Goal: Task Accomplishment & Management: Complete application form

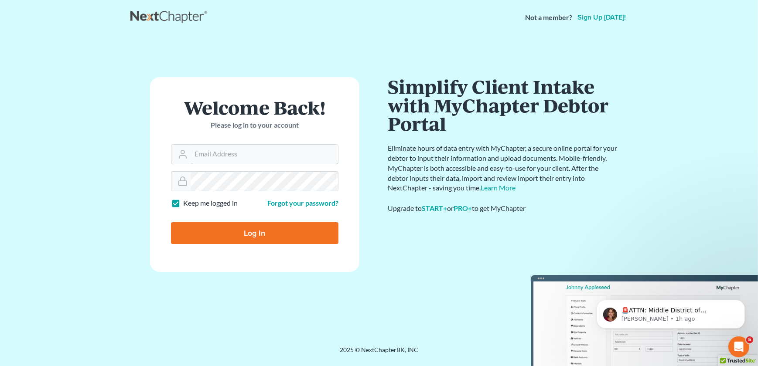
type input "[EMAIL_ADDRESS][DOMAIN_NAME]"
click at [231, 233] on input "Log In" at bounding box center [254, 233] width 167 height 22
type input "Thinking..."
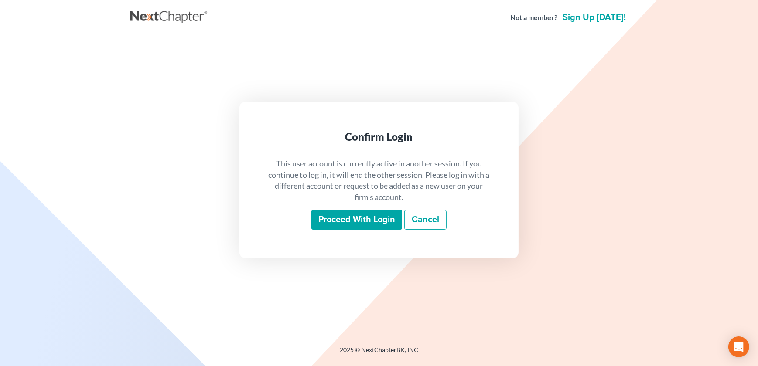
click at [337, 221] on input "Proceed with login" at bounding box center [356, 220] width 91 height 20
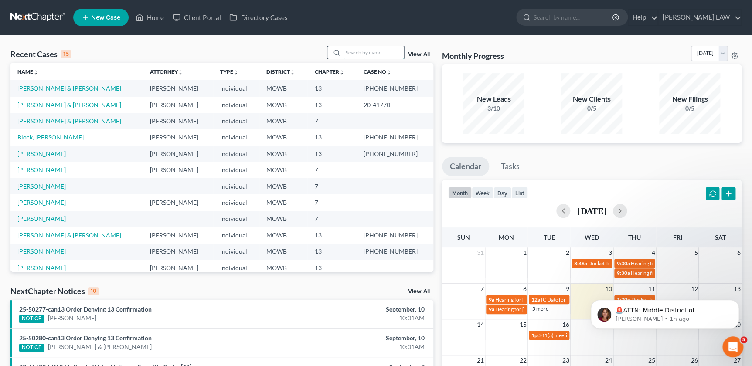
click at [363, 48] on input "search" at bounding box center [373, 52] width 61 height 13
type input "[PERSON_NAME]"
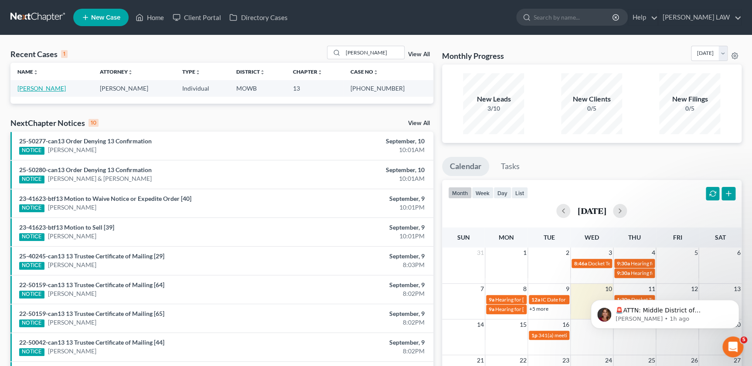
click at [57, 87] on link "[PERSON_NAME]" at bounding box center [41, 88] width 48 height 7
select select "2"
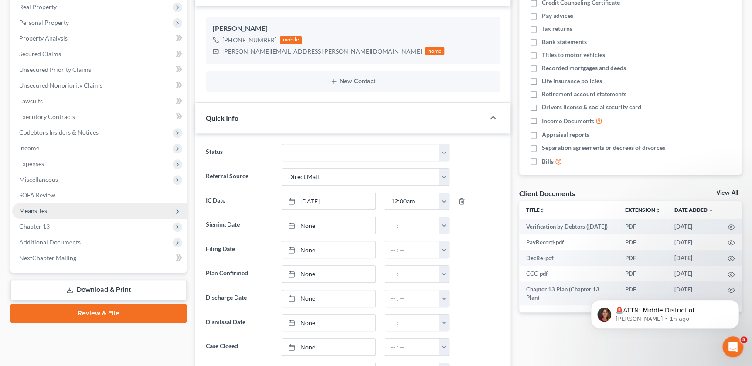
scroll to position [163, 0]
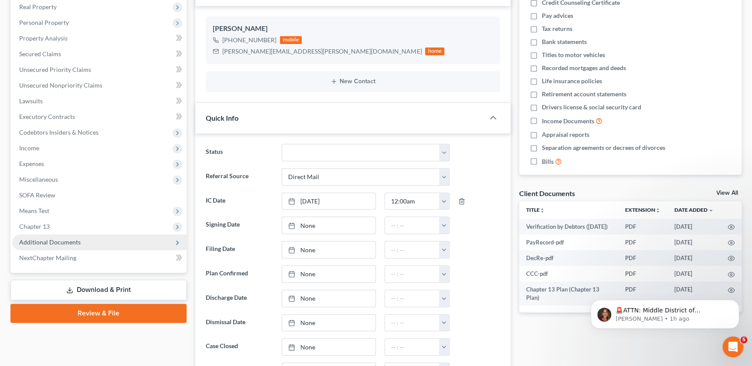
click at [49, 240] on span "Additional Documents" at bounding box center [49, 241] width 61 height 7
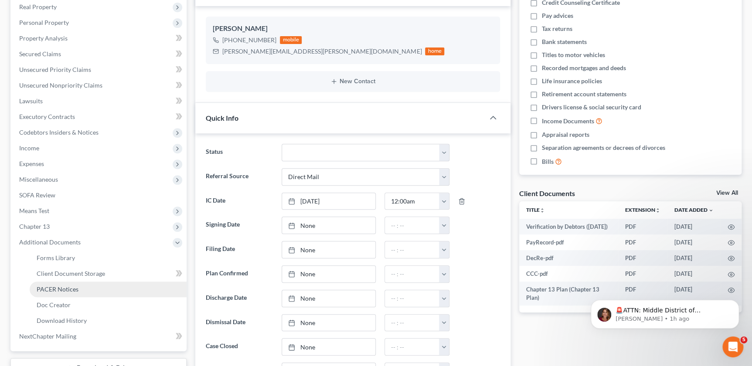
click at [52, 286] on span "PACER Notices" at bounding box center [58, 289] width 42 height 7
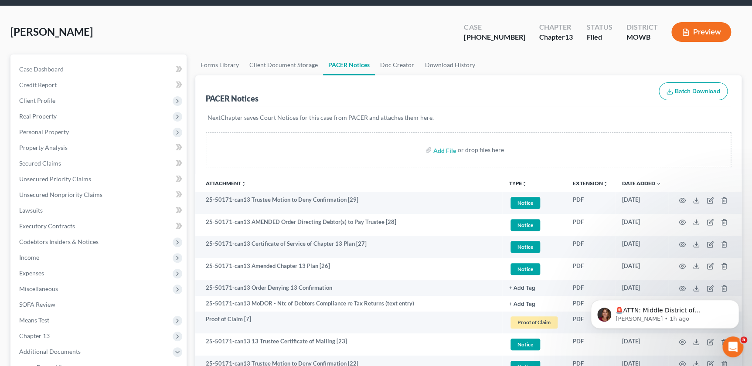
scroll to position [30, 0]
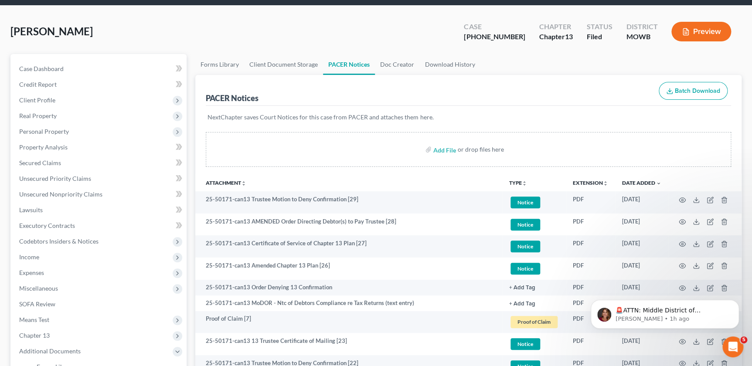
click at [524, 182] on icon "unfold_more" at bounding box center [524, 183] width 5 height 5
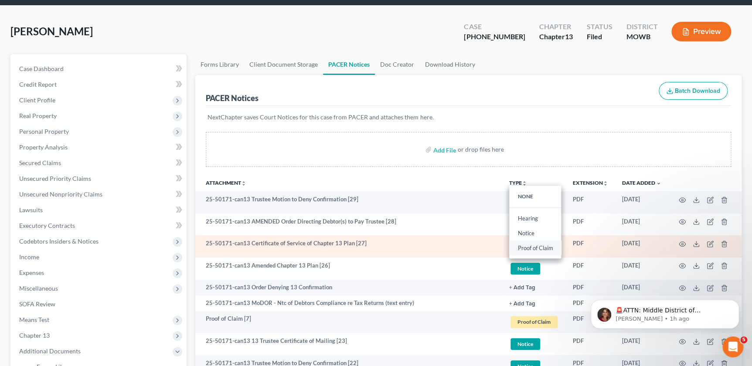
click at [535, 249] on link "Proof of Claim" at bounding box center [535, 248] width 52 height 15
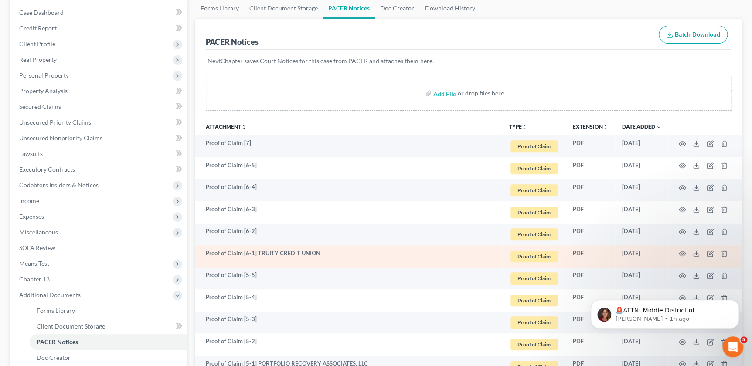
scroll to position [83, 0]
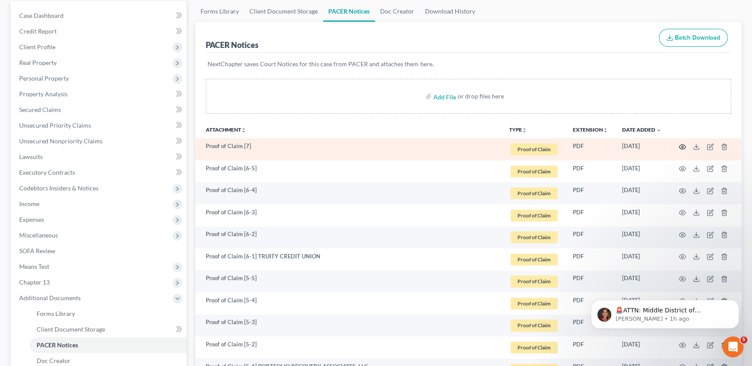
click at [680, 145] on icon "button" at bounding box center [682, 146] width 7 height 7
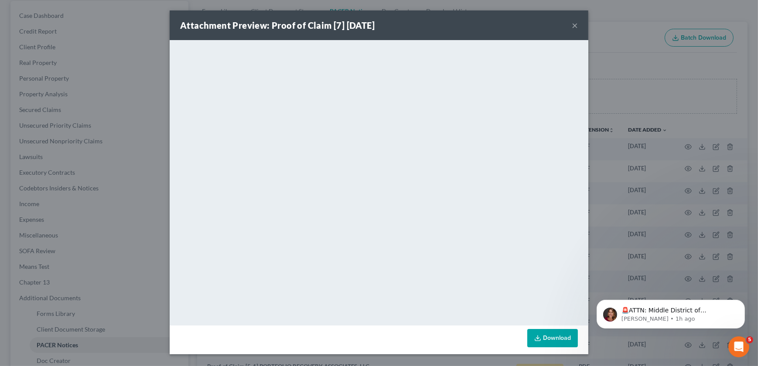
click at [576, 24] on button "×" at bounding box center [575, 25] width 6 height 10
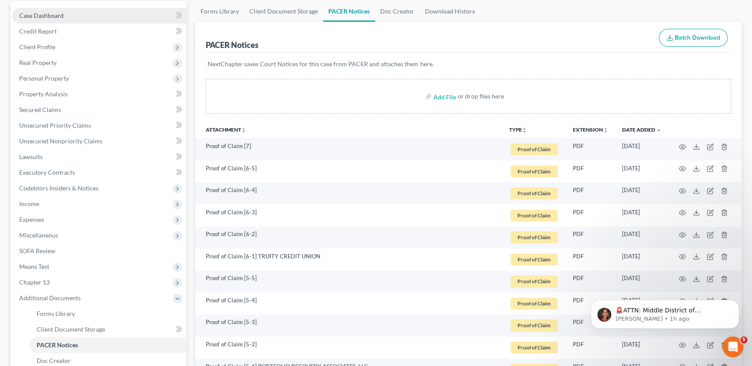
click at [37, 20] on link "Case Dashboard" at bounding box center [99, 16] width 174 height 16
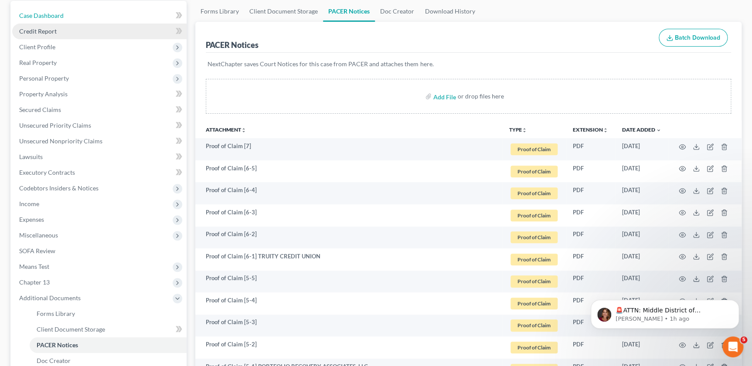
select select "2"
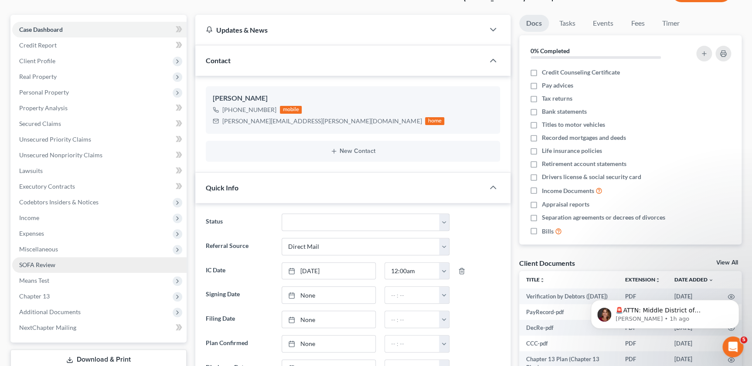
scroll to position [79, 0]
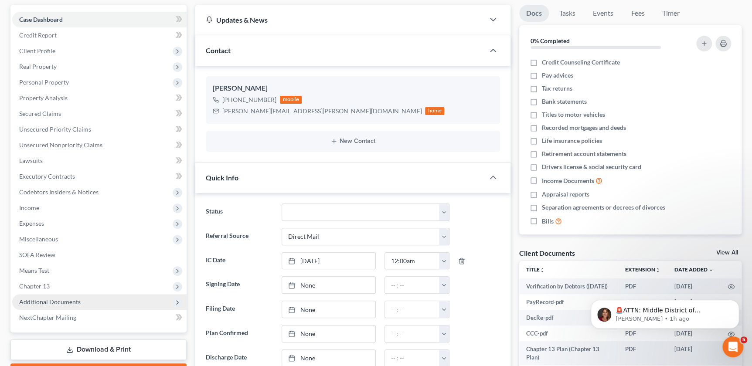
click at [57, 299] on span "Additional Documents" at bounding box center [49, 301] width 61 height 7
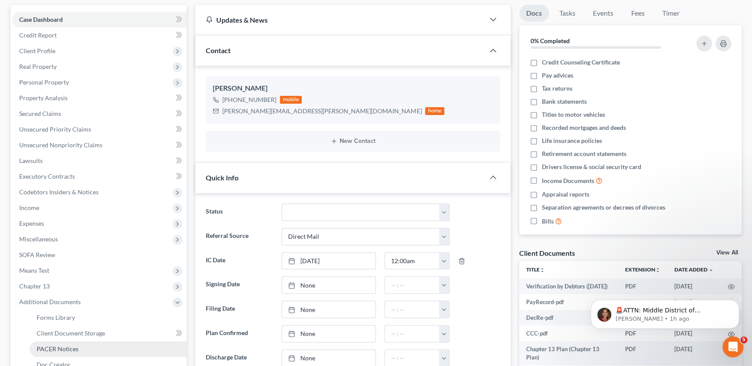
click at [61, 351] on span "PACER Notices" at bounding box center [58, 348] width 42 height 7
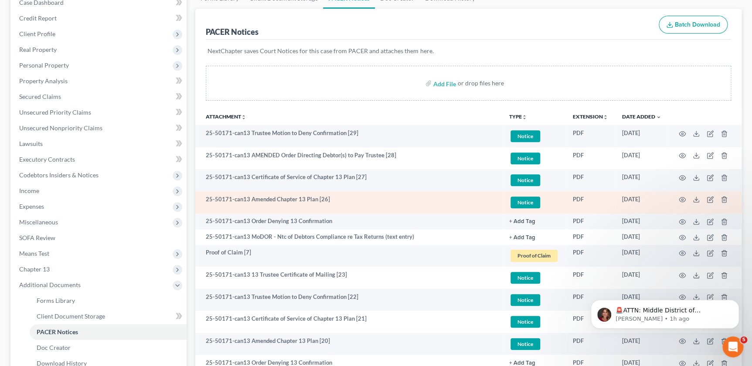
scroll to position [99, 0]
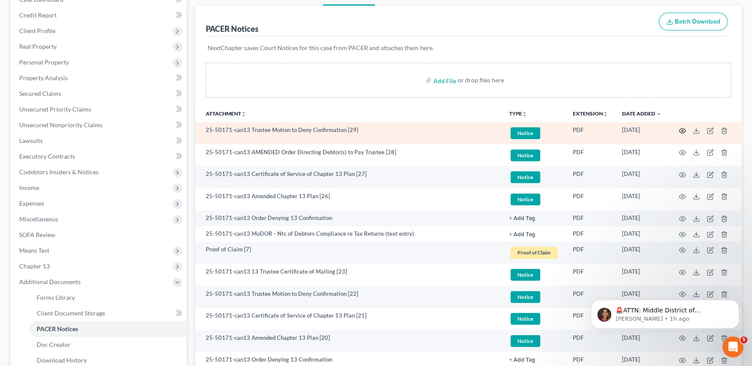
click at [682, 131] on icon "button" at bounding box center [682, 130] width 7 height 7
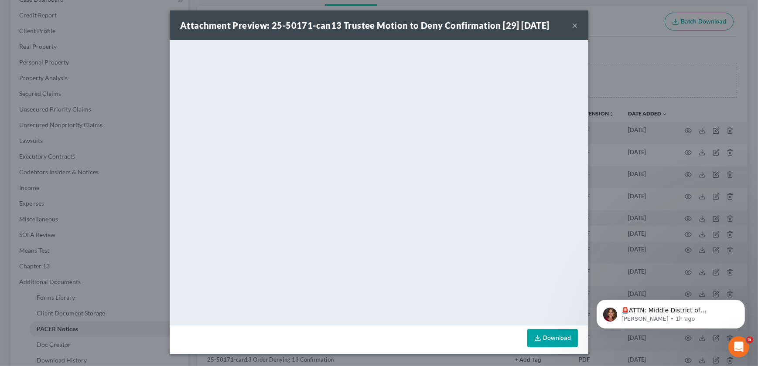
click at [573, 28] on button "×" at bounding box center [575, 25] width 6 height 10
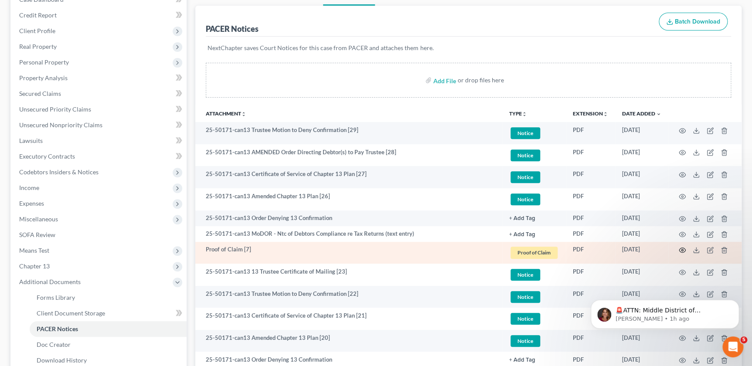
click at [680, 248] on icon "button" at bounding box center [682, 250] width 7 height 5
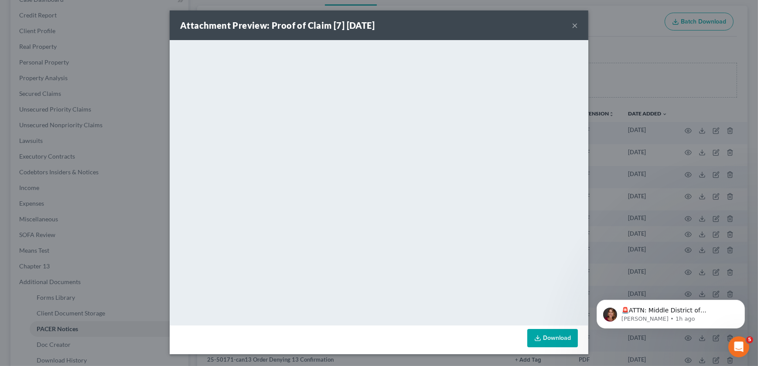
click at [576, 25] on button "×" at bounding box center [575, 25] width 6 height 10
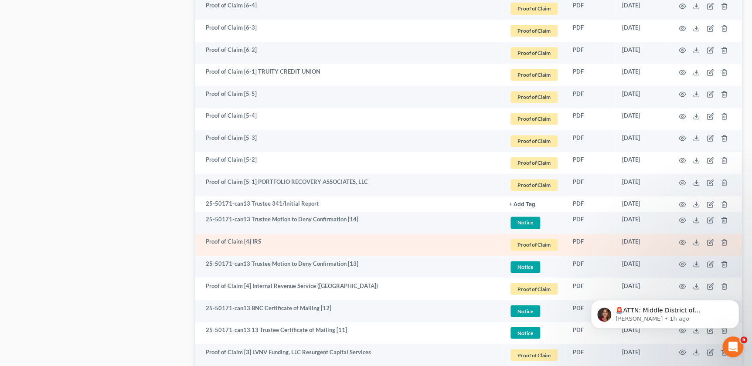
scroll to position [545, 0]
click at [683, 241] on circle "button" at bounding box center [682, 242] width 2 height 2
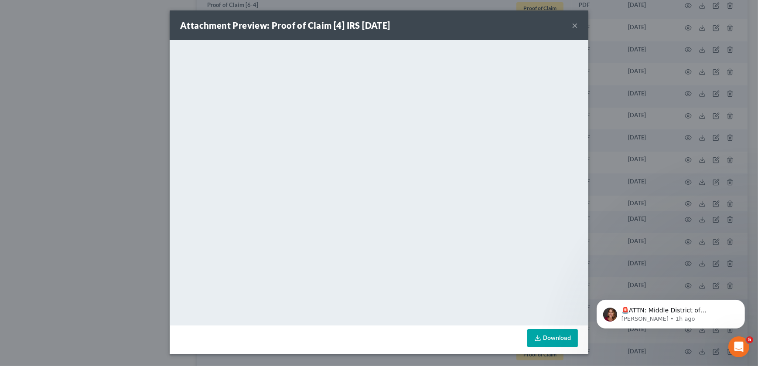
click at [575, 24] on button "×" at bounding box center [575, 25] width 6 height 10
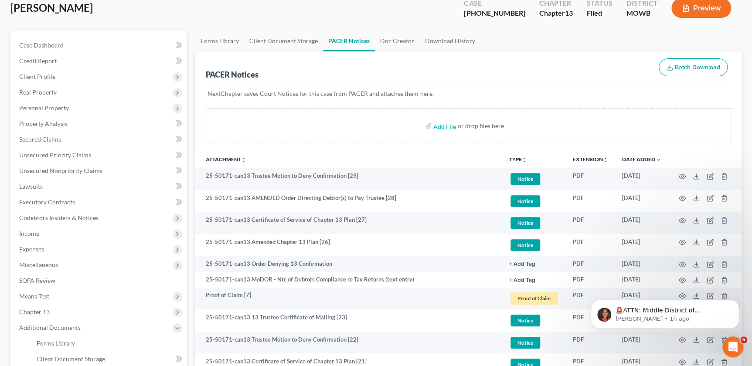
scroll to position [5, 0]
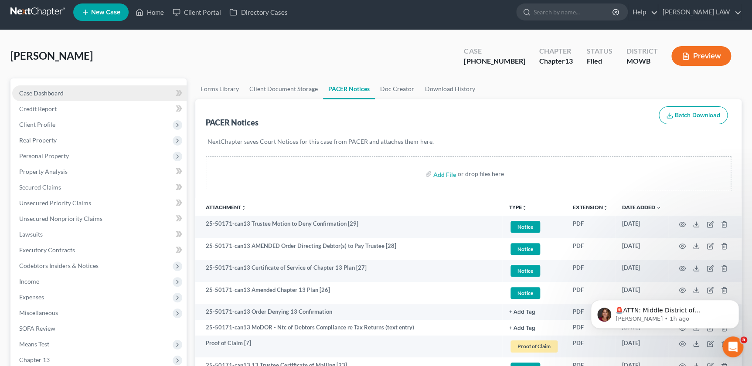
click at [48, 96] on link "Case Dashboard" at bounding box center [99, 93] width 174 height 16
select select "2"
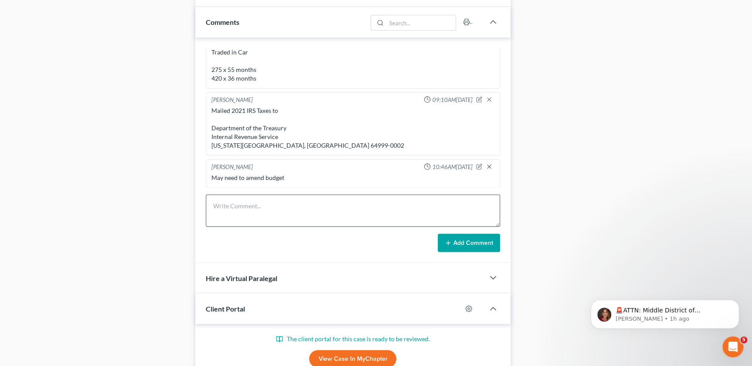
scroll to position [555, 0]
drag, startPoint x: 296, startPoint y: 143, endPoint x: 194, endPoint y: 127, distance: 103.2
drag, startPoint x: 195, startPoint y: 126, endPoint x: 232, endPoint y: 134, distance: 37.9
copy div "Department of the Treasury Internal Revenue Service [US_STATE][GEOGRAPHIC_DATA]…"
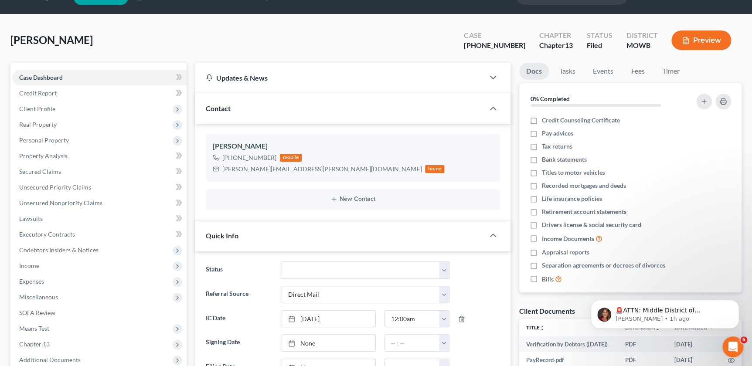
scroll to position [0, 0]
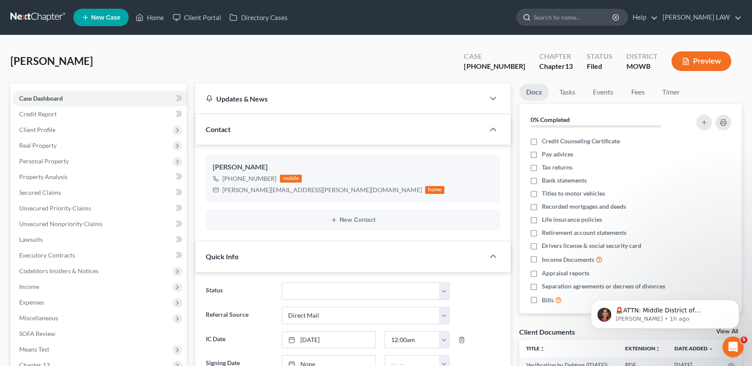
click at [574, 22] on input "search" at bounding box center [574, 17] width 80 height 16
type input "[PERSON_NAME]"
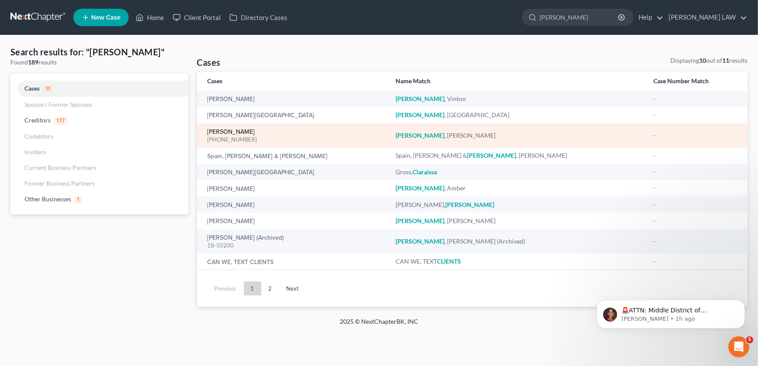
click at [225, 133] on link "[PERSON_NAME]" at bounding box center [232, 132] width 48 height 6
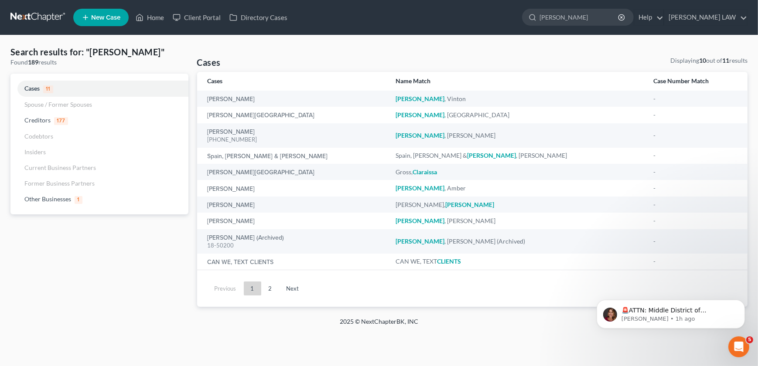
select select "2"
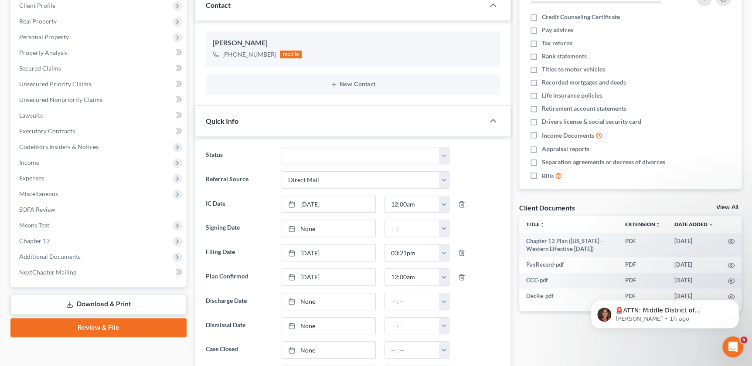
scroll to position [168, 0]
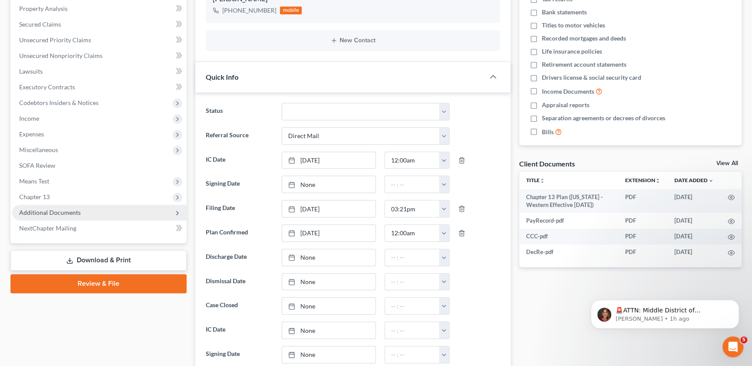
click at [75, 215] on span "Additional Documents" at bounding box center [49, 212] width 61 height 7
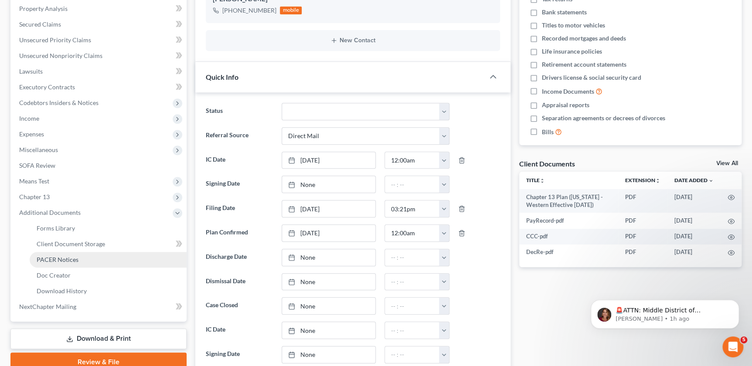
click at [77, 261] on span "PACER Notices" at bounding box center [58, 259] width 42 height 7
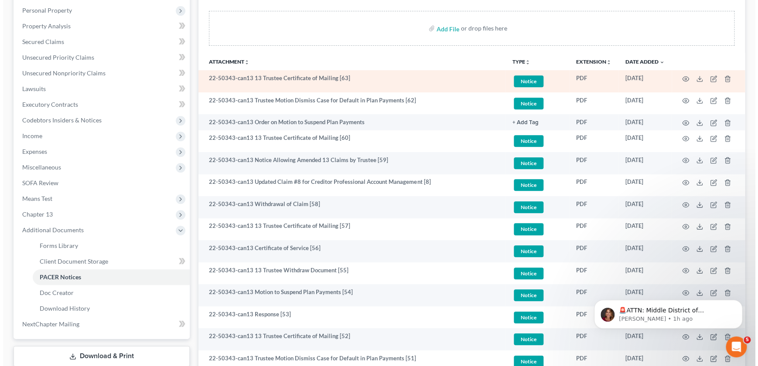
scroll to position [168, 0]
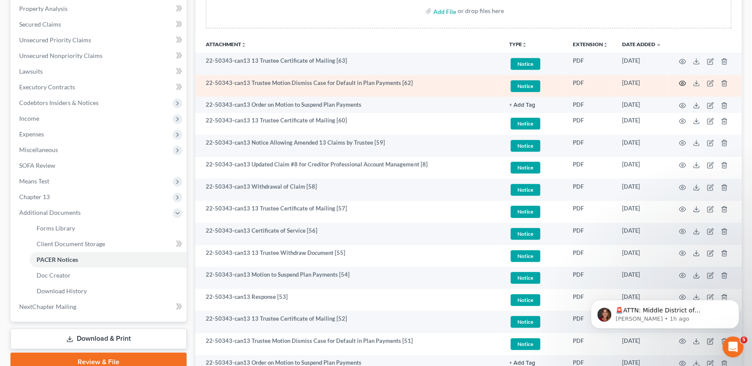
click at [684, 84] on icon "button" at bounding box center [682, 83] width 7 height 7
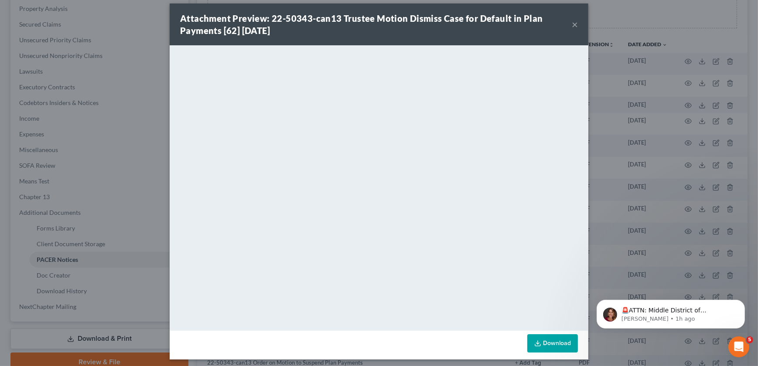
scroll to position [0, 0]
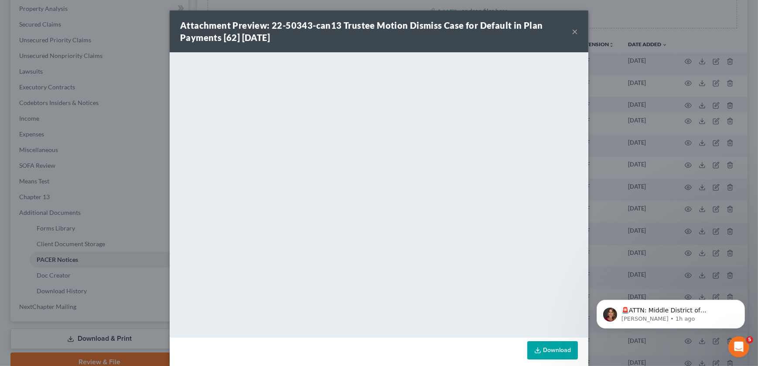
click at [572, 29] on button "×" at bounding box center [575, 31] width 6 height 10
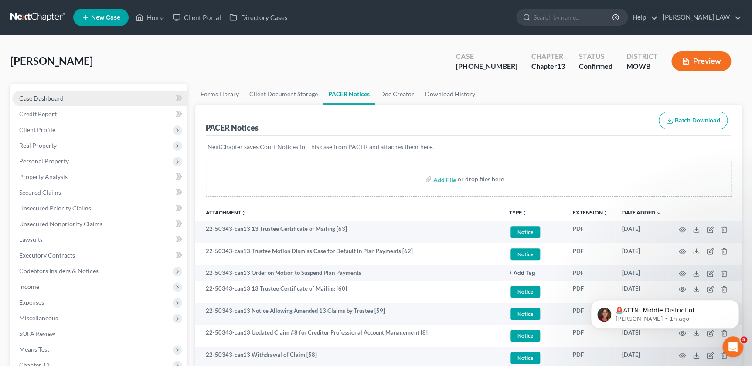
click at [43, 104] on link "Case Dashboard" at bounding box center [99, 99] width 174 height 16
select select "2"
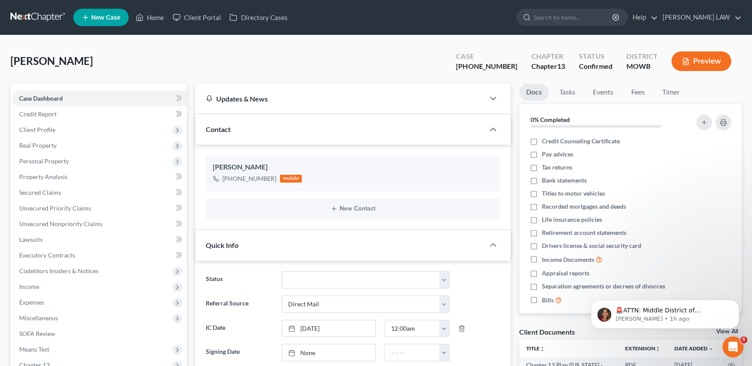
scroll to position [121, 0]
click at [624, 31] on nav "Home New Case Client Portal Directory Cases [PERSON_NAME] LAW [EMAIL_ADDRESS][D…" at bounding box center [376, 17] width 752 height 35
click at [606, 24] on input "search" at bounding box center [574, 17] width 80 height 16
type input "[PERSON_NAME]"
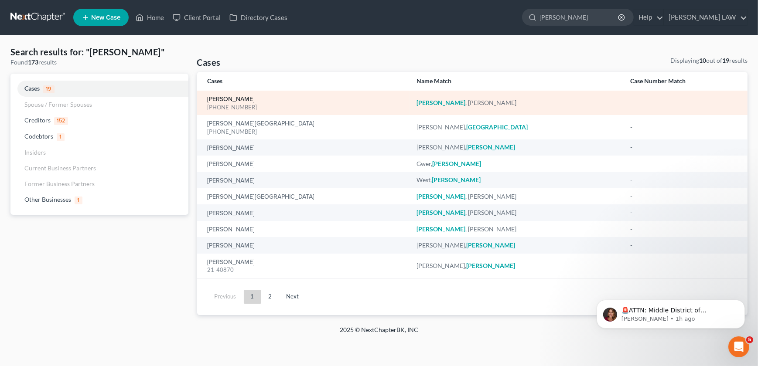
click at [230, 99] on link "[PERSON_NAME]" at bounding box center [232, 99] width 48 height 6
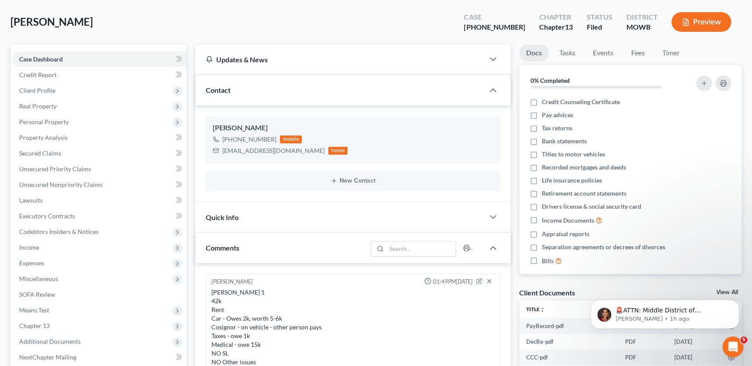
scroll to position [178, 0]
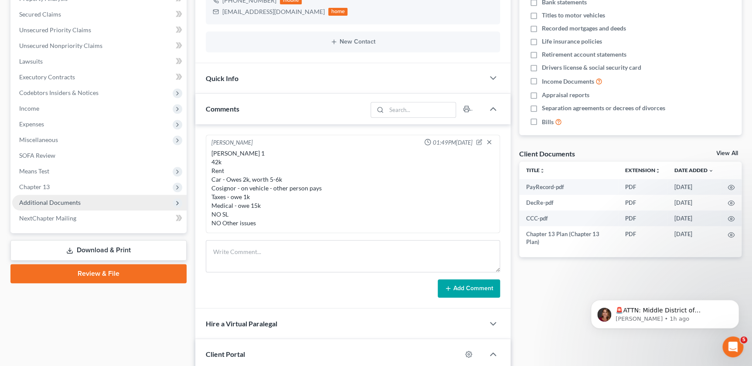
click at [57, 202] on span "Additional Documents" at bounding box center [49, 202] width 61 height 7
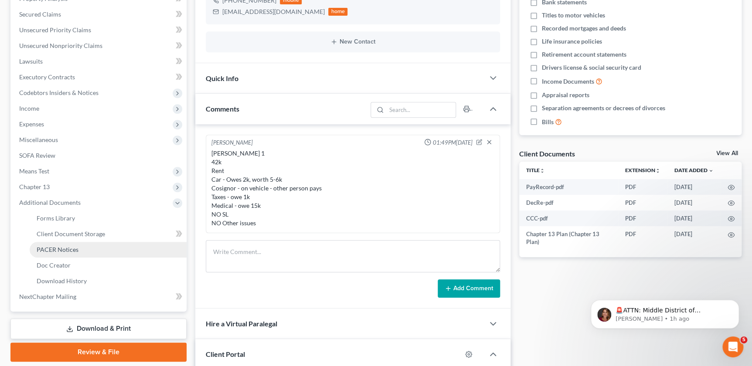
click at [71, 244] on link "PACER Notices" at bounding box center [108, 250] width 157 height 16
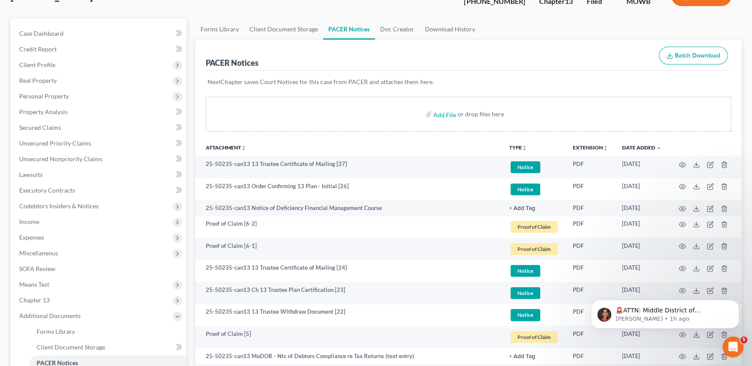
scroll to position [168, 0]
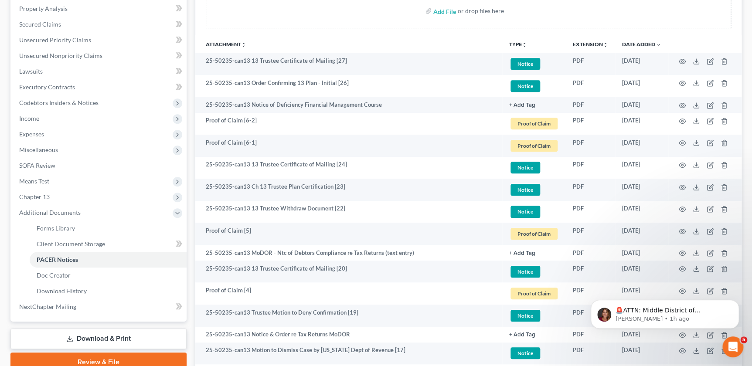
click at [522, 44] on icon "unfold_more" at bounding box center [524, 44] width 5 height 5
click at [524, 108] on link "Proof of Claim" at bounding box center [535, 109] width 52 height 15
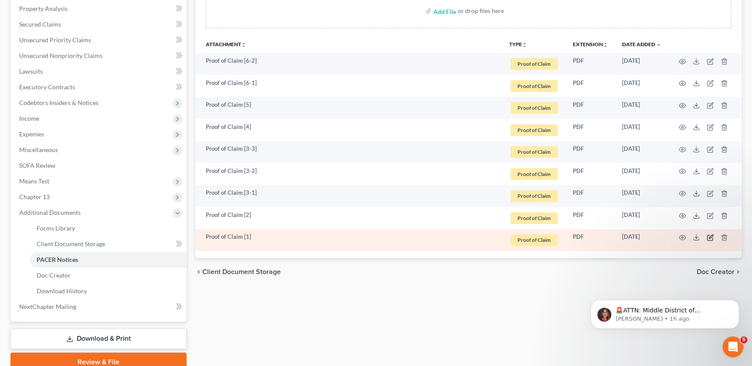
click at [710, 235] on icon "button" at bounding box center [710, 237] width 7 height 7
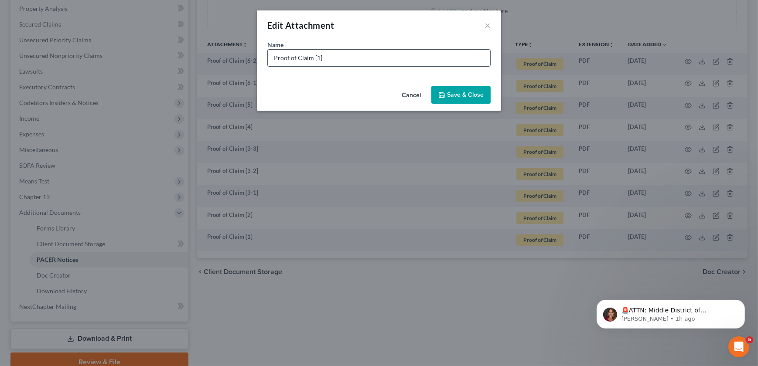
click at [352, 61] on input "Proof of Claim [1]" at bounding box center [379, 58] width 222 height 17
type input "Proof of Claim [1] [PERSON_NAME] Credit Union"
click at [449, 93] on span "Save & Close" at bounding box center [465, 94] width 37 height 7
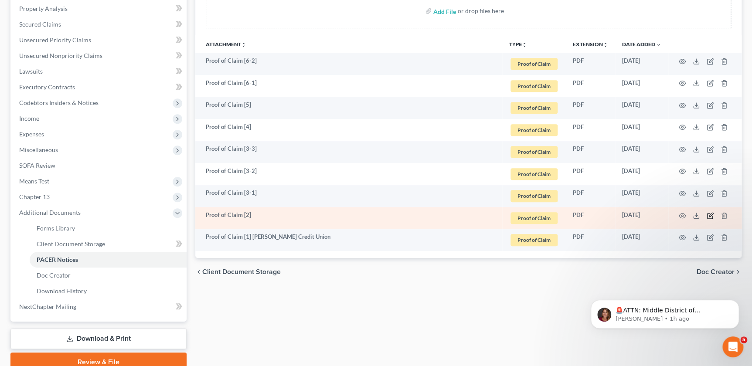
click at [709, 213] on icon "button" at bounding box center [709, 215] width 5 height 5
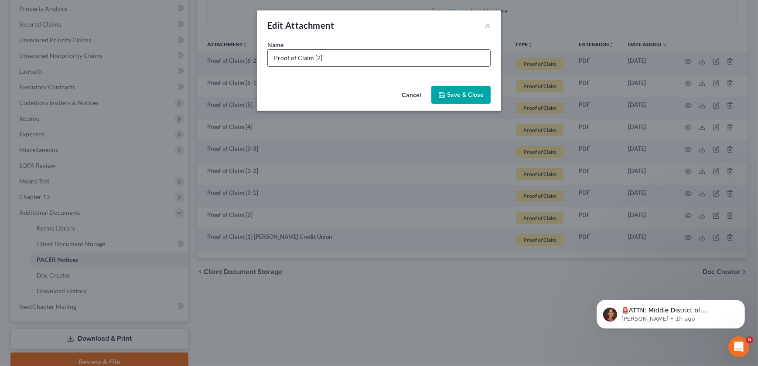
click at [387, 59] on input "Proof of Claim [2]" at bounding box center [379, 58] width 222 height 17
click at [365, 62] on input "Proof of Claim [2]" at bounding box center [379, 58] width 222 height 17
type input "Proof of Claim [2] [PERSON_NAME] Credit Union"
click at [470, 95] on span "Save & Close" at bounding box center [465, 94] width 37 height 7
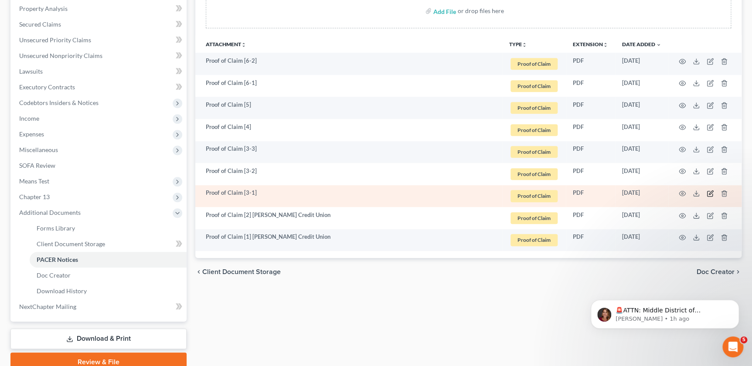
click at [708, 191] on icon "button" at bounding box center [710, 193] width 7 height 7
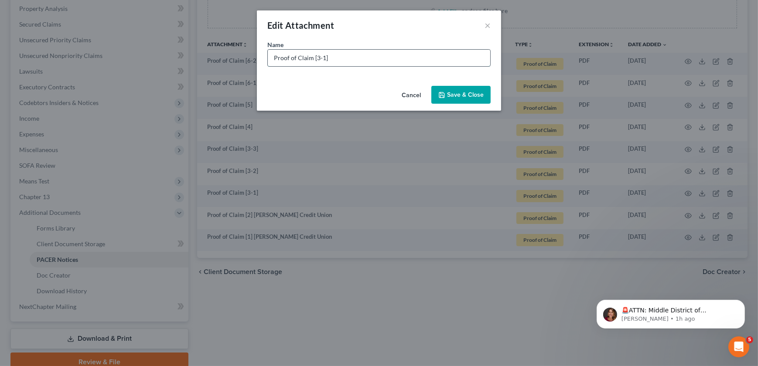
click at [413, 58] on input "Proof of Claim [3-1]" at bounding box center [379, 58] width 222 height 17
type input "Proof of Claim [3-1] Carhop Finance"
click at [445, 99] on button "Save & Close" at bounding box center [460, 95] width 59 height 18
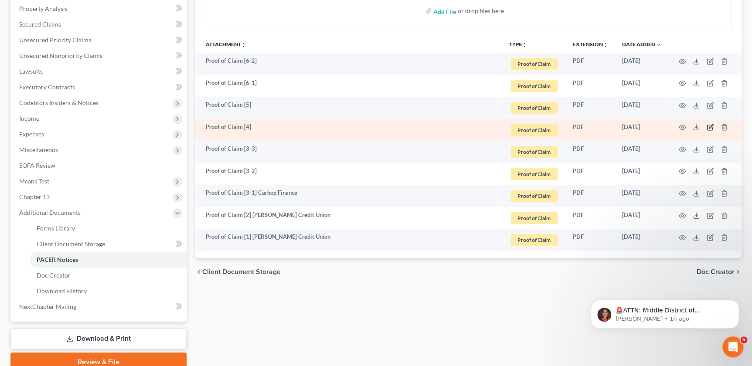
click at [710, 126] on icon "button" at bounding box center [711, 127] width 4 height 4
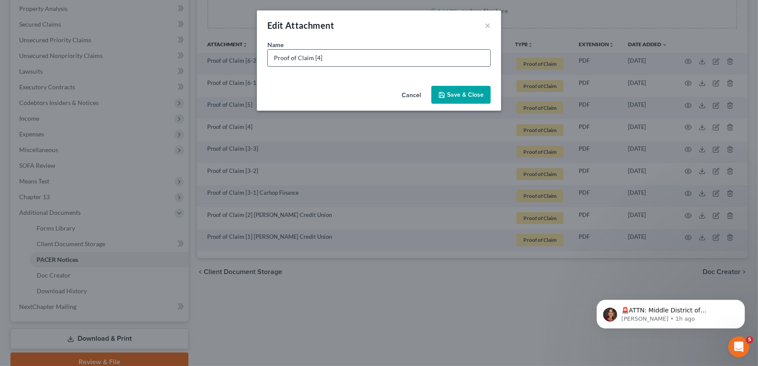
click at [345, 58] on input "Proof of Claim [4]" at bounding box center [379, 58] width 222 height 17
paste input "Buchanan County Collector of Revenue"
type input "Proof of Claim [4] Buchanan County Collector of Revenue"
click at [464, 92] on span "Save & Close" at bounding box center [465, 94] width 37 height 7
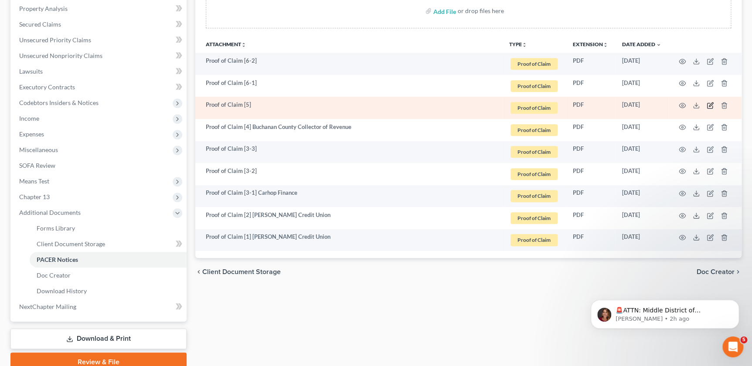
click at [710, 103] on icon "button" at bounding box center [711, 104] width 4 height 4
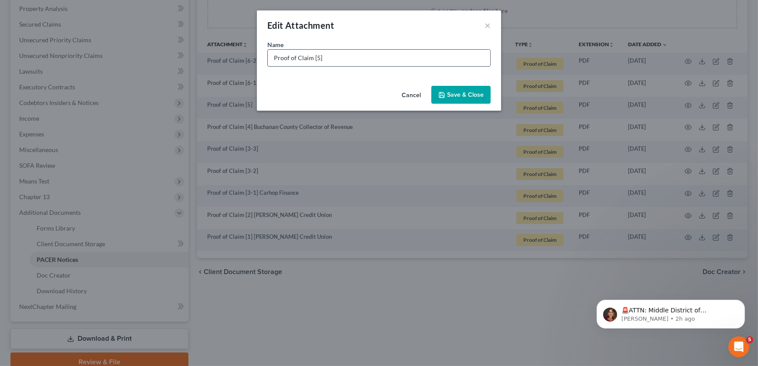
click at [342, 58] on input "Proof of Claim [5]" at bounding box center [379, 58] width 222 height 17
paste input "[US_STATE] Department of Revenue"
type input "Proof of Claim [5] [US_STATE] Department of Revenue"
click at [455, 100] on button "Save & Close" at bounding box center [460, 95] width 59 height 18
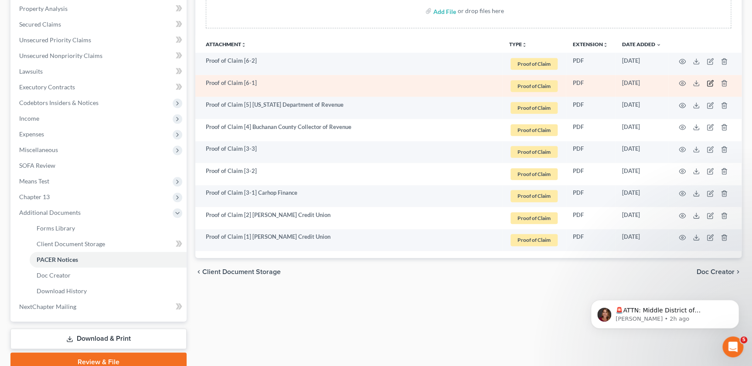
click at [712, 82] on icon "button" at bounding box center [710, 83] width 7 height 7
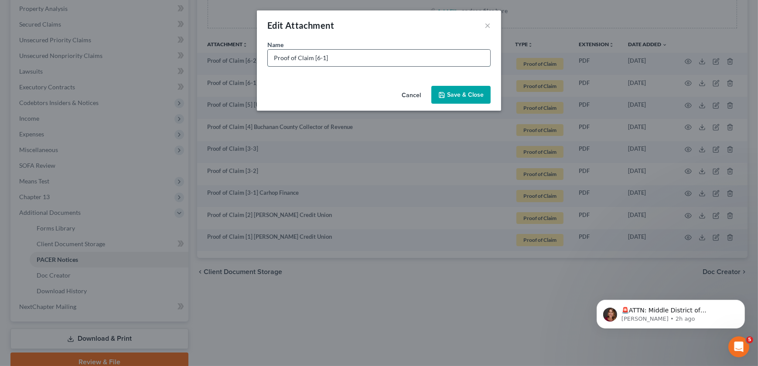
click at [349, 58] on input "Proof of Claim [6-1]" at bounding box center [379, 58] width 222 height 17
paste input "Verizon by AIS InfoSource LP as agent"
type input "Proof of Claim [6-1] Verizon by AIS InfoSource LP as agent"
click at [452, 94] on span "Save & Close" at bounding box center [465, 94] width 37 height 7
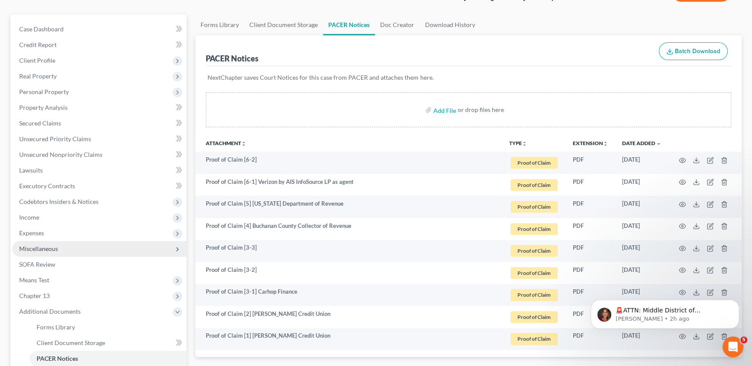
scroll to position [0, 0]
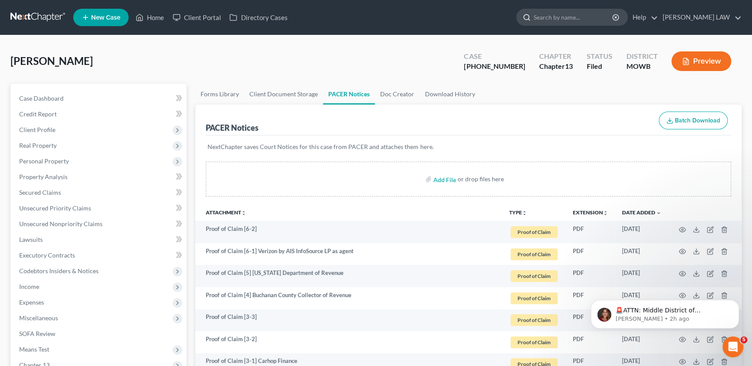
click at [595, 17] on input "search" at bounding box center [574, 17] width 80 height 16
type input "block"
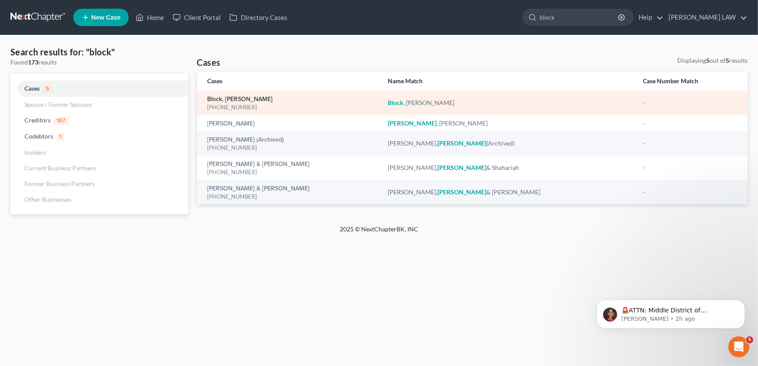
click at [220, 98] on link "Block, [PERSON_NAME]" at bounding box center [240, 99] width 65 height 6
select select "0"
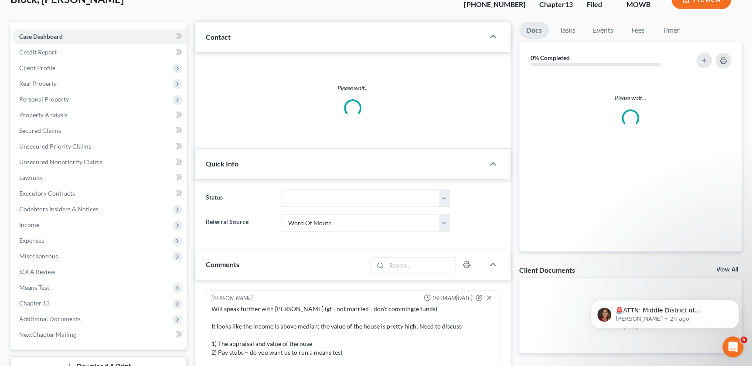
scroll to position [79, 0]
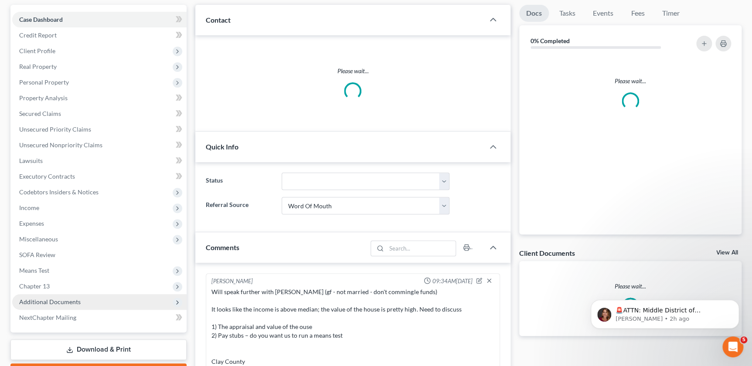
click at [37, 306] on span "Additional Documents" at bounding box center [99, 302] width 174 height 16
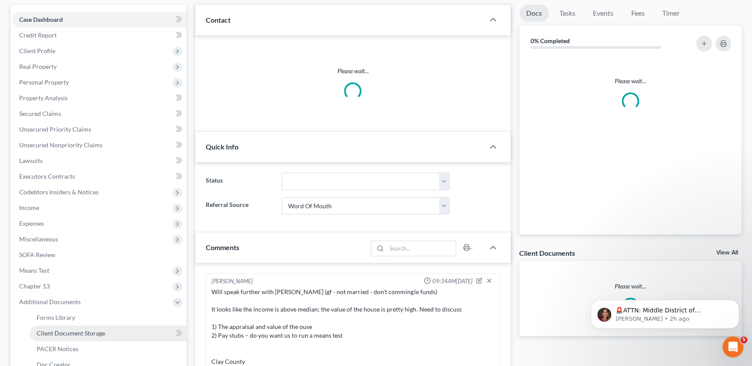
click at [62, 331] on span "Client Document Storage" at bounding box center [71, 333] width 68 height 7
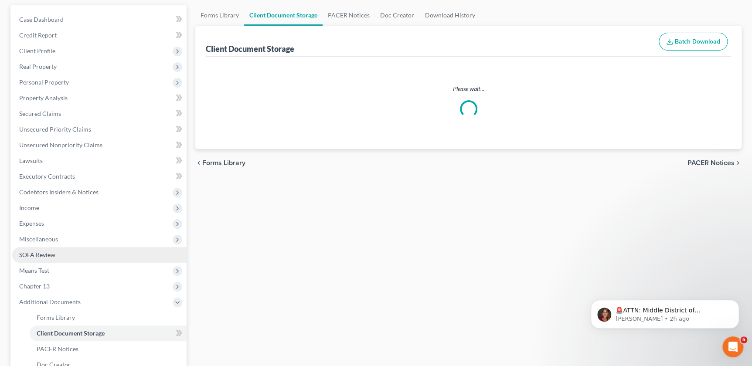
scroll to position [8, 0]
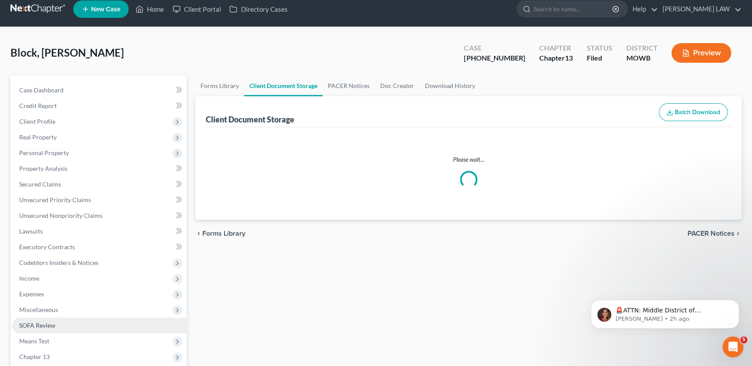
select select "18"
select select "21"
select select "5"
select select "24"
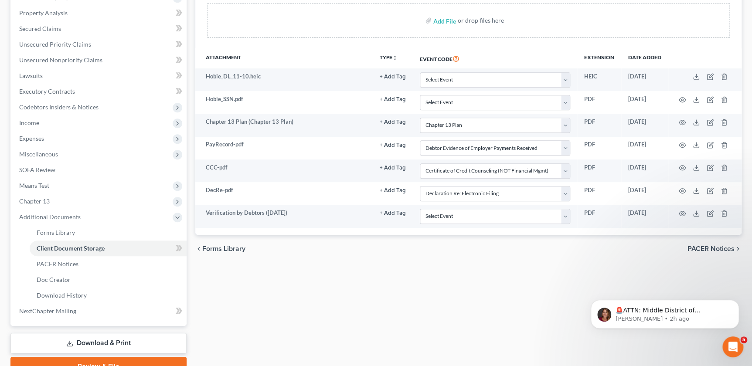
scroll to position [178, 0]
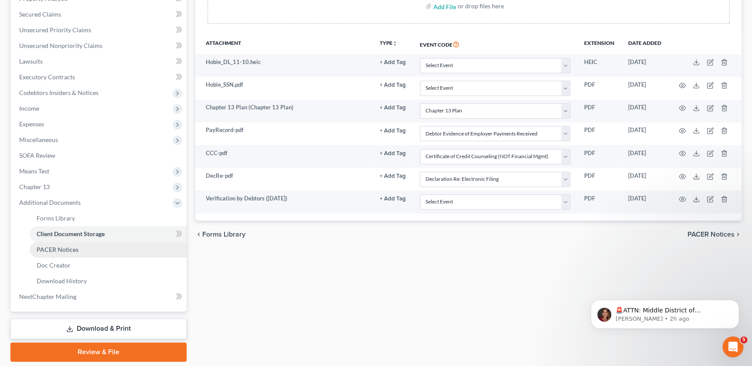
click at [44, 252] on span "PACER Notices" at bounding box center [58, 249] width 42 height 7
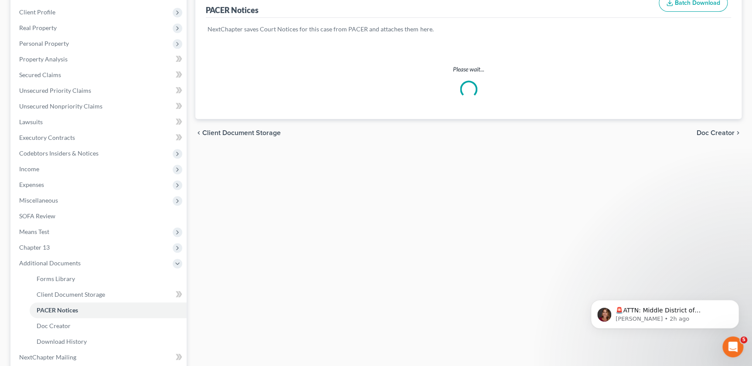
scroll to position [119, 0]
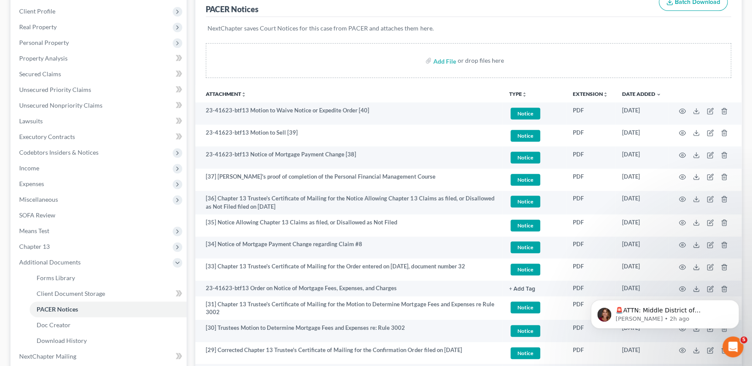
click at [527, 92] on th "TYPE unfold_more NONE Hearing Notice Proof of Claim" at bounding box center [534, 93] width 64 height 17
click at [524, 92] on icon "unfold_more" at bounding box center [524, 94] width 5 height 5
click at [526, 158] on link "Proof of Claim" at bounding box center [535, 159] width 52 height 15
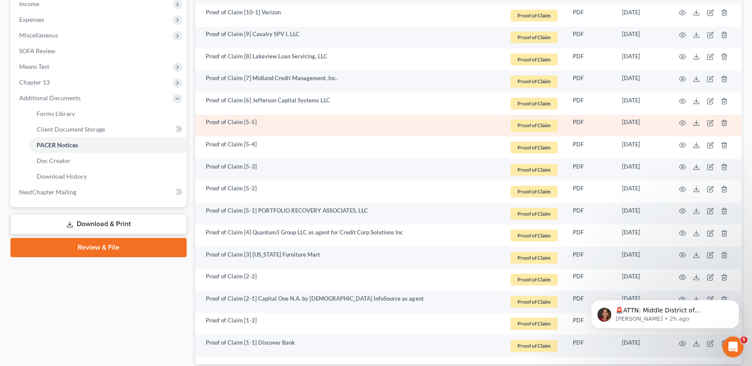
scroll to position [327, 0]
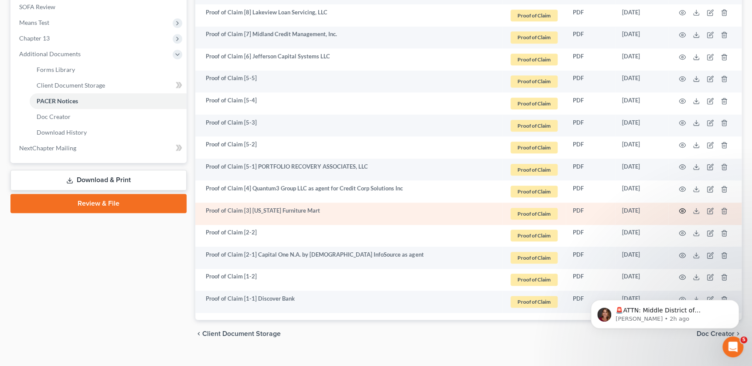
click at [683, 210] on circle "button" at bounding box center [682, 211] width 2 height 2
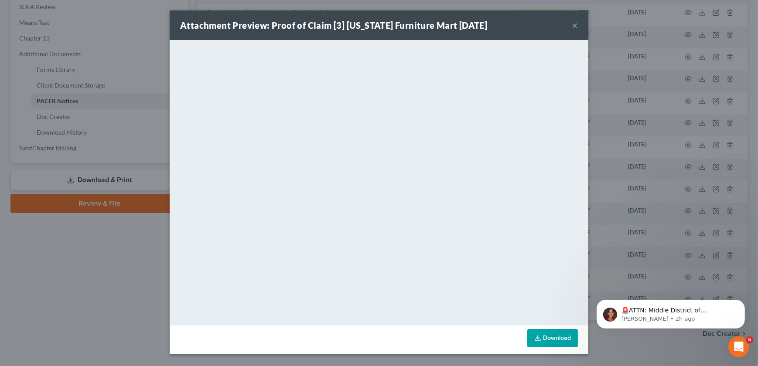
click at [574, 24] on button "×" at bounding box center [575, 25] width 6 height 10
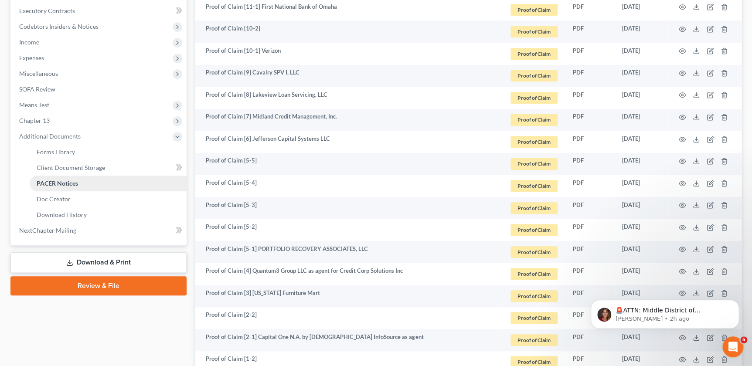
scroll to position [228, 0]
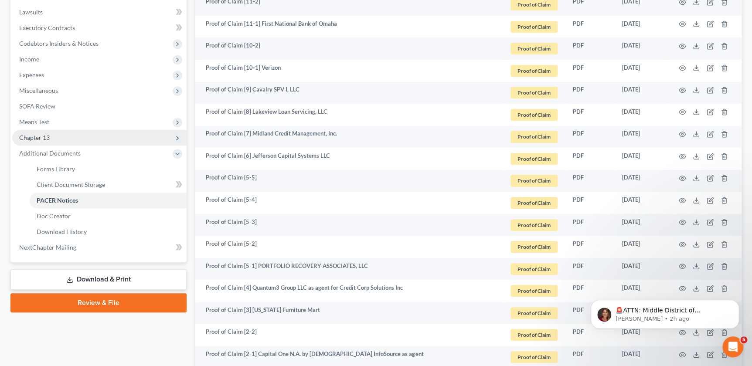
click at [50, 134] on span "Chapter 13" at bounding box center [99, 138] width 174 height 16
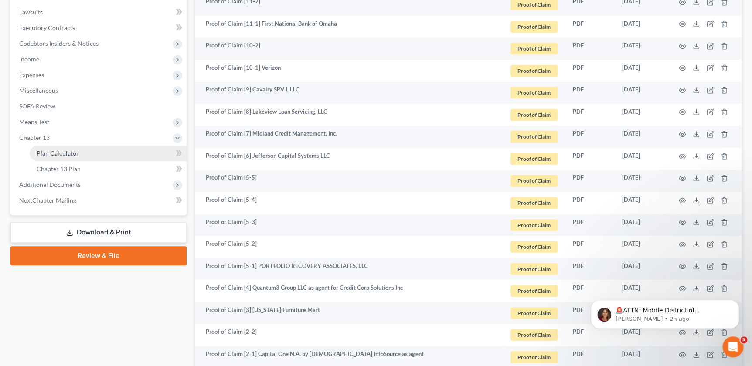
click at [61, 157] on link "Plan Calculator" at bounding box center [108, 154] width 157 height 16
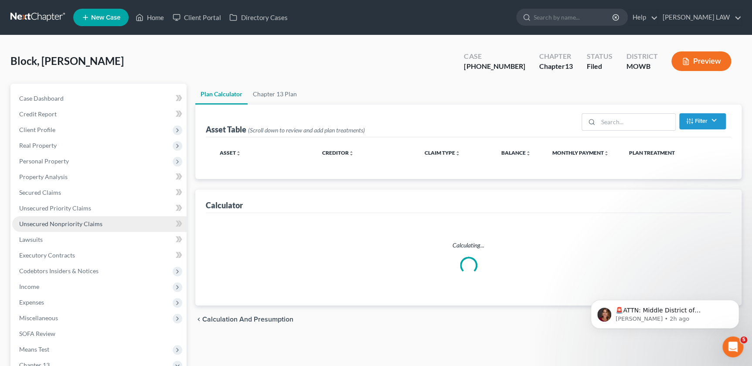
select select "57"
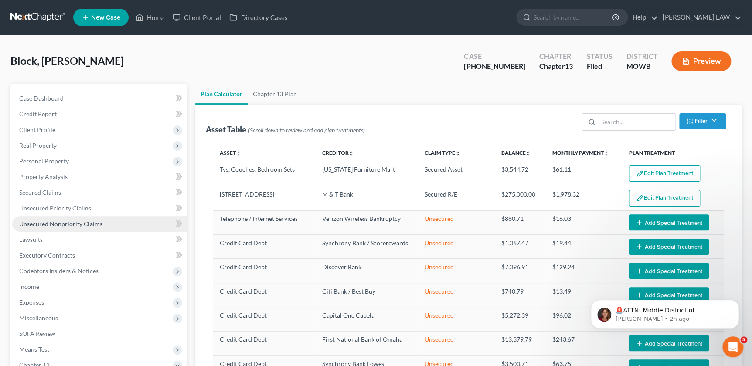
select select "57"
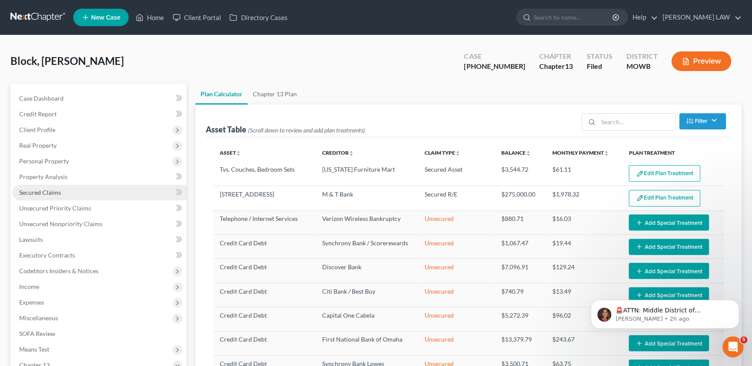
click at [57, 198] on link "Secured Claims" at bounding box center [99, 193] width 174 height 16
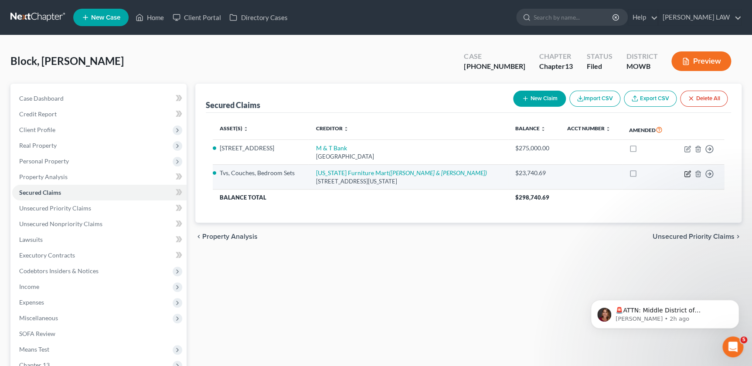
click at [689, 171] on icon "button" at bounding box center [687, 173] width 7 height 7
select select "17"
select select "0"
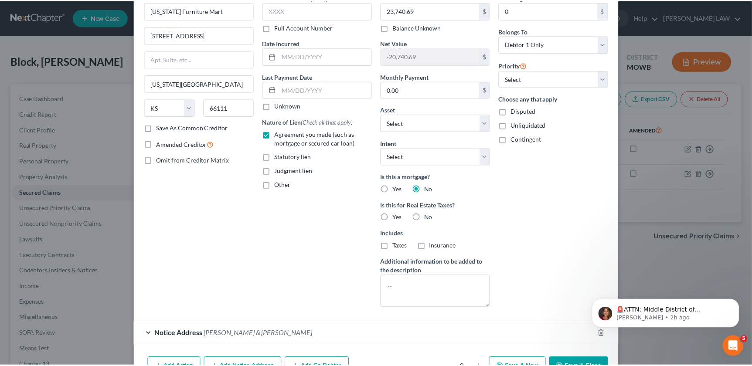
scroll to position [99, 0]
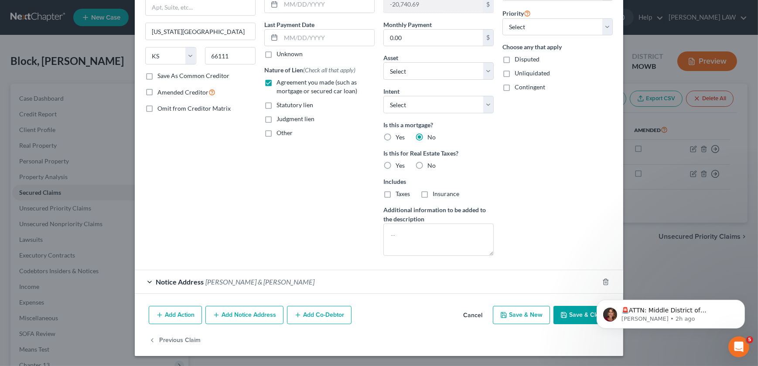
click at [560, 312] on icon "button" at bounding box center [563, 315] width 7 height 7
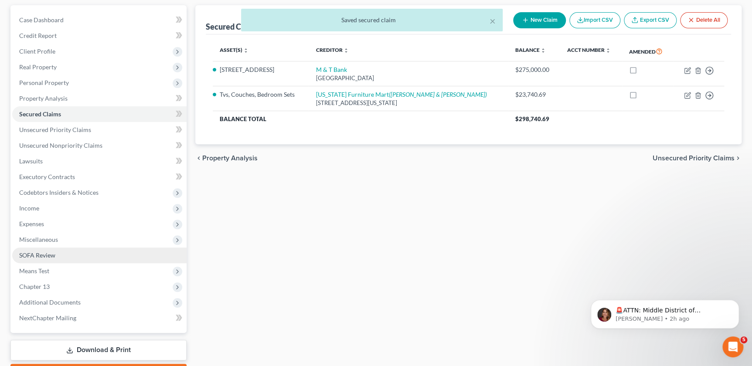
scroll to position [79, 0]
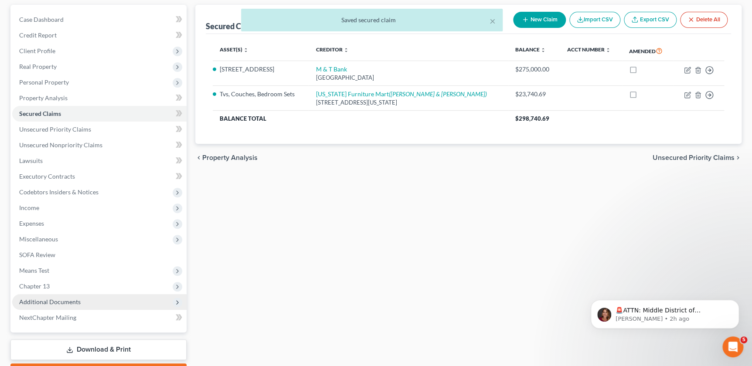
click at [60, 300] on span "Additional Documents" at bounding box center [49, 301] width 61 height 7
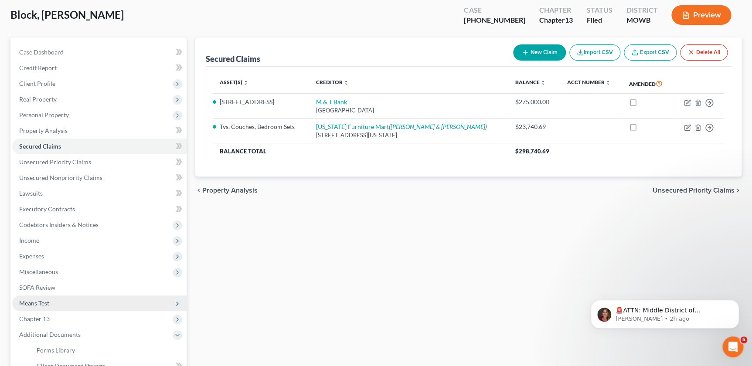
scroll to position [178, 0]
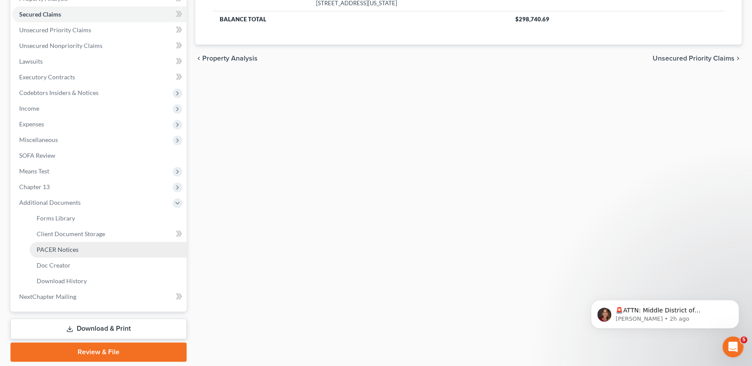
click at [65, 248] on span "PACER Notices" at bounding box center [58, 249] width 42 height 7
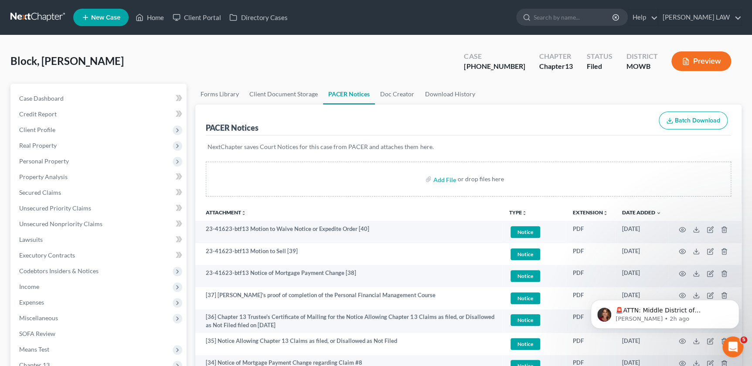
click at [523, 214] on icon "unfold_more" at bounding box center [524, 213] width 5 height 5
click at [524, 277] on link "Proof of Claim" at bounding box center [535, 277] width 52 height 15
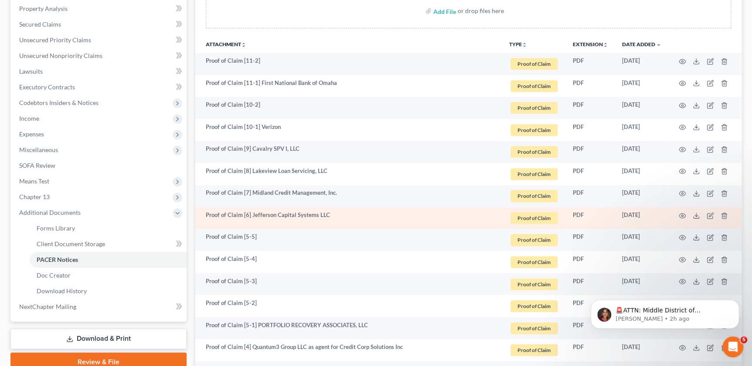
scroll to position [188, 0]
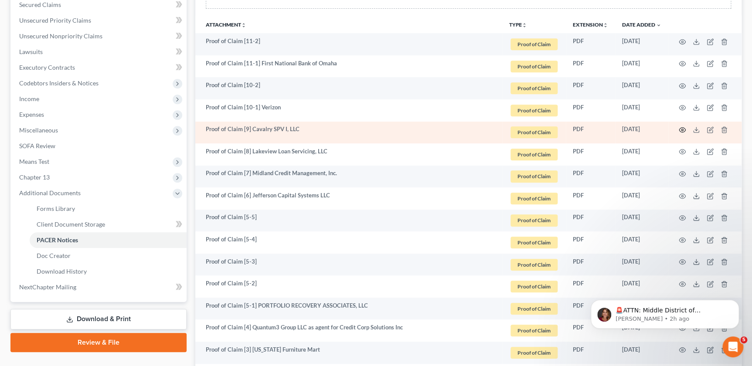
click at [683, 129] on icon "button" at bounding box center [682, 129] width 7 height 7
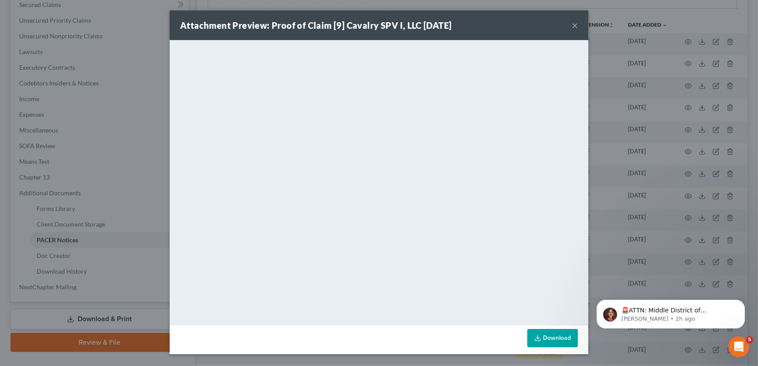
click at [575, 26] on button "×" at bounding box center [575, 25] width 6 height 10
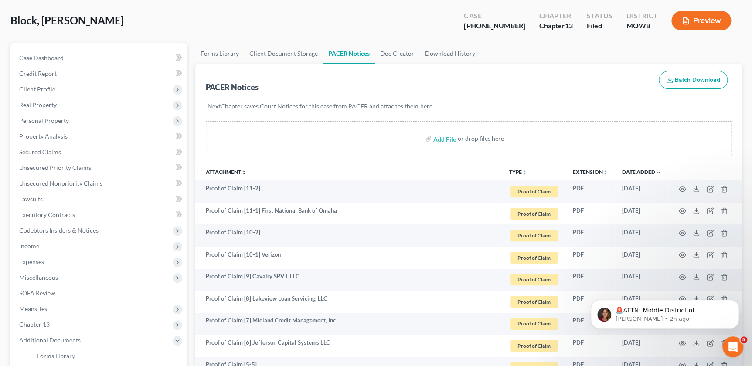
scroll to position [0, 0]
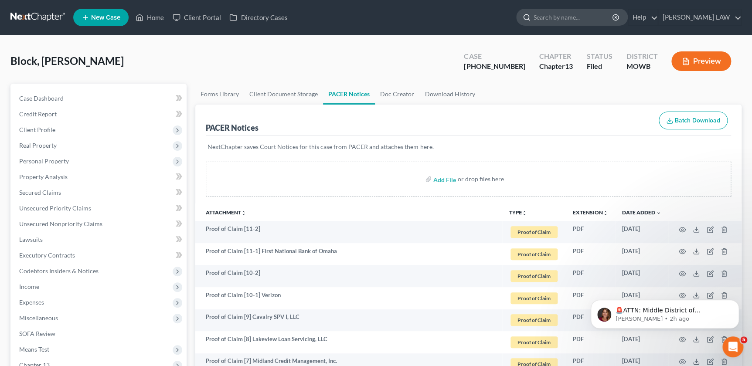
click at [597, 20] on input "search" at bounding box center [574, 17] width 80 height 16
type input "[PERSON_NAME]"
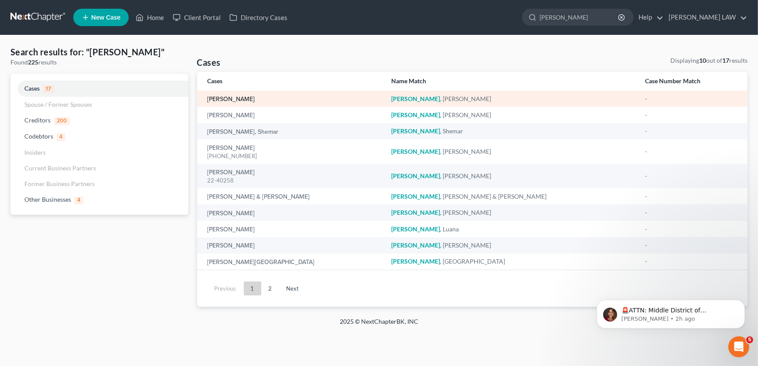
click at [232, 100] on link "[PERSON_NAME]" at bounding box center [232, 99] width 48 height 6
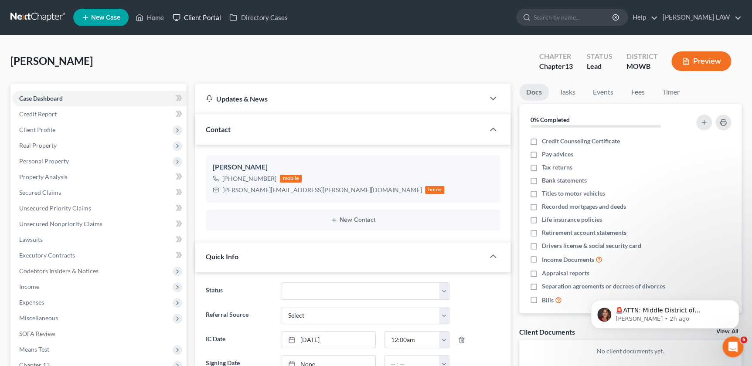
click at [204, 19] on link "Client Portal" at bounding box center [196, 18] width 57 height 16
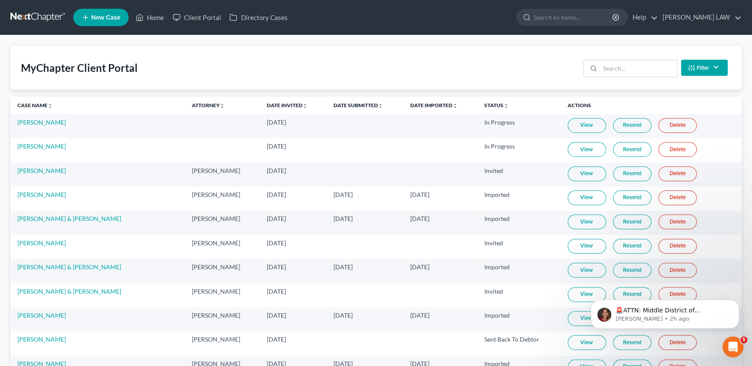
click at [611, 58] on div "Filter Status Filter... Invited In Progress Ready To Review Reviewed Imported S…" at bounding box center [655, 67] width 151 height 23
click at [630, 69] on input "search" at bounding box center [638, 68] width 77 height 17
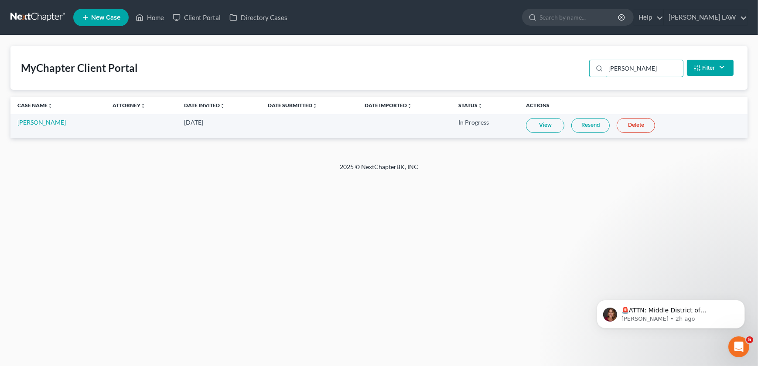
type input "[PERSON_NAME]"
click at [553, 124] on link "View" at bounding box center [545, 125] width 38 height 15
click at [60, 121] on link "[PERSON_NAME]" at bounding box center [41, 122] width 48 height 7
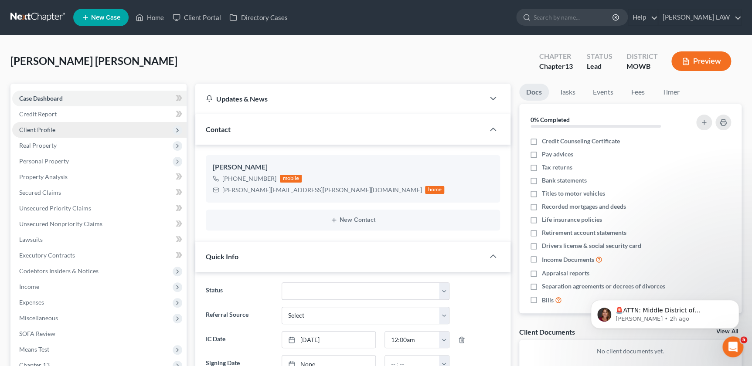
click at [54, 133] on span "Client Profile" at bounding box center [99, 130] width 174 height 16
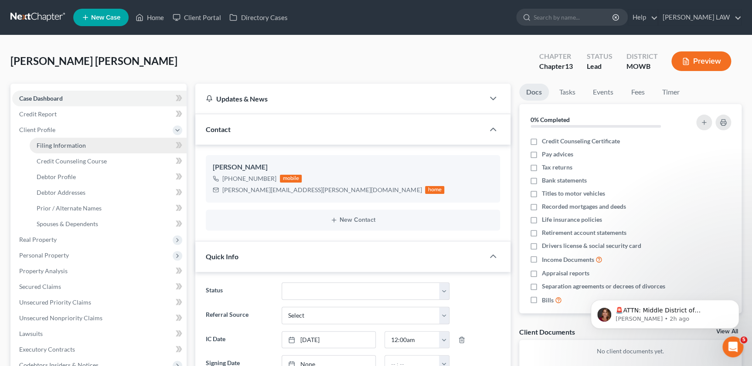
click at [62, 142] on span "Filing Information" at bounding box center [61, 145] width 49 height 7
select select "1"
select select "0"
select select "3"
select select "26"
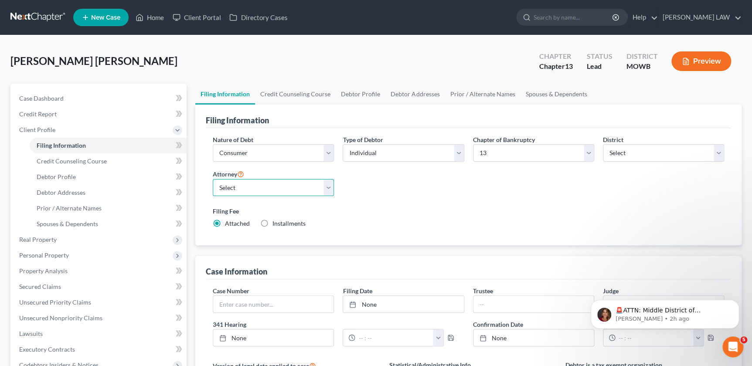
drag, startPoint x: 230, startPoint y: 182, endPoint x: 242, endPoint y: 191, distance: 14.9
click at [232, 183] on select "Select [PERSON_NAME] - MOWB" at bounding box center [273, 187] width 121 height 17
select select "0"
click at [213, 179] on select "Select [PERSON_NAME] - MOWB" at bounding box center [273, 187] width 121 height 17
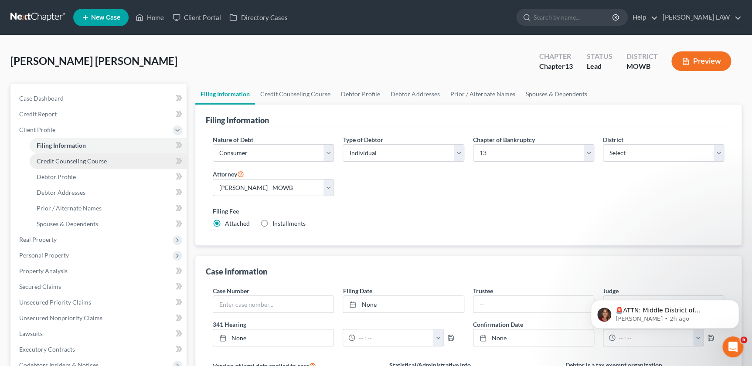
click at [73, 161] on span "Credit Counseling Course" at bounding box center [72, 160] width 70 height 7
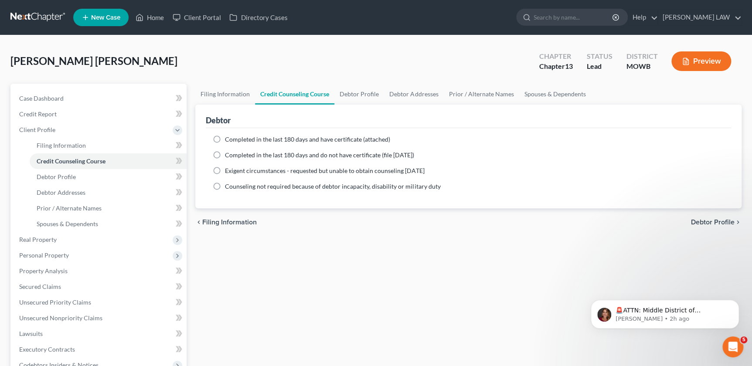
click at [225, 155] on label "Completed in the last 180 days and do not have certificate (file [DATE])" at bounding box center [319, 155] width 189 height 9
click at [228, 155] on input "Completed in the last 180 days and do not have certificate (file [DATE])" at bounding box center [231, 154] width 6 height 6
radio input "true"
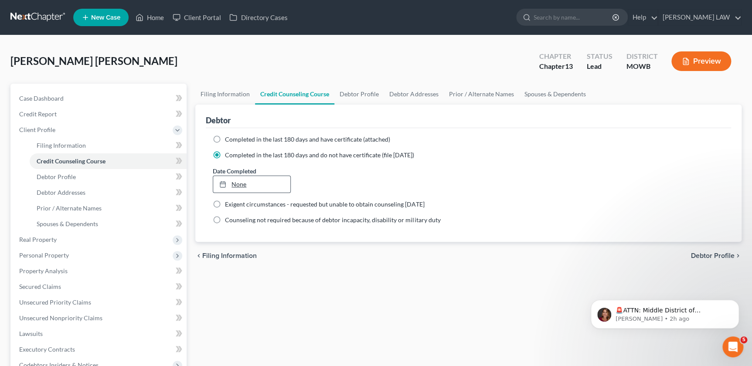
type input "[DATE]"
click at [247, 184] on link "None" at bounding box center [251, 184] width 77 height 17
click at [355, 89] on link "Debtor Profile" at bounding box center [359, 94] width 50 height 21
select select "0"
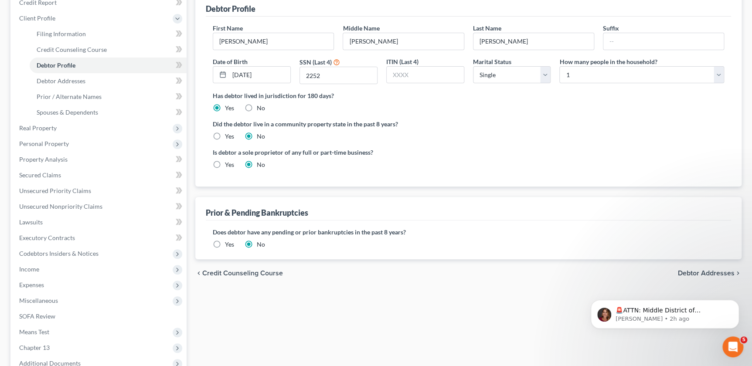
scroll to position [158, 0]
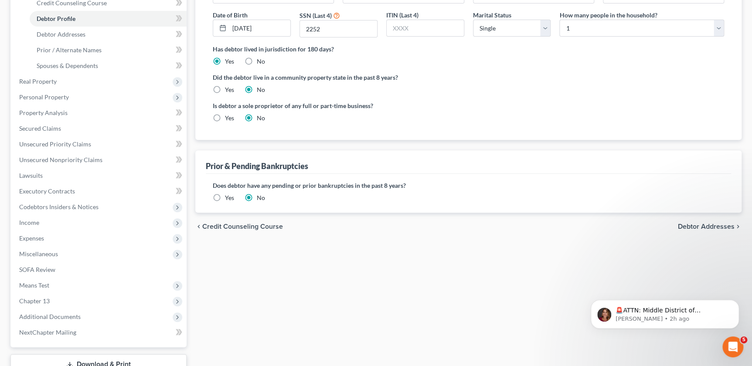
click at [225, 195] on label "Yes" at bounding box center [229, 198] width 9 height 9
click at [228, 195] on input "Yes" at bounding box center [231, 197] width 6 height 6
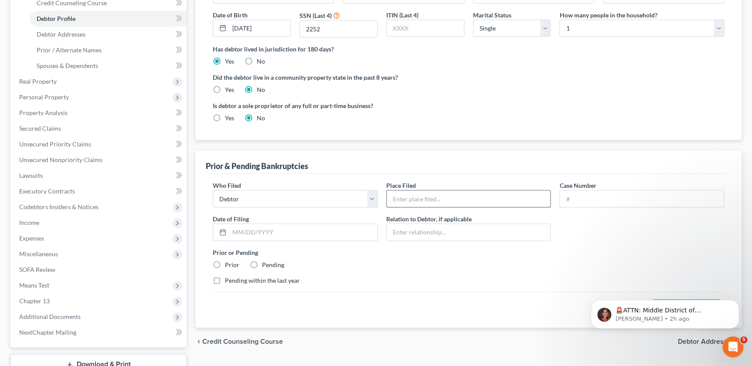
click at [422, 194] on input "text" at bounding box center [469, 199] width 164 height 17
type input "[US_STATE]"
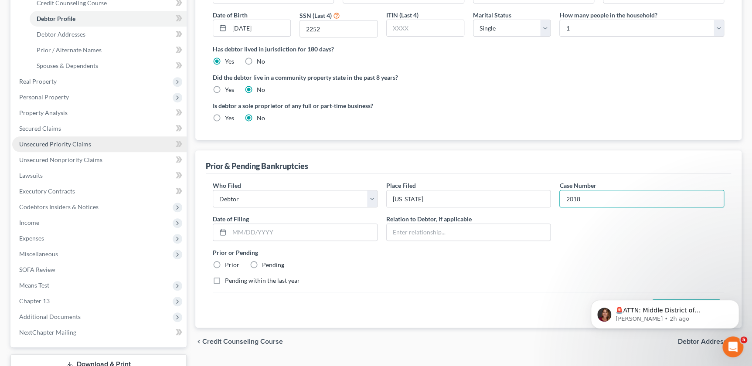
type input "2018"
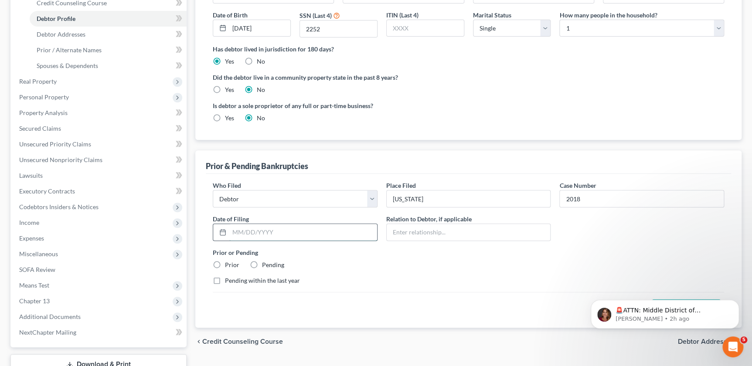
click at [252, 235] on input "text" at bounding box center [303, 232] width 148 height 17
type input "[DATE]"
click at [229, 262] on label "Prior" at bounding box center [232, 265] width 14 height 9
click at [229, 262] on input "Prior" at bounding box center [231, 264] width 6 height 6
radio input "true"
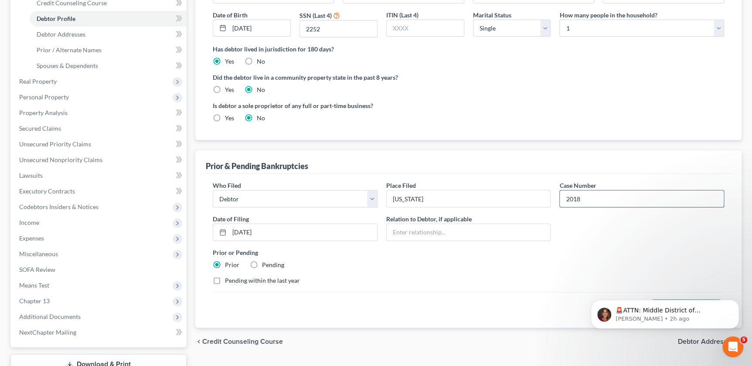
click at [623, 199] on input "2018" at bounding box center [642, 199] width 164 height 17
drag, startPoint x: 623, startPoint y: 199, endPoint x: 507, endPoint y: 196, distance: 116.0
click at [507, 196] on div "Who Filed * Debtor Other Place Filed * [US_STATE] Case Number 2018 Date of Fili…" at bounding box center [468, 236] width 520 height 111
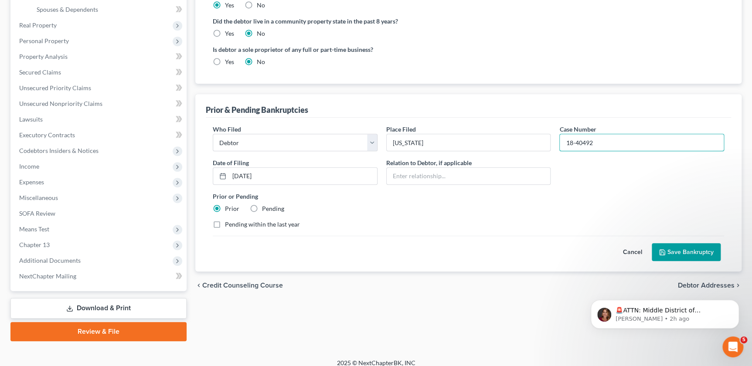
scroll to position [222, 0]
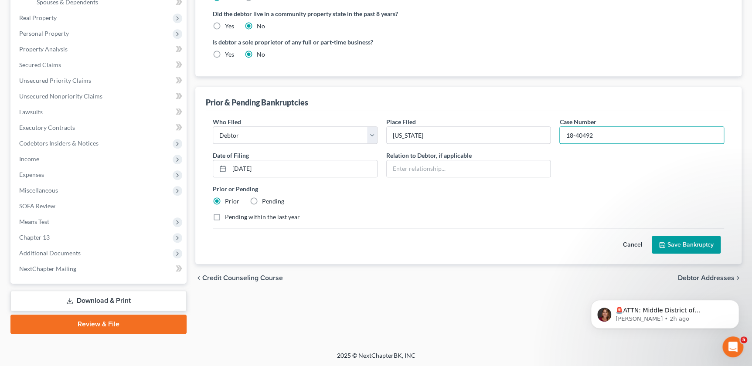
type input "18-40492"
click at [657, 240] on button "Save Bankruptcy" at bounding box center [686, 245] width 69 height 18
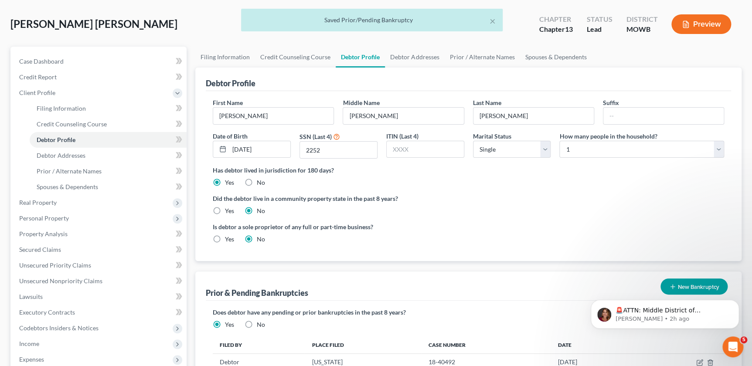
scroll to position [34, 0]
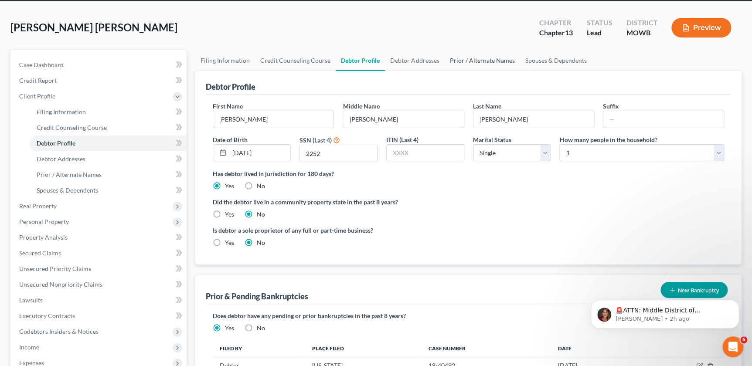
click at [478, 60] on link "Prior / Alternate Names" at bounding box center [481, 60] width 75 height 21
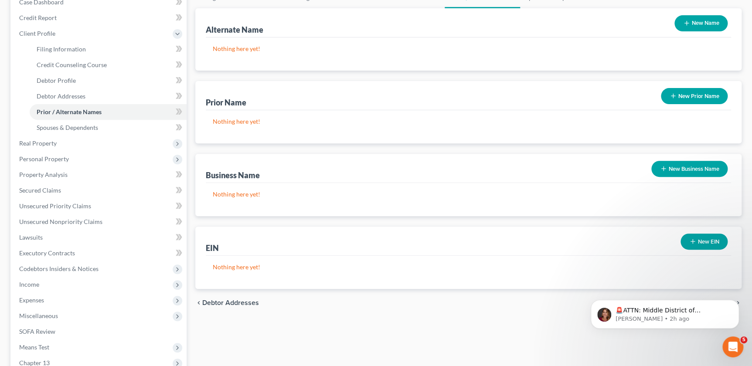
scroll to position [109, 0]
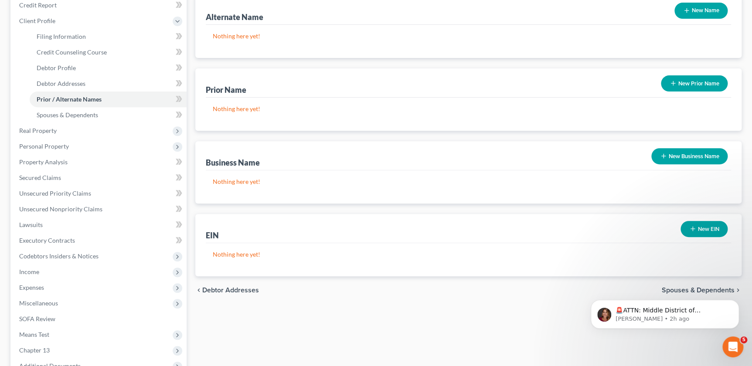
click at [695, 82] on button "New Prior Name" at bounding box center [694, 83] width 67 height 16
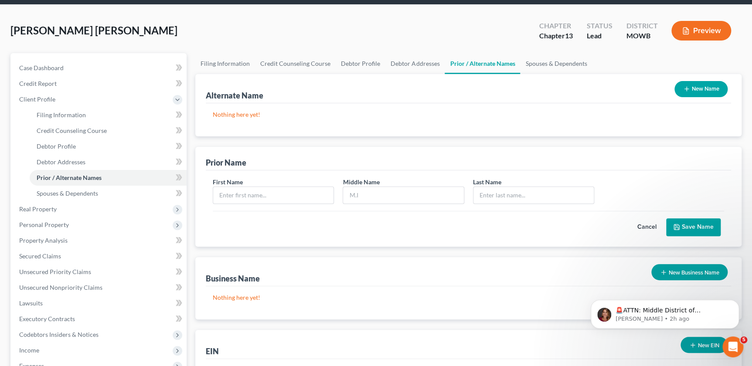
scroll to position [129, 0]
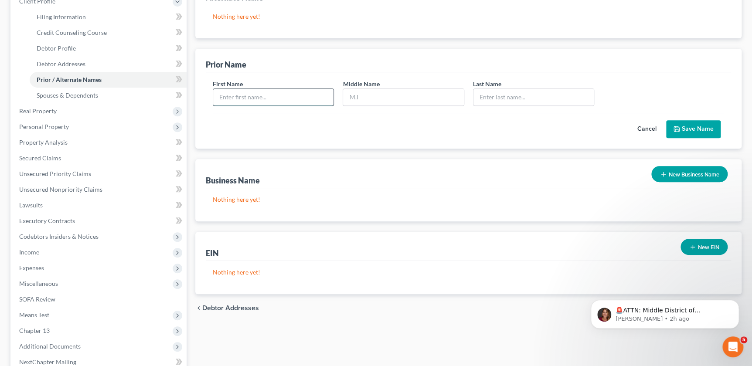
click at [235, 94] on input "text" at bounding box center [273, 97] width 120 height 17
type input "[PERSON_NAME]"
click at [672, 129] on button "Save Name" at bounding box center [693, 129] width 54 height 18
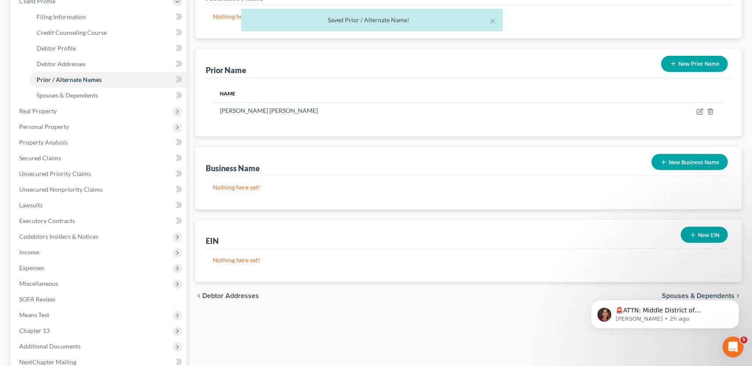
click at [684, 58] on button "New Prior Name" at bounding box center [694, 64] width 67 height 16
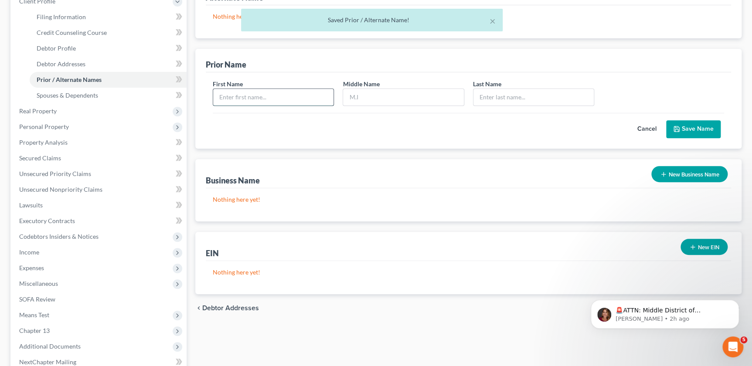
click at [234, 92] on input "text" at bounding box center [273, 97] width 120 height 17
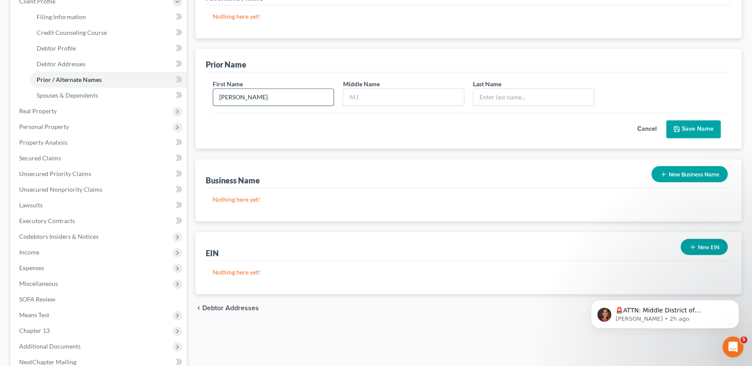
type input "[PERSON_NAME]"
type input "M"
type input "[PERSON_NAME]"
click at [684, 131] on button "Save Name" at bounding box center [693, 129] width 54 height 18
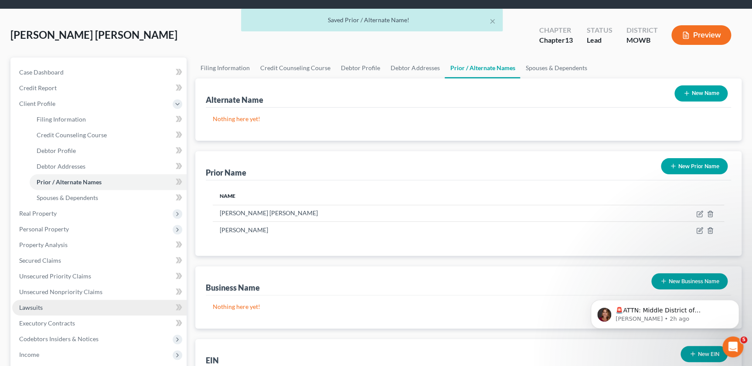
scroll to position [148, 0]
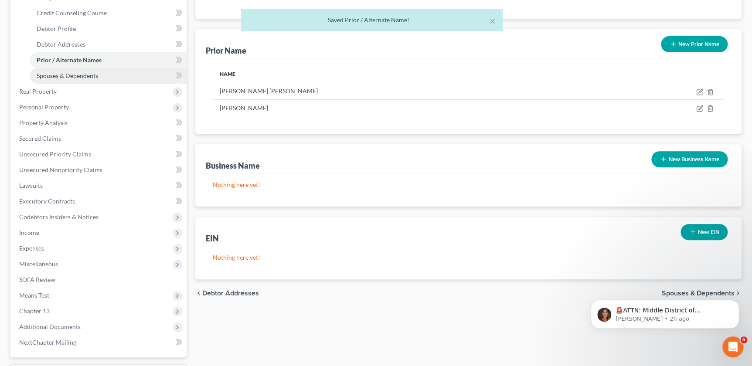
click at [75, 75] on span "Spouses & Dependents" at bounding box center [67, 75] width 61 height 7
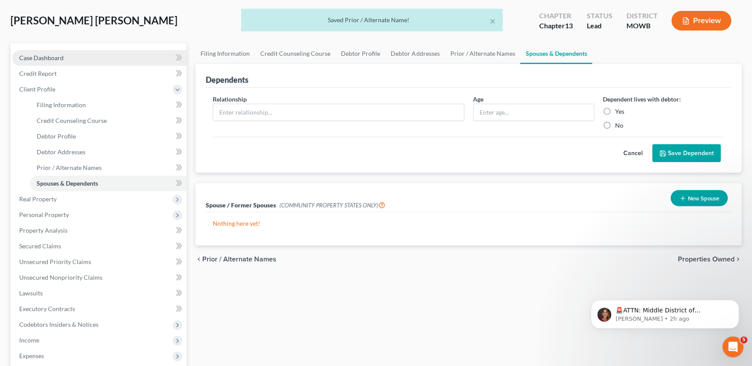
scroll to position [59, 0]
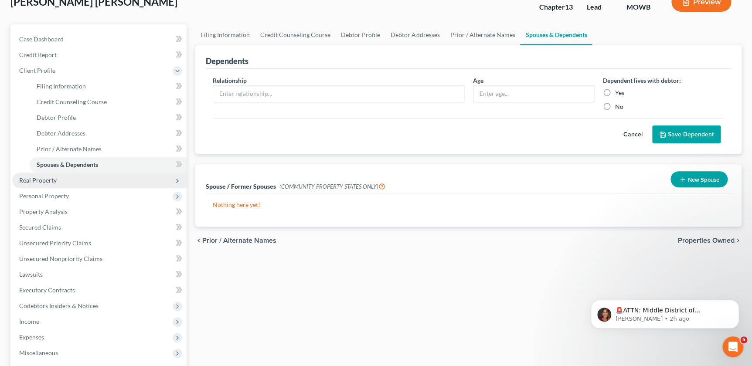
click at [48, 177] on span "Real Property" at bounding box center [37, 180] width 37 height 7
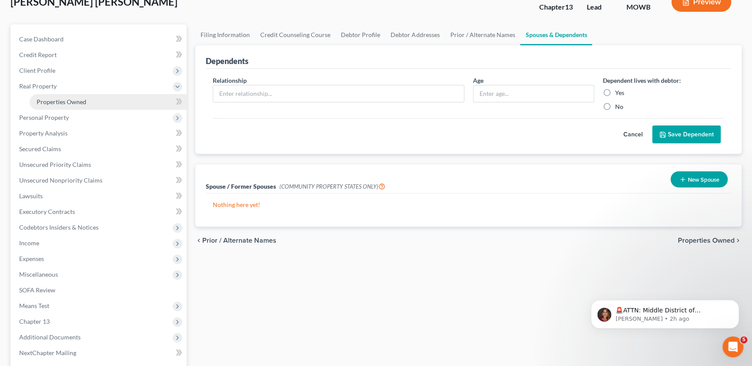
click at [60, 101] on span "Properties Owned" at bounding box center [62, 101] width 50 height 7
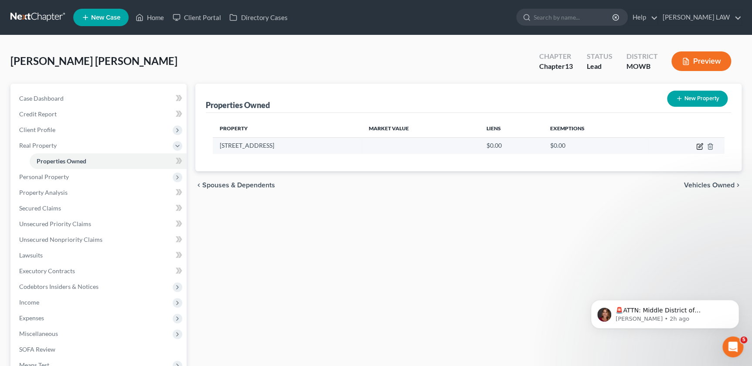
click at [697, 146] on icon "button" at bounding box center [699, 146] width 7 height 7
select select "26"
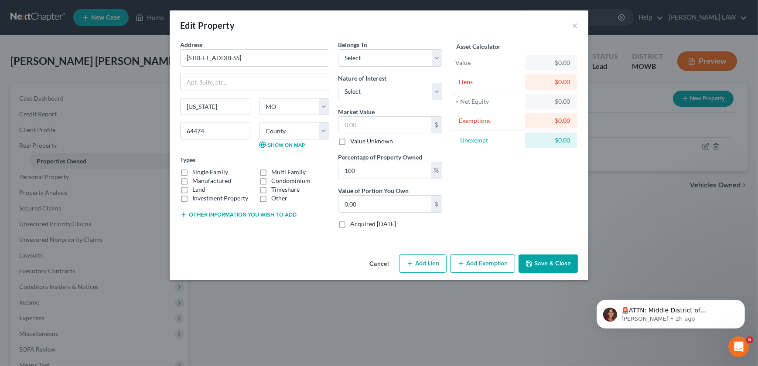
click at [192, 173] on label "Single Family" at bounding box center [210, 172] width 36 height 9
click at [196, 173] on input "Single Family" at bounding box center [199, 171] width 6 height 6
checkbox input "true"
click at [368, 66] on select "Select Debtor 1 Only Debtor 2 Only Debtor 1 And Debtor 2 Only At Least One Of T…" at bounding box center [390, 57] width 104 height 17
select select "0"
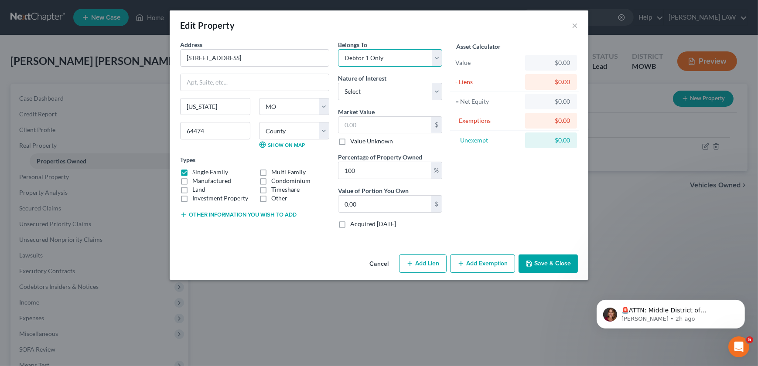
click at [338, 49] on select "Select Debtor 1 Only Debtor 2 Only Debtor 1 And Debtor 2 Only At Least One Of T…" at bounding box center [390, 57] width 104 height 17
click at [197, 212] on button "Other information you wish to add" at bounding box center [238, 214] width 116 height 7
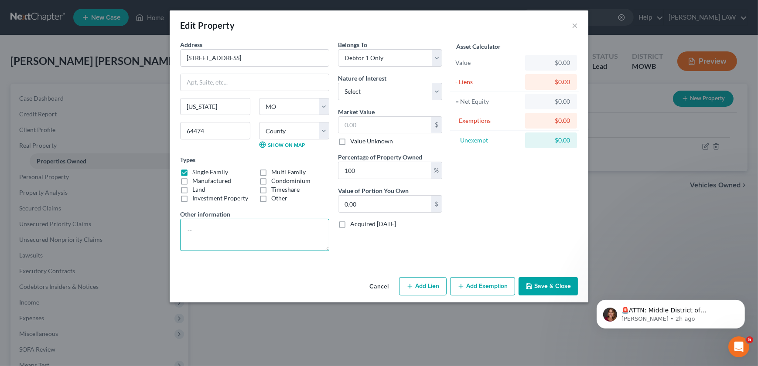
click at [191, 226] on textarea at bounding box center [254, 235] width 149 height 32
type textarea "115000 - 7% ="
click at [378, 126] on input "text" at bounding box center [384, 125] width 93 height 17
type input "1"
type input "1.00"
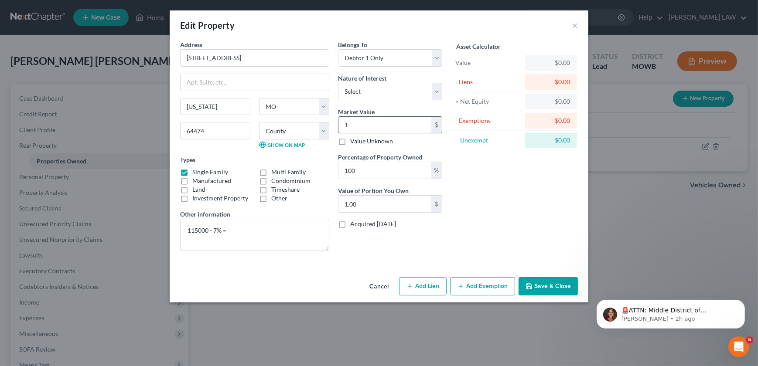
type input "10"
type input "10.00"
type input "106"
type input "106.00"
type input "1069"
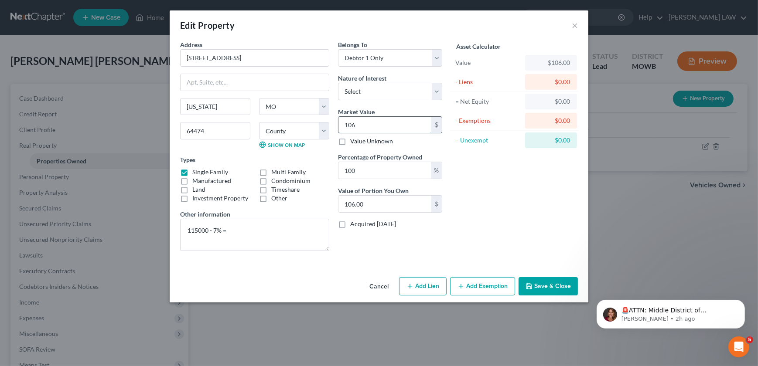
type input "1,069.00"
type input "1,0695"
type input "10,695.00"
type input "1,06950"
type input "106,950.00"
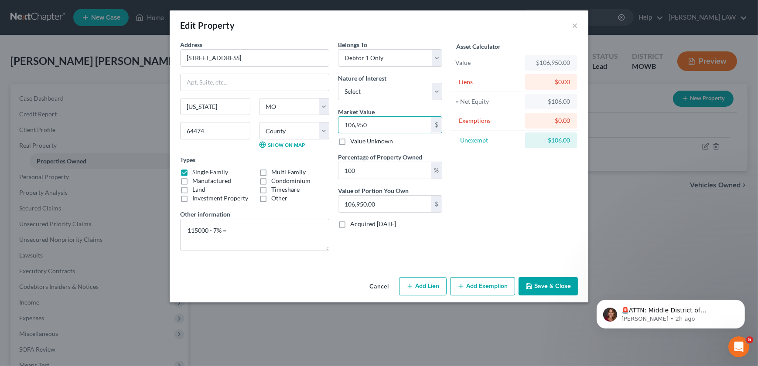
type input "106,950"
click at [501, 283] on button "Add Exemption" at bounding box center [482, 286] width 65 height 18
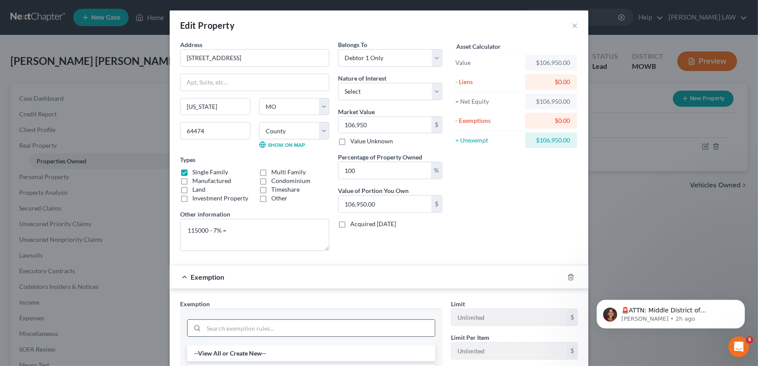
click at [273, 329] on input "search" at bounding box center [319, 328] width 231 height 17
type input "homestead"
click at [259, 347] on li "1 - Homestead Exemption - Mo. Rev. Stat. § 513.475 .1" at bounding box center [311, 354] width 248 height 16
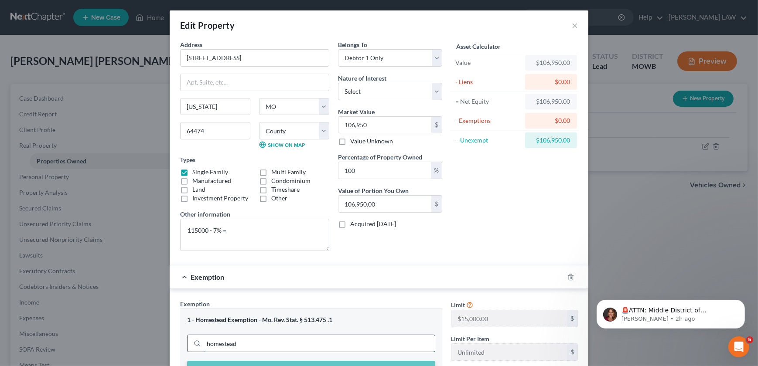
click at [260, 350] on input "homestead" at bounding box center [319, 343] width 231 height 17
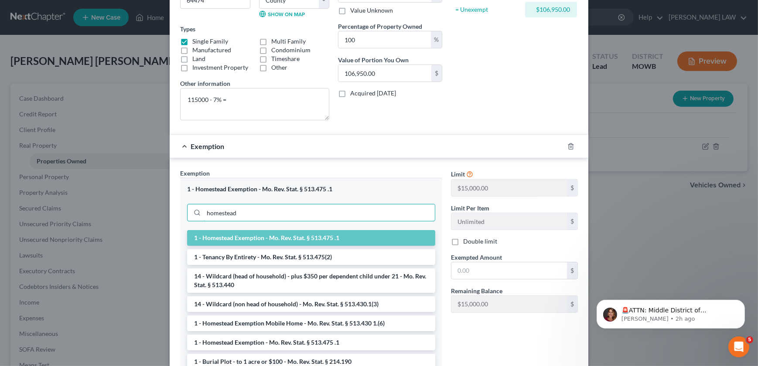
scroll to position [148, 0]
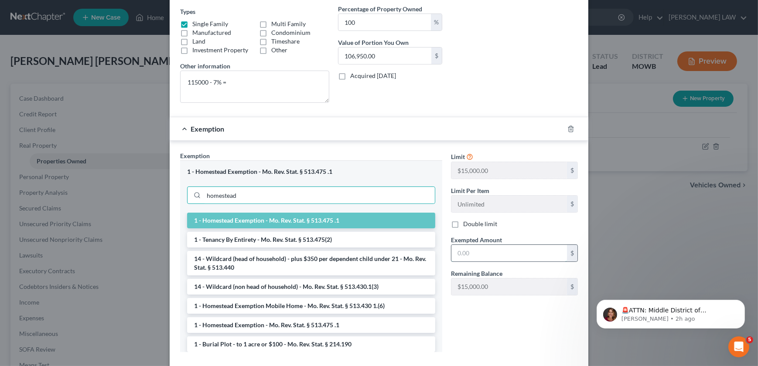
click at [487, 258] on input "text" at bounding box center [509, 253] width 116 height 17
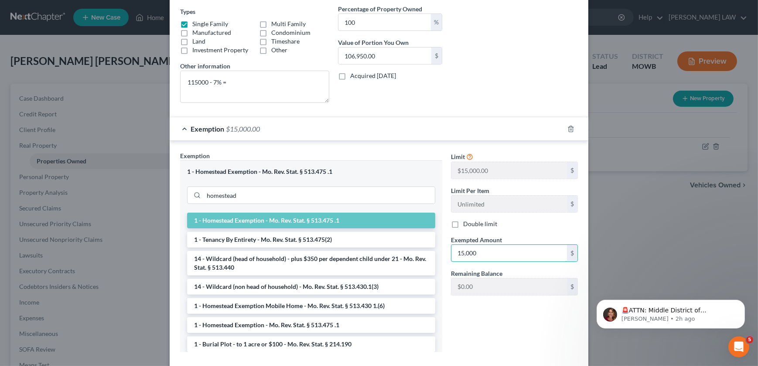
type input "15,000"
click at [459, 326] on div "Limit $15,000.00 $ Limit Per Item Unlimited $ Double limit Exempted Amount * 15…" at bounding box center [514, 255] width 136 height 208
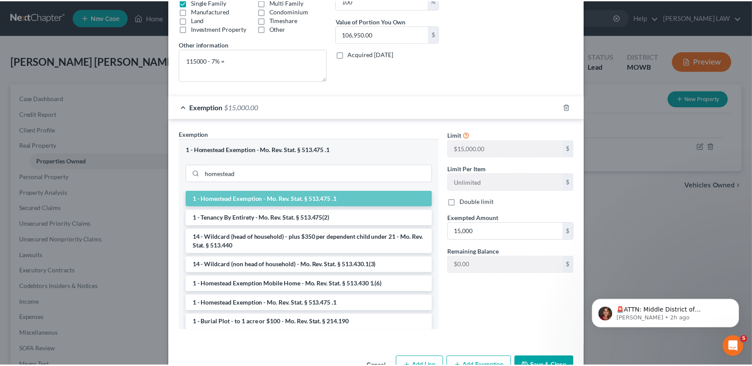
scroll to position [196, 0]
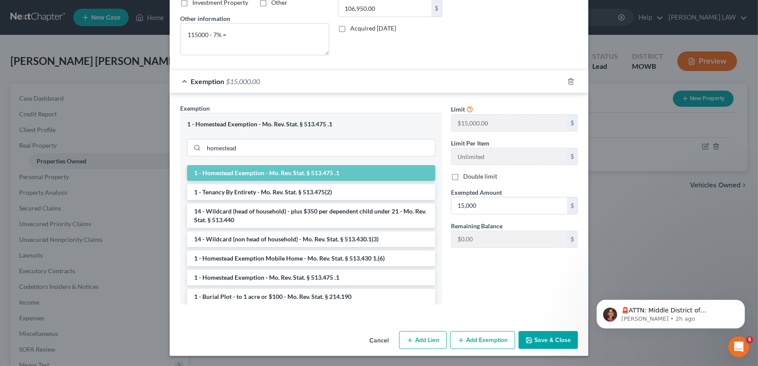
click at [540, 338] on button "Save & Close" at bounding box center [547, 340] width 59 height 18
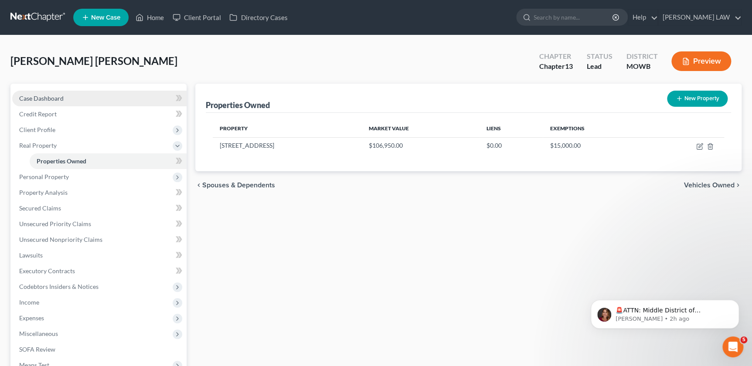
click at [57, 96] on span "Case Dashboard" at bounding box center [41, 98] width 44 height 7
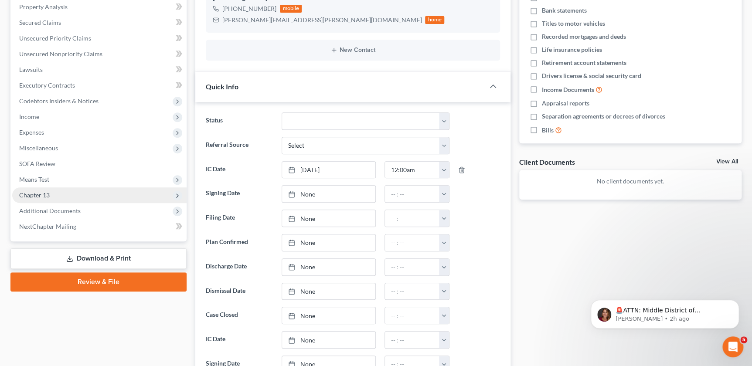
scroll to position [178, 0]
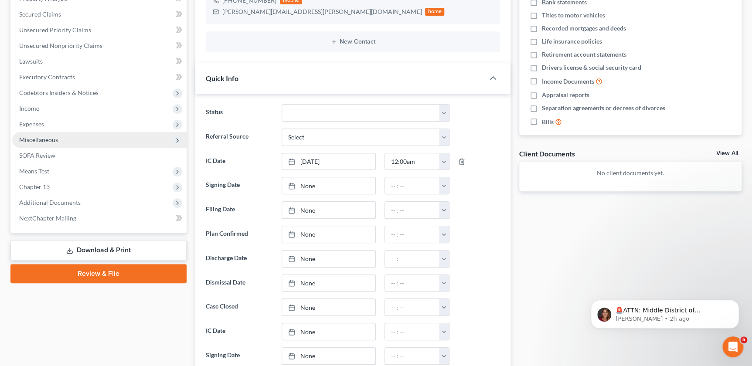
click at [46, 143] on span "Miscellaneous" at bounding box center [38, 139] width 39 height 7
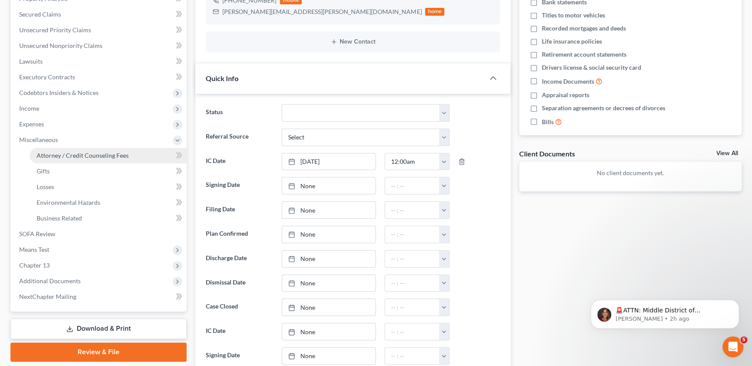
click at [68, 155] on span "Attorney / Credit Counseling Fees" at bounding box center [83, 155] width 92 height 7
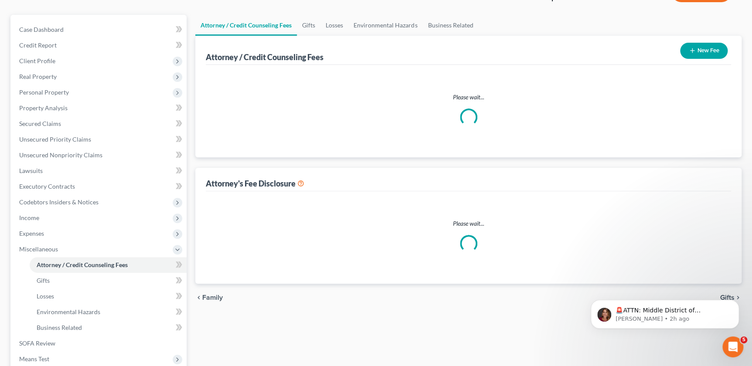
select select "0"
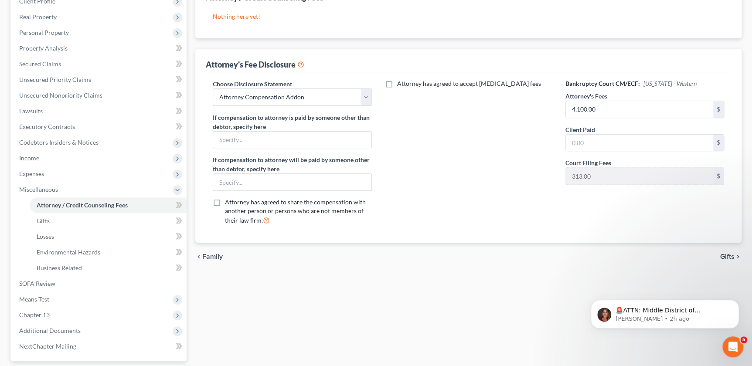
scroll to position [158, 0]
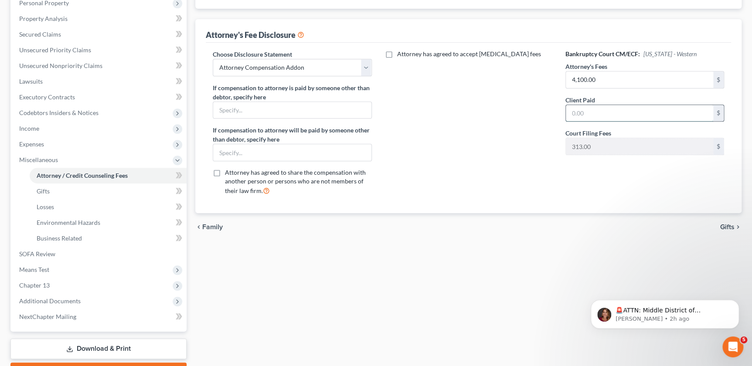
click at [571, 110] on input "text" at bounding box center [639, 113] width 147 height 17
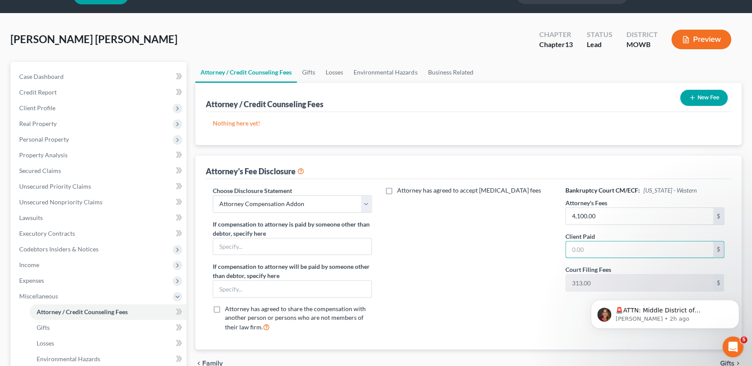
scroll to position [20, 0]
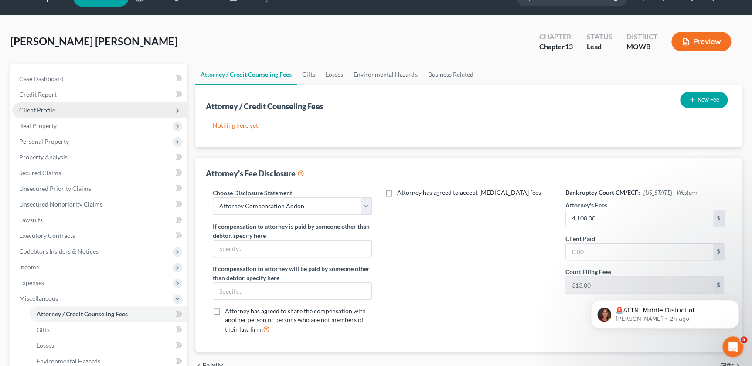
click at [48, 104] on span "Client Profile" at bounding box center [99, 110] width 174 height 16
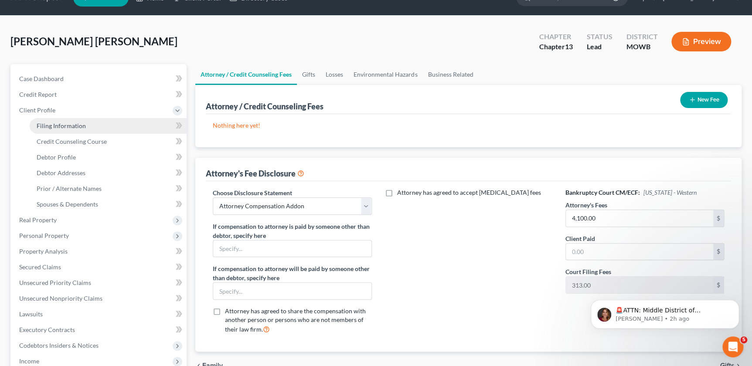
click at [51, 123] on span "Filing Information" at bounding box center [61, 125] width 49 height 7
select select "1"
select select "0"
select select "3"
select select "46"
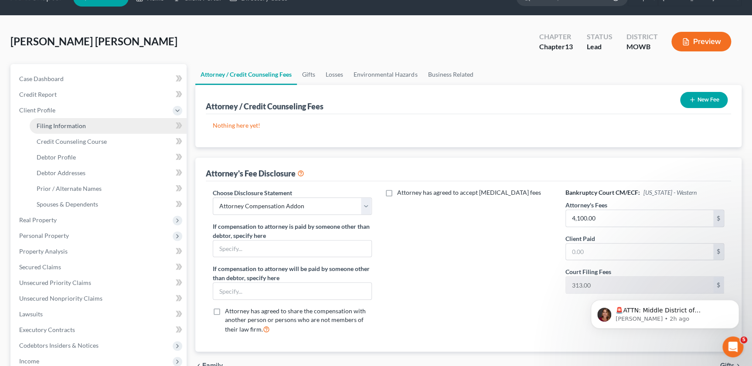
select select "0"
select select "26"
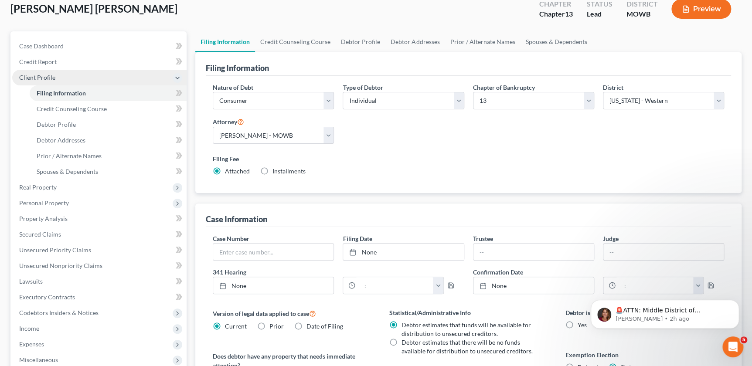
scroll to position [139, 0]
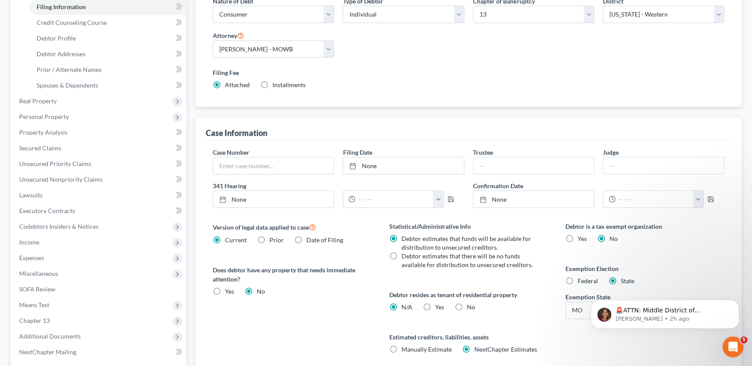
click at [467, 308] on label "No" at bounding box center [471, 307] width 8 height 9
click at [470, 308] on input "No" at bounding box center [473, 306] width 6 height 6
radio input "true"
radio input "false"
click at [402, 255] on label "Debtor estimates that there will be no funds available for distribution to unse…" at bounding box center [470, 260] width 136 height 17
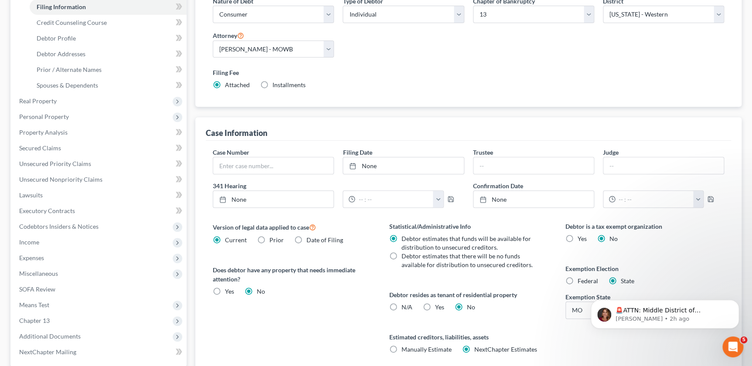
click at [405, 255] on input "Debtor estimates that there will be no funds available for distribution to unse…" at bounding box center [408, 255] width 6 height 6
radio input "true"
radio input "false"
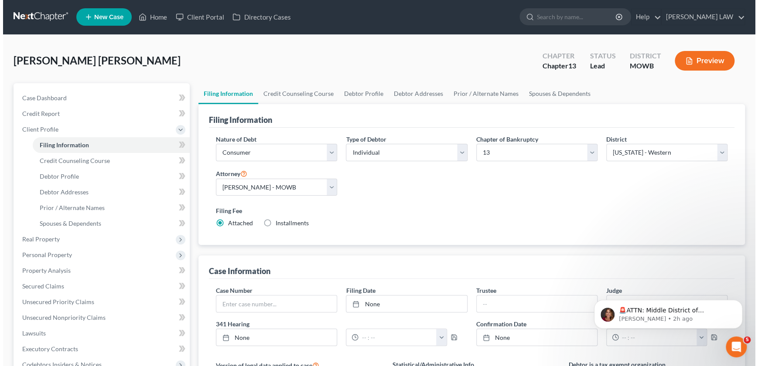
scroll to position [0, 0]
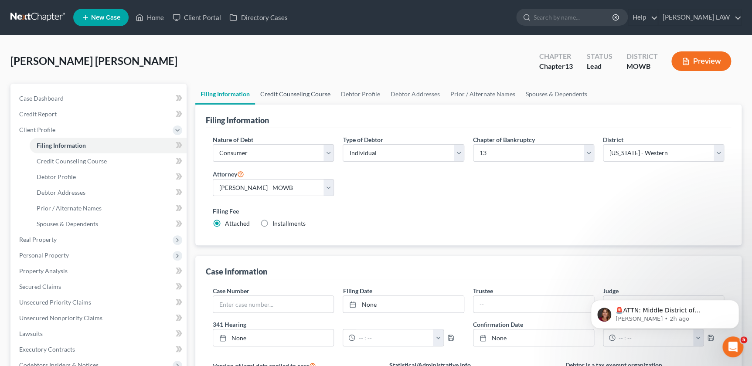
click at [296, 92] on link "Credit Counseling Course" at bounding box center [295, 94] width 81 height 21
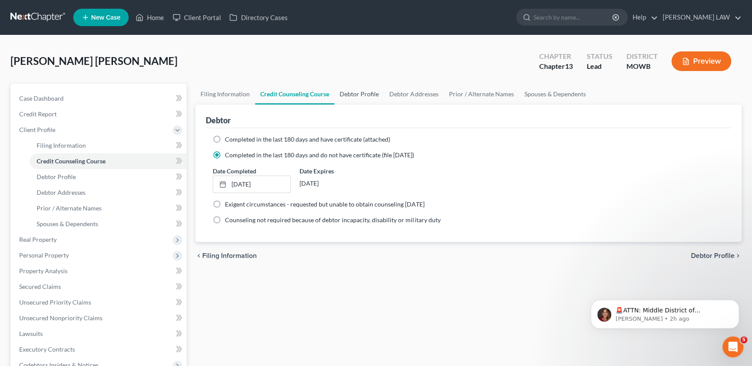
click at [359, 92] on link "Debtor Profile" at bounding box center [359, 94] width 50 height 21
select select "0"
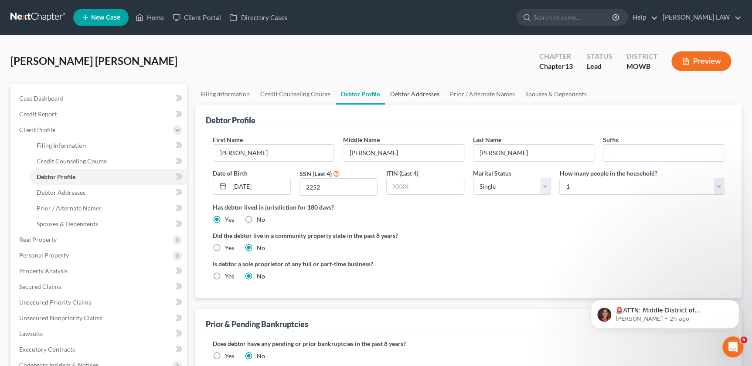
radio input "true"
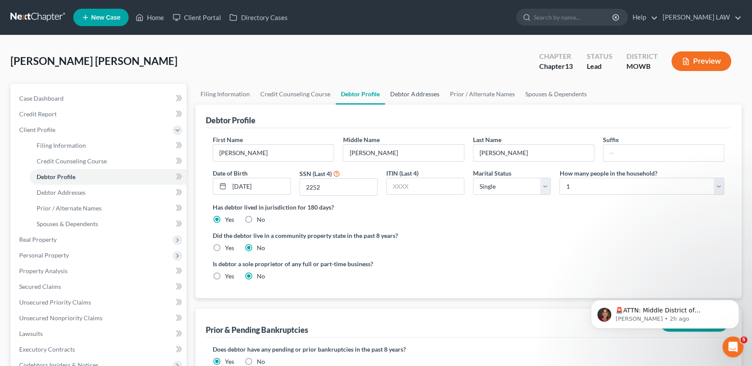
click at [401, 95] on link "Debtor Addresses" at bounding box center [414, 94] width 59 height 21
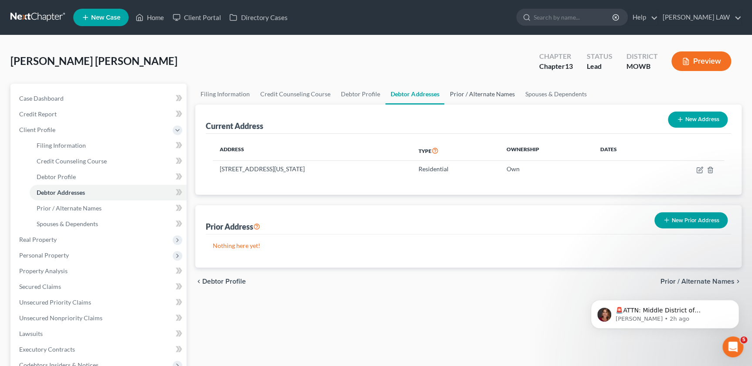
click at [467, 95] on link "Prior / Alternate Names" at bounding box center [481, 94] width 75 height 21
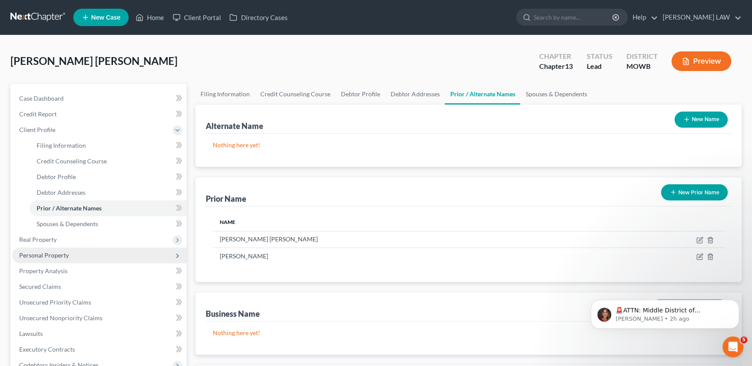
click at [82, 256] on span "Personal Property" at bounding box center [99, 256] width 174 height 16
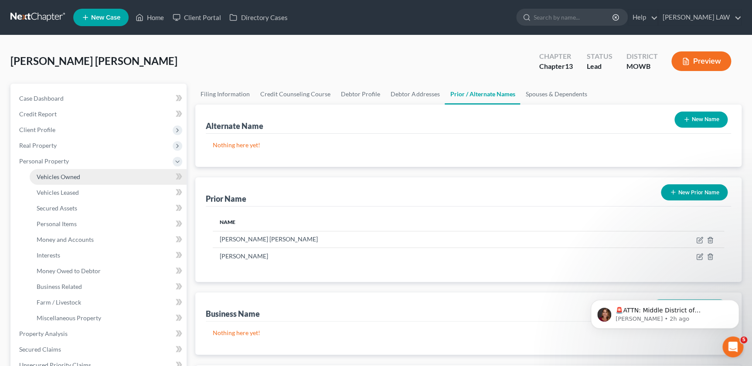
click at [75, 180] on link "Vehicles Owned" at bounding box center [108, 177] width 157 height 16
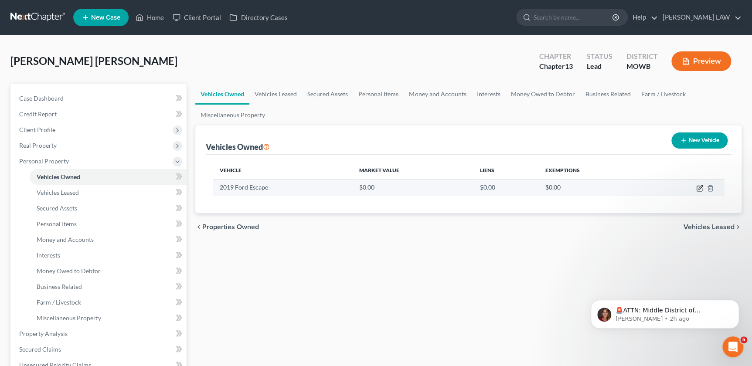
click at [698, 186] on icon "button" at bounding box center [699, 188] width 7 height 7
select select "0"
select select "7"
select select "1"
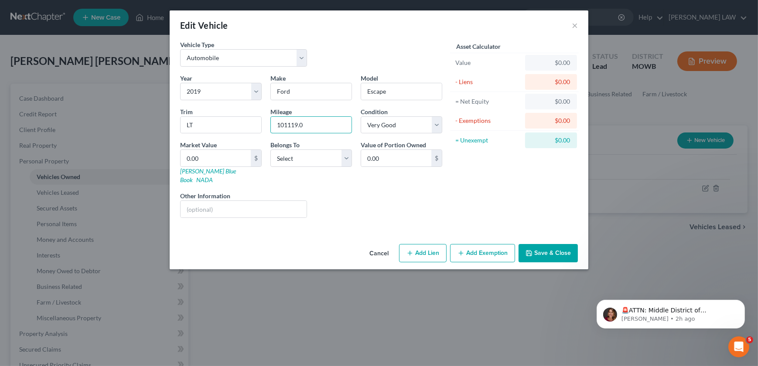
drag, startPoint x: 316, startPoint y: 126, endPoint x: 266, endPoint y: 131, distance: 49.9
click at [266, 131] on div "Mileage 101119.0" at bounding box center [311, 120] width 90 height 27
type input "101600"
click at [386, 128] on select "Select Excellent Very Good Good Fair Poor" at bounding box center [402, 124] width 82 height 17
select select "2"
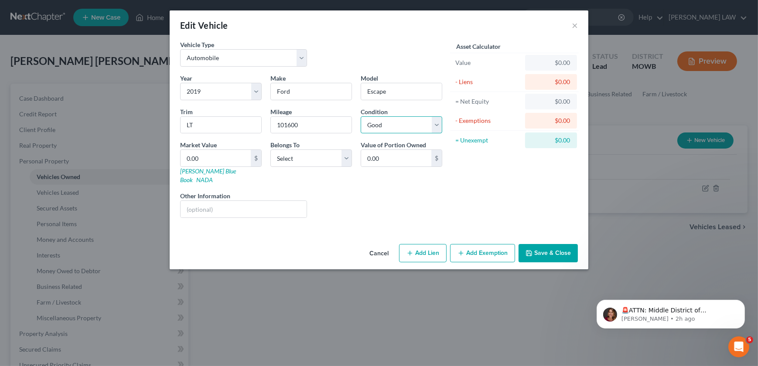
click at [361, 116] on select "Select Excellent Very Good Good Fair Poor" at bounding box center [402, 124] width 82 height 17
click at [313, 162] on select "Select Debtor 1 Only Debtor 2 Only Debtor 1 And Debtor 2 Only At Least One Of T…" at bounding box center [311, 158] width 82 height 17
select select "0"
click at [270, 150] on select "Select Debtor 1 Only Debtor 2 Only Debtor 1 And Debtor 2 Only At Least One Of T…" at bounding box center [311, 158] width 82 height 17
click at [228, 203] on input "text" at bounding box center [243, 209] width 126 height 17
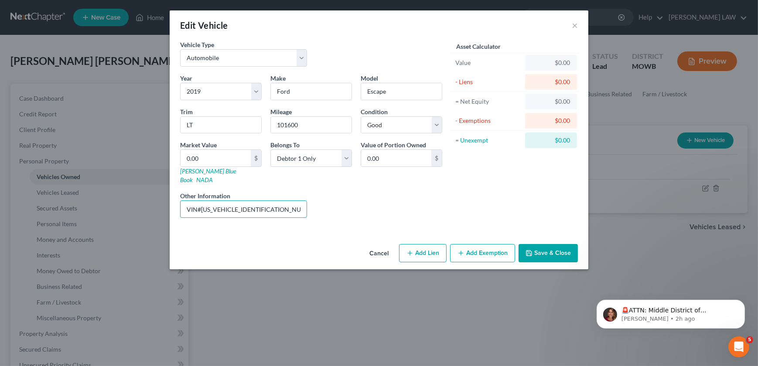
type input "VIN#[US_VEHICLE_IDENTIFICATION_NUMBER]"
click at [531, 250] on icon "button" at bounding box center [528, 253] width 7 height 7
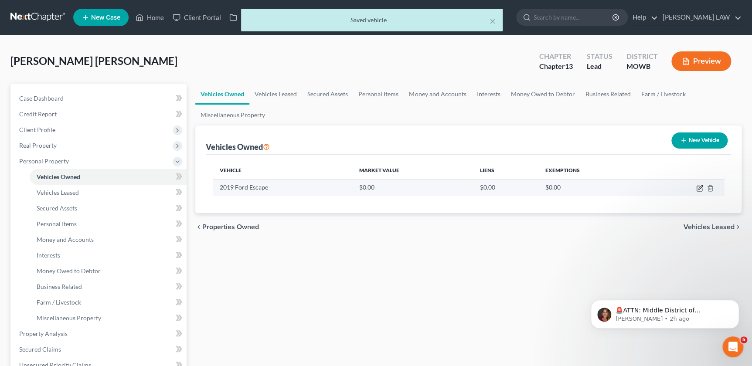
click at [698, 187] on icon "button" at bounding box center [699, 188] width 7 height 7
select select "0"
select select "7"
select select "2"
select select "0"
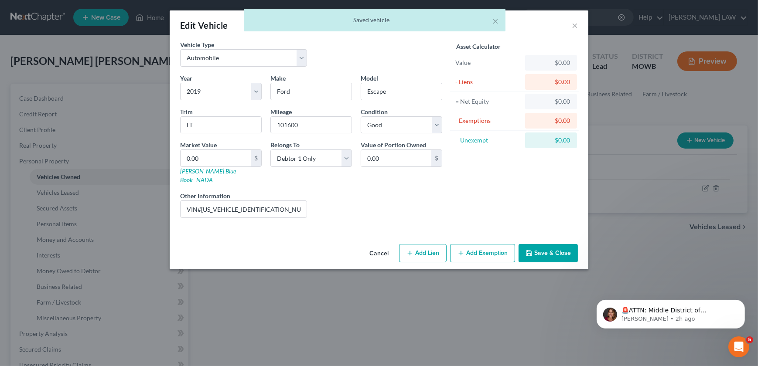
click at [473, 244] on button "Add Exemption" at bounding box center [482, 253] width 65 height 18
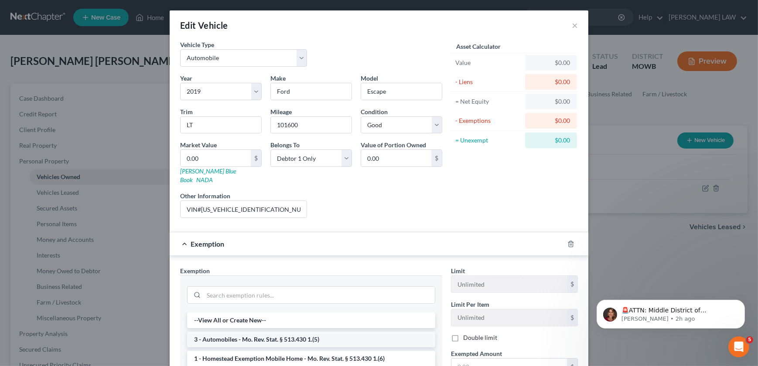
click at [256, 336] on li "3 - Automobiles - Mo. Rev. Stat. § 513.430 1.(5)" at bounding box center [311, 340] width 248 height 16
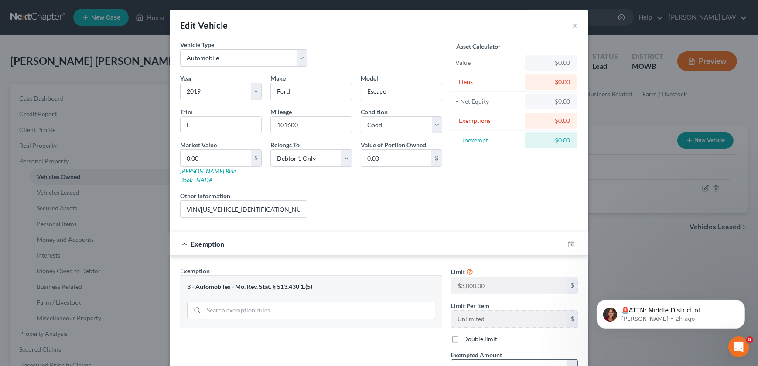
click at [482, 360] on input "text" at bounding box center [509, 368] width 116 height 17
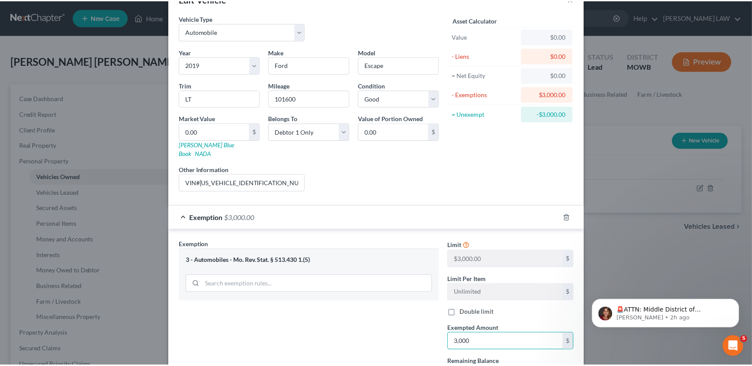
scroll to position [96, 0]
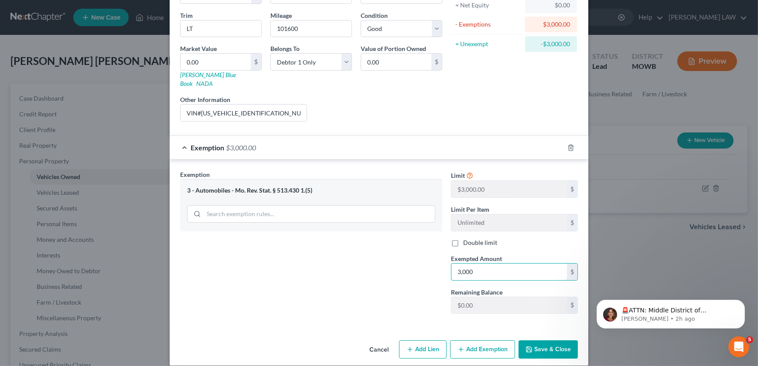
type input "3,000"
click at [533, 344] on button "Save & Close" at bounding box center [547, 350] width 59 height 18
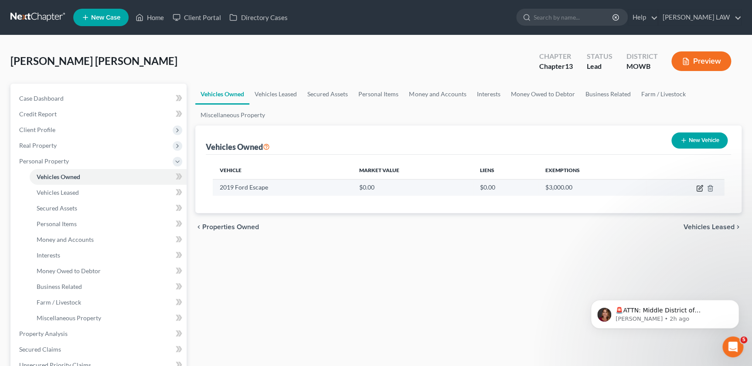
click at [697, 187] on icon "button" at bounding box center [699, 188] width 5 height 5
select select "0"
select select "7"
select select "2"
select select "0"
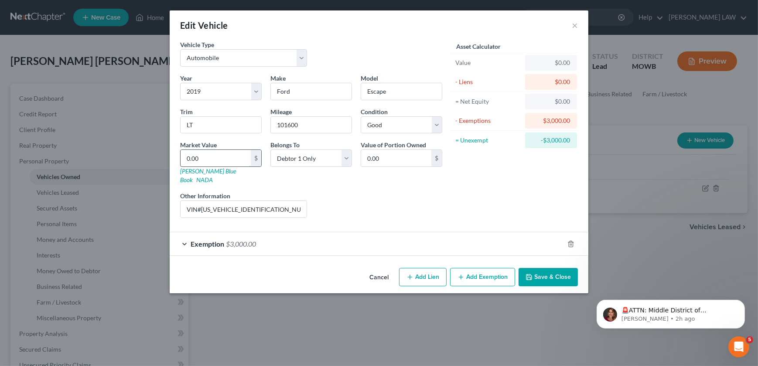
drag, startPoint x: 232, startPoint y: 155, endPoint x: 239, endPoint y: 156, distance: 7.9
click at [232, 155] on input "0.00" at bounding box center [215, 158] width 70 height 17
type input "8"
type input "8.00"
type input "82"
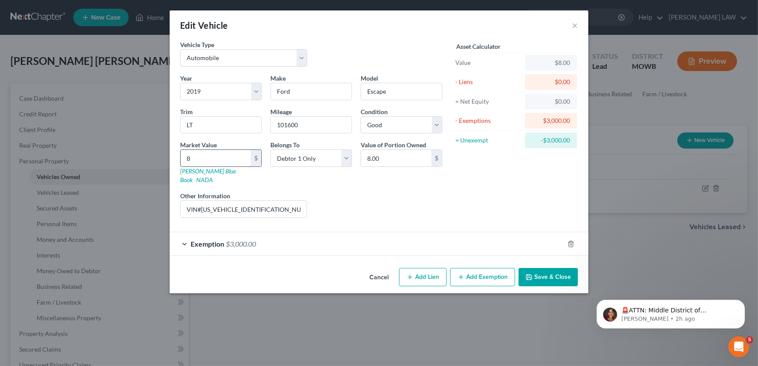
type input "82.00"
type input "829"
type input "829.00"
type input "8299"
type input "8,299.00"
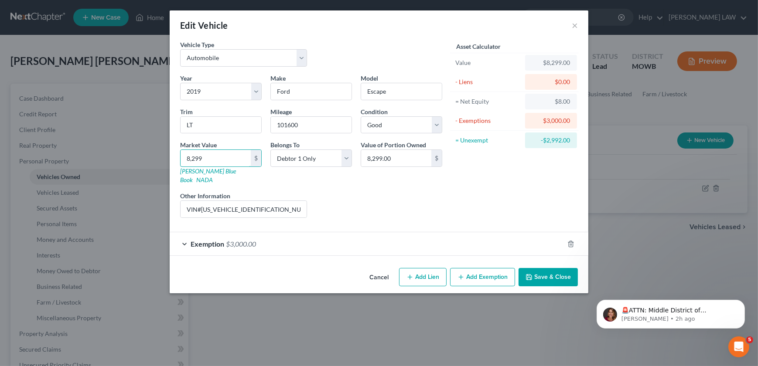
type input "8,299"
click at [430, 194] on div "Liens Select" at bounding box center [379, 204] width 136 height 27
click at [560, 268] on button "Save & Close" at bounding box center [547, 277] width 59 height 18
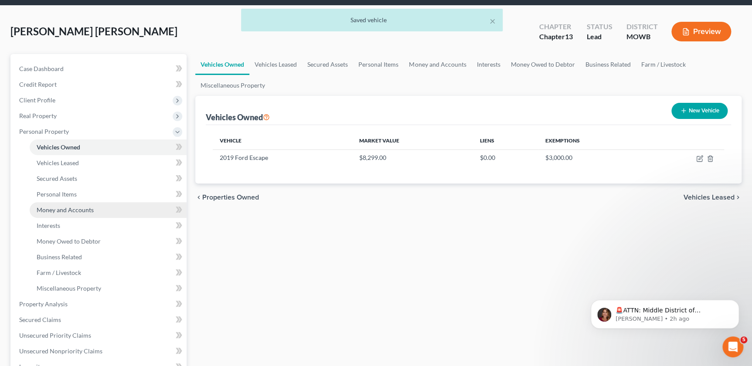
click at [56, 206] on span "Money and Accounts" at bounding box center [65, 209] width 57 height 7
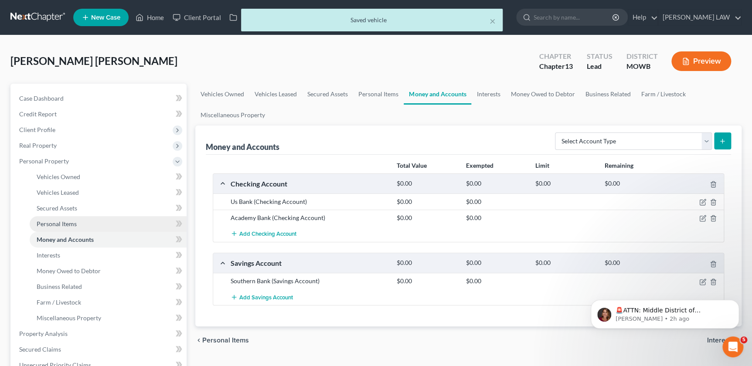
click at [58, 218] on link "Personal Items" at bounding box center [108, 224] width 157 height 16
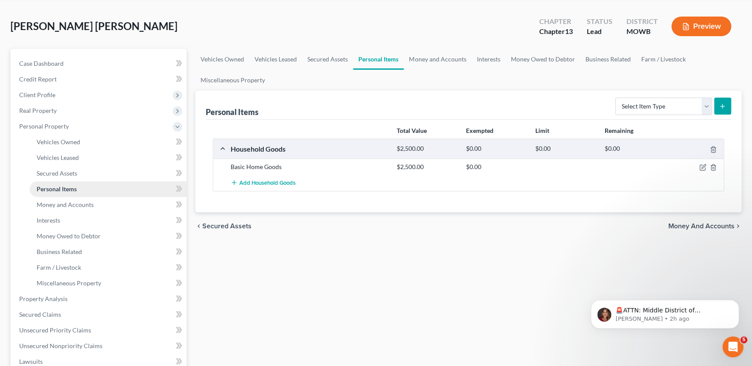
scroll to position [49, 0]
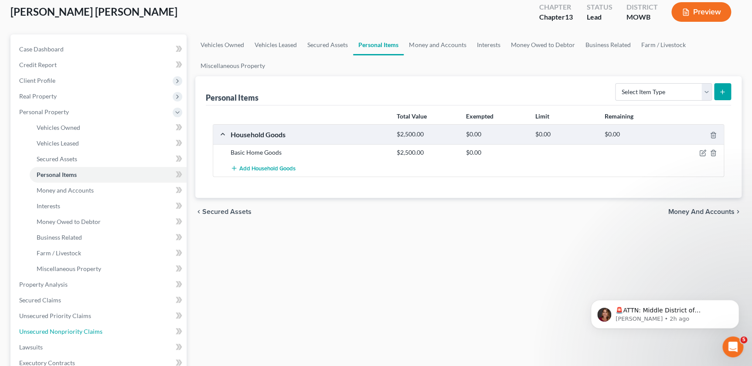
drag, startPoint x: 74, startPoint y: 330, endPoint x: 543, endPoint y: 182, distance: 492.5
click at [74, 330] on span "Unsecured Nonpriority Claims" at bounding box center [60, 331] width 83 height 7
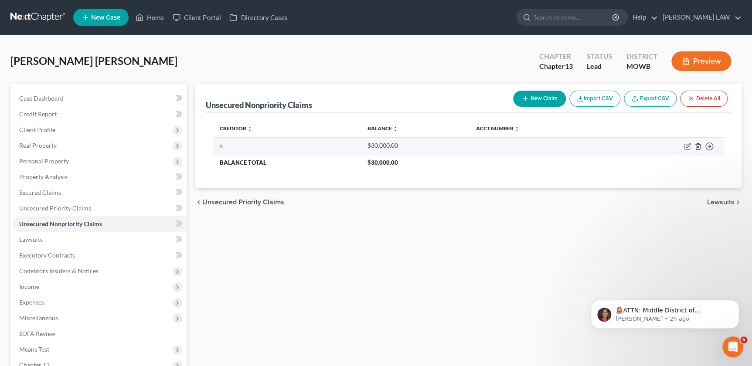
click at [700, 144] on icon "button" at bounding box center [698, 146] width 7 height 7
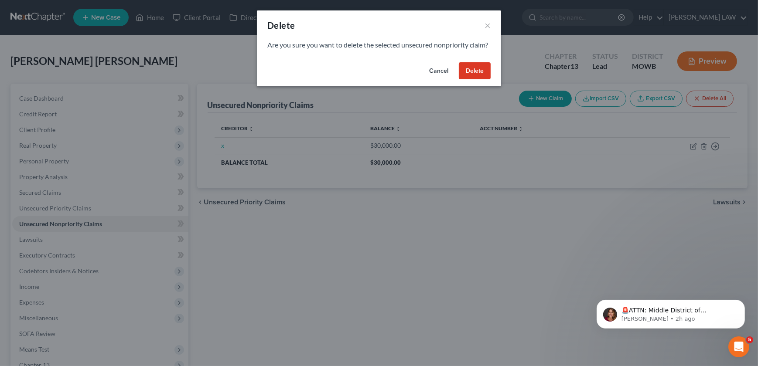
click at [481, 80] on button "Delete" at bounding box center [475, 70] width 32 height 17
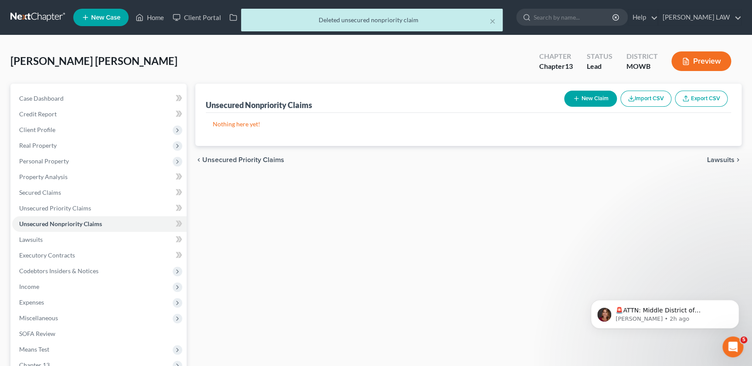
click at [588, 103] on button "New Claim" at bounding box center [590, 99] width 53 height 16
select select "0"
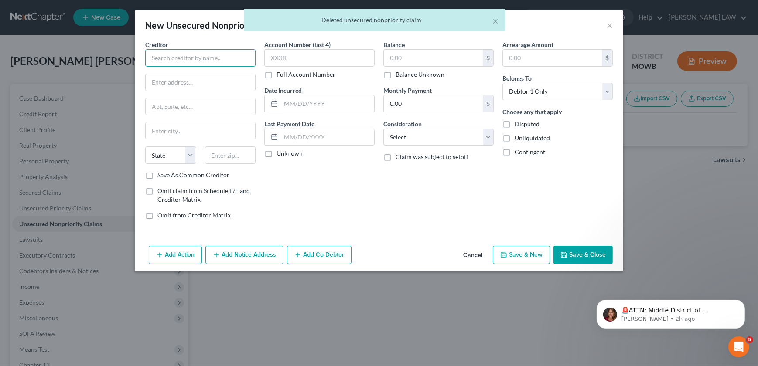
click at [187, 58] on input "text" at bounding box center [200, 57] width 110 height 17
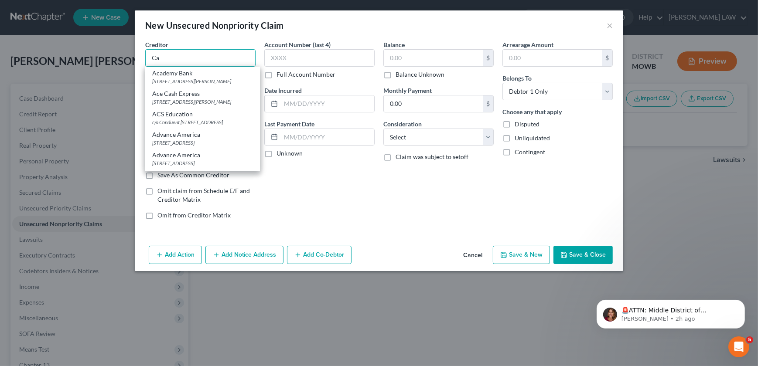
type input "C"
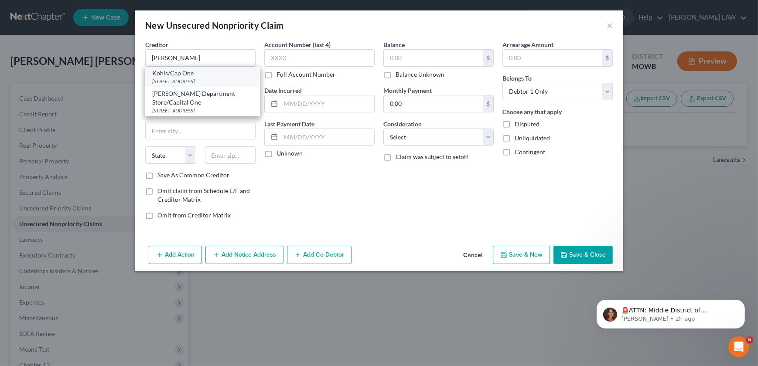
click at [188, 79] on div "[STREET_ADDRESS]" at bounding box center [202, 81] width 101 height 7
type input "Kohls/Cap One"
type input "PO Box 3115"
type input "[GEOGRAPHIC_DATA]"
select select "52"
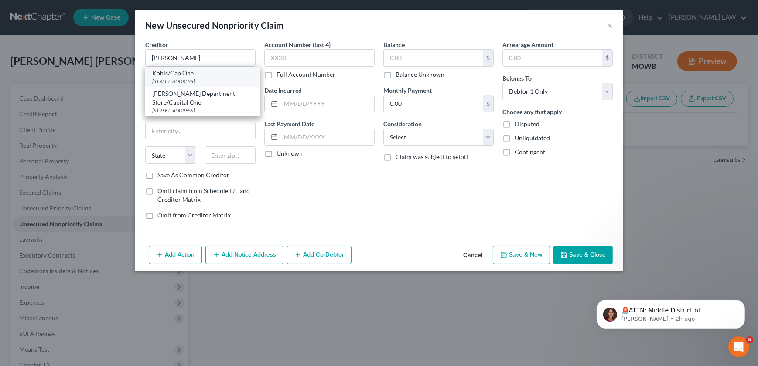
type input "53201"
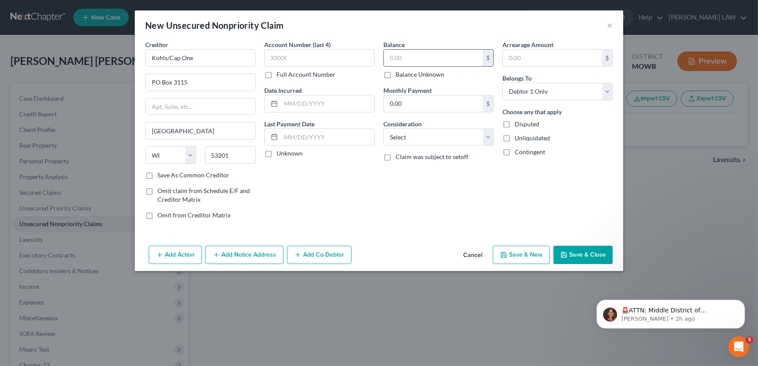
click at [422, 64] on input "text" at bounding box center [433, 58] width 99 height 17
type input "764"
click at [402, 141] on select "Select Cable / Satellite Services Collection Agency Credit Card Debt Debt Couns…" at bounding box center [438, 137] width 110 height 17
select select "2"
click at [383, 129] on select "Select Cable / Satellite Services Collection Agency Credit Card Debt Debt Couns…" at bounding box center [438, 137] width 110 height 17
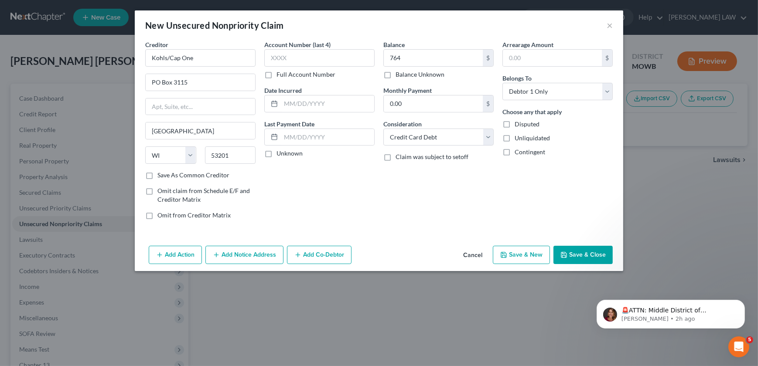
click at [519, 252] on button "Save & New" at bounding box center [521, 255] width 57 height 18
select select "0"
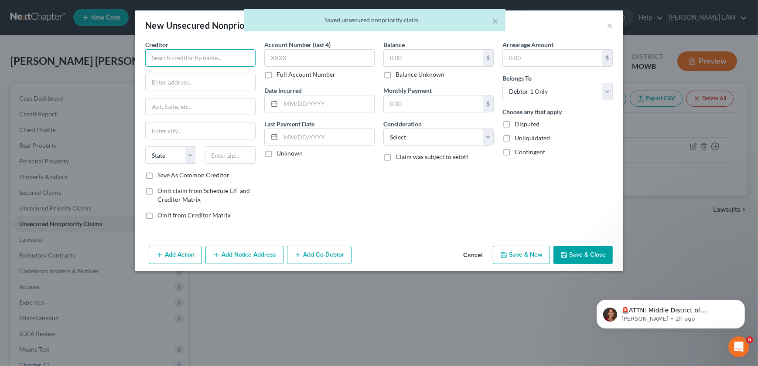
click at [209, 52] on input "text" at bounding box center [200, 57] width 110 height 17
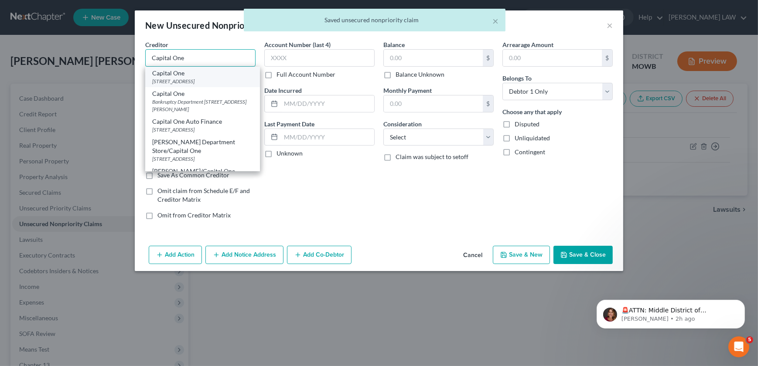
type input "Capital One"
click at [200, 81] on div "[STREET_ADDRESS]" at bounding box center [202, 81] width 101 height 7
type input "PO Box 30285"
type input "[GEOGRAPHIC_DATA]"
select select "46"
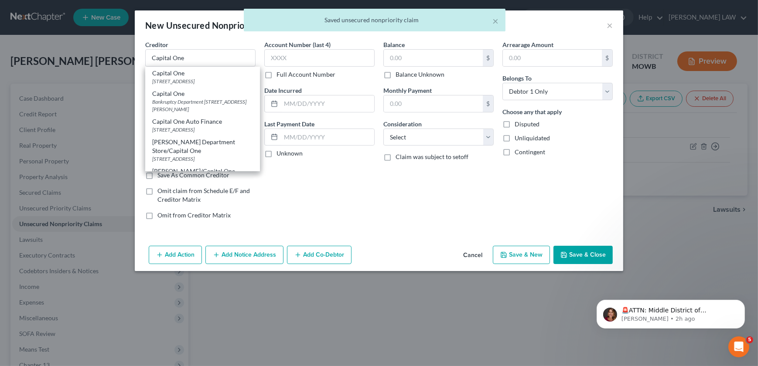
type input "84130"
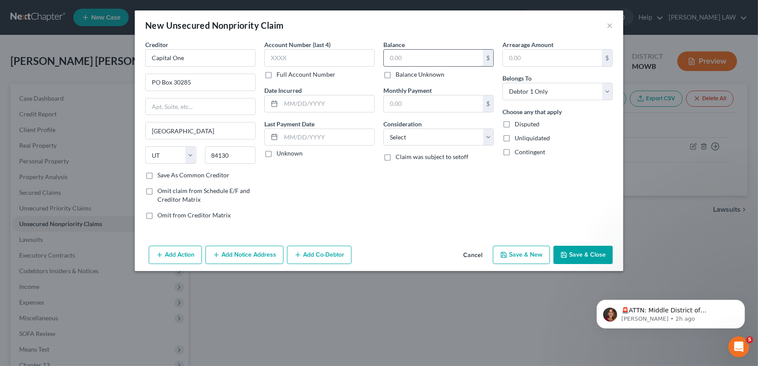
click at [406, 61] on input "text" at bounding box center [433, 58] width 99 height 17
type input "290"
click at [416, 140] on select "Select Cable / Satellite Services Collection Agency Credit Card Debt Debt Couns…" at bounding box center [438, 137] width 110 height 17
select select "2"
click at [383, 129] on select "Select Cable / Satellite Services Collection Agency Credit Card Debt Debt Couns…" at bounding box center [438, 137] width 110 height 17
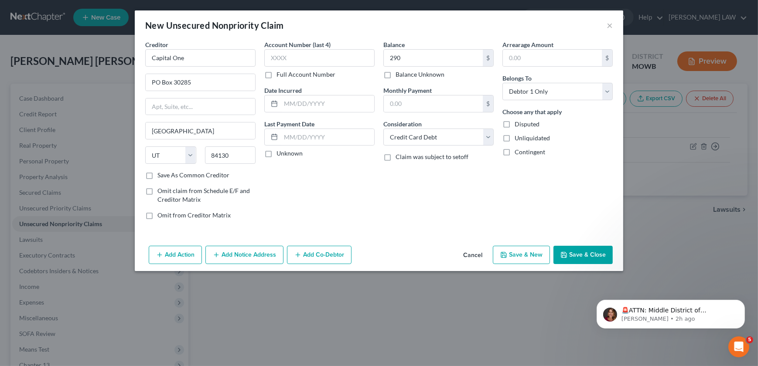
drag, startPoint x: 565, startPoint y: 250, endPoint x: 562, endPoint y: 255, distance: 6.3
click at [567, 252] on button "Save & Close" at bounding box center [582, 255] width 59 height 18
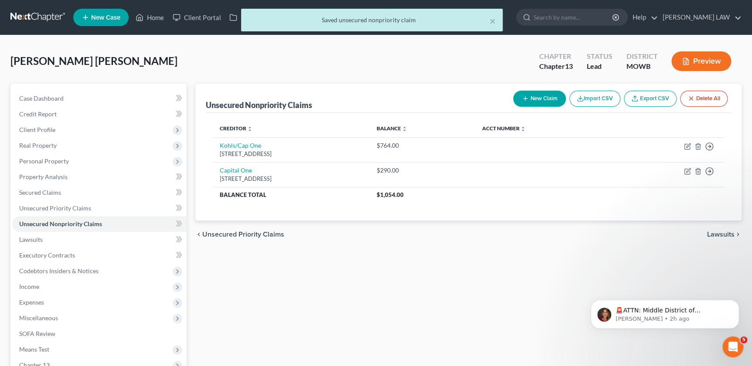
click at [544, 103] on button "New Claim" at bounding box center [539, 99] width 53 height 16
select select "0"
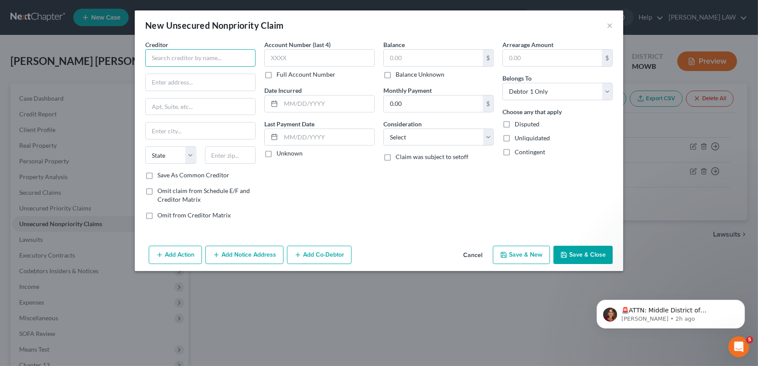
click at [212, 58] on input "text" at bounding box center [200, 57] width 110 height 17
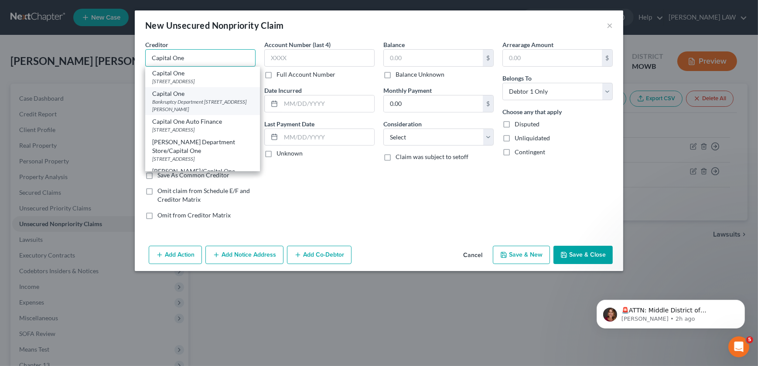
type input "Capital One"
click at [183, 103] on div "Bankruptcy Department [STREET_ADDRESS][PERSON_NAME]" at bounding box center [202, 105] width 101 height 15
type input "Bankruptcy Department"
type input "1680 Capital One Dr"
type input "[PERSON_NAME]"
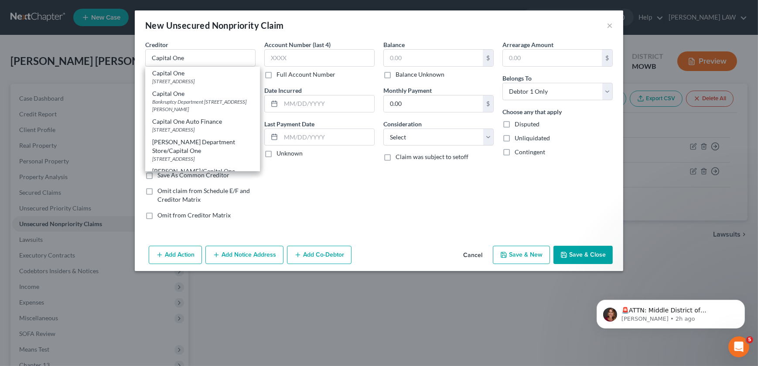
select select "48"
type input "22102"
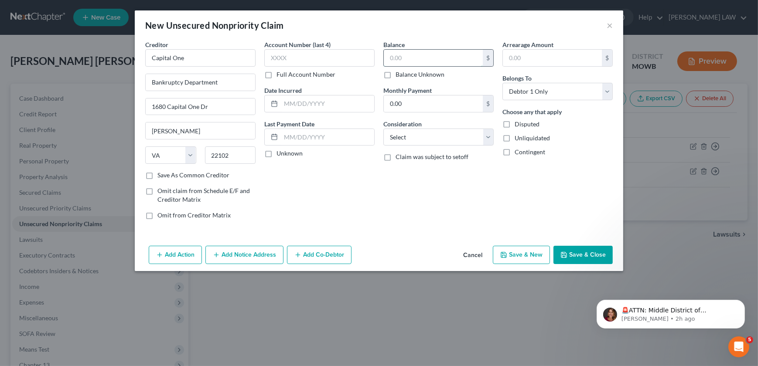
click at [428, 58] on input "text" at bounding box center [433, 58] width 99 height 17
click at [587, 256] on button "Save & Close" at bounding box center [582, 255] width 59 height 18
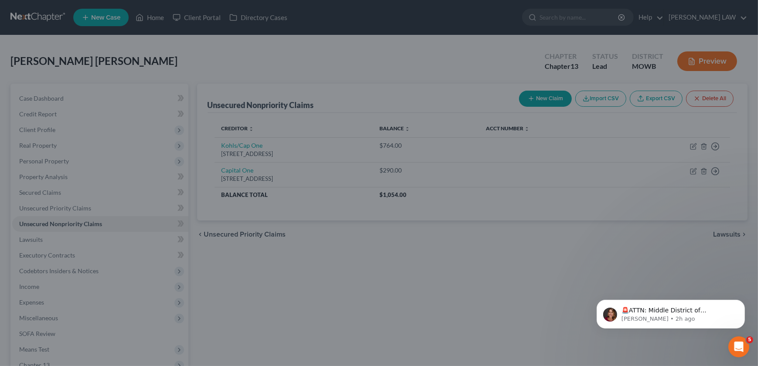
type input "263.00"
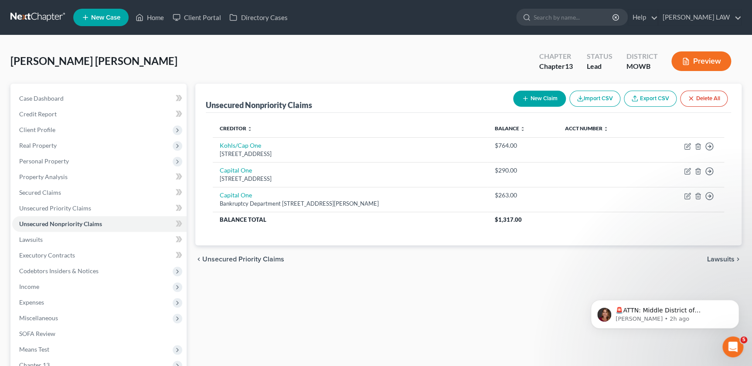
click at [524, 99] on line "button" at bounding box center [525, 99] width 4 height 0
select select "0"
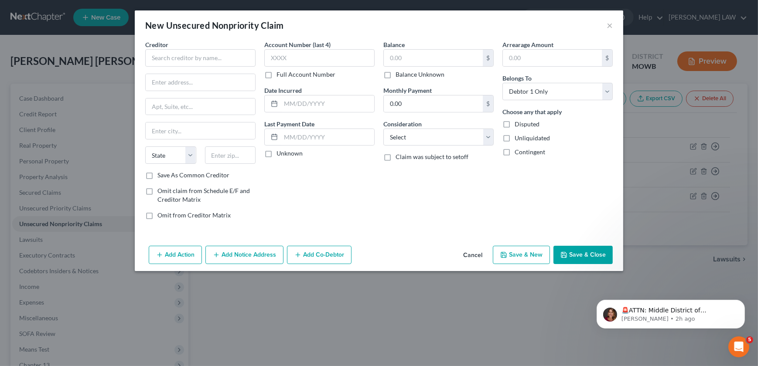
click at [183, 68] on div "Creditor * State [US_STATE] AK AR AZ CA CO [GEOGRAPHIC_DATA] DE DC [GEOGRAPHIC_…" at bounding box center [200, 105] width 110 height 131
click at [184, 65] on input "text" at bounding box center [200, 57] width 110 height 17
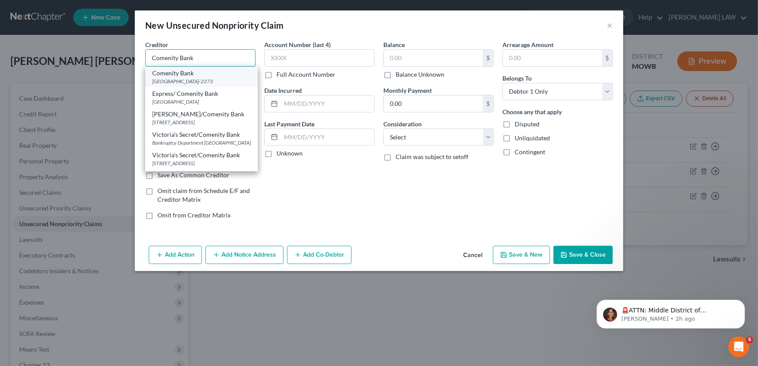
type input "Comenity Bank"
click at [199, 78] on div "[GEOGRAPHIC_DATA]-2273" at bounding box center [201, 81] width 99 height 7
type input "PO Box 182273"
type input "Columbus"
select select "36"
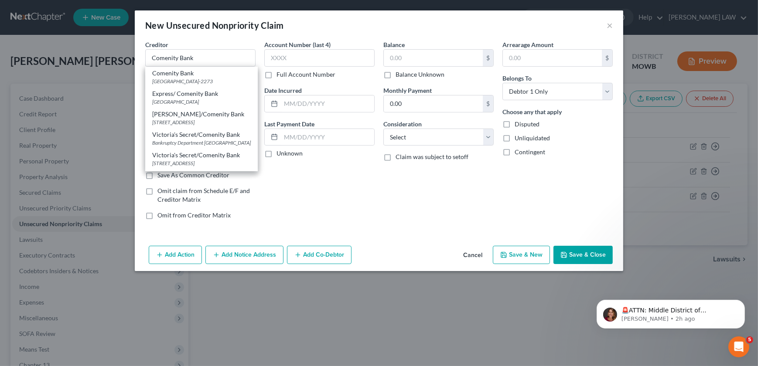
type input "43218-2273"
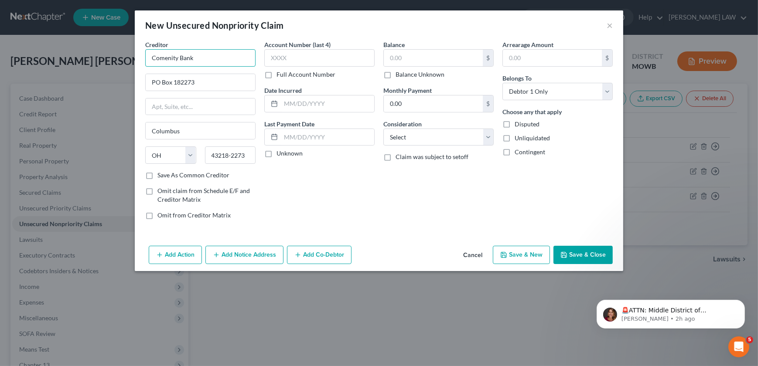
click at [204, 56] on input "Comenity Bank" at bounding box center [200, 57] width 110 height 17
type input "Comenity Bank / [PERSON_NAME]"
click at [452, 60] on input "text" at bounding box center [433, 58] width 99 height 17
type input "620"
click at [425, 144] on select "Select Cable / Satellite Services Collection Agency Credit Card Debt Debt Couns…" at bounding box center [438, 137] width 110 height 17
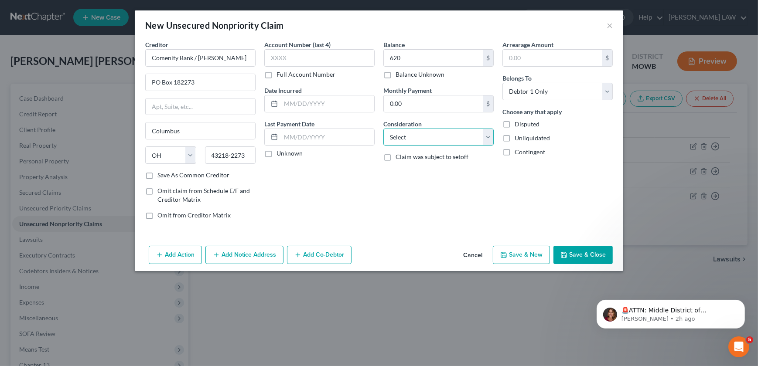
select select "2"
click at [383, 129] on select "Select Cable / Satellite Services Collection Agency Credit Card Debt Debt Couns…" at bounding box center [438, 137] width 110 height 17
click at [513, 259] on button "Save & New" at bounding box center [521, 255] width 57 height 18
select select "0"
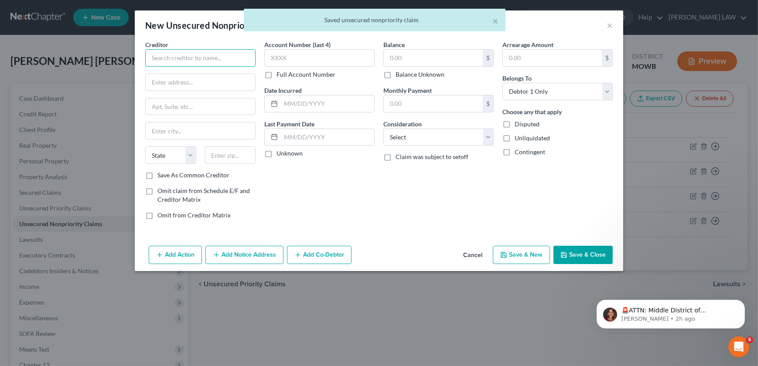
click at [171, 64] on input "text" at bounding box center [200, 57] width 110 height 17
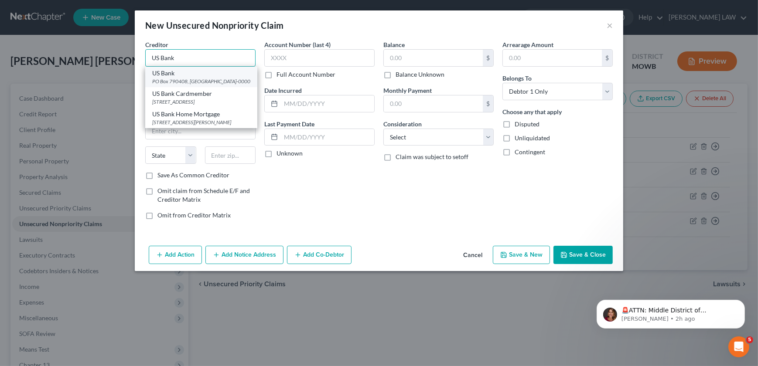
type input "US Bank"
drag, startPoint x: 179, startPoint y: 82, endPoint x: 28, endPoint y: 128, distance: 157.8
click at [180, 82] on div "PO Box 790408, [GEOGRAPHIC_DATA]-0000" at bounding box center [201, 81] width 98 height 7
type input "PO Box 790408"
type input "Saint Louis"
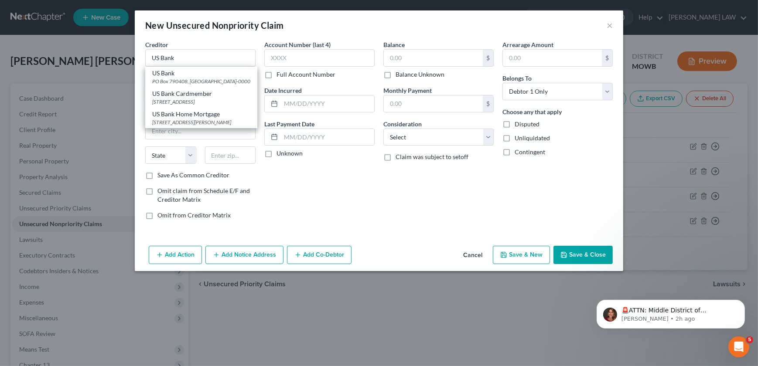
select select "26"
type input "63179-0000"
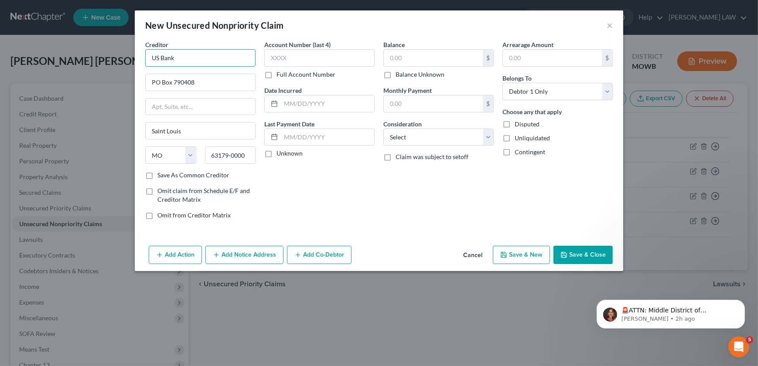
click at [187, 51] on input "US Bank" at bounding box center [200, 57] width 110 height 17
type input "US Bank"
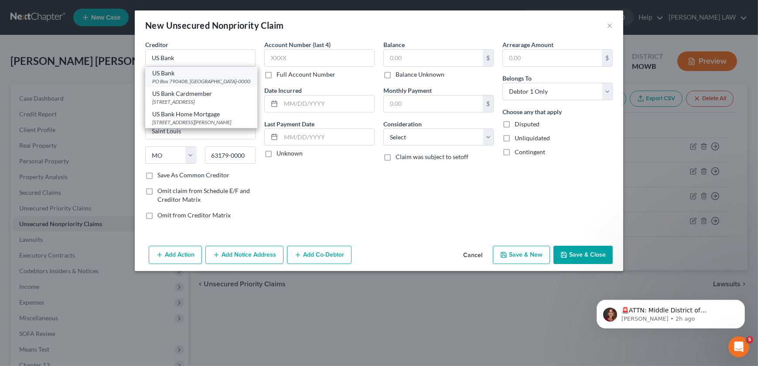
click at [190, 82] on div "PO Box 790408, [GEOGRAPHIC_DATA]-0000" at bounding box center [201, 81] width 98 height 7
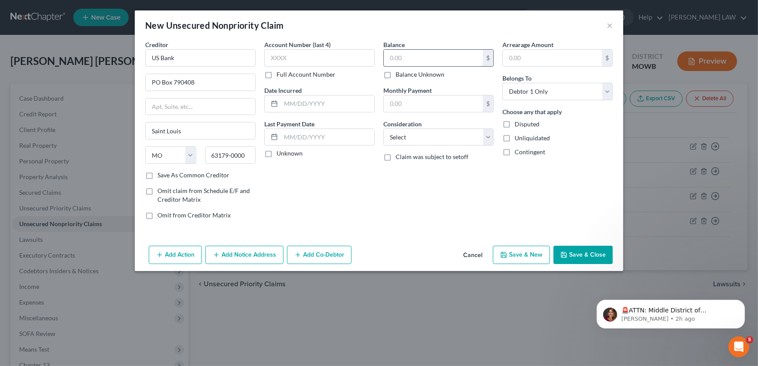
click at [403, 63] on input "text" at bounding box center [433, 58] width 99 height 17
type input "635"
click at [399, 139] on select "Select Cable / Satellite Services Collection Agency Credit Card Debt Debt Couns…" at bounding box center [438, 137] width 110 height 17
select select "2"
click at [383, 129] on select "Select Cable / Satellite Services Collection Agency Credit Card Debt Debt Couns…" at bounding box center [438, 137] width 110 height 17
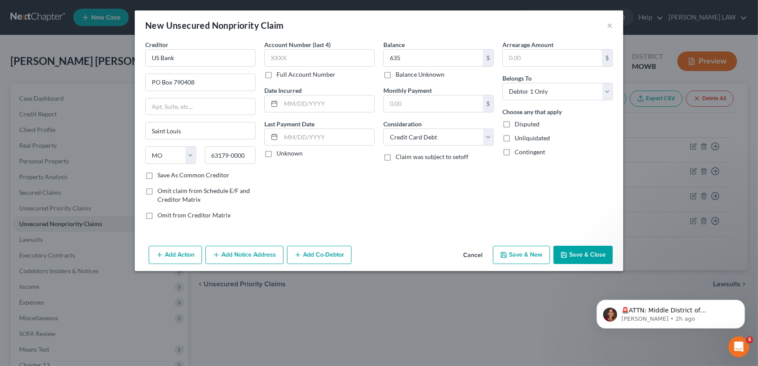
click at [527, 254] on button "Save & New" at bounding box center [521, 255] width 57 height 18
select select "0"
type input "635.00"
type input "0.00"
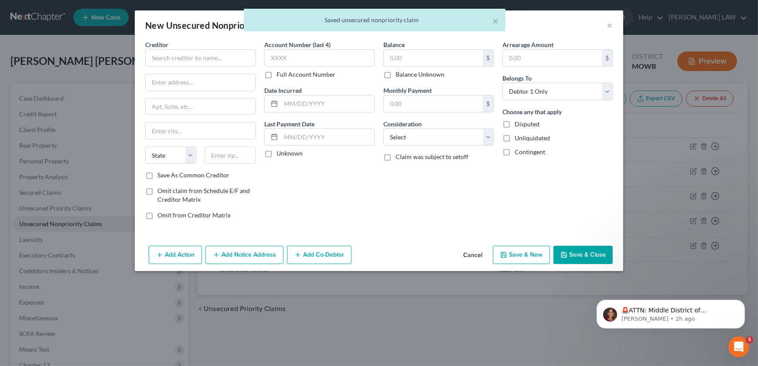
click at [190, 68] on div "Creditor * State [US_STATE] AK AR AZ CA CO [GEOGRAPHIC_DATA] DE DC [GEOGRAPHIC_…" at bounding box center [200, 105] width 110 height 131
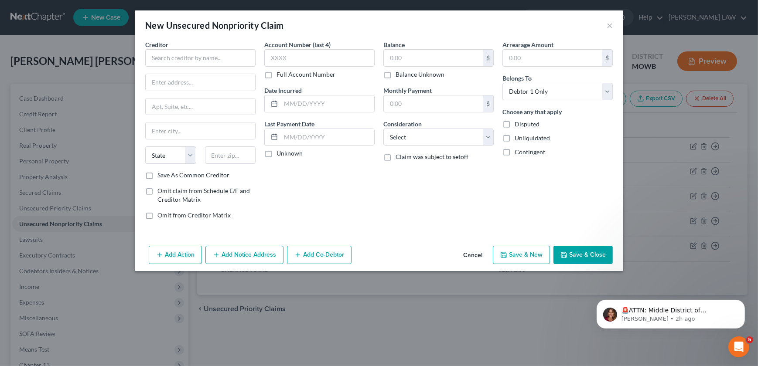
click at [174, 48] on div "Creditor *" at bounding box center [200, 53] width 110 height 27
click at [173, 53] on input "text" at bounding box center [200, 57] width 110 height 17
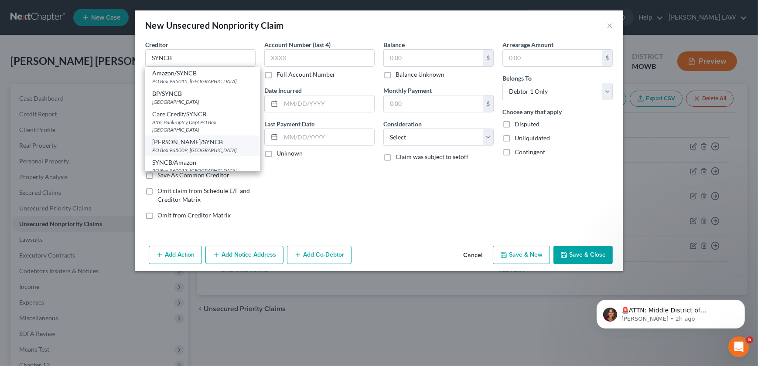
click at [194, 146] on div "PO Box 965009, [GEOGRAPHIC_DATA]" at bounding box center [202, 149] width 101 height 7
type input "[PERSON_NAME]/SYNCB"
type input "PO Box 965009"
type input "Orlando"
select select "9"
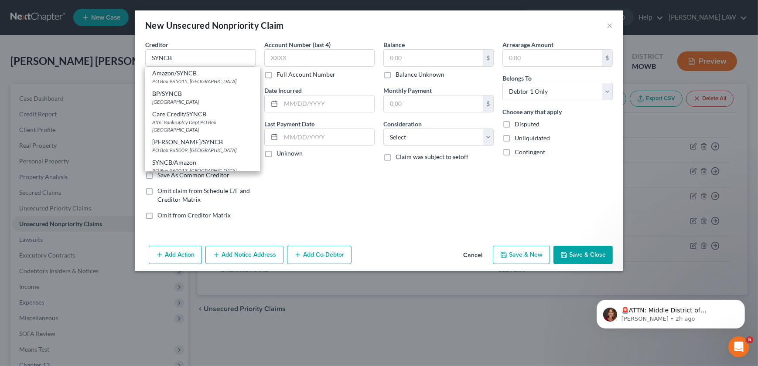
type input "32896"
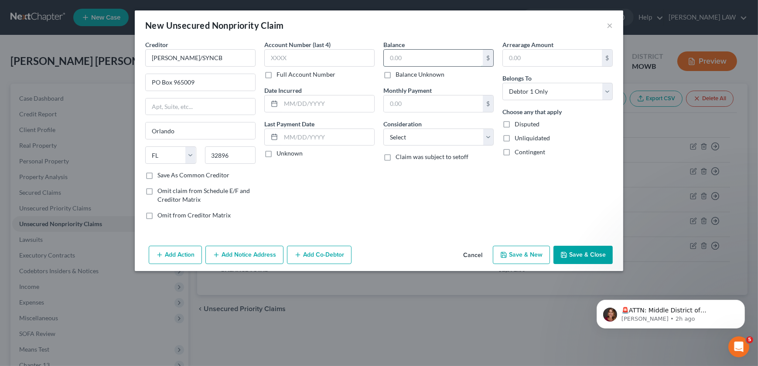
click at [413, 61] on input "text" at bounding box center [433, 58] width 99 height 17
type input "261"
click at [409, 143] on select "Select Cable / Satellite Services Collection Agency Credit Card Debt Debt Couns…" at bounding box center [438, 137] width 110 height 17
select select "2"
click at [383, 129] on select "Select Cable / Satellite Services Collection Agency Credit Card Debt Debt Couns…" at bounding box center [438, 137] width 110 height 17
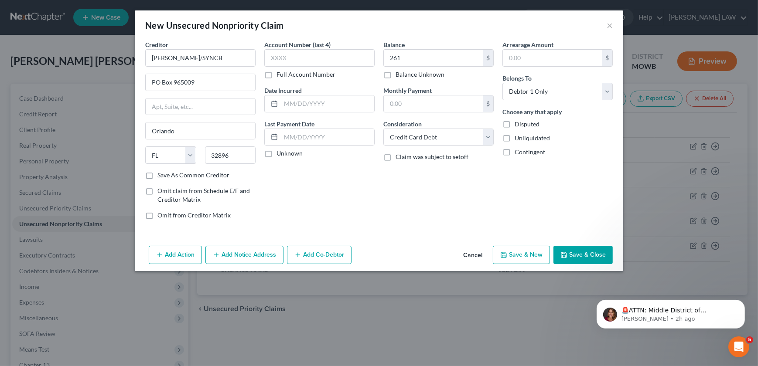
click at [526, 254] on button "Save & New" at bounding box center [521, 255] width 57 height 18
select select "0"
type input "261.00"
type input "0.00"
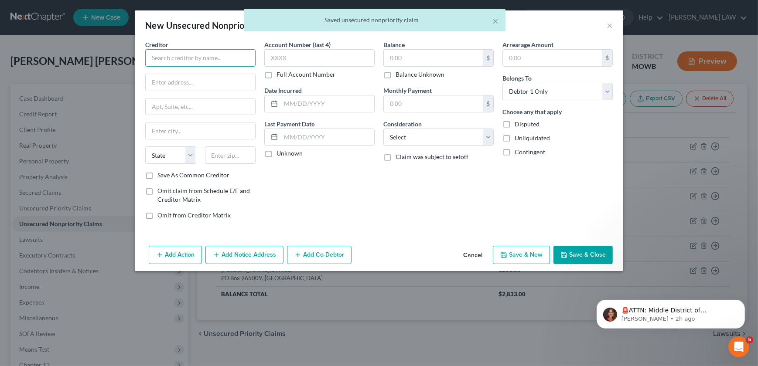
click at [182, 54] on input "text" at bounding box center [200, 57] width 110 height 17
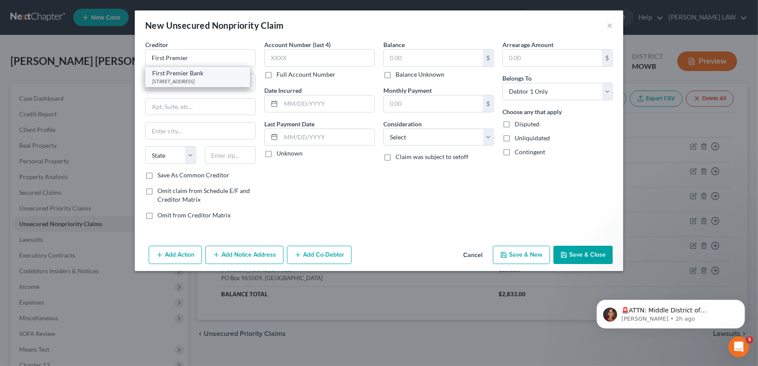
click at [187, 78] on div "[STREET_ADDRESS]" at bounding box center [197, 81] width 91 height 7
type input "First Premier Bank"
type input "[STREET_ADDRESS]"
type input "[GEOGRAPHIC_DATA]"
select select "43"
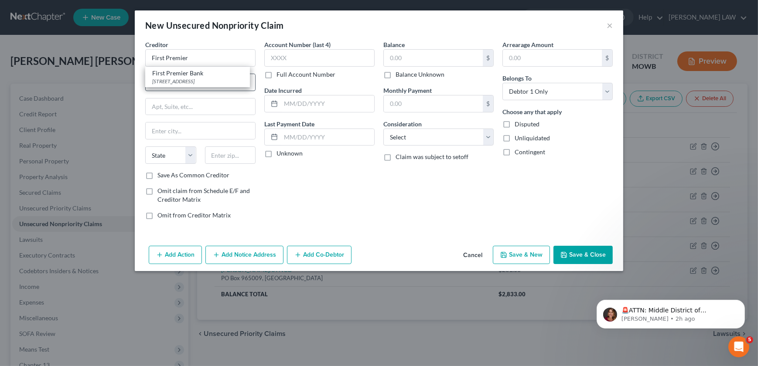
type input "57107"
click at [405, 55] on input "text" at bounding box center [433, 58] width 99 height 17
type input "822"
click at [416, 146] on div "Balance 822.00 $ Balance Unknown Balance Undetermined 822 $ Balance Unknown Mon…" at bounding box center [438, 133] width 119 height 187
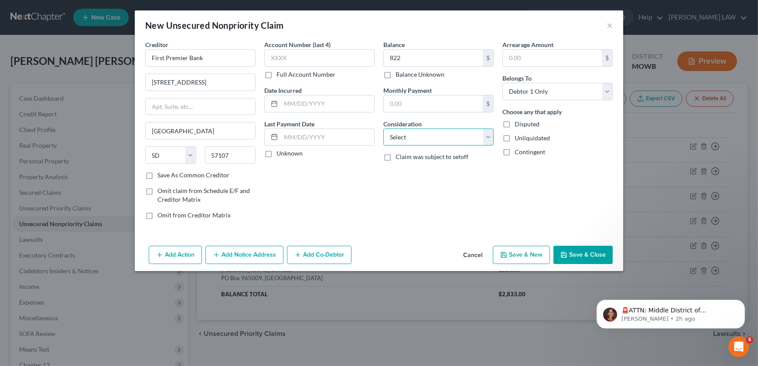
click at [418, 144] on select "Select Cable / Satellite Services Collection Agency Credit Card Debt Debt Couns…" at bounding box center [438, 137] width 110 height 17
select select "2"
click at [383, 129] on select "Select Cable / Satellite Services Collection Agency Credit Card Debt Debt Couns…" at bounding box center [438, 137] width 110 height 17
click at [520, 256] on button "Save & New" at bounding box center [521, 255] width 57 height 18
select select "0"
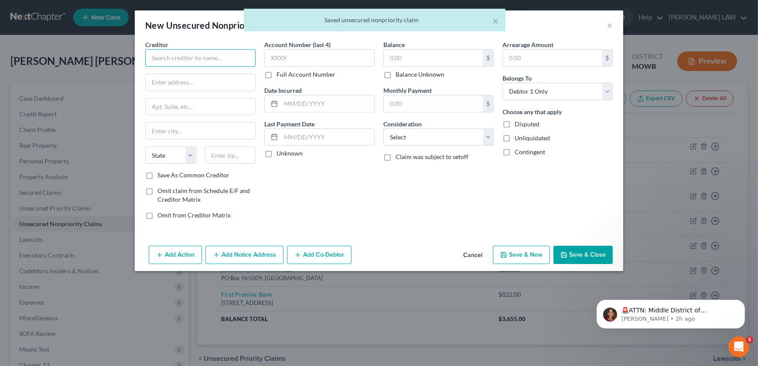
click at [183, 55] on input "text" at bounding box center [200, 57] width 110 height 17
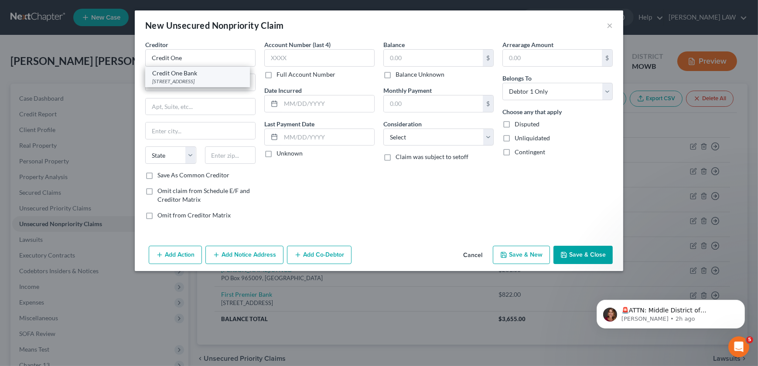
click at [184, 81] on div "[STREET_ADDRESS]" at bounding box center [197, 81] width 91 height 7
type input "Credit One Bank"
type input "PO Box 98873"
type input "[GEOGRAPHIC_DATA]"
select select "31"
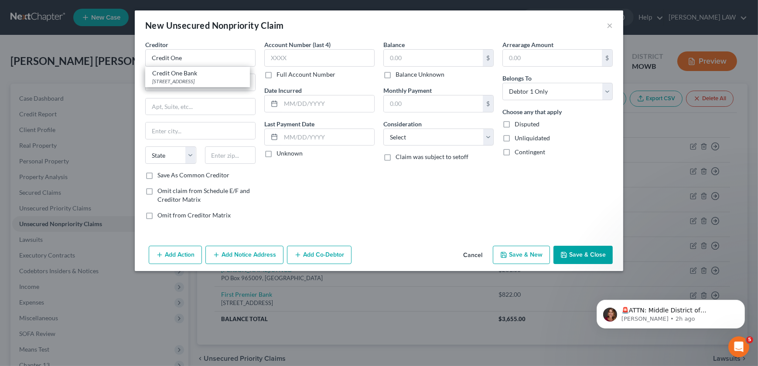
type input "89193"
click at [405, 65] on input "text" at bounding box center [433, 58] width 99 height 17
type input "752"
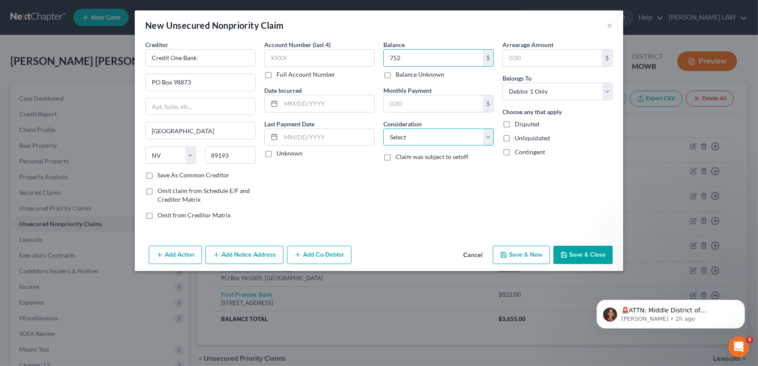
drag, startPoint x: 398, startPoint y: 131, endPoint x: 399, endPoint y: 144, distance: 13.2
click at [398, 131] on select "Select Cable / Satellite Services Collection Agency Credit Card Debt Debt Couns…" at bounding box center [438, 137] width 110 height 17
select select "2"
click at [383, 129] on select "Select Cable / Satellite Services Collection Agency Credit Card Debt Debt Couns…" at bounding box center [438, 137] width 110 height 17
click at [516, 255] on button "Save & New" at bounding box center [521, 255] width 57 height 18
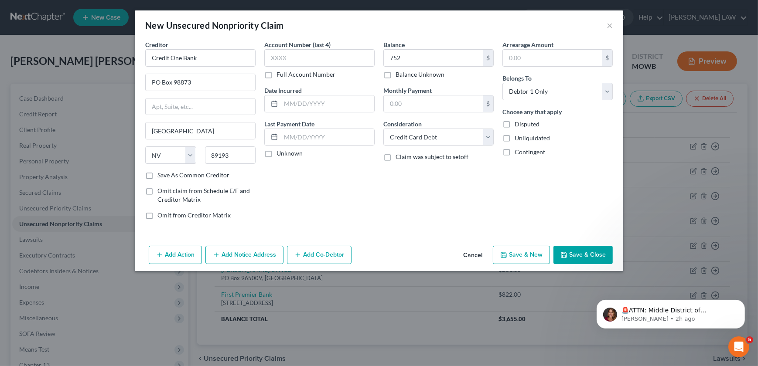
select select "0"
type input "752.00"
type input "0.00"
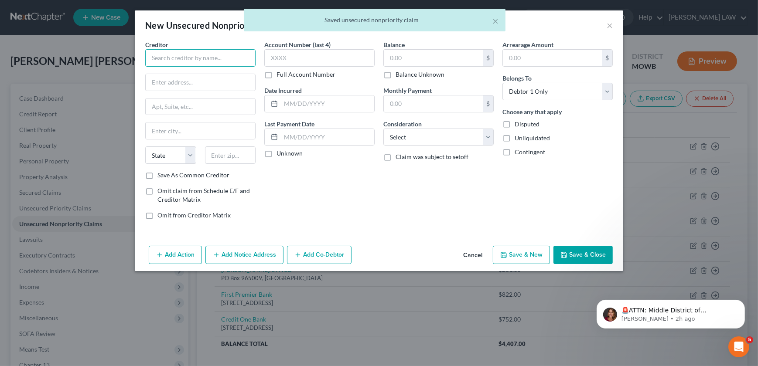
click at [192, 64] on input "text" at bounding box center [200, 57] width 110 height 17
click at [204, 58] on input "Credit One Bank" at bounding box center [200, 57] width 110 height 17
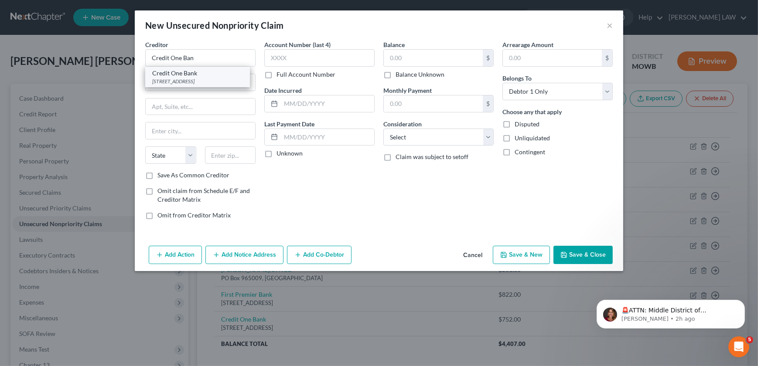
click at [188, 81] on div "[STREET_ADDRESS]" at bounding box center [197, 81] width 91 height 7
type input "Credit One Bank"
type input "PO Box 98873"
type input "[GEOGRAPHIC_DATA]"
select select "31"
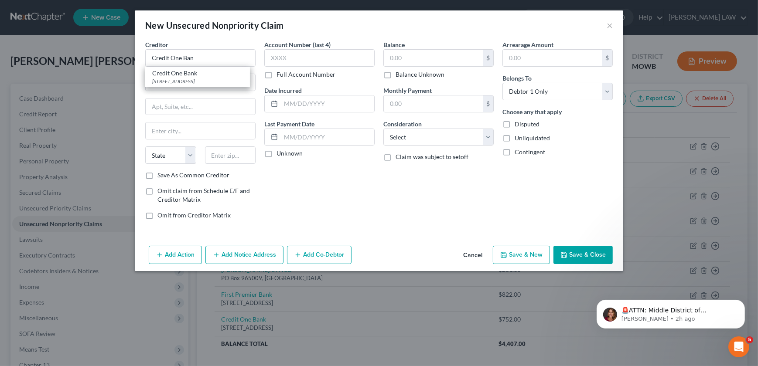
type input "89193"
click at [426, 54] on input "text" at bounding box center [433, 58] width 99 height 17
type input "643"
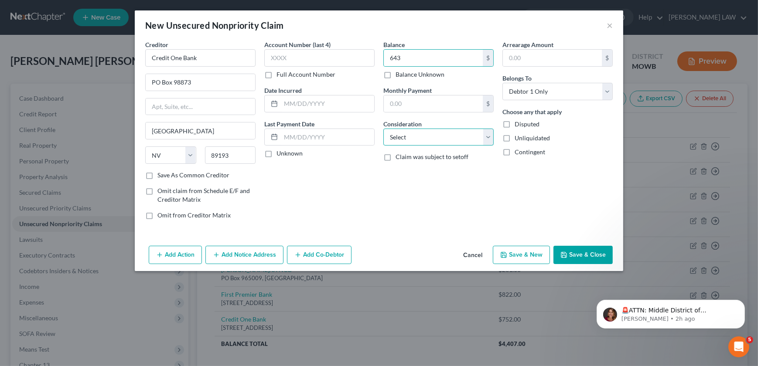
drag, startPoint x: 425, startPoint y: 137, endPoint x: 426, endPoint y: 145, distance: 7.6
click at [425, 137] on select "Select Cable / Satellite Services Collection Agency Credit Card Debt Debt Couns…" at bounding box center [438, 137] width 110 height 17
select select "2"
click at [383, 129] on select "Select Cable / Satellite Services Collection Agency Credit Card Debt Debt Couns…" at bounding box center [438, 137] width 110 height 17
click at [525, 259] on button "Save & New" at bounding box center [521, 255] width 57 height 18
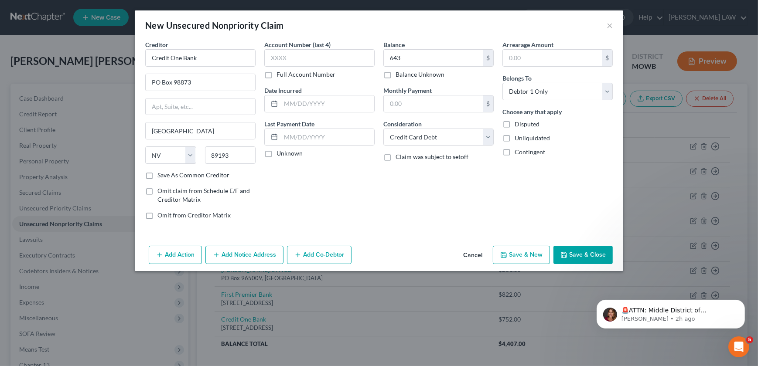
select select "0"
type input "643.00"
type input "0.00"
click at [171, 58] on input "text" at bounding box center [200, 57] width 110 height 17
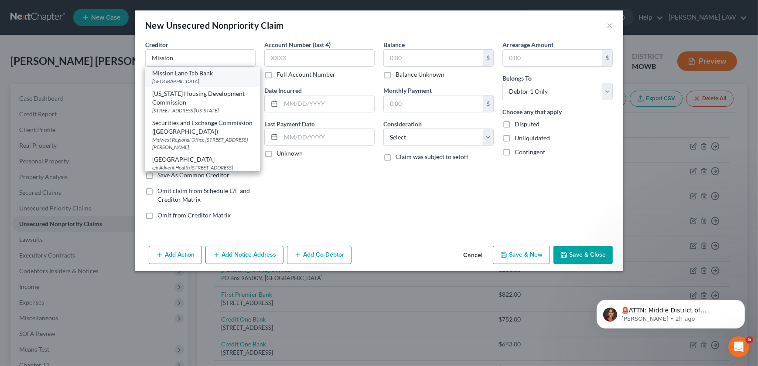
click at [159, 69] on div "Mission Lane Tab Bank" at bounding box center [202, 73] width 101 height 9
type input "Mission Lane Tab Bank"
type input "PO Box 105286"
type input "[GEOGRAPHIC_DATA]"
select select "10"
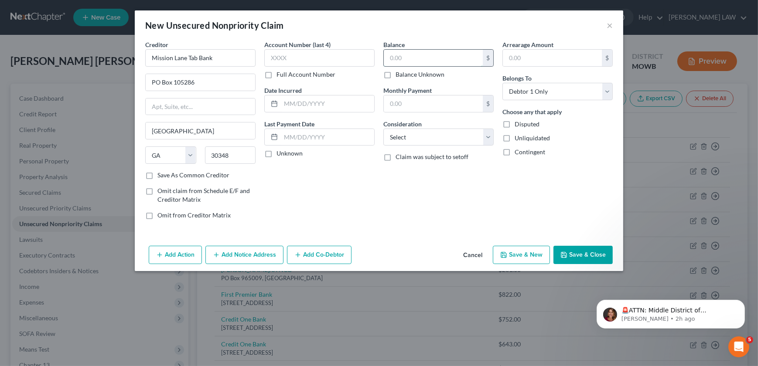
click at [431, 57] on input "text" at bounding box center [433, 58] width 99 height 17
click at [420, 138] on select "Select Cable / Satellite Services Collection Agency Credit Card Debt Debt Couns…" at bounding box center [438, 137] width 110 height 17
click at [383, 129] on select "Select Cable / Satellite Services Collection Agency Credit Card Debt Debt Couns…" at bounding box center [438, 137] width 110 height 17
click at [539, 256] on button "Save & New" at bounding box center [521, 255] width 57 height 18
click at [159, 62] on input "text" at bounding box center [200, 57] width 110 height 17
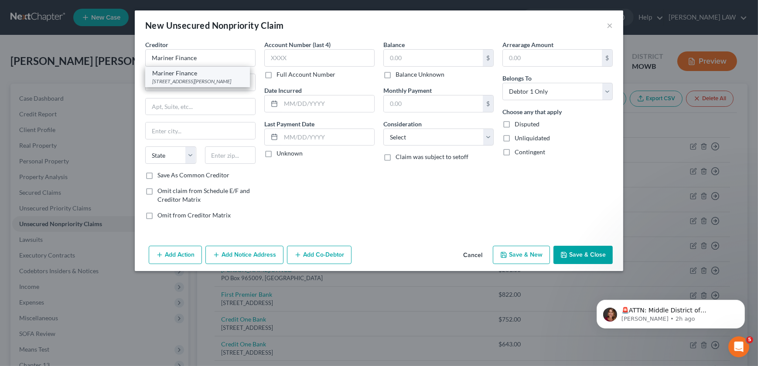
click at [199, 79] on div "[STREET_ADDRESS][PERSON_NAME]" at bounding box center [197, 81] width 91 height 7
click at [408, 52] on input "text" at bounding box center [433, 58] width 99 height 17
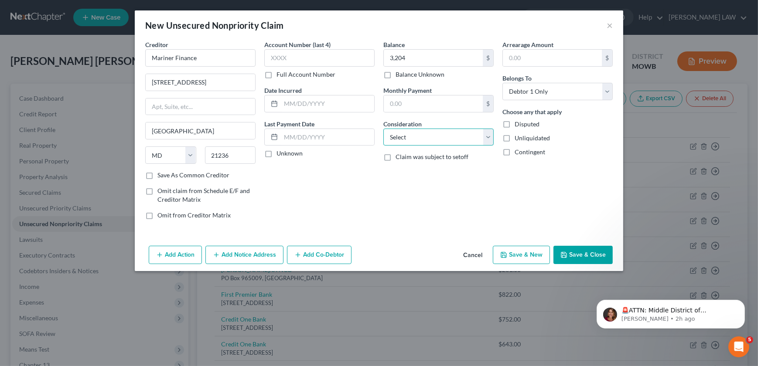
click at [433, 129] on select "Select Cable / Satellite Services Collection Agency Credit Card Debt Debt Couns…" at bounding box center [438, 137] width 110 height 17
click at [383, 129] on select "Select Cable / Satellite Services Collection Agency Credit Card Debt Debt Couns…" at bounding box center [438, 137] width 110 height 17
click at [524, 256] on button "Save & New" at bounding box center [521, 255] width 57 height 18
click at [164, 65] on input "text" at bounding box center [200, 57] width 110 height 17
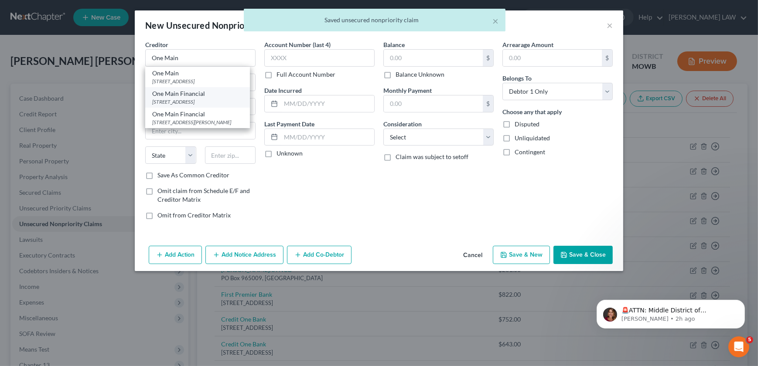
click at [179, 96] on div "One Main Financial" at bounding box center [197, 93] width 91 height 9
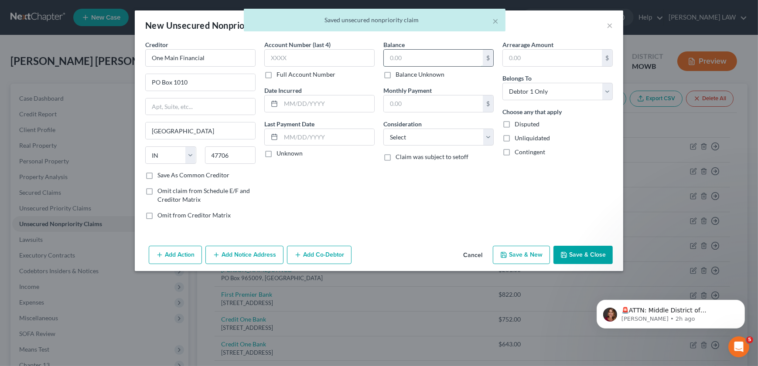
click at [417, 60] on input "text" at bounding box center [433, 58] width 99 height 17
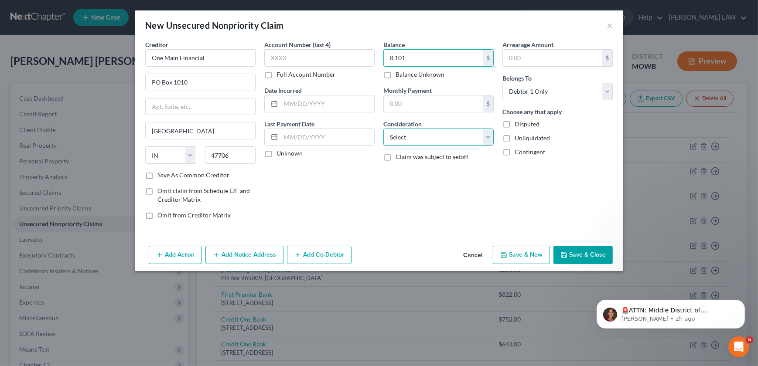
click at [429, 141] on select "Select Cable / Satellite Services Collection Agency Credit Card Debt Debt Couns…" at bounding box center [438, 137] width 110 height 17
click at [383, 129] on select "Select Cable / Satellite Services Collection Agency Credit Card Debt Debt Couns…" at bounding box center [438, 137] width 110 height 17
click at [584, 253] on button "Save & Close" at bounding box center [582, 255] width 59 height 18
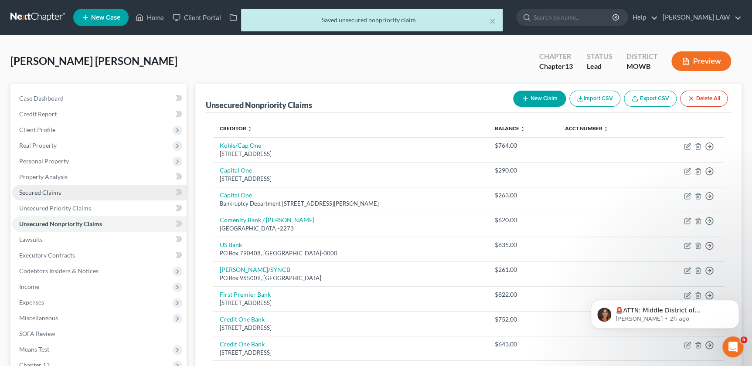
click at [40, 191] on span "Secured Claims" at bounding box center [40, 192] width 42 height 7
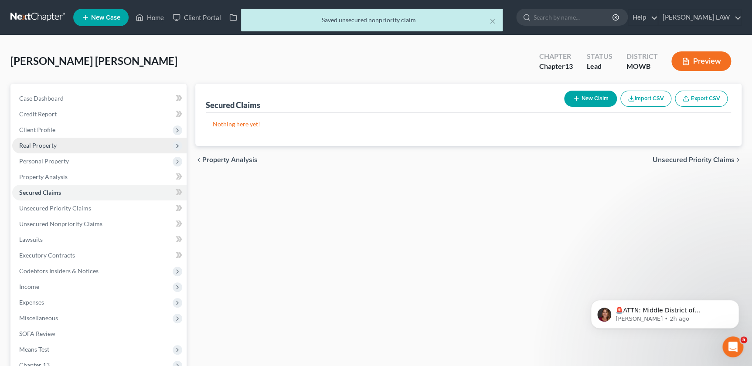
click at [55, 147] on span "Real Property" at bounding box center [37, 145] width 37 height 7
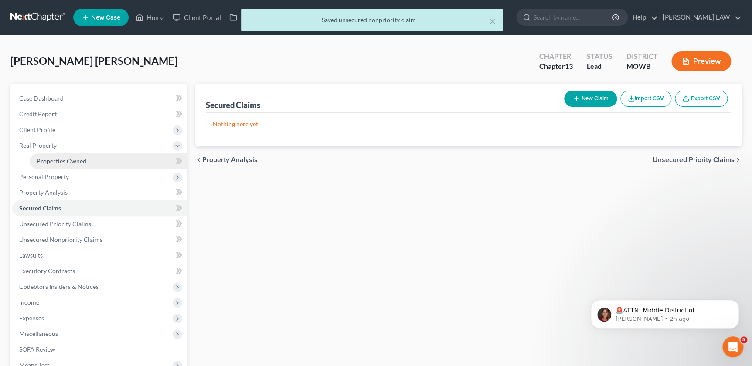
click at [74, 158] on span "Properties Owned" at bounding box center [62, 160] width 50 height 7
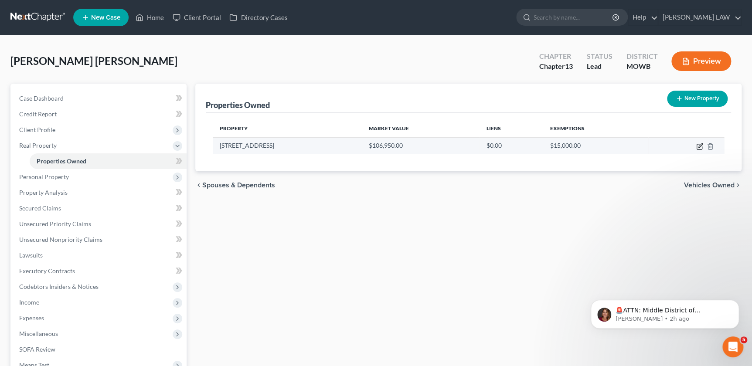
click at [699, 146] on icon "button" at bounding box center [700, 145] width 4 height 4
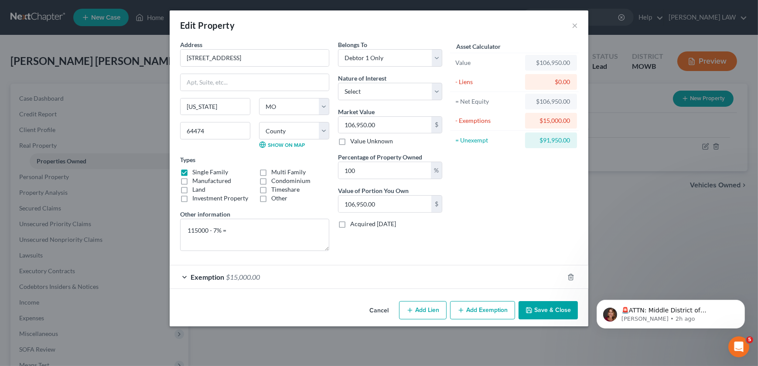
drag, startPoint x: 439, startPoint y: 307, endPoint x: 419, endPoint y: 313, distance: 20.8
click at [439, 308] on button "Add Lien" at bounding box center [423, 310] width 48 height 18
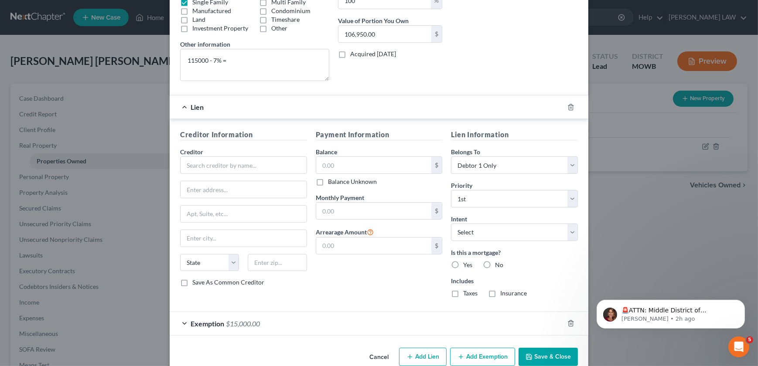
scroll to position [187, 0]
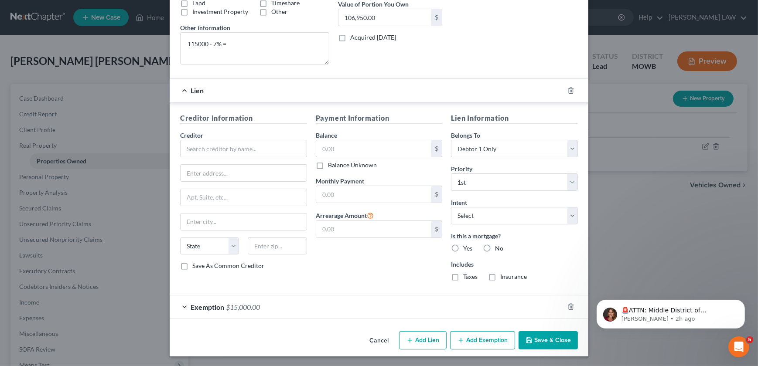
click at [191, 139] on label "Creditor *" at bounding box center [191, 135] width 23 height 9
click at [199, 148] on input "text" at bounding box center [243, 148] width 127 height 17
click at [204, 176] on input "text" at bounding box center [243, 173] width 126 height 17
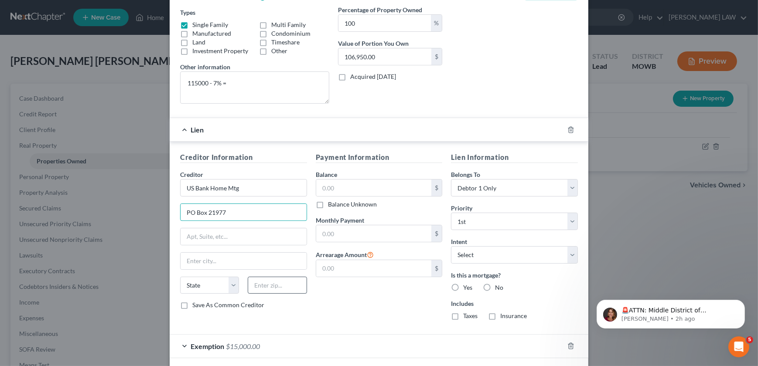
scroll to position [147, 0]
click at [269, 287] on input "text" at bounding box center [277, 285] width 59 height 17
click at [463, 285] on label "Yes" at bounding box center [467, 288] width 9 height 9
click at [467, 285] on input "Yes" at bounding box center [470, 287] width 6 height 6
click at [463, 320] on label "Taxes" at bounding box center [470, 316] width 14 height 9
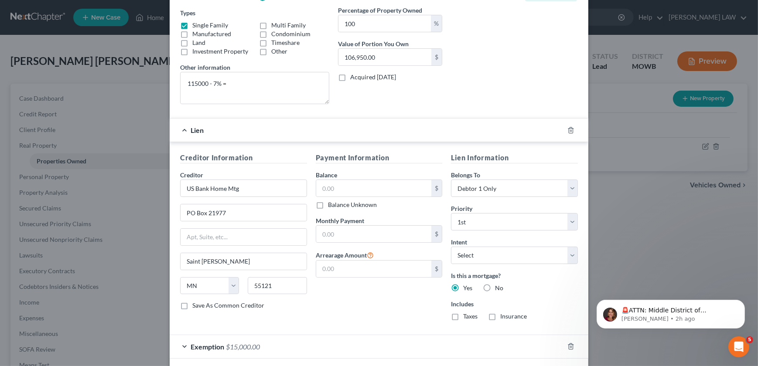
click at [467, 318] on input "Taxes" at bounding box center [470, 315] width 6 height 6
click at [500, 314] on label "Insurance" at bounding box center [513, 316] width 27 height 9
click at [504, 314] on input "Insurance" at bounding box center [507, 315] width 6 height 6
click at [349, 190] on input "text" at bounding box center [374, 188] width 116 height 17
drag, startPoint x: 370, startPoint y: 235, endPoint x: 366, endPoint y: 222, distance: 13.1
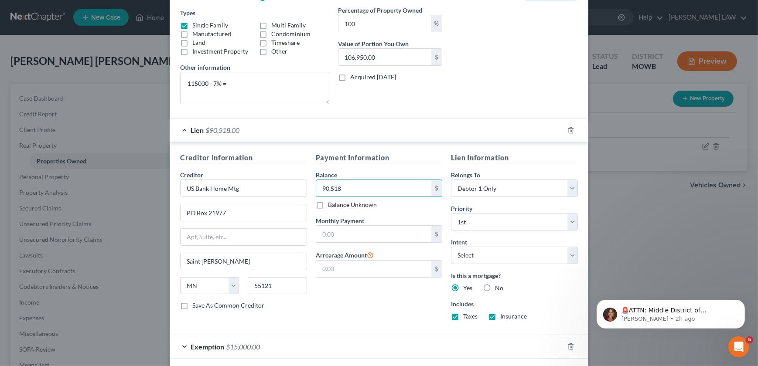
click at [370, 235] on input "text" at bounding box center [374, 234] width 116 height 17
click at [353, 309] on div "Payment Information Balance 90,518.00 $ Balance Unknown Balance Undetermined 90…" at bounding box center [379, 240] width 136 height 175
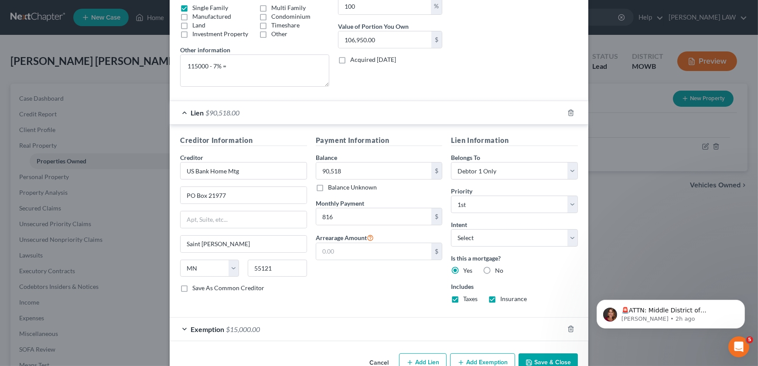
scroll to position [187, 0]
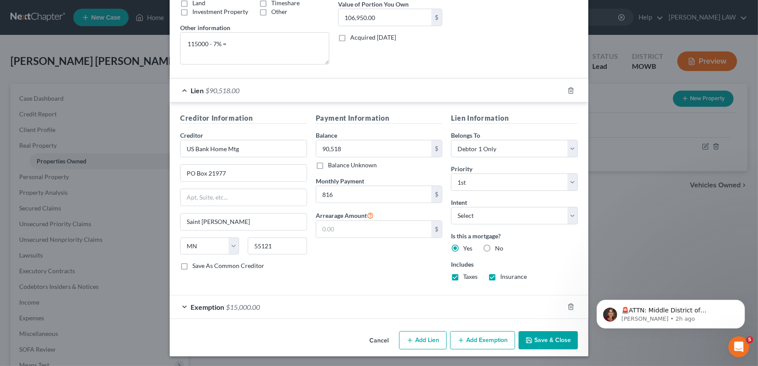
click at [536, 341] on button "Save & Close" at bounding box center [547, 340] width 59 height 18
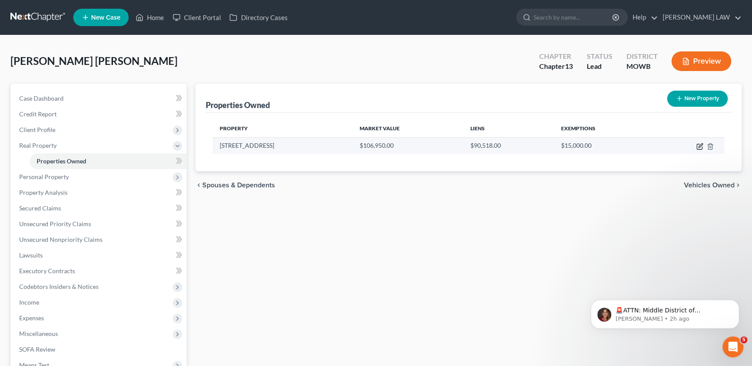
click at [698, 146] on icon "button" at bounding box center [699, 146] width 7 height 7
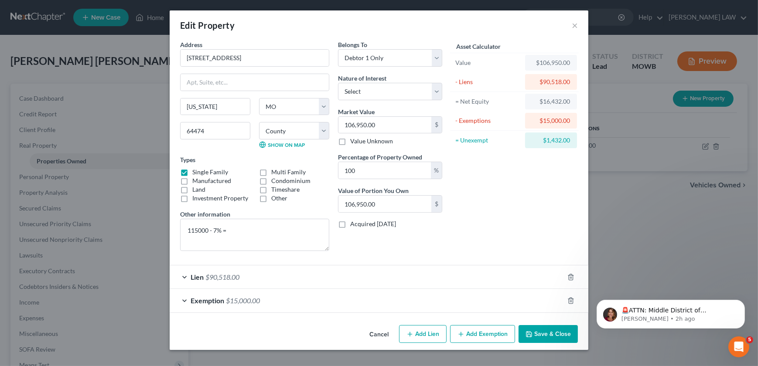
click at [421, 333] on button "Add Lien" at bounding box center [423, 334] width 48 height 18
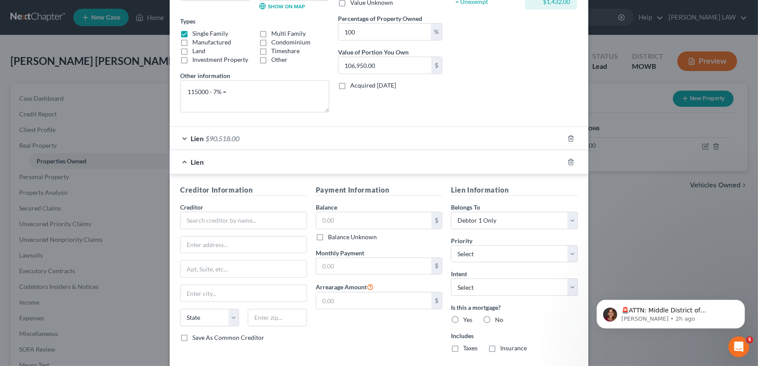
scroll to position [168, 0]
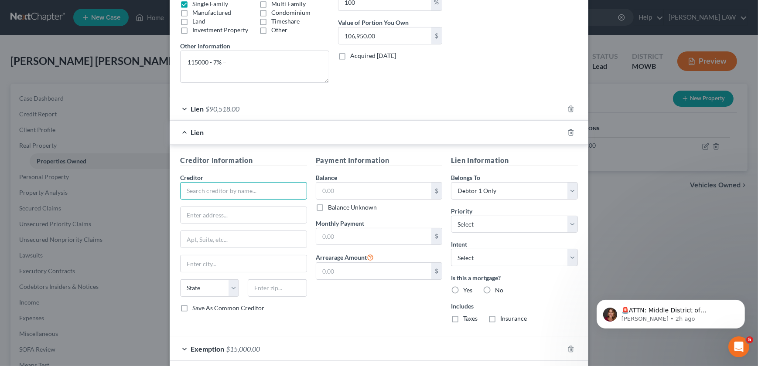
click at [199, 189] on input "text" at bounding box center [243, 190] width 127 height 17
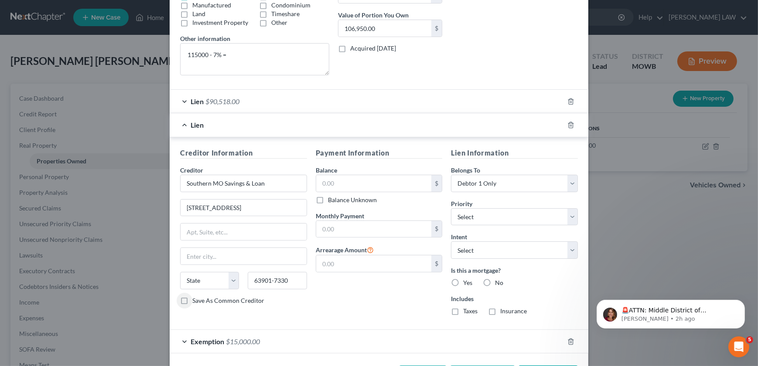
scroll to position [178, 0]
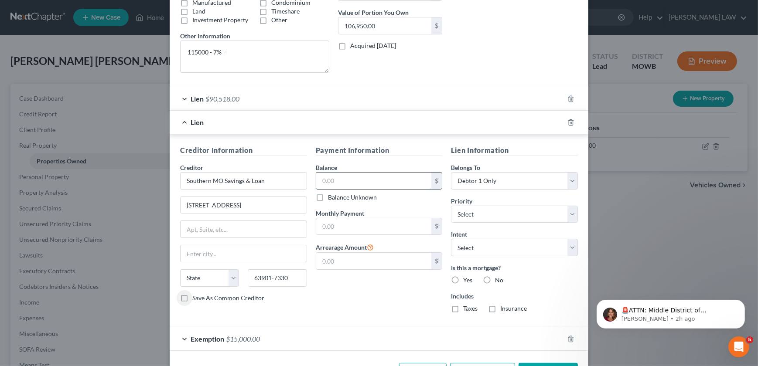
click at [347, 177] on input "text" at bounding box center [374, 181] width 116 height 17
click at [346, 232] on input "text" at bounding box center [374, 226] width 116 height 17
click at [352, 184] on input "text" at bounding box center [374, 181] width 116 height 17
click at [463, 278] on label "Yes" at bounding box center [467, 280] width 9 height 9
click at [467, 278] on input "Yes" at bounding box center [470, 279] width 6 height 6
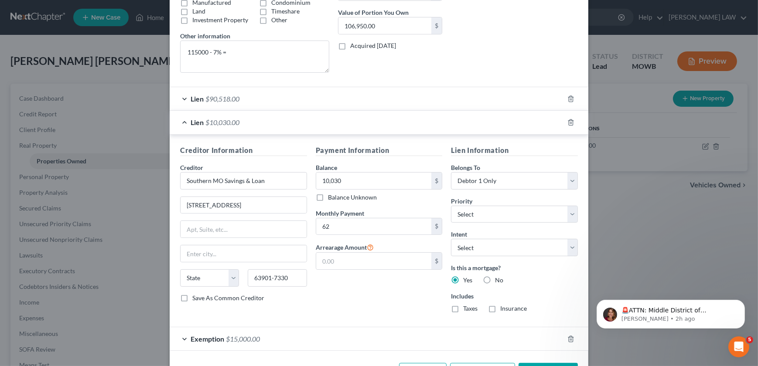
click at [463, 307] on label "Taxes" at bounding box center [470, 308] width 14 height 9
click at [467, 307] on input "Taxes" at bounding box center [470, 307] width 6 height 6
drag, startPoint x: 453, startPoint y: 308, endPoint x: 450, endPoint y: 276, distance: 31.6
click at [463, 309] on label "Taxes" at bounding box center [470, 308] width 14 height 9
click at [467, 309] on input "Taxes" at bounding box center [470, 307] width 6 height 6
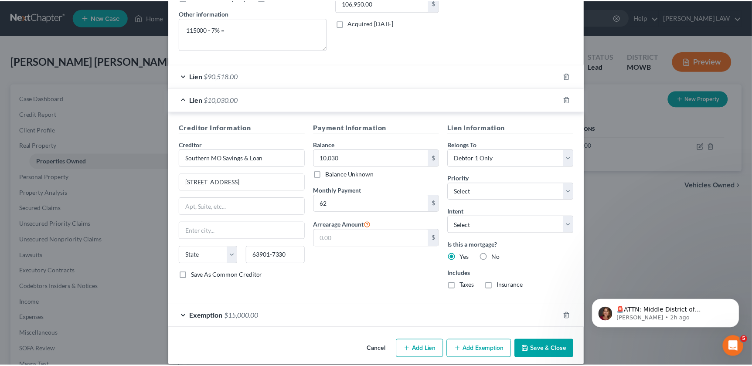
scroll to position [210, 0]
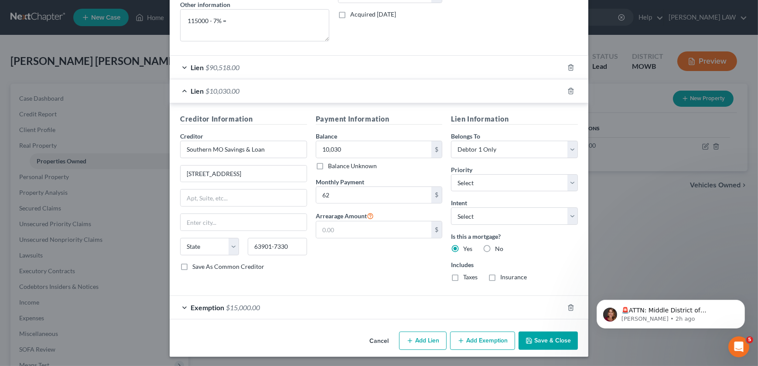
click at [528, 341] on icon "button" at bounding box center [528, 340] width 7 height 7
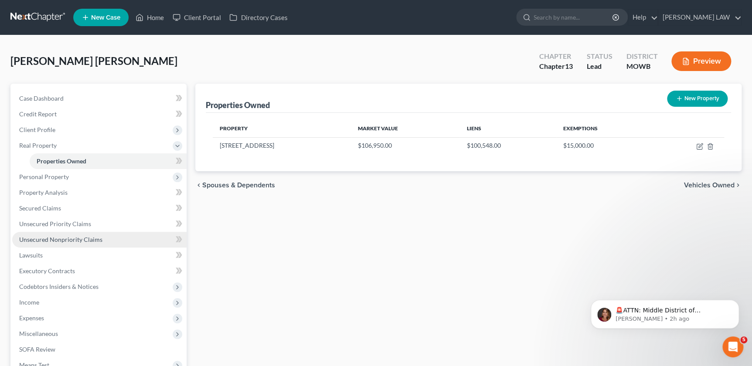
click at [48, 238] on span "Unsecured Nonpriority Claims" at bounding box center [60, 239] width 83 height 7
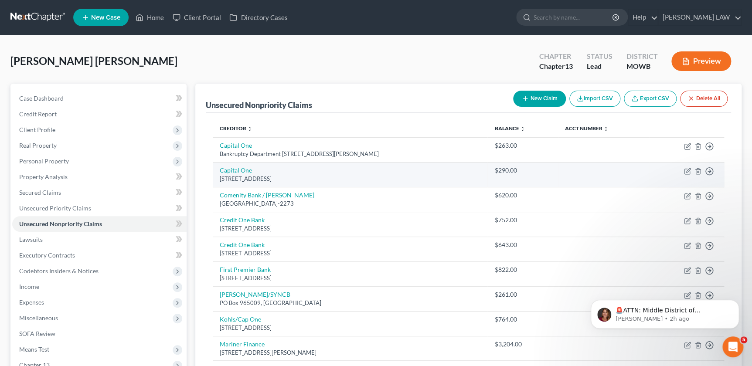
scroll to position [10, 0]
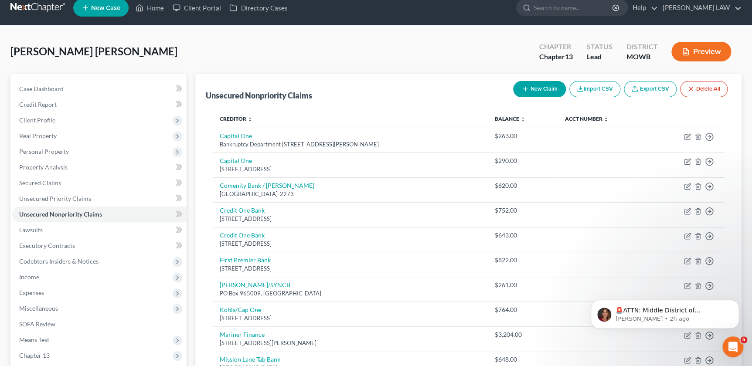
click at [532, 86] on button "New Claim" at bounding box center [539, 89] width 53 height 16
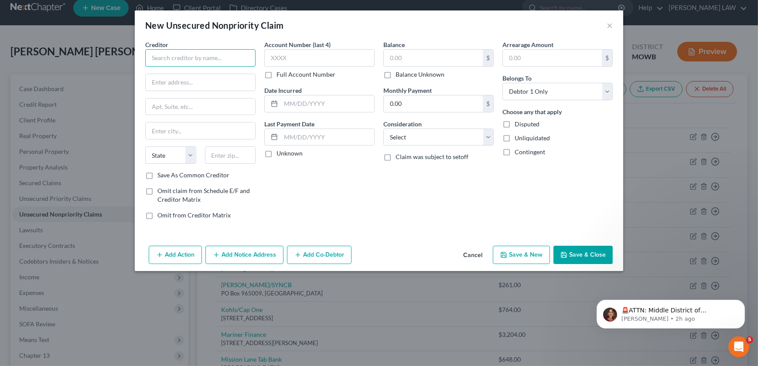
click at [176, 58] on input "text" at bounding box center [200, 57] width 110 height 17
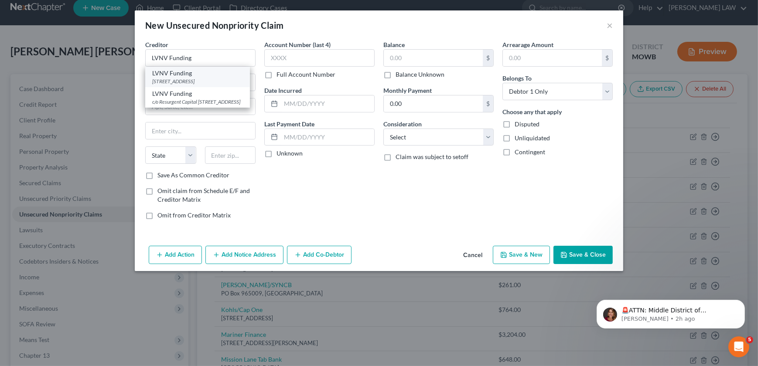
click at [174, 78] on div "[STREET_ADDRESS]" at bounding box center [197, 81] width 91 height 7
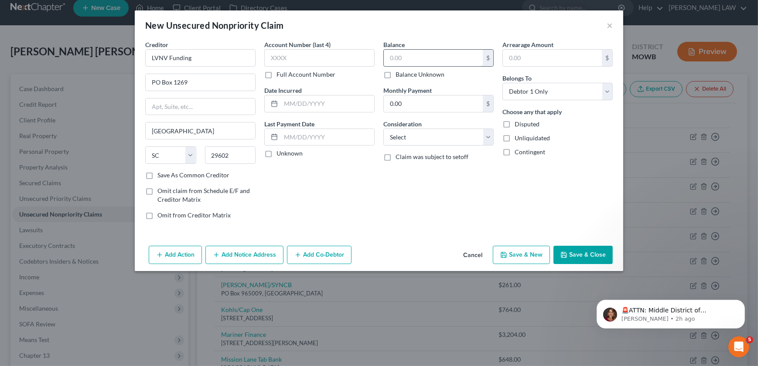
click at [404, 63] on input "text" at bounding box center [433, 58] width 99 height 17
click at [434, 137] on select "Select Cable / Satellite Services Collection Agency Credit Card Debt Debt Couns…" at bounding box center [438, 137] width 110 height 17
click at [383, 129] on select "Select Cable / Satellite Services Collection Agency Credit Card Debt Debt Couns…" at bounding box center [438, 137] width 110 height 17
click at [580, 256] on button "Save & Close" at bounding box center [582, 255] width 59 height 18
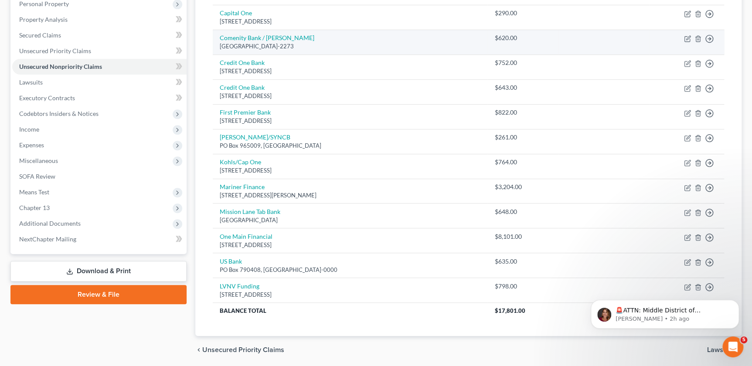
scroll to position [0, 0]
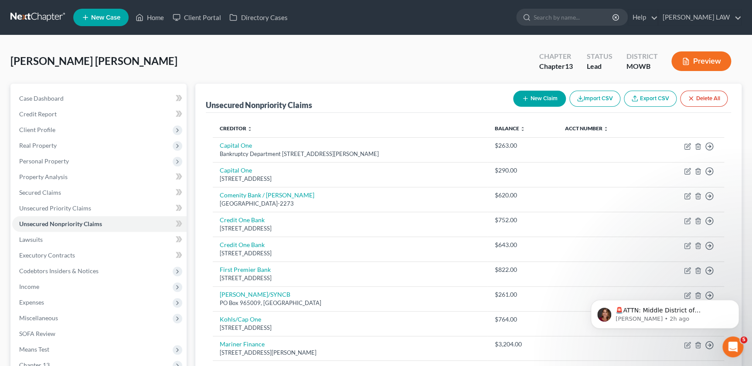
click at [525, 97] on icon "button" at bounding box center [525, 98] width 7 height 7
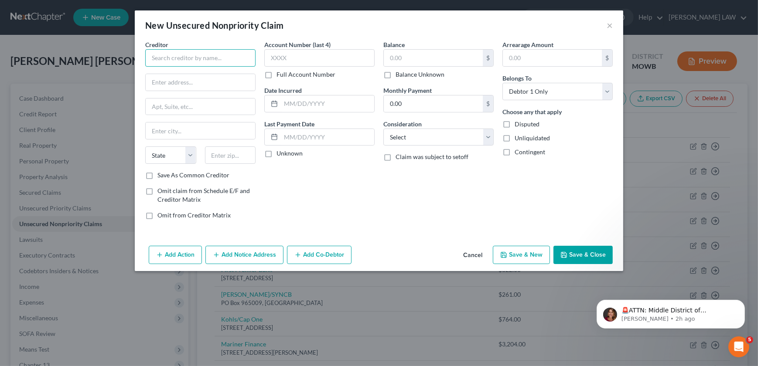
click at [183, 61] on input "text" at bounding box center [200, 57] width 110 height 17
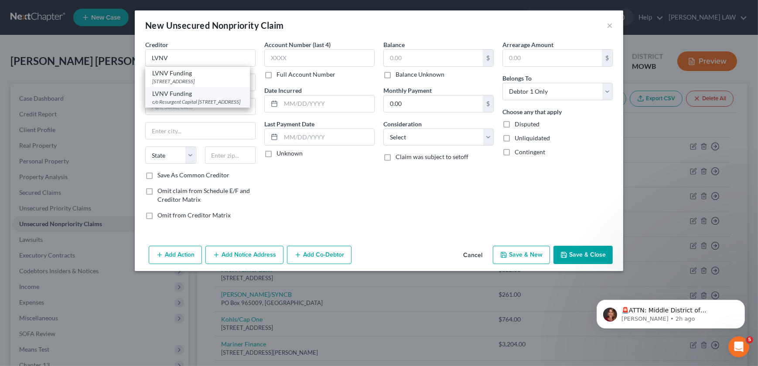
click at [201, 99] on div "c/o Resurgent Capital [STREET_ADDRESS]" at bounding box center [197, 101] width 91 height 7
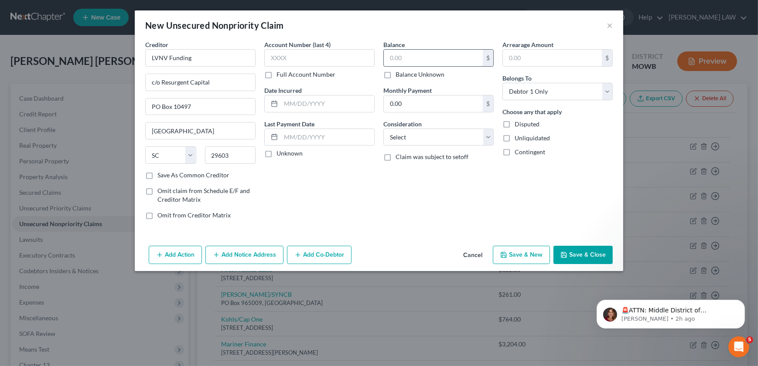
click at [403, 56] on input "text" at bounding box center [433, 58] width 99 height 17
drag, startPoint x: 400, startPoint y: 139, endPoint x: 404, endPoint y: 143, distance: 5.9
click at [400, 139] on select "Select Cable / Satellite Services Collection Agency Credit Card Debt Debt Couns…" at bounding box center [438, 137] width 110 height 17
click at [383, 129] on select "Select Cable / Satellite Services Collection Agency Credit Card Debt Debt Couns…" at bounding box center [438, 137] width 110 height 17
click at [583, 260] on button "Save & Close" at bounding box center [582, 255] width 59 height 18
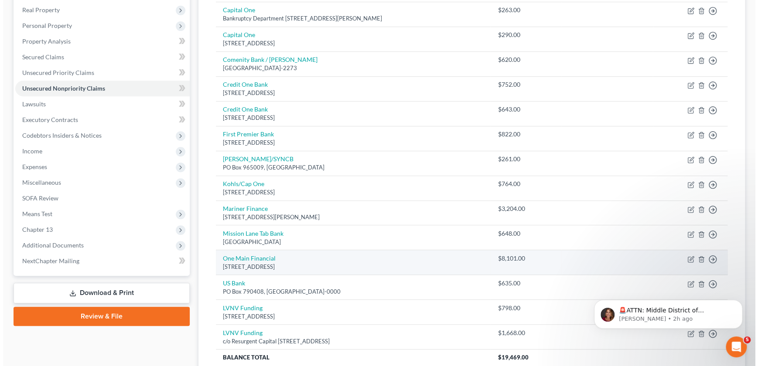
scroll to position [168, 0]
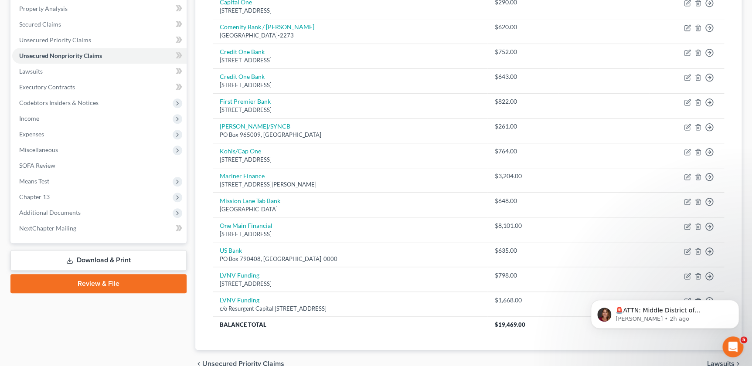
click at [683, 276] on div "🚨ATTN: Middle District of [US_STATE] The court has added a new Credit Counselin…" at bounding box center [665, 274] width 160 height 109
drag, startPoint x: 678, startPoint y: 274, endPoint x: 689, endPoint y: 284, distance: 15.5
click at [678, 275] on div "🚨ATTN: Middle District of [US_STATE] The court has added a new Credit Counselin…" at bounding box center [665, 274] width 160 height 109
click at [740, 302] on button "Dismiss notification" at bounding box center [736, 302] width 11 height 11
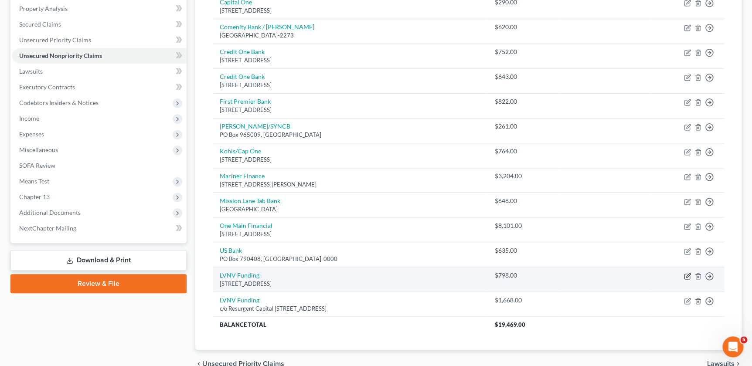
click at [686, 274] on icon "button" at bounding box center [687, 276] width 7 height 7
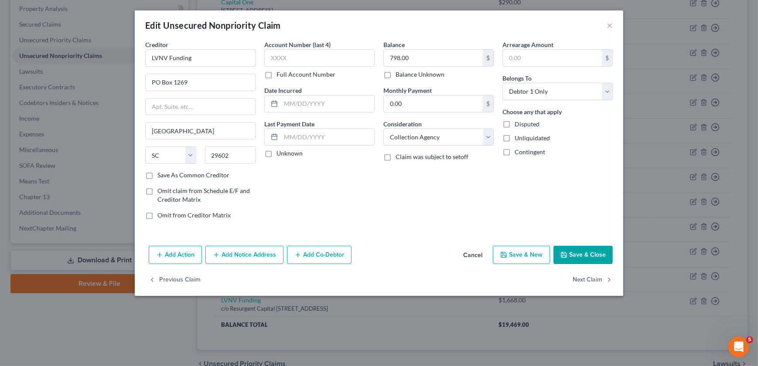
drag, startPoint x: 219, startPoint y: 257, endPoint x: 207, endPoint y: 262, distance: 13.4
click at [220, 257] on icon "button" at bounding box center [216, 255] width 7 height 7
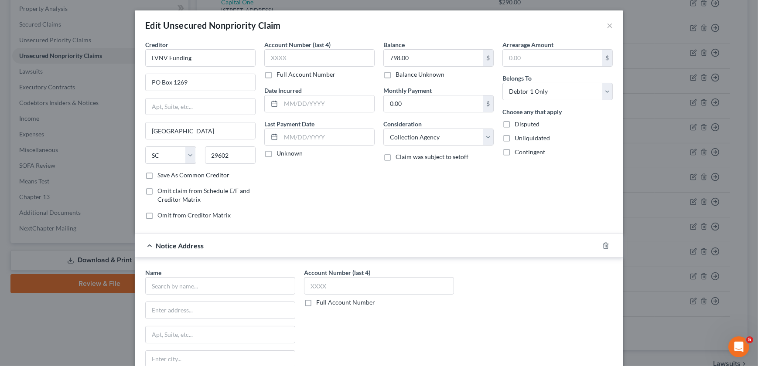
click at [157, 276] on label "Name *" at bounding box center [153, 272] width 16 height 9
click at [150, 290] on input "text" at bounding box center [220, 285] width 150 height 17
drag, startPoint x: 184, startPoint y: 283, endPoint x: 124, endPoint y: 284, distance: 59.7
click at [124, 284] on div "Edit Unsecured Nonpriority Claim × Creditor * LVNV Funding PO [GEOGRAPHIC_DATA]…" at bounding box center [379, 183] width 758 height 366
click at [168, 301] on div "Celtic Bank Indigo" at bounding box center [197, 301] width 91 height 9
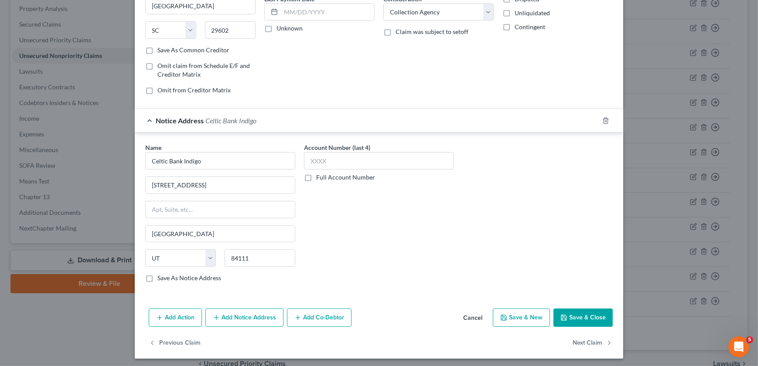
scroll to position [127, 0]
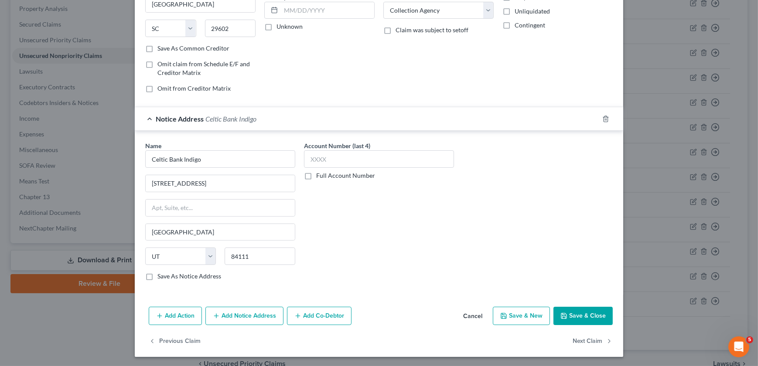
click at [549, 316] on div "Add Action Add Notice Address Add Co-Debtor Cancel Save & New Save & Close" at bounding box center [379, 317] width 488 height 29
click at [575, 323] on button "Save & Close" at bounding box center [582, 316] width 59 height 18
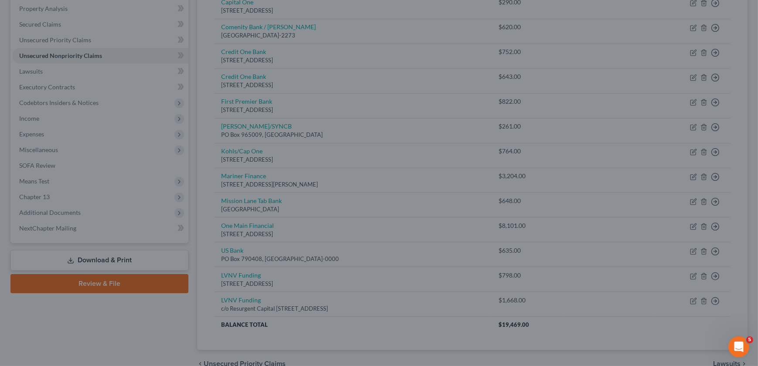
scroll to position [0, 0]
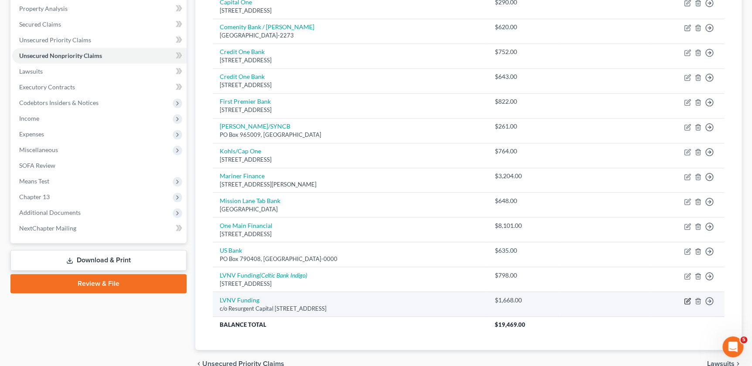
click at [685, 298] on icon "button" at bounding box center [687, 301] width 7 height 7
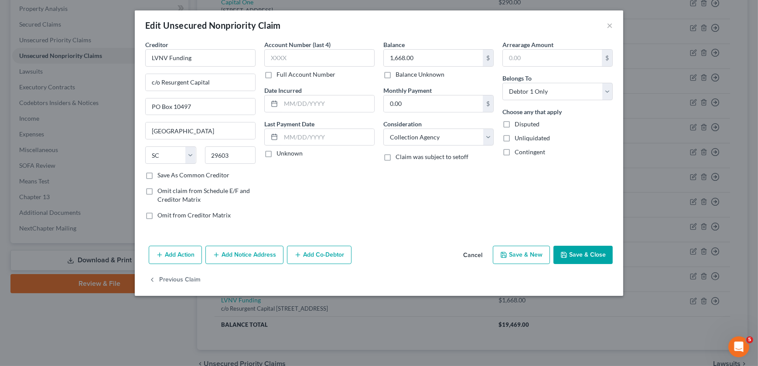
drag, startPoint x: 245, startPoint y: 252, endPoint x: 235, endPoint y: 265, distance: 16.5
click at [244, 253] on button "Add Notice Address" at bounding box center [244, 255] width 78 height 18
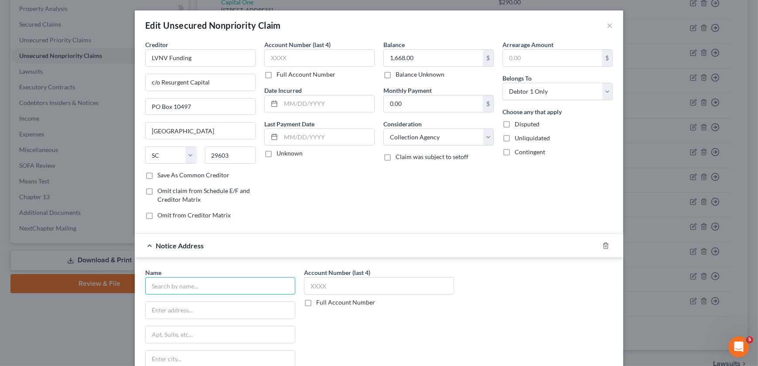
click at [187, 285] on input "text" at bounding box center [220, 285] width 150 height 17
click at [192, 304] on div "TBOM - Milestone" at bounding box center [197, 301] width 91 height 9
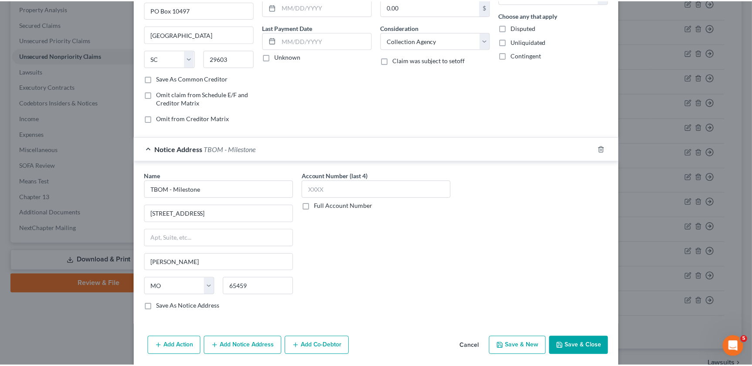
scroll to position [127, 0]
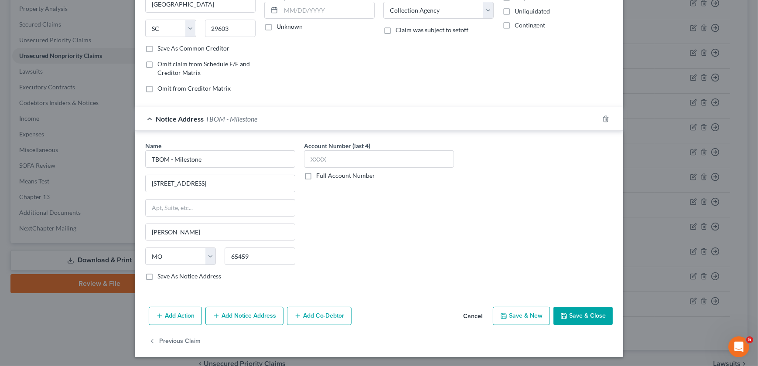
click at [571, 318] on button "Save & Close" at bounding box center [582, 316] width 59 height 18
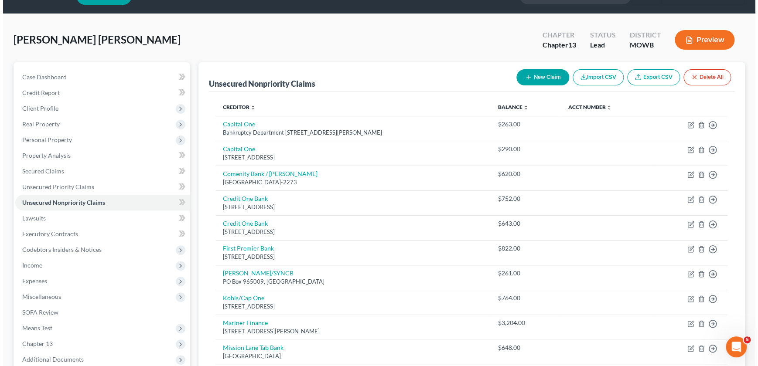
scroll to position [0, 0]
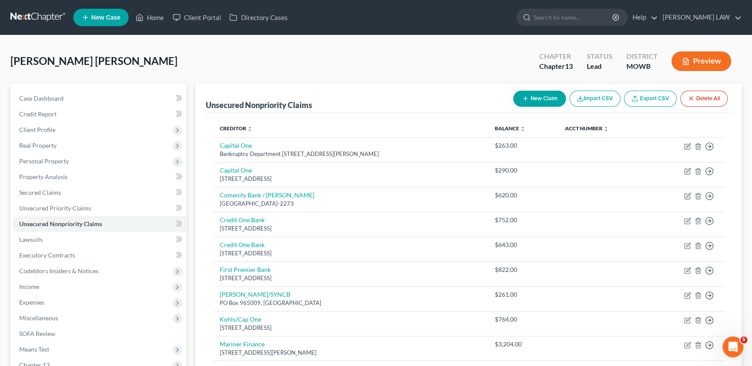
click at [531, 100] on button "New Claim" at bounding box center [539, 99] width 53 height 16
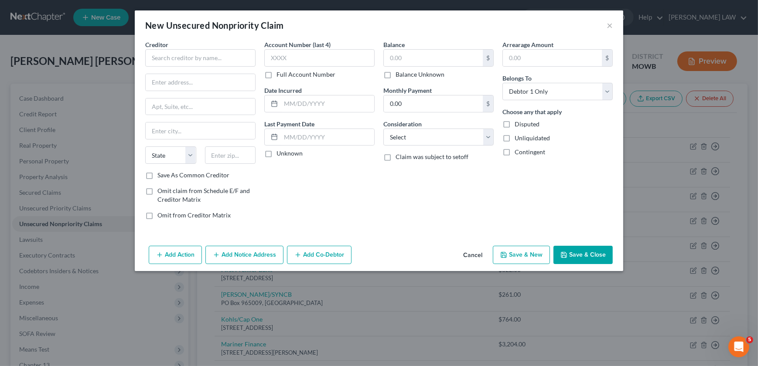
click at [606, 24] on div "New Unsecured Nonpriority Claim ×" at bounding box center [379, 25] width 488 height 30
click at [607, 24] on button "×" at bounding box center [609, 25] width 6 height 10
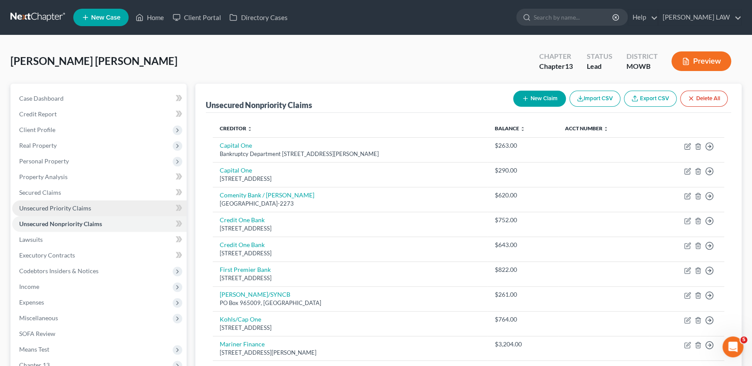
click at [54, 211] on link "Unsecured Priority Claims" at bounding box center [99, 209] width 174 height 16
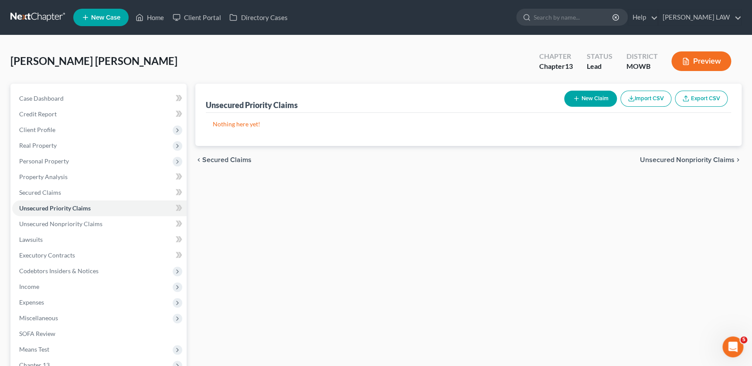
click at [573, 101] on icon "button" at bounding box center [576, 98] width 7 height 7
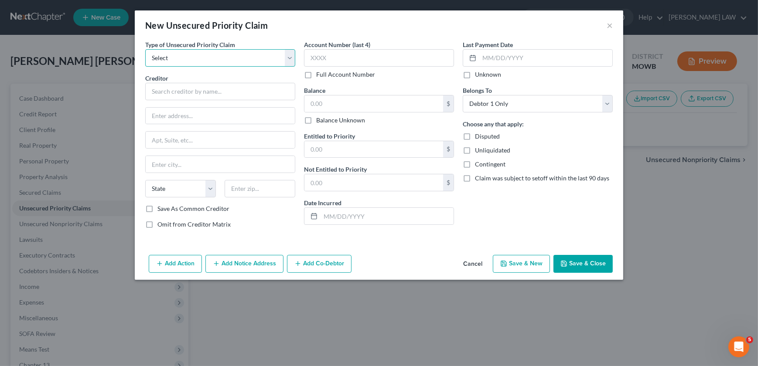
click at [165, 51] on select "Select Taxes & Other Government Units Domestic Support Obligations Extensions o…" at bounding box center [220, 57] width 150 height 17
click at [145, 49] on select "Select Taxes & Other Government Units Domestic Support Obligations Extensions o…" at bounding box center [220, 57] width 150 height 17
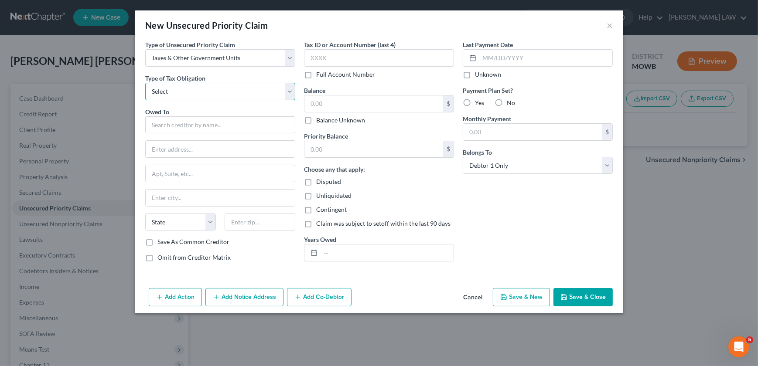
click at [169, 98] on select "Select Federal City State Franchise Tax Board Other" at bounding box center [220, 91] width 150 height 17
click at [145, 83] on select "Select Federal City State Franchise Tax Board Other" at bounding box center [220, 91] width 150 height 17
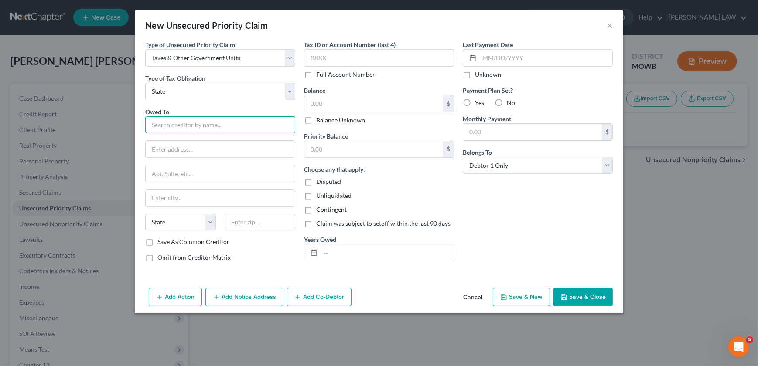
click at [171, 126] on input "text" at bounding box center [220, 124] width 150 height 17
click at [361, 104] on input "text" at bounding box center [373, 103] width 139 height 17
click at [541, 206] on div "Last Payment Date Unknown Payment Plan Set? Yes No Monthly Payment $ Belongs To…" at bounding box center [537, 154] width 159 height 229
click at [336, 99] on input "text" at bounding box center [373, 103] width 139 height 17
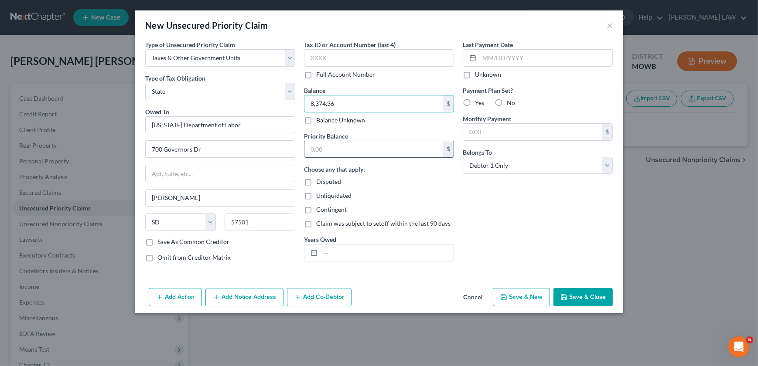
click at [340, 147] on input "text" at bounding box center [373, 149] width 139 height 17
click at [583, 301] on button "Save & Close" at bounding box center [582, 297] width 59 height 18
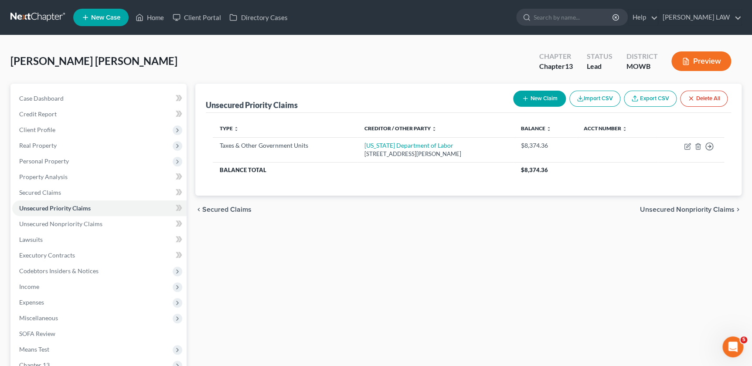
click at [524, 97] on icon "button" at bounding box center [525, 98] width 7 height 7
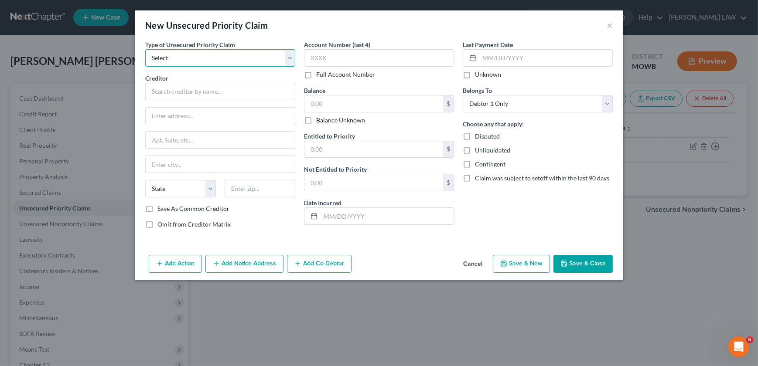
click at [167, 58] on select "Select Taxes & Other Government Units Domestic Support Obligations Extensions o…" at bounding box center [220, 57] width 150 height 17
click at [145, 49] on select "Select Taxes & Other Government Units Domestic Support Obligations Extensions o…" at bounding box center [220, 57] width 150 height 17
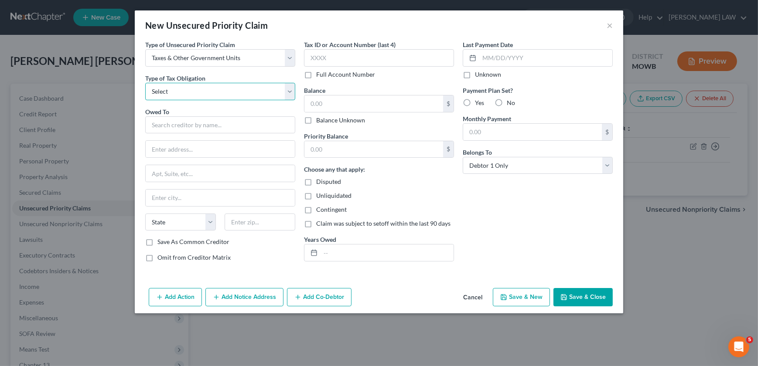
click at [170, 94] on select "Select Federal City State Franchise Tax Board Other" at bounding box center [220, 91] width 150 height 17
click at [145, 83] on select "Select Federal City State Franchise Tax Board Other" at bounding box center [220, 91] width 150 height 17
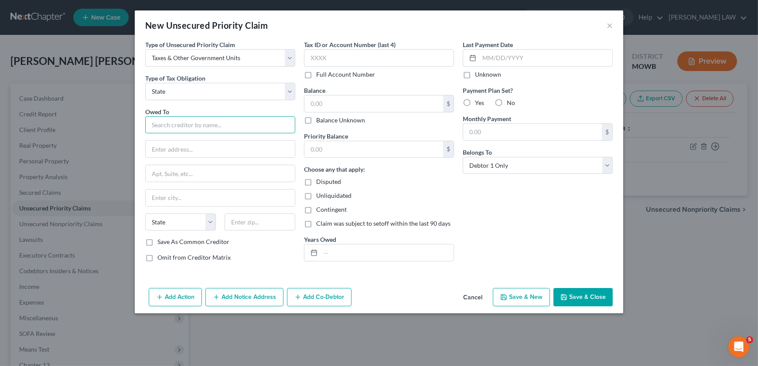
click at [177, 126] on input "text" at bounding box center [220, 124] width 150 height 17
drag, startPoint x: 229, startPoint y: 125, endPoint x: 74, endPoint y: 118, distance: 155.4
click at [74, 122] on div "New Unsecured Priority Claim × Type of Unsecured Priority Claim * Select Taxes …" at bounding box center [379, 183] width 758 height 366
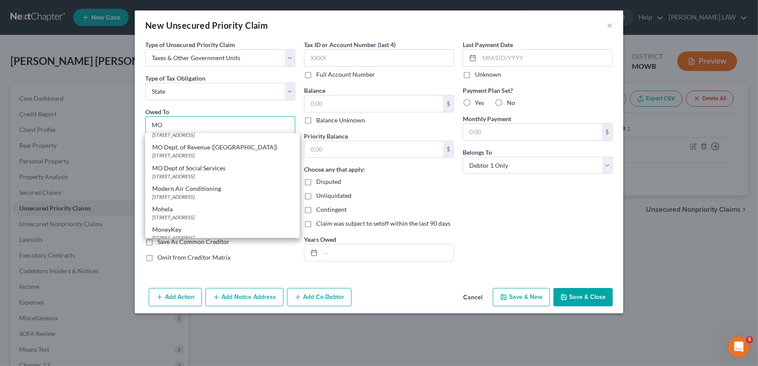
scroll to position [584, 0]
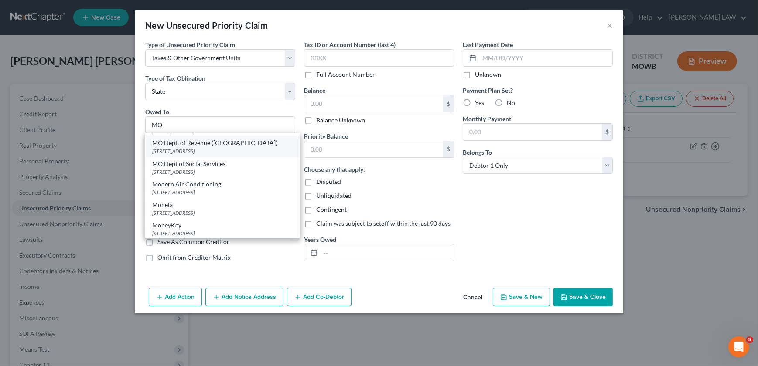
click at [184, 147] on div "MO Dept. of Revenue ([GEOGRAPHIC_DATA])" at bounding box center [222, 143] width 140 height 9
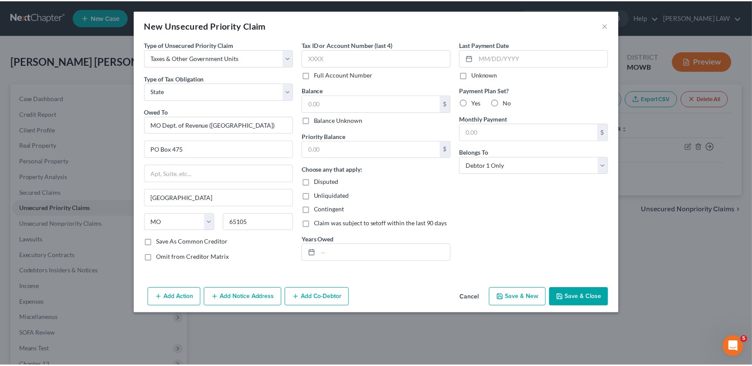
scroll to position [0, 0]
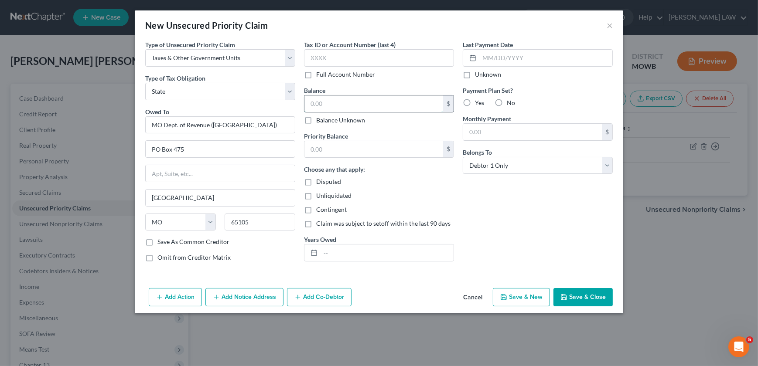
click at [342, 104] on input "text" at bounding box center [373, 103] width 139 height 17
click at [334, 151] on input "text" at bounding box center [373, 149] width 139 height 17
click at [570, 296] on button "Save & Close" at bounding box center [582, 297] width 59 height 18
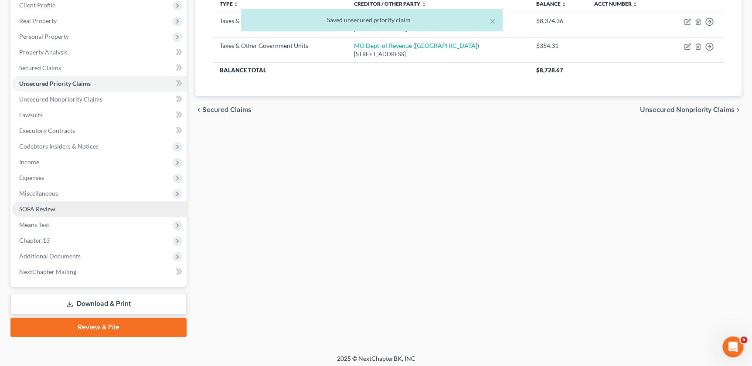
scroll to position [127, 0]
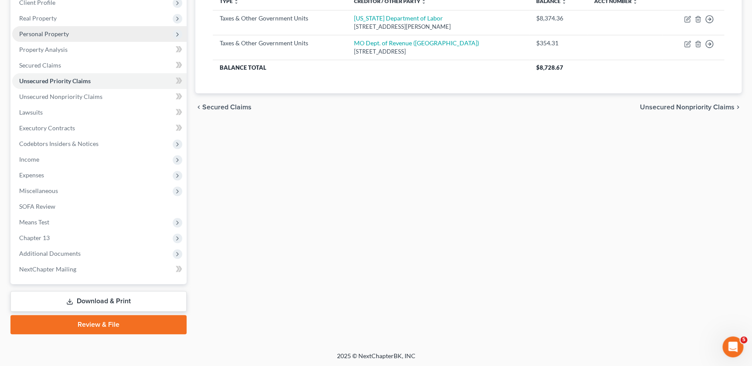
click at [57, 28] on span "Personal Property" at bounding box center [99, 34] width 174 height 16
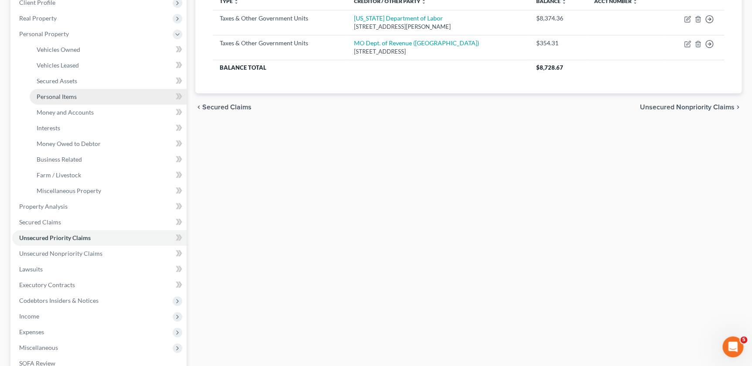
click at [65, 95] on span "Personal Items" at bounding box center [57, 96] width 40 height 7
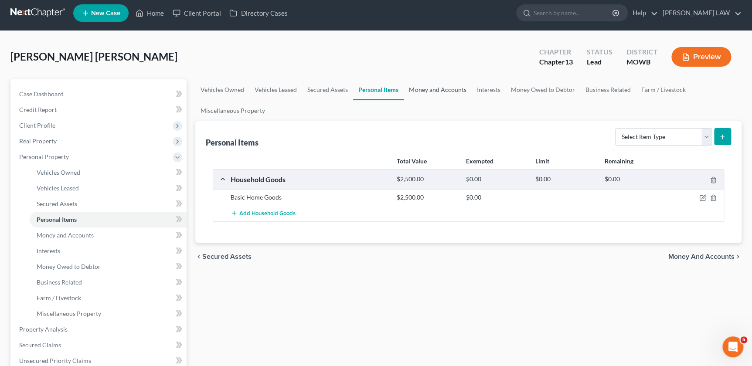
scroll to position [10, 0]
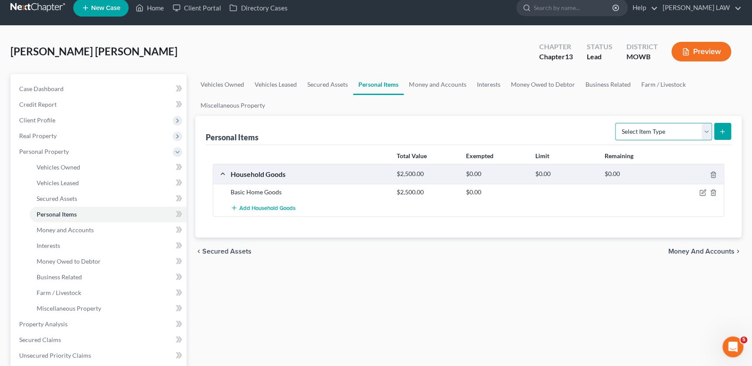
click at [663, 126] on select "Select Item Type Clothing Collectibles Of Value Electronics Firearms Household …" at bounding box center [663, 131] width 97 height 17
click at [616, 123] on select "Select Item Type Clothing Collectibles Of Value Electronics Firearms Household …" at bounding box center [663, 131] width 97 height 17
click at [704, 127] on select "Select Item Type Clothing Collectibles Of Value Electronics Firearms Household …" at bounding box center [663, 131] width 97 height 17
click at [616, 123] on select "Select Item Type Clothing Collectibles Of Value Electronics Firearms Household …" at bounding box center [663, 131] width 97 height 17
click at [718, 129] on button "submit" at bounding box center [722, 131] width 17 height 17
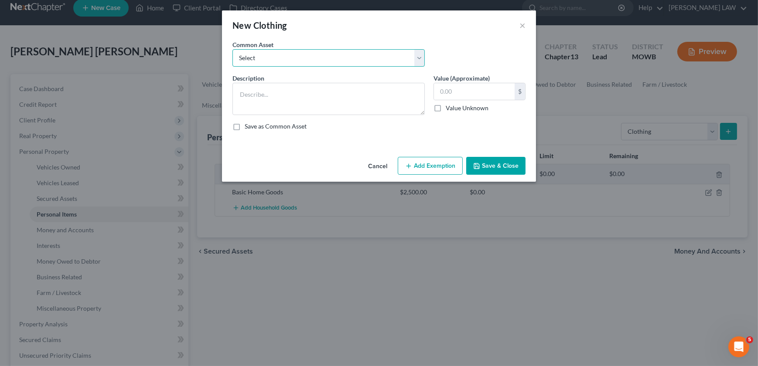
click at [340, 61] on select "Select Clothes & Shoes" at bounding box center [328, 57] width 192 height 17
click at [232, 49] on select "Select Clothes & Shoes" at bounding box center [328, 57] width 192 height 17
click at [500, 161] on button "Save & Close" at bounding box center [495, 166] width 59 height 18
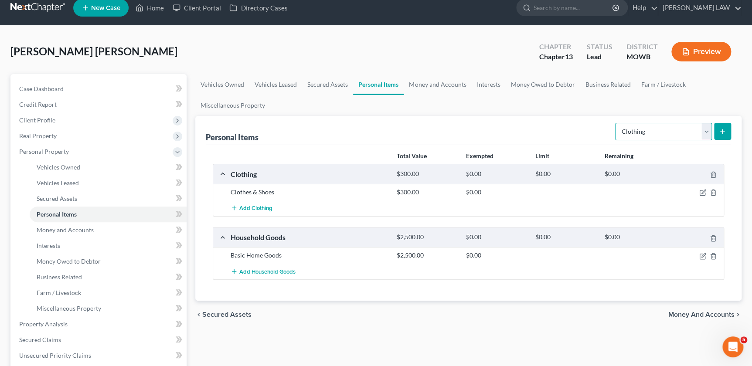
click at [700, 132] on select "Select Item Type Clothing Collectibles Of Value Electronics Firearms Household …" at bounding box center [663, 131] width 97 height 17
click at [616, 123] on select "Select Item Type Clothing Collectibles Of Value Electronics Firearms Household …" at bounding box center [663, 131] width 97 height 17
click at [720, 134] on icon "submit" at bounding box center [722, 131] width 7 height 7
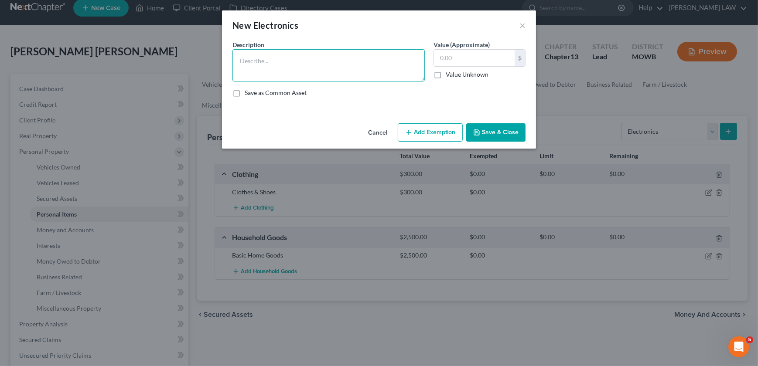
click at [356, 61] on textarea at bounding box center [328, 65] width 192 height 32
click at [496, 136] on button "Save & Close" at bounding box center [495, 132] width 59 height 18
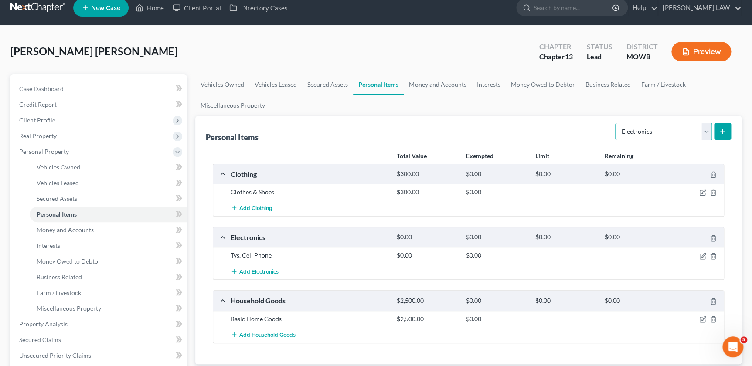
click at [698, 129] on select "Select Item Type Clothing Collectibles Of Value Electronics Firearms Household …" at bounding box center [663, 131] width 97 height 17
click at [616, 123] on select "Select Item Type Clothing Collectibles Of Value Electronics Firearms Household …" at bounding box center [663, 131] width 97 height 17
click at [726, 131] on button "submit" at bounding box center [722, 131] width 17 height 17
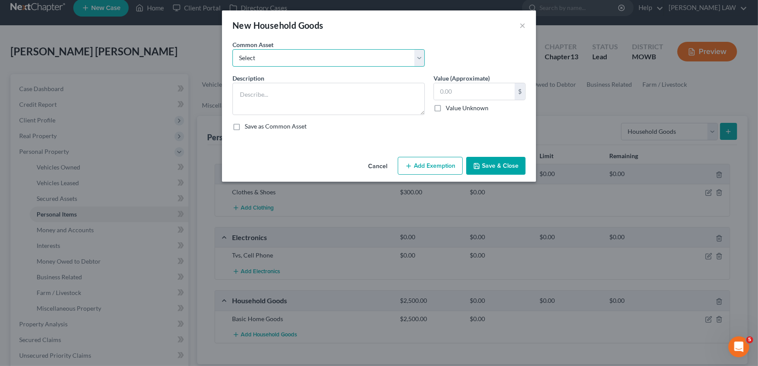
click at [373, 57] on select "Select Furniture, small appliances, basic tools, bedding, towels, knick knacks,…" at bounding box center [328, 57] width 192 height 17
click at [232, 49] on select "Select Furniture, small appliances, basic tools, bedding, towels, knick knacks,…" at bounding box center [328, 57] width 192 height 17
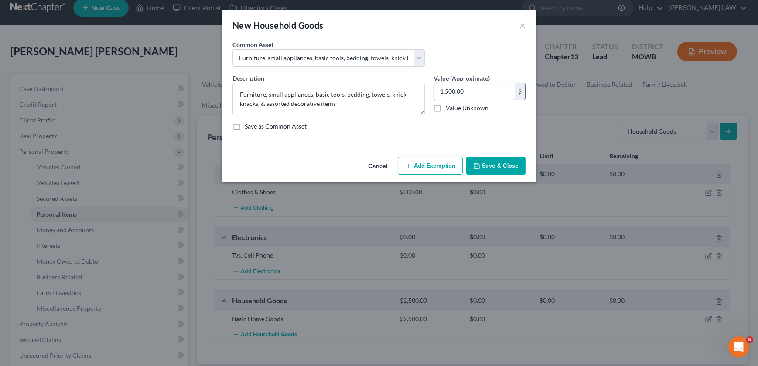
click at [480, 92] on input "1,500.00" at bounding box center [474, 91] width 81 height 17
click at [487, 165] on button "Save & Close" at bounding box center [495, 166] width 59 height 18
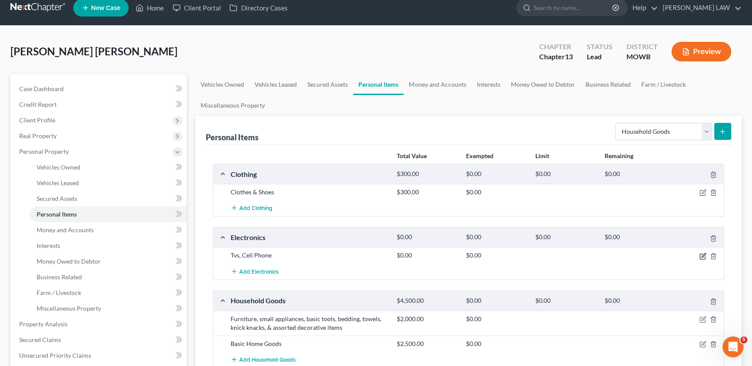
click at [703, 255] on icon "button" at bounding box center [702, 256] width 7 height 7
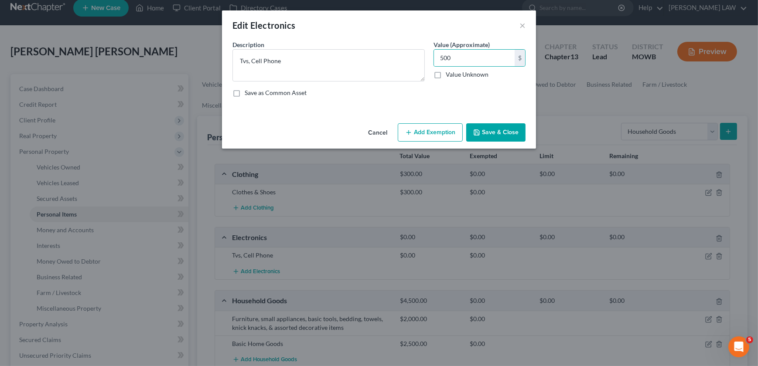
drag, startPoint x: 492, startPoint y: 135, endPoint x: 498, endPoint y: 133, distance: 6.5
click at [493, 135] on button "Save & Close" at bounding box center [495, 132] width 59 height 18
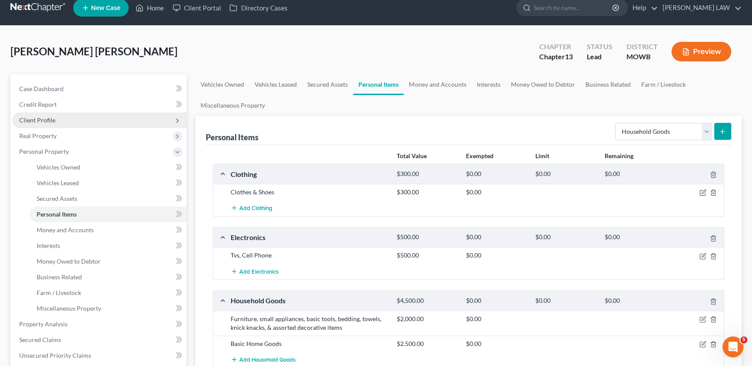
click at [45, 121] on span "Client Profile" at bounding box center [37, 119] width 36 height 7
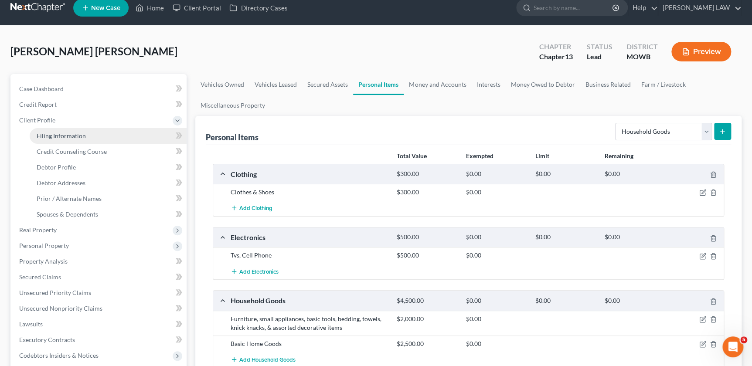
click at [55, 136] on span "Filing Information" at bounding box center [61, 135] width 49 height 7
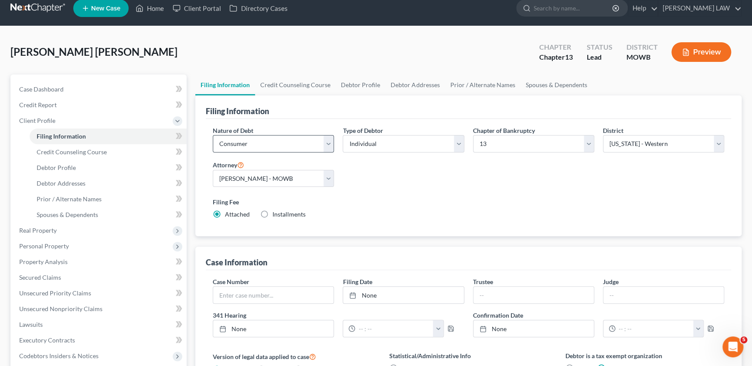
scroll to position [20, 0]
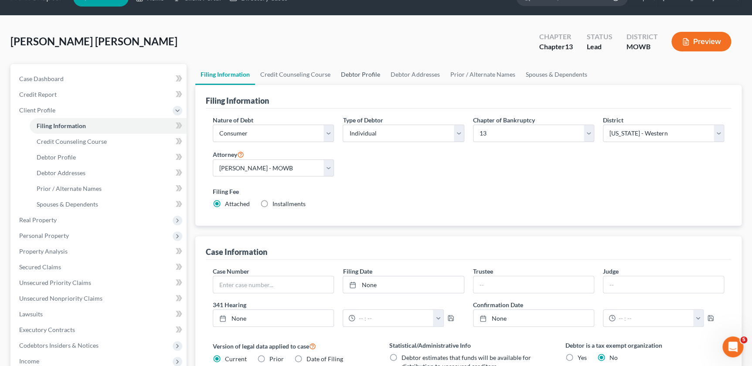
click at [341, 70] on link "Debtor Profile" at bounding box center [361, 74] width 50 height 21
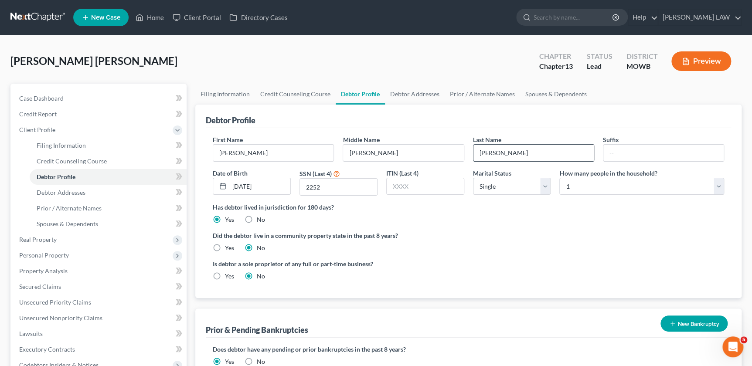
click at [511, 153] on input "[PERSON_NAME]" at bounding box center [533, 153] width 120 height 17
click at [508, 153] on input "[PERSON_NAME]" at bounding box center [533, 153] width 120 height 17
click at [420, 97] on link "Debtor Addresses" at bounding box center [414, 94] width 59 height 21
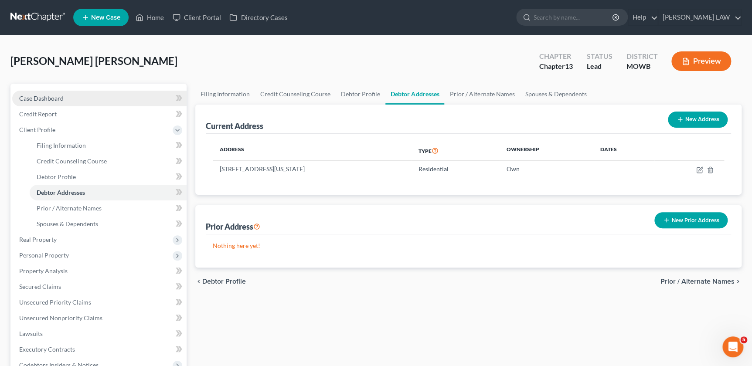
click at [55, 101] on link "Case Dashboard" at bounding box center [99, 99] width 174 height 16
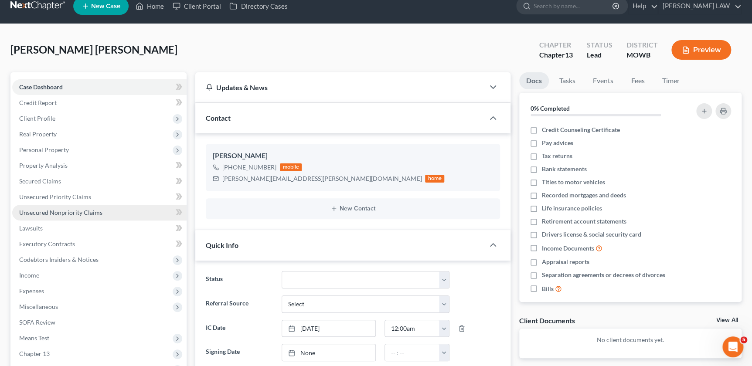
scroll to position [30, 0]
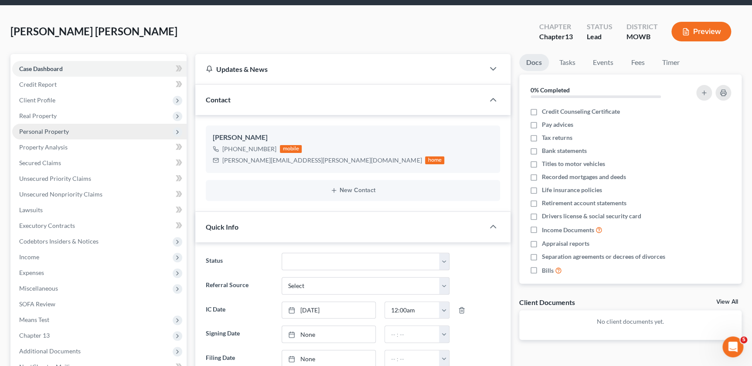
click at [65, 135] on span "Personal Property" at bounding box center [99, 132] width 174 height 16
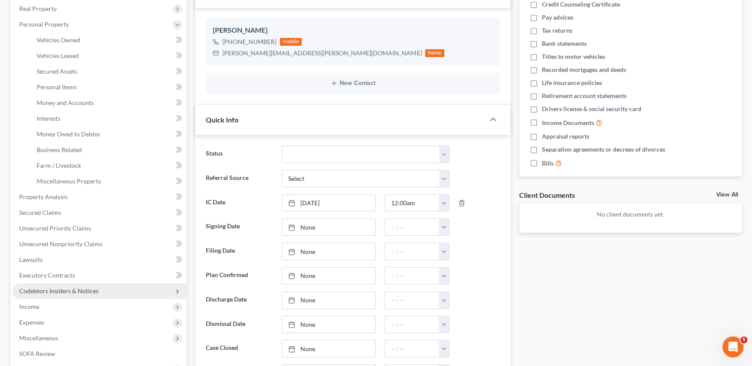
scroll to position [139, 0]
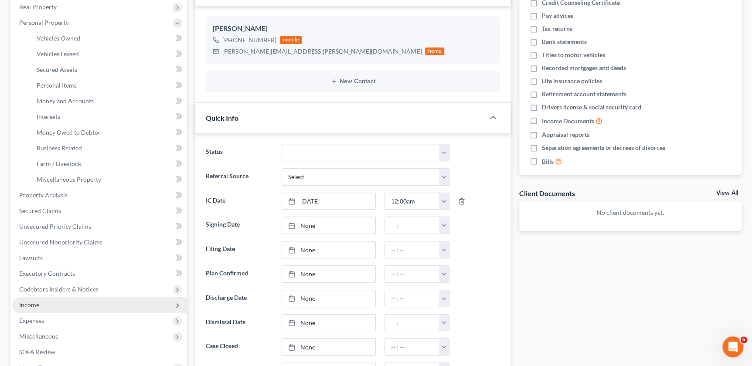
click at [47, 307] on span "Income" at bounding box center [99, 305] width 174 height 16
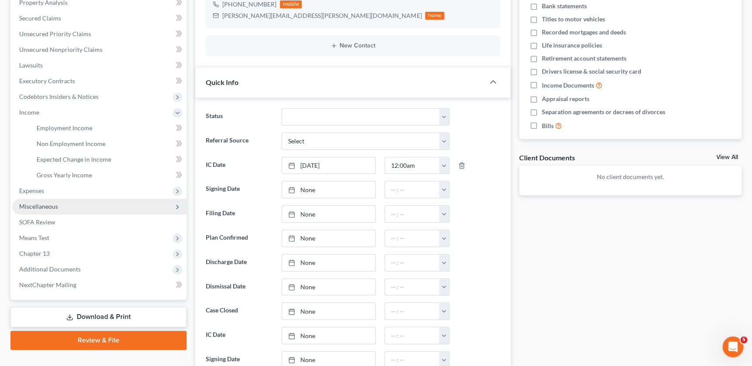
scroll to position [178, 0]
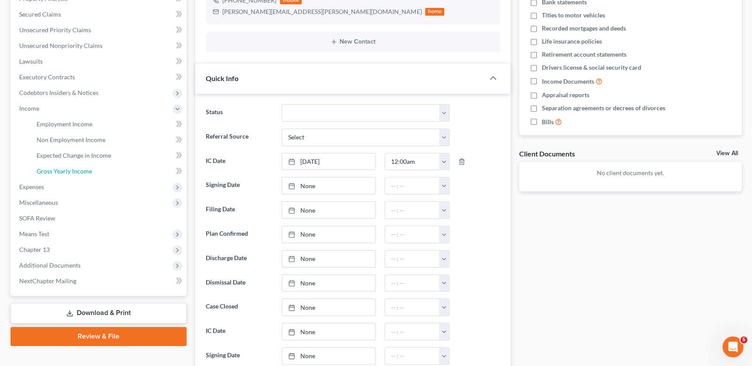
drag, startPoint x: 64, startPoint y: 169, endPoint x: 452, endPoint y: 209, distance: 390.0
click at [64, 169] on span "Gross Yearly Income" at bounding box center [64, 170] width 55 height 7
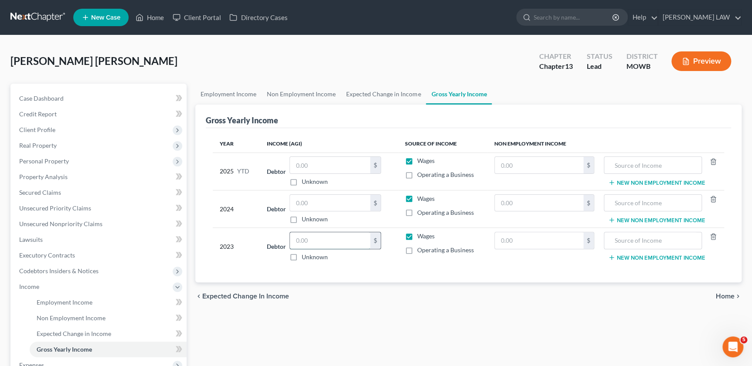
click at [305, 232] on input "text" at bounding box center [330, 240] width 80 height 17
click at [310, 206] on input "text" at bounding box center [330, 203] width 80 height 17
click at [334, 173] on div "$" at bounding box center [335, 165] width 92 height 17
click at [333, 170] on input "text" at bounding box center [330, 165] width 80 height 17
click at [54, 211] on span "Unsecured Priority Claims" at bounding box center [55, 207] width 72 height 7
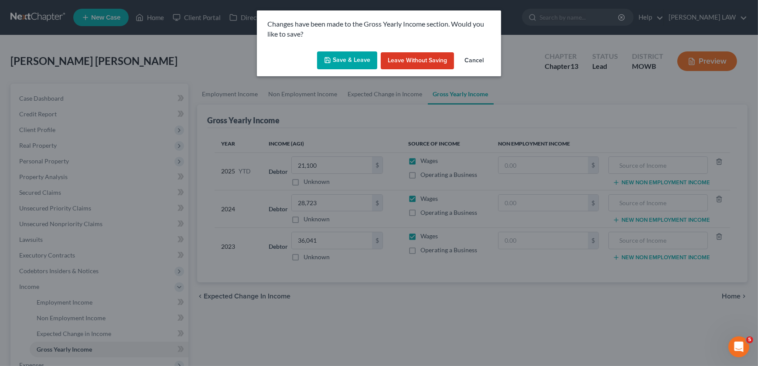
click at [346, 66] on button "Save & Leave" at bounding box center [347, 60] width 60 height 18
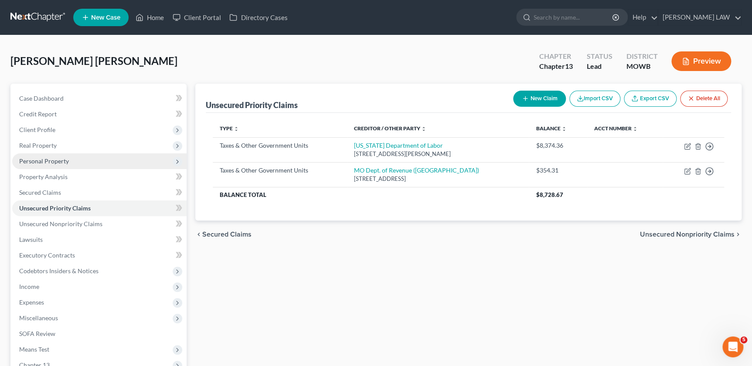
click at [57, 163] on span "Personal Property" at bounding box center [44, 160] width 50 height 7
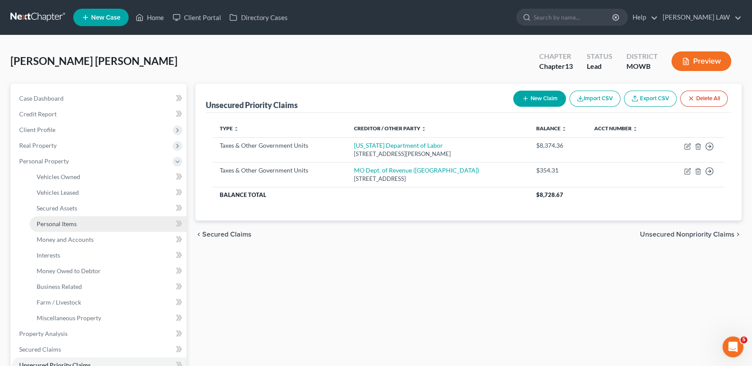
click at [77, 228] on link "Personal Items" at bounding box center [108, 224] width 157 height 16
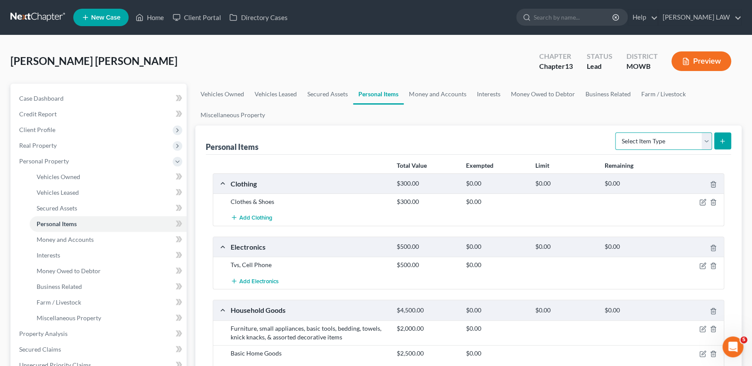
click at [706, 140] on select "Select Item Type Clothing Collectibles Of Value Electronics Firearms Household …" at bounding box center [663, 141] width 97 height 17
click at [616, 133] on select "Select Item Type Clothing Collectibles Of Value Electronics Firearms Household …" at bounding box center [663, 141] width 97 height 17
click at [715, 141] on button "submit" at bounding box center [722, 141] width 17 height 17
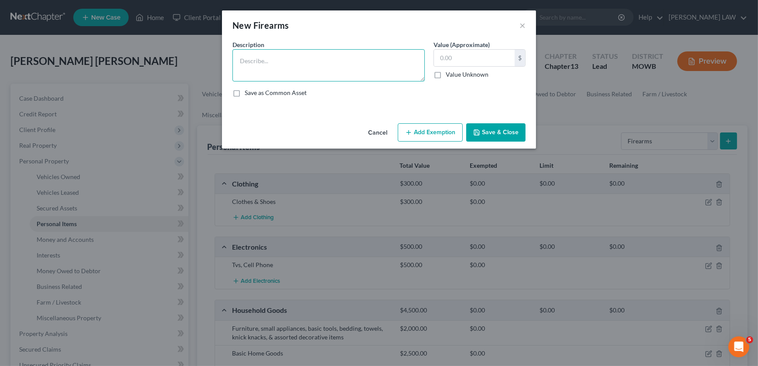
click at [359, 71] on textarea at bounding box center [328, 65] width 192 height 32
click at [499, 126] on button "Save & Close" at bounding box center [495, 132] width 59 height 18
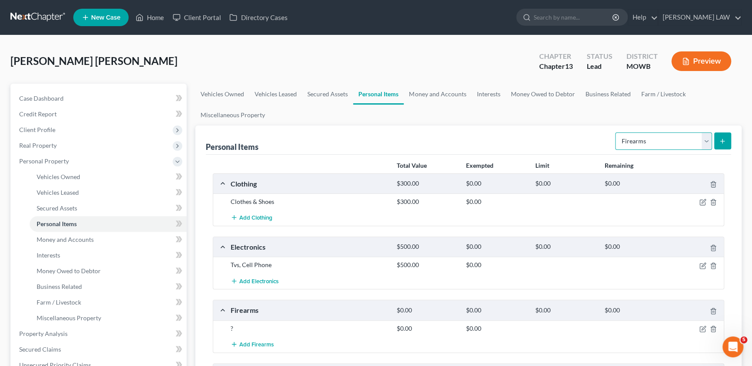
click at [705, 139] on select "Select Item Type Clothing Collectibles Of Value Electronics Firearms Household …" at bounding box center [663, 141] width 97 height 17
click at [616, 133] on select "Select Item Type Clothing Collectibles Of Value Electronics Firearms Household …" at bounding box center [663, 141] width 97 height 17
click at [719, 140] on icon "submit" at bounding box center [722, 141] width 7 height 7
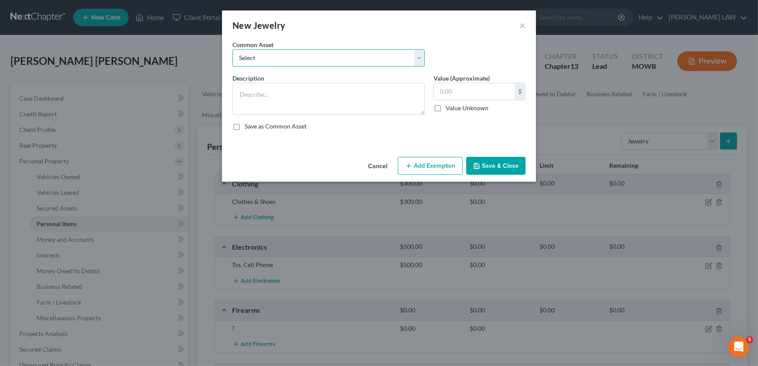
click at [261, 56] on select "Select Costume Jewelry Wedding Ring" at bounding box center [328, 57] width 192 height 17
click at [232, 49] on select "Select Costume Jewelry Wedding Ring" at bounding box center [328, 57] width 192 height 17
click at [487, 165] on button "Save & Close" at bounding box center [495, 166] width 59 height 18
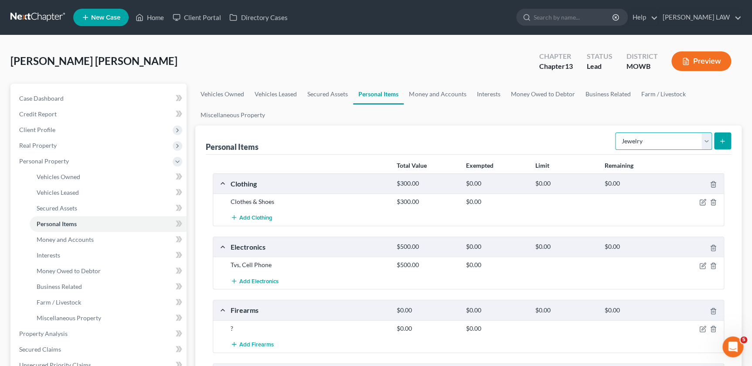
click at [698, 143] on select "Select Item Type Clothing Collectibles Of Value Electronics Firearms Household …" at bounding box center [663, 141] width 97 height 17
click at [616, 133] on select "Select Item Type Clothing Collectibles Of Value Electronics Firearms Household …" at bounding box center [663, 141] width 97 height 17
click at [718, 138] on button "submit" at bounding box center [722, 141] width 17 height 17
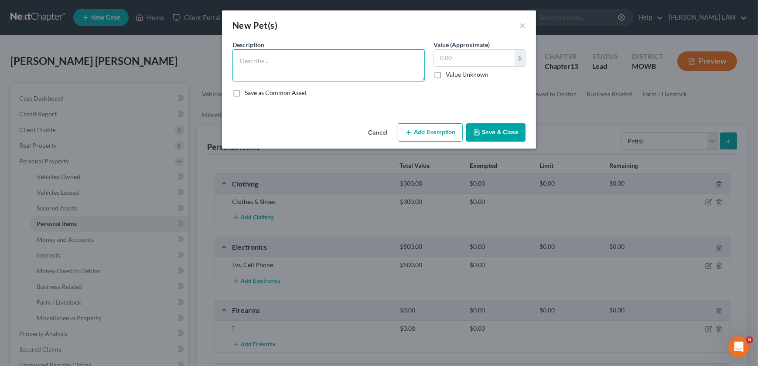
click at [330, 70] on textarea at bounding box center [328, 65] width 192 height 32
click at [497, 132] on button "Save & Close" at bounding box center [495, 132] width 59 height 18
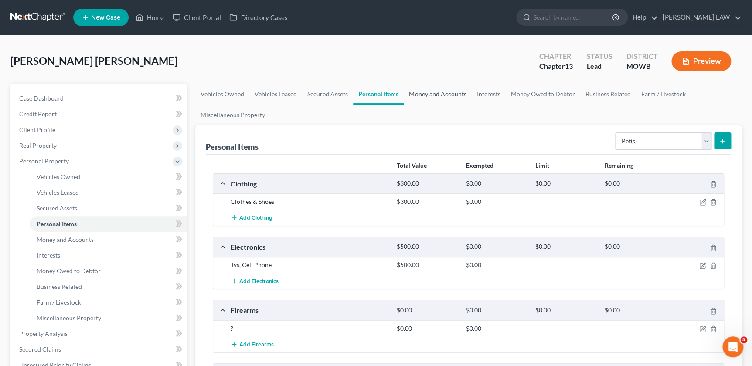
click at [432, 87] on link "Money and Accounts" at bounding box center [438, 94] width 68 height 21
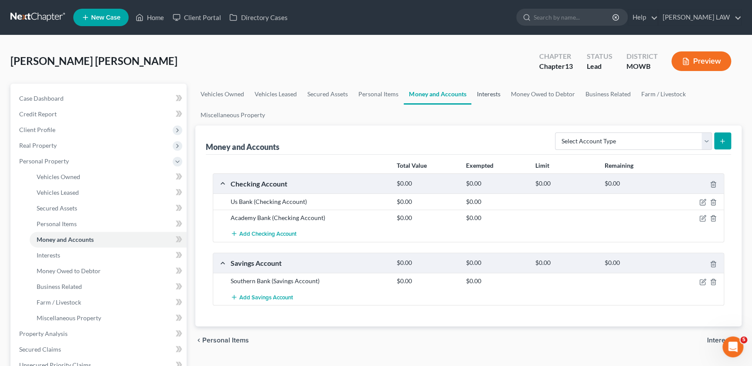
click at [490, 91] on link "Interests" at bounding box center [488, 94] width 34 height 21
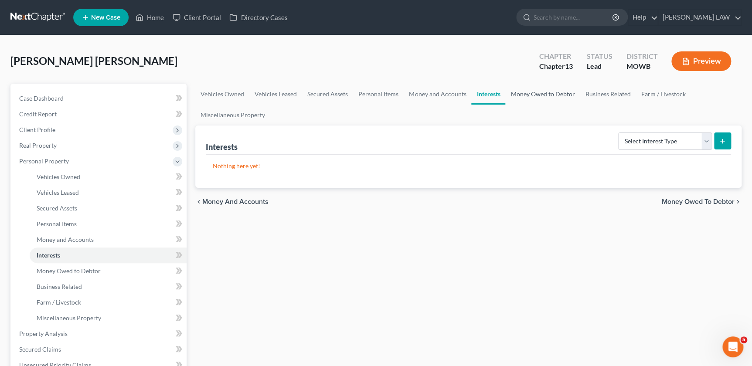
click at [519, 92] on link "Money Owed to Debtor" at bounding box center [542, 94] width 75 height 21
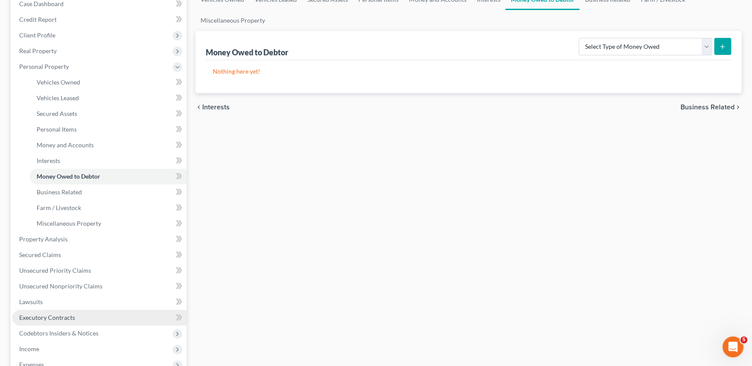
scroll to position [119, 0]
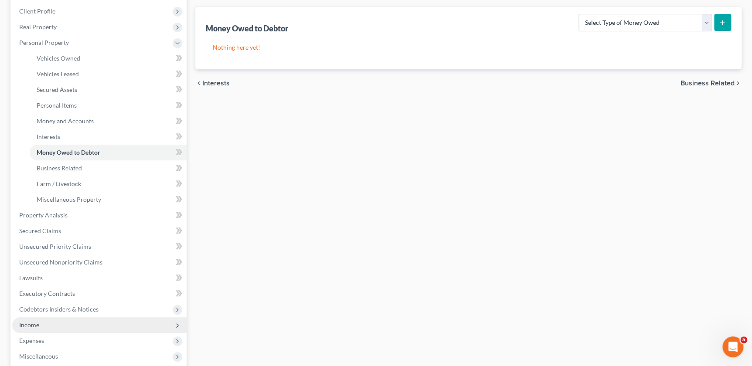
click at [52, 323] on span "Income" at bounding box center [99, 325] width 174 height 16
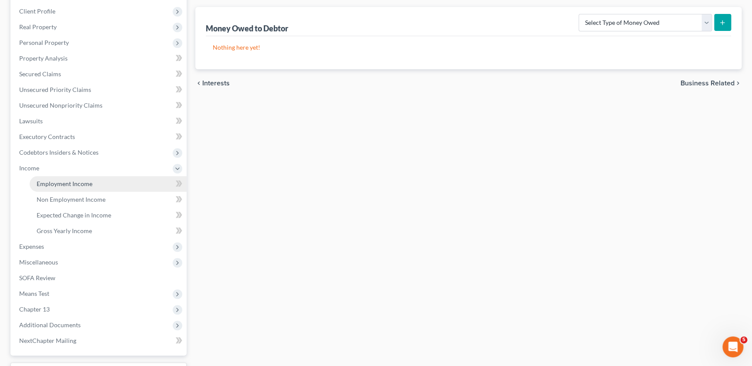
click at [84, 188] on link "Employment Income" at bounding box center [108, 184] width 157 height 16
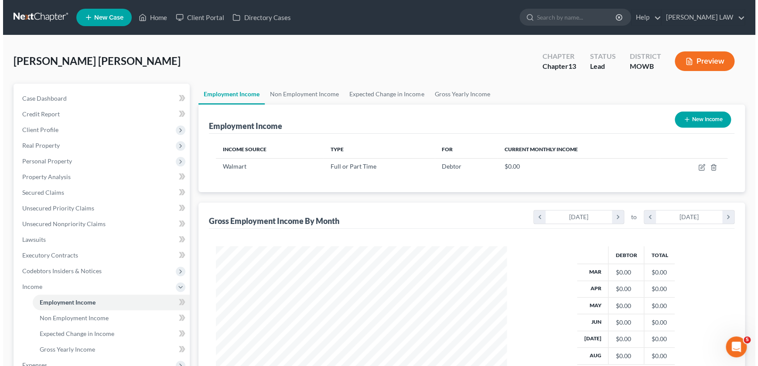
scroll to position [156, 308]
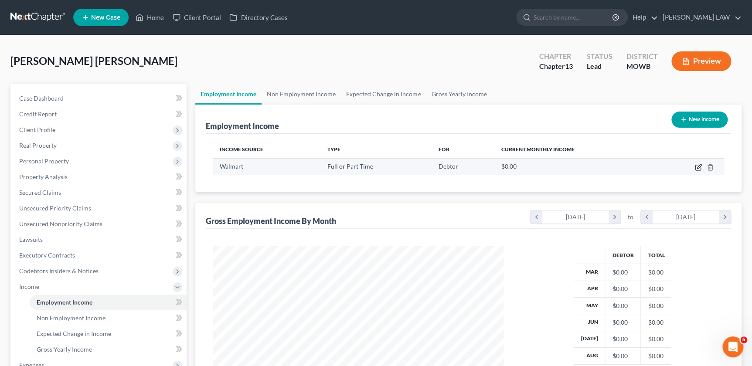
click at [699, 166] on icon "button" at bounding box center [698, 167] width 7 height 7
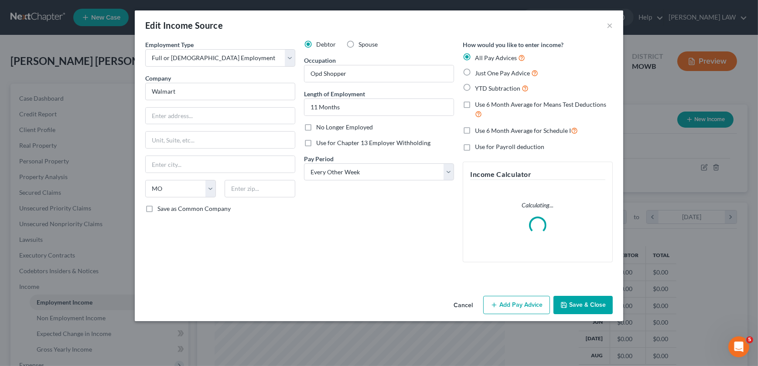
scroll to position [156, 310]
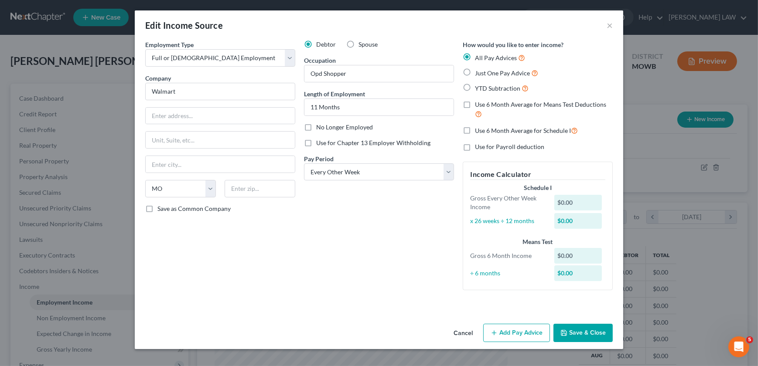
click at [475, 88] on label "YTD Subtraction" at bounding box center [502, 88] width 54 height 10
click at [478, 88] on input "YTD Subtraction" at bounding box center [481, 86] width 6 height 6
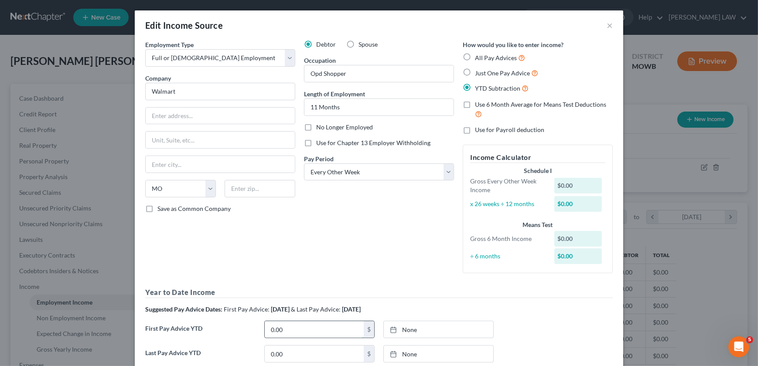
click at [274, 323] on input "0.00" at bounding box center [314, 329] width 99 height 17
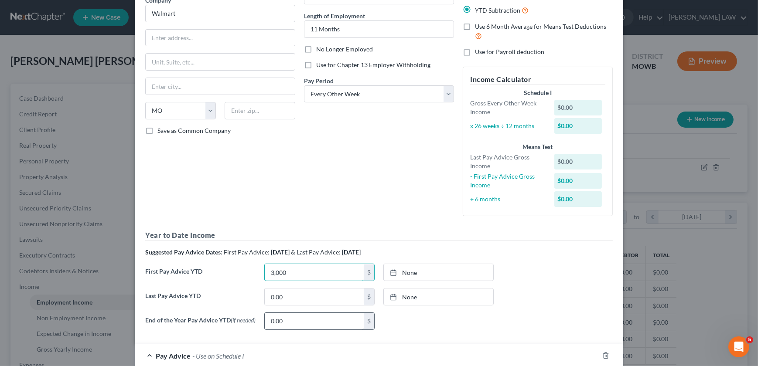
scroll to position [79, 0]
click at [277, 302] on input "0.00" at bounding box center [314, 296] width 99 height 17
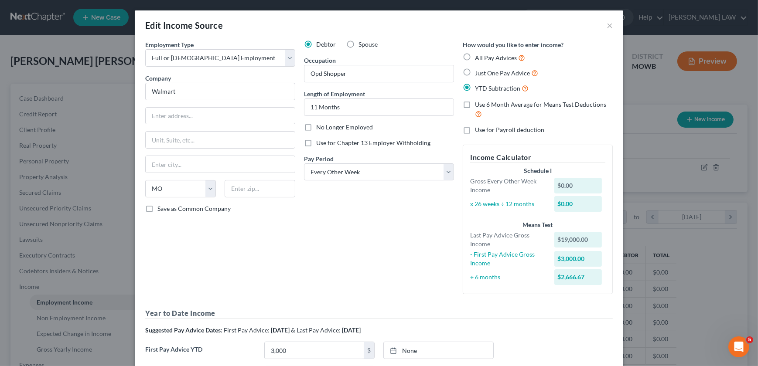
click at [597, 120] on div "How would you like to enter income? All Pay Advices Just One Pay Advice YTD Sub…" at bounding box center [537, 170] width 159 height 261
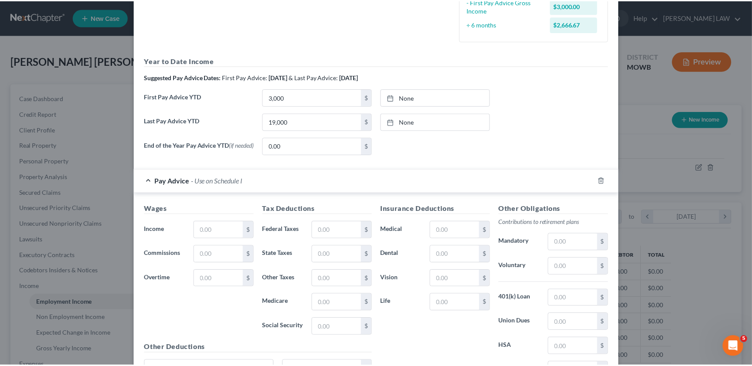
scroll to position [341, 0]
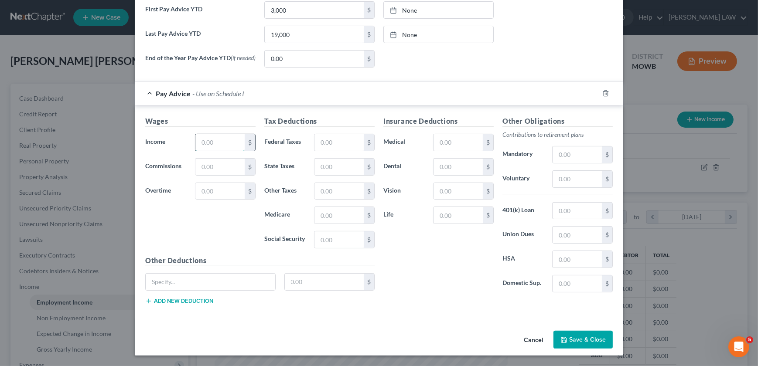
click at [199, 140] on input "text" at bounding box center [219, 142] width 49 height 17
click at [331, 138] on input "text" at bounding box center [338, 142] width 49 height 17
drag, startPoint x: 442, startPoint y: 146, endPoint x: 439, endPoint y: 139, distance: 7.0
click at [442, 146] on input "text" at bounding box center [457, 142] width 49 height 17
click at [463, 218] on input "text" at bounding box center [457, 215] width 49 height 17
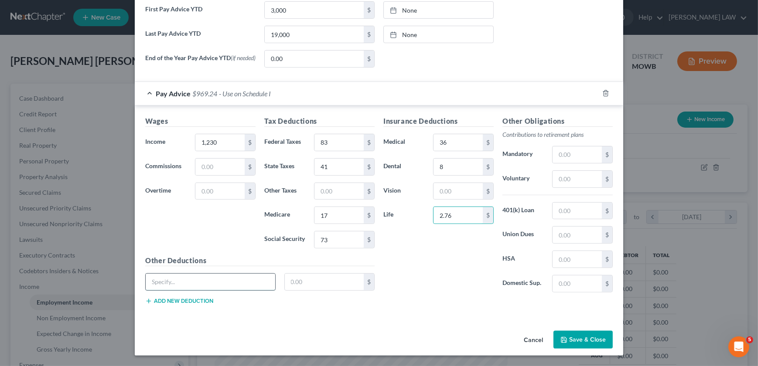
click at [238, 283] on input "text" at bounding box center [210, 282] width 129 height 17
drag, startPoint x: 584, startPoint y: 341, endPoint x: 579, endPoint y: 345, distance: 6.2
click at [583, 341] on button "Save & Close" at bounding box center [582, 340] width 59 height 18
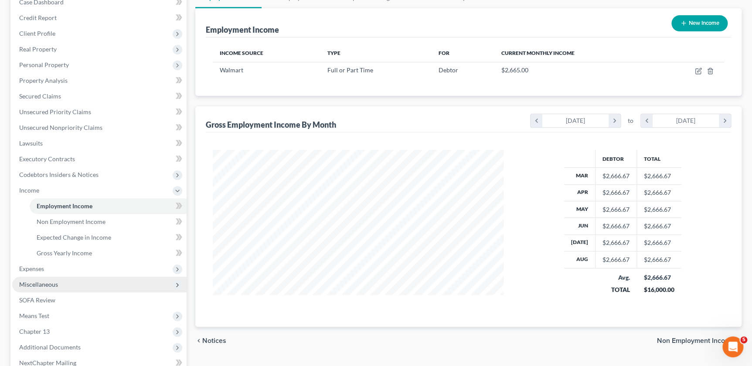
scroll to position [158, 0]
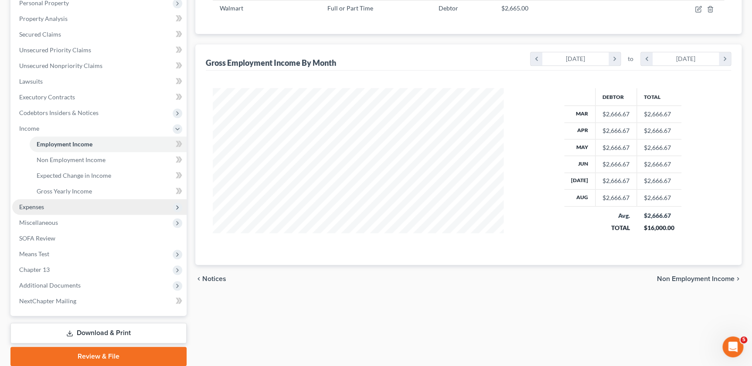
click at [40, 204] on span "Expenses" at bounding box center [31, 206] width 25 height 7
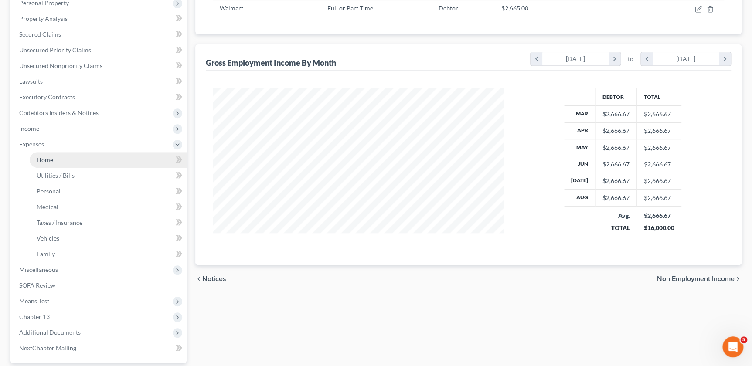
click at [44, 155] on link "Home" at bounding box center [108, 160] width 157 height 16
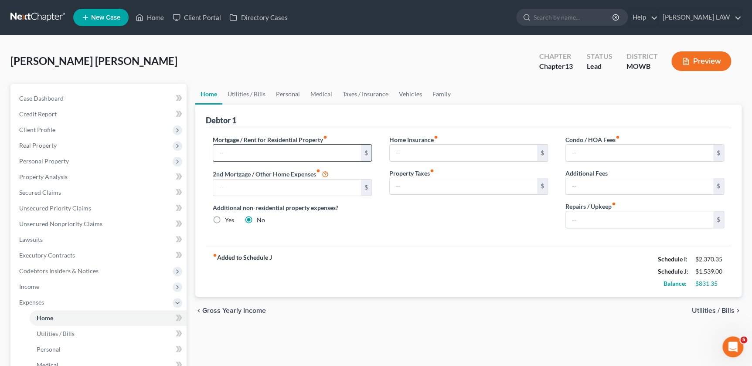
click at [242, 157] on input "text" at bounding box center [286, 153] width 147 height 17
click at [397, 217] on div "Home Insurance fiber_manual_record $ Property Taxes fiber_manual_record $" at bounding box center [469, 185] width 176 height 100
click at [596, 224] on input "text" at bounding box center [639, 219] width 147 height 17
drag, startPoint x: 515, startPoint y: 244, endPoint x: 507, endPoint y: 235, distance: 12.0
click at [515, 244] on div "Mortgage / Rent for Residential Property fiber_manual_record 742 $ 2nd Mortgage…" at bounding box center [468, 187] width 525 height 118
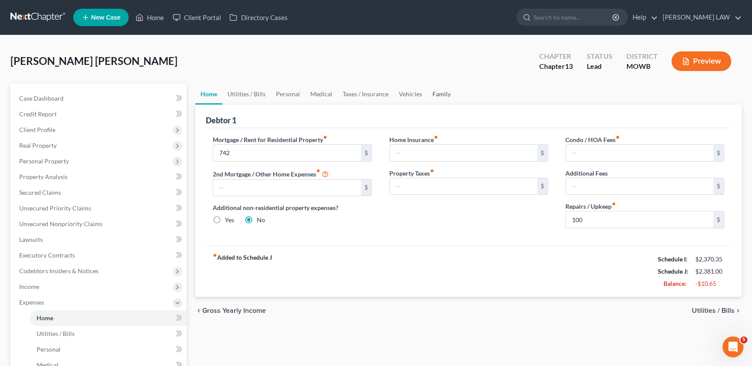
click at [441, 95] on link "Family" at bounding box center [441, 94] width 29 height 21
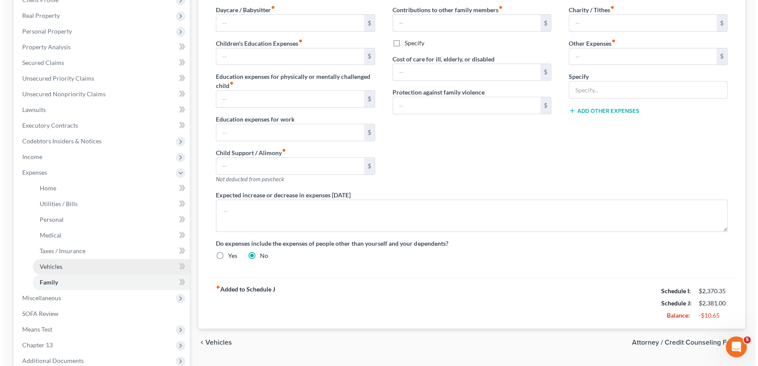
scroll to position [168, 0]
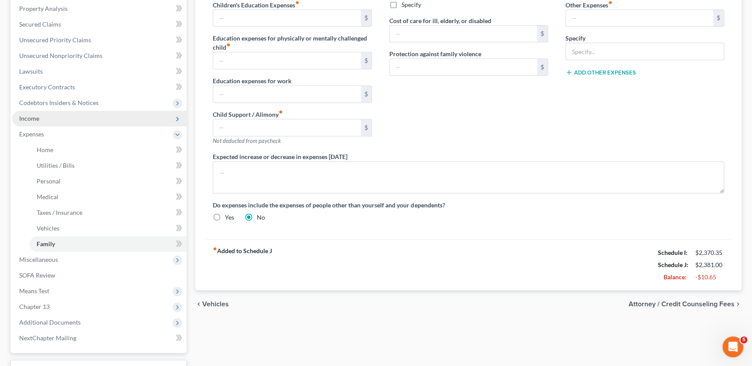
click at [40, 114] on span "Income" at bounding box center [99, 119] width 174 height 16
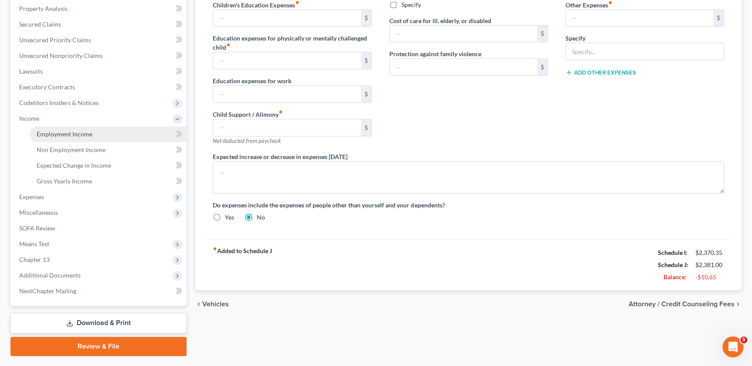
click at [57, 133] on span "Employment Income" at bounding box center [65, 133] width 56 height 7
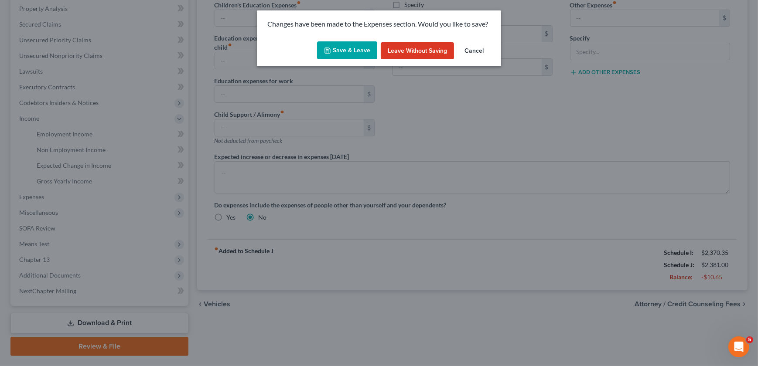
click at [340, 45] on button "Save & Leave" at bounding box center [347, 50] width 60 height 18
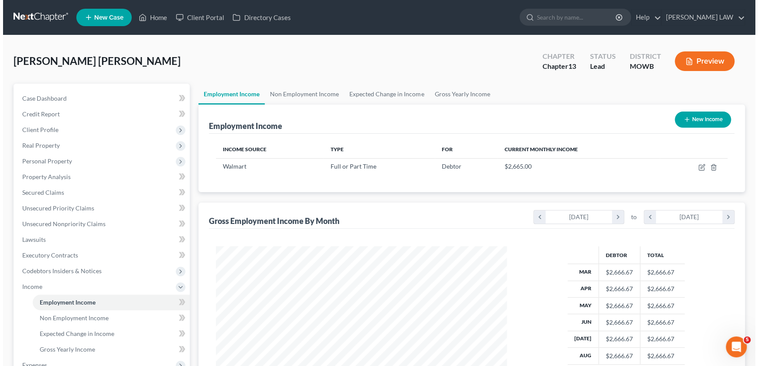
scroll to position [156, 308]
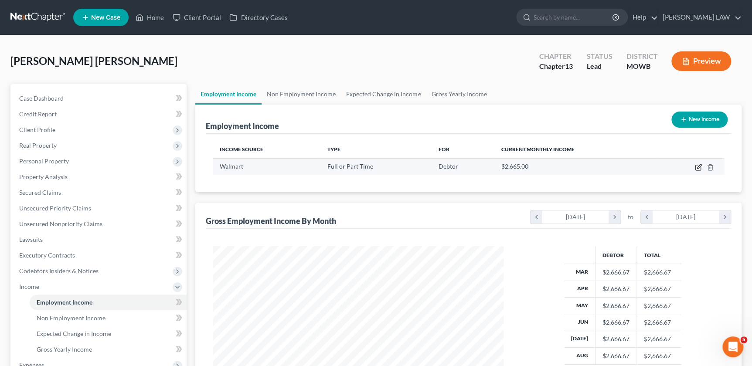
click at [695, 167] on icon "button" at bounding box center [697, 167] width 5 height 5
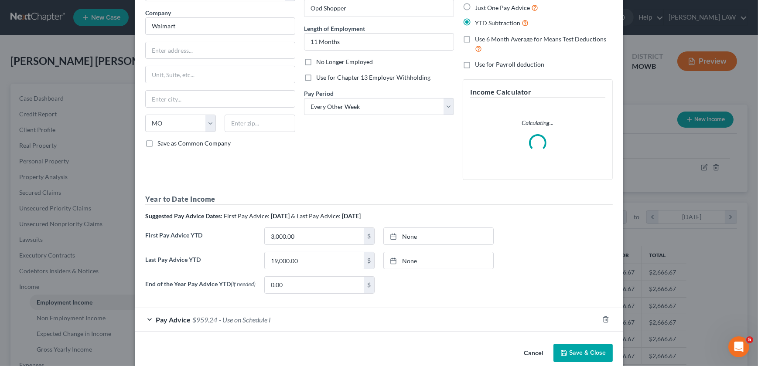
scroll to position [80, 0]
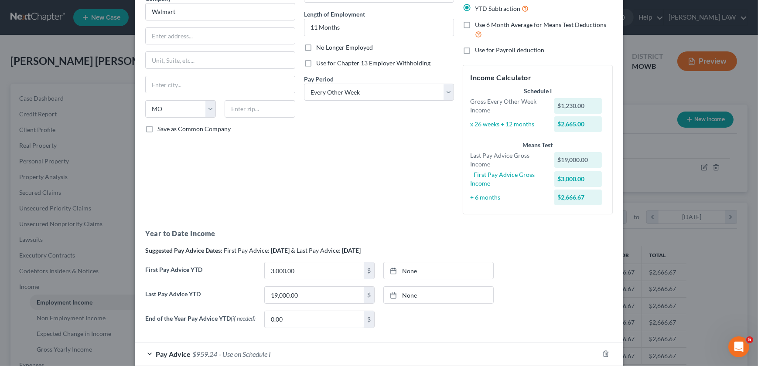
click at [226, 353] on span "- Use on Schedule I" at bounding box center [245, 354] width 52 height 8
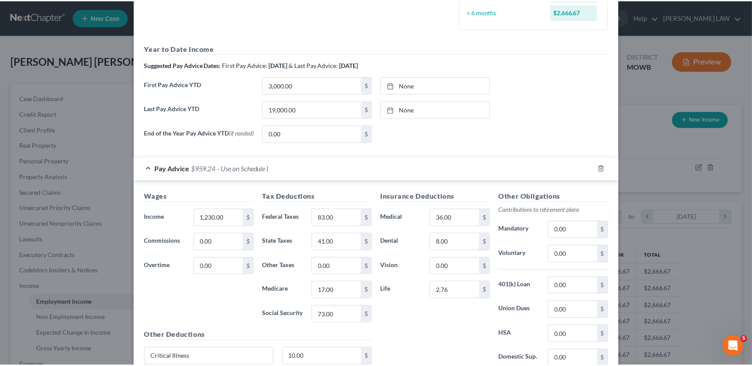
scroll to position [331, 0]
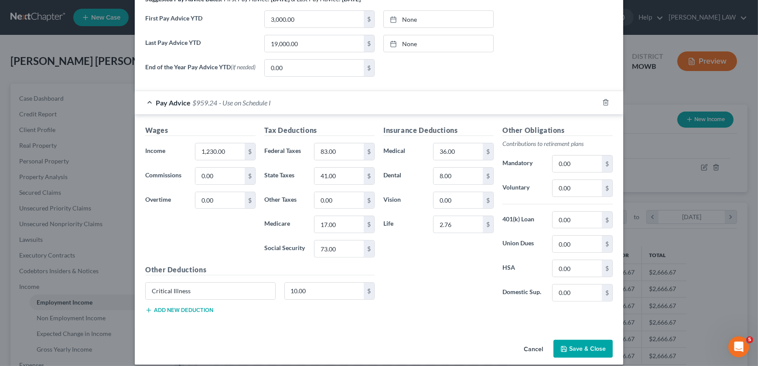
click at [571, 348] on button "Save & Close" at bounding box center [582, 349] width 59 height 18
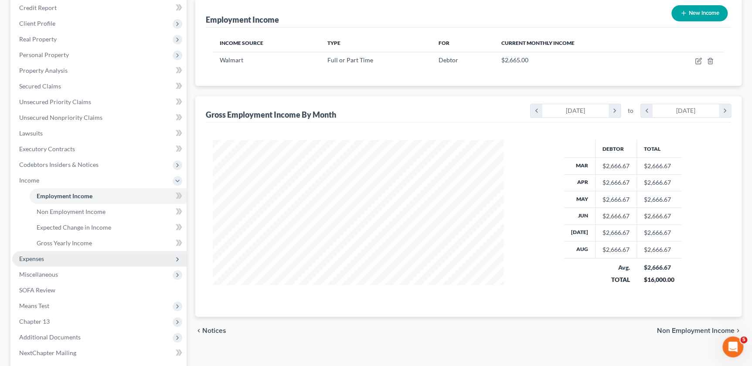
scroll to position [129, 0]
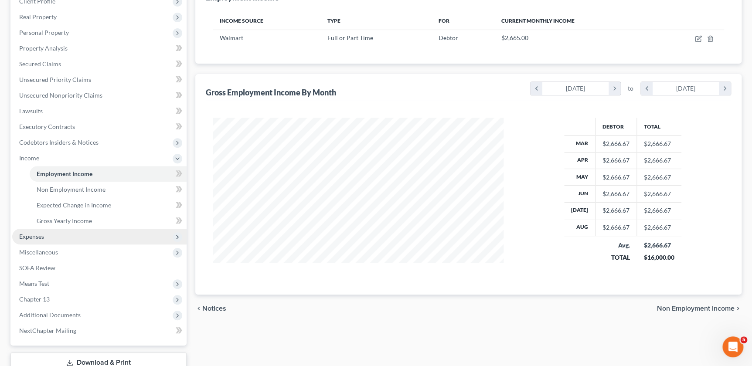
click at [42, 233] on span "Expenses" at bounding box center [31, 236] width 25 height 7
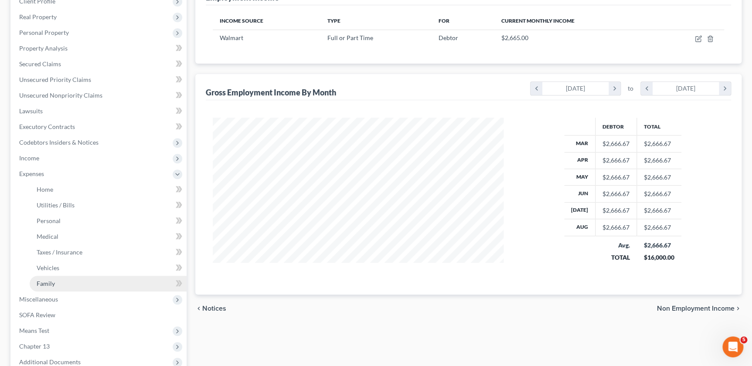
click at [47, 280] on span "Family" at bounding box center [46, 283] width 18 height 7
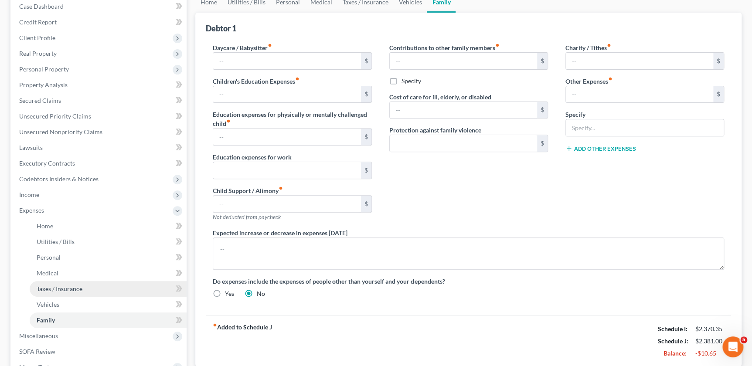
scroll to position [139, 0]
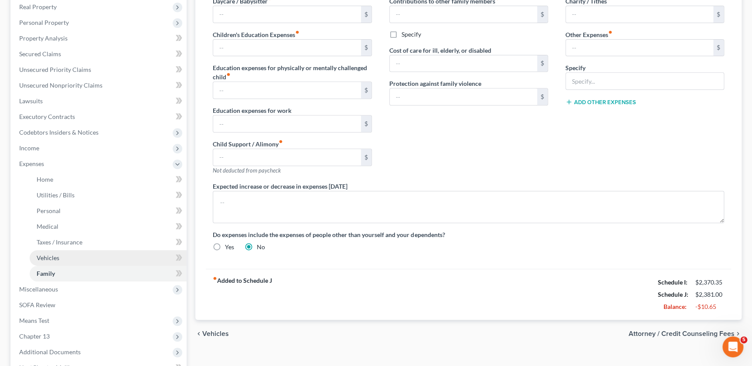
click at [51, 261] on link "Vehicles" at bounding box center [108, 258] width 157 height 16
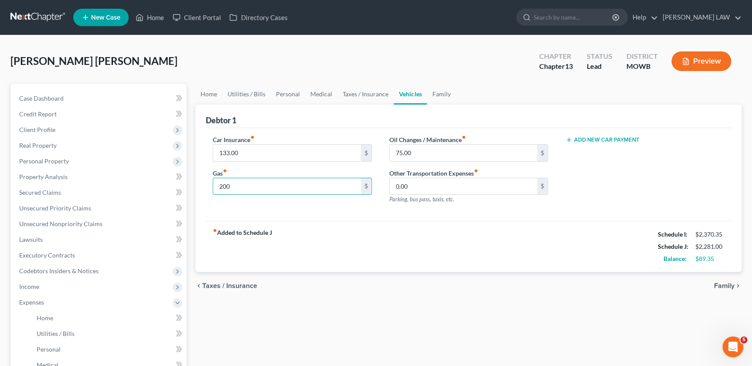
click at [368, 234] on div "fiber_manual_record Added to Schedule J Schedule I: $2,370.35 Schedule J: $2,28…" at bounding box center [468, 246] width 525 height 51
click at [368, 93] on link "Taxes / Insurance" at bounding box center [365, 94] width 56 height 21
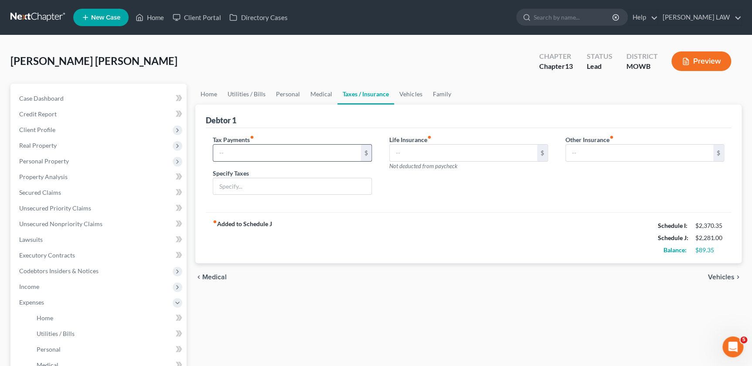
click at [276, 153] on input "text" at bounding box center [286, 153] width 147 height 17
click at [225, 189] on input "text" at bounding box center [292, 186] width 158 height 17
click at [320, 93] on link "Medical" at bounding box center [321, 94] width 32 height 21
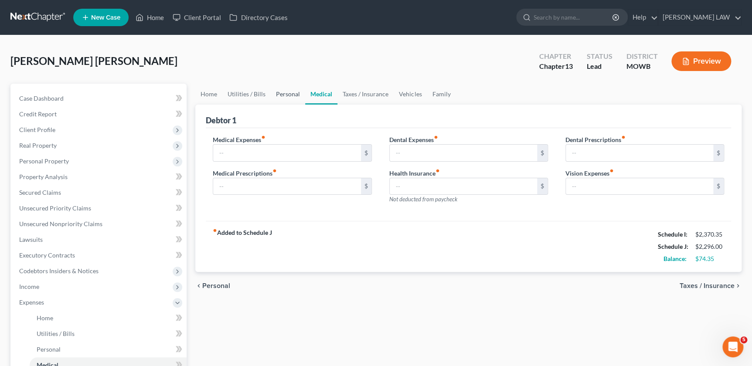
click at [284, 92] on link "Personal" at bounding box center [288, 94] width 34 height 21
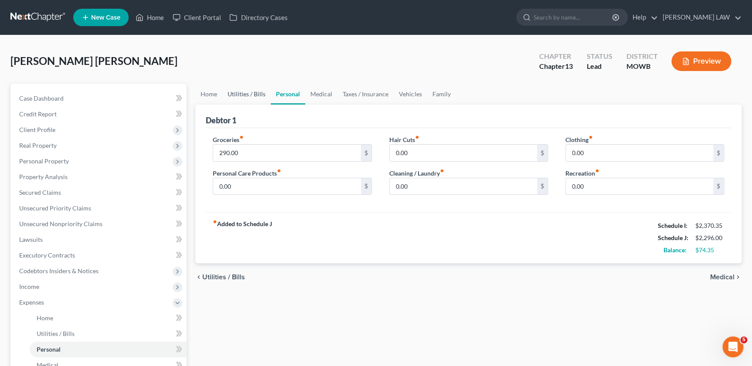
click at [260, 92] on link "Utilities / Bills" at bounding box center [246, 94] width 48 height 21
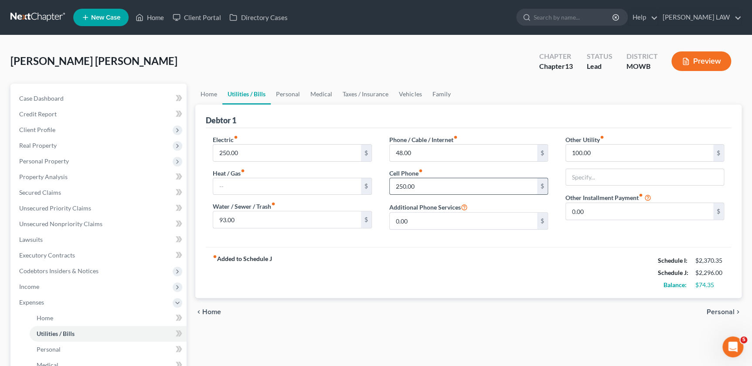
click at [436, 190] on input "250.00" at bounding box center [463, 186] width 147 height 17
click at [466, 260] on div "fiber_manual_record Added to Schedule J Schedule I: $2,370.35 Schedule J: $2,16…" at bounding box center [468, 272] width 525 height 51
drag, startPoint x: 338, startPoint y: 266, endPoint x: 324, endPoint y: 220, distance: 48.8
click at [338, 266] on div "fiber_manual_record Added to Schedule J Schedule I: $2,370.35 Schedule J: $2,16…" at bounding box center [468, 272] width 525 height 51
click at [203, 89] on link "Home" at bounding box center [208, 94] width 27 height 21
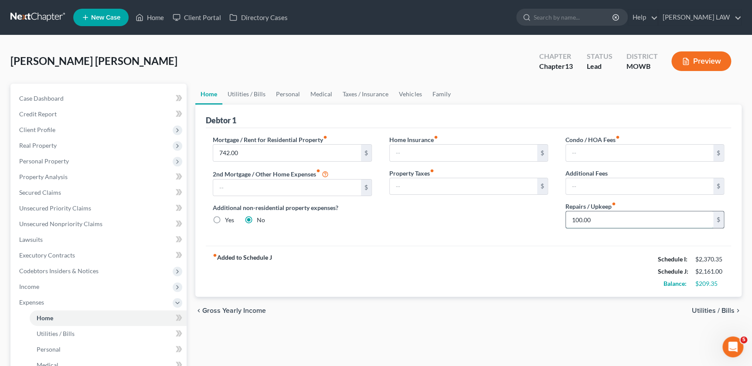
click at [625, 227] on input "100.00" at bounding box center [639, 219] width 147 height 17
drag, startPoint x: 431, startPoint y: 235, endPoint x: 436, endPoint y: 220, distance: 15.2
click at [431, 235] on div "Mortgage / Rent for Residential Property fiber_manual_record 742.00 $ 2nd Mortg…" at bounding box center [468, 187] width 525 height 118
drag, startPoint x: 249, startPoint y: 89, endPoint x: 249, endPoint y: 95, distance: 5.2
click at [249, 90] on link "Utilities / Bills" at bounding box center [246, 94] width 48 height 21
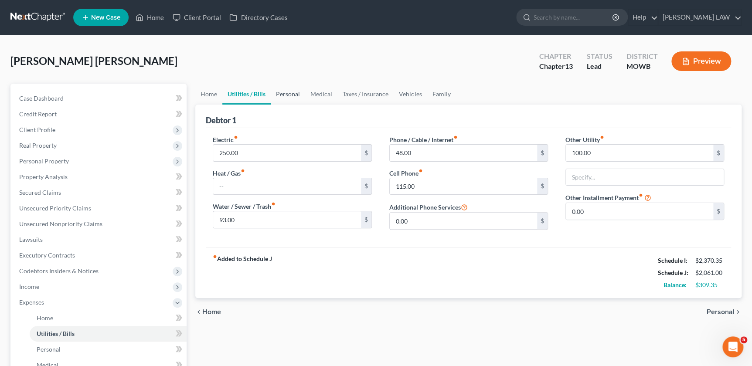
click at [282, 96] on link "Personal" at bounding box center [288, 94] width 34 height 21
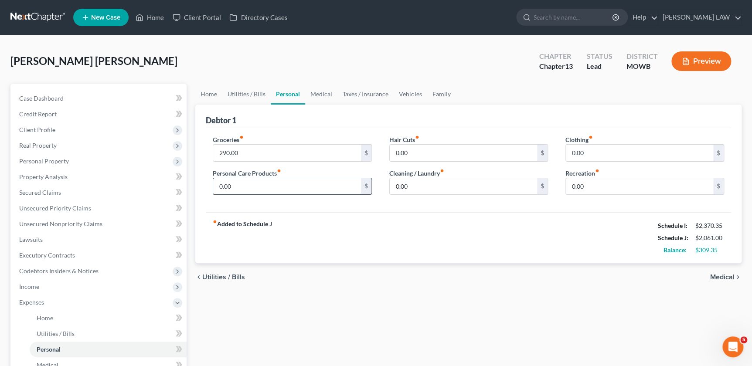
click at [263, 187] on input "0.00" at bounding box center [286, 186] width 147 height 17
click at [235, 159] on input "290.00" at bounding box center [286, 153] width 147 height 17
click at [401, 223] on div "fiber_manual_record Added to Schedule J Schedule I: $2,370.35 Schedule J: $2,12…" at bounding box center [468, 237] width 525 height 51
click at [603, 191] on input "0.00" at bounding box center [639, 186] width 147 height 17
drag, startPoint x: 549, startPoint y: 222, endPoint x: 541, endPoint y: 223, distance: 8.4
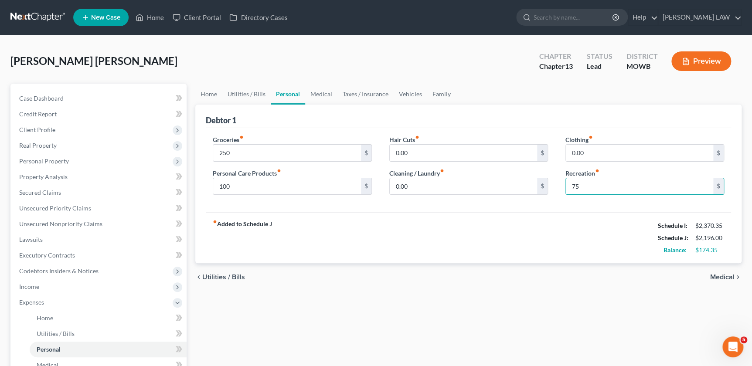
click at [549, 222] on div "fiber_manual_record Added to Schedule J Schedule I: $2,370.35 Schedule J: $2,19…" at bounding box center [468, 237] width 525 height 51
click at [319, 92] on link "Medical" at bounding box center [321, 94] width 32 height 21
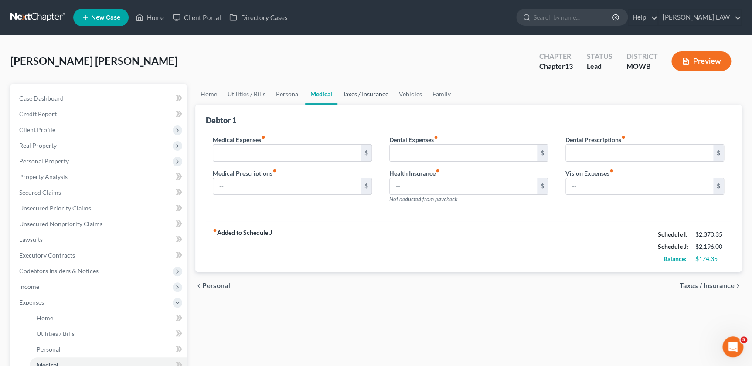
click at [354, 89] on link "Taxes / Insurance" at bounding box center [365, 94] width 56 height 21
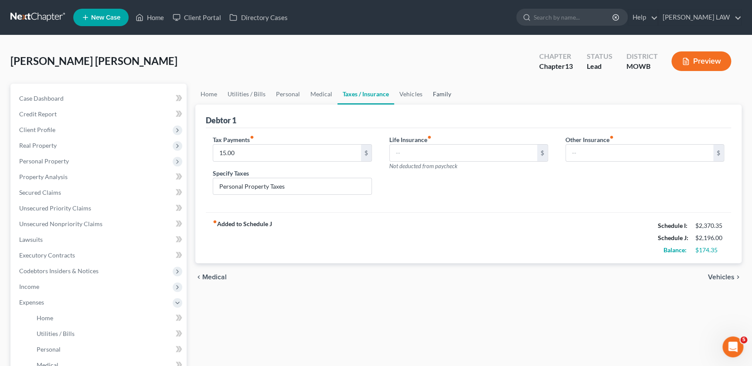
click at [427, 96] on link "Family" at bounding box center [441, 94] width 29 height 21
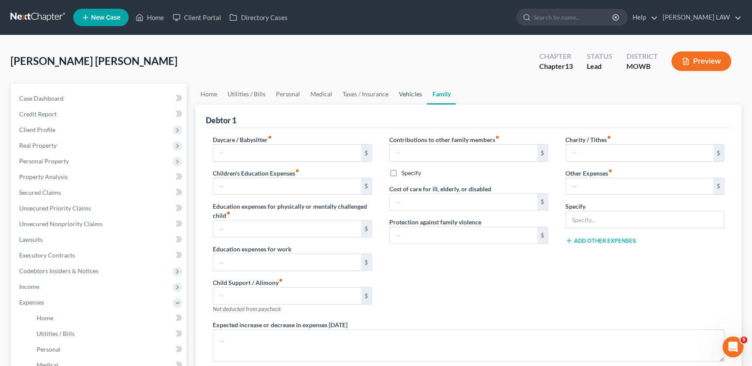
click at [405, 92] on link "Vehicles" at bounding box center [410, 94] width 33 height 21
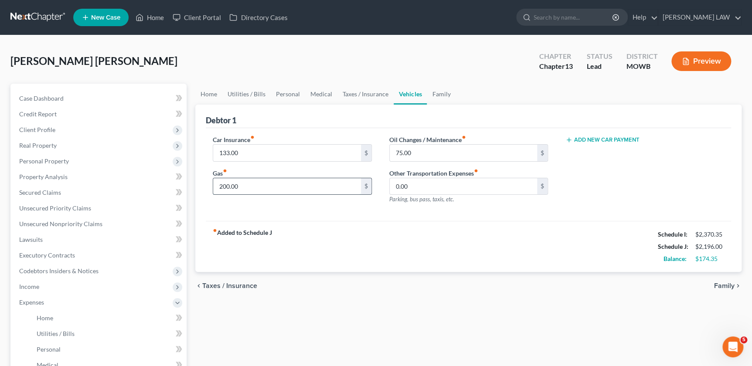
click at [286, 185] on input "200.00" at bounding box center [286, 186] width 147 height 17
click at [433, 159] on input "75.00" at bounding box center [463, 153] width 147 height 17
click at [440, 89] on link "Family" at bounding box center [441, 94] width 29 height 21
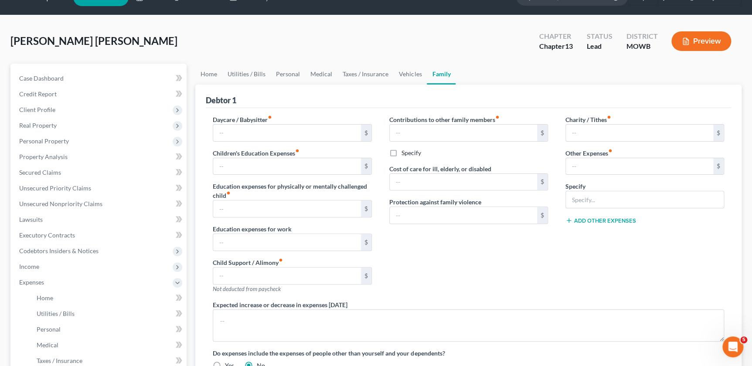
scroll to position [19, 0]
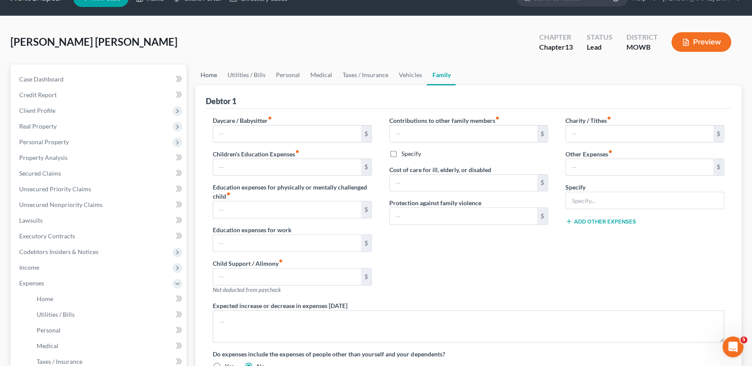
click at [211, 73] on link "Home" at bounding box center [208, 75] width 27 height 21
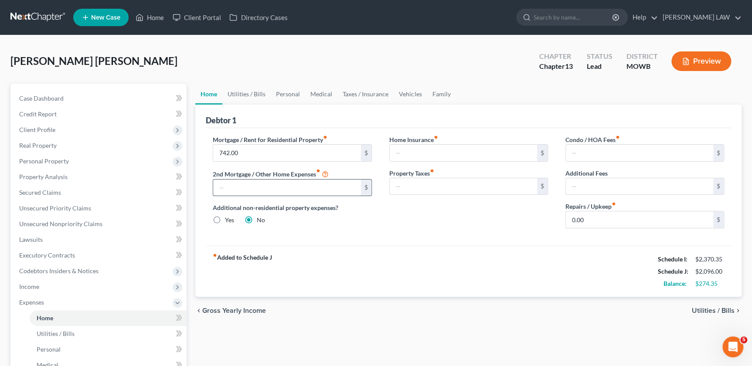
click at [258, 183] on input "text" at bounding box center [286, 188] width 147 height 17
click at [371, 224] on div "Mortgage / Rent for Residential Property fiber_manual_record 742.00 $ 2nd Mortg…" at bounding box center [292, 185] width 176 height 100
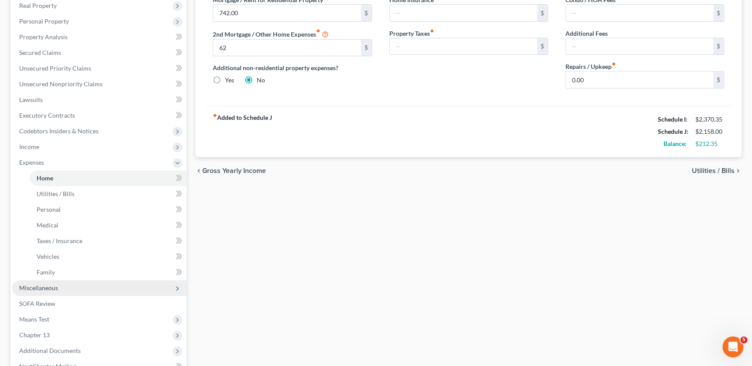
scroll to position [237, 0]
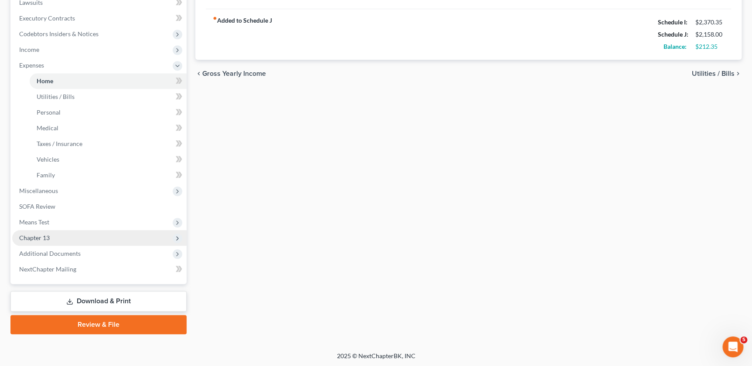
click at [45, 240] on span "Chapter 13" at bounding box center [34, 237] width 31 height 7
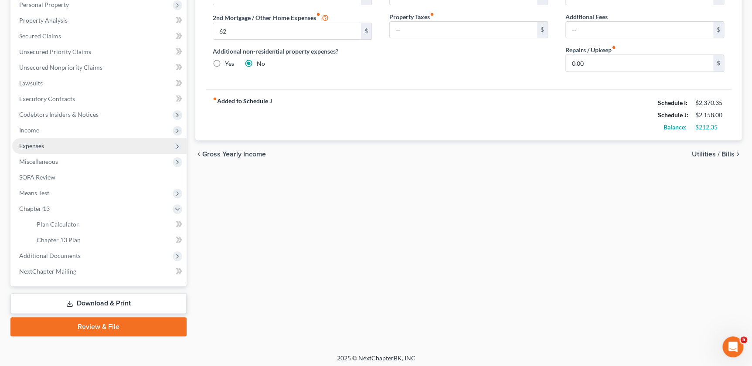
scroll to position [159, 0]
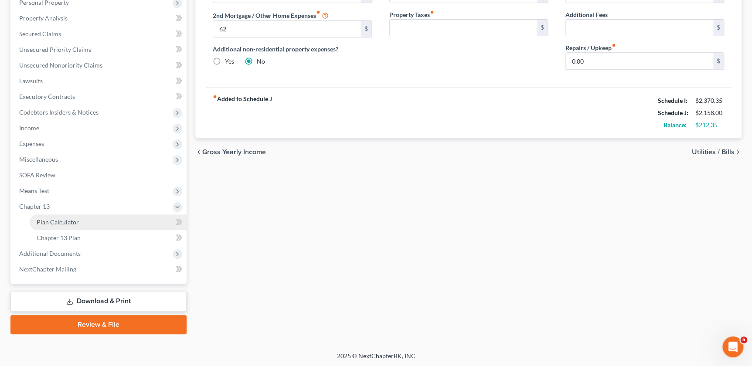
click at [61, 226] on link "Plan Calculator" at bounding box center [108, 223] width 157 height 16
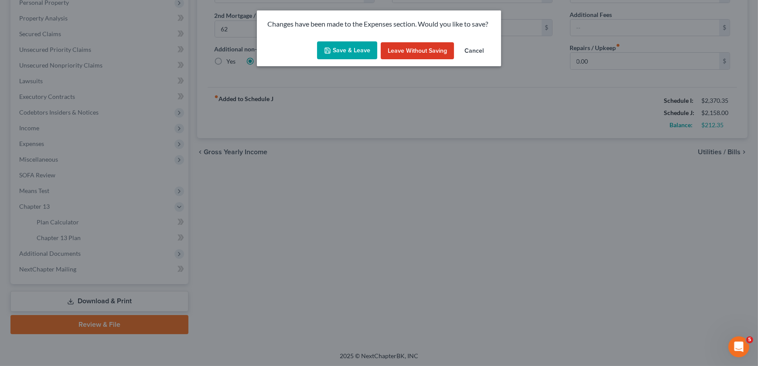
click at [343, 51] on button "Save & Leave" at bounding box center [347, 50] width 60 height 18
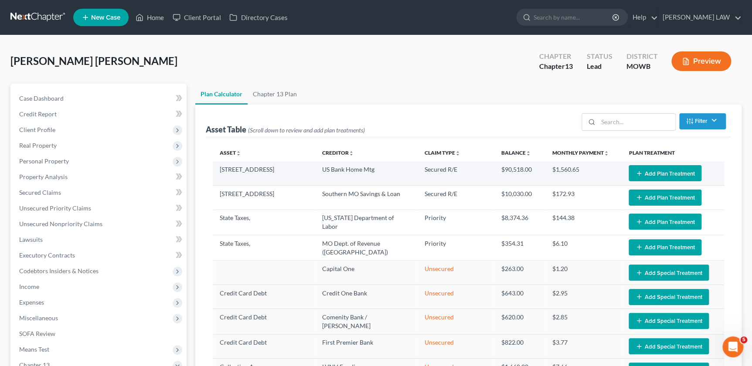
click at [645, 162] on td "Edit Plan Treatment Add Plan Treatment" at bounding box center [673, 174] width 102 height 24
click at [644, 168] on button "Add Plan Treatment" at bounding box center [665, 173] width 73 height 16
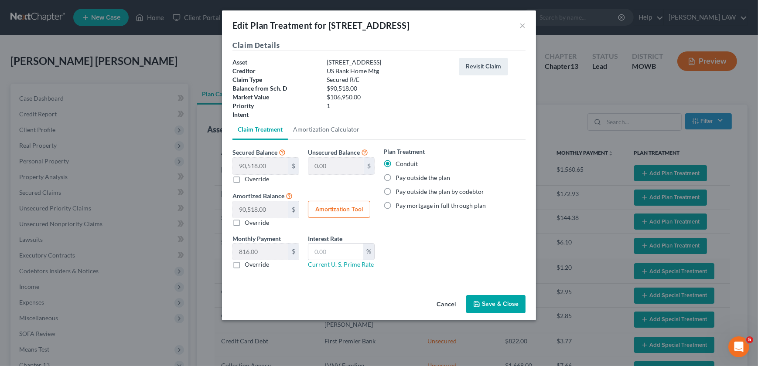
click at [395, 177] on label "Pay outside the plan" at bounding box center [422, 178] width 54 height 9
click at [399, 177] on input "Pay outside the plan" at bounding box center [402, 177] width 6 height 6
click at [490, 303] on button "Save & Close" at bounding box center [495, 304] width 59 height 18
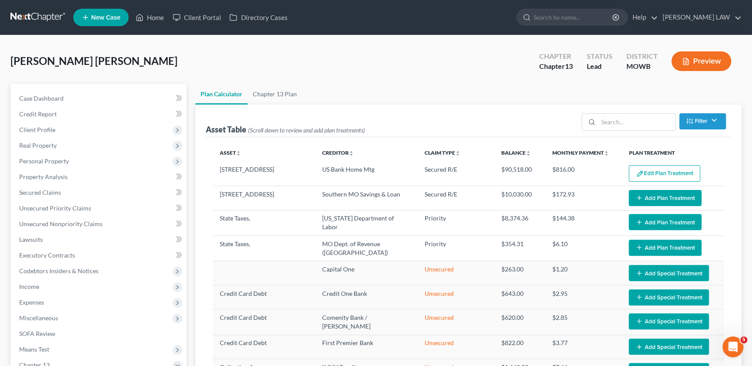
click at [661, 197] on button "Add Plan Treatment" at bounding box center [665, 198] width 73 height 16
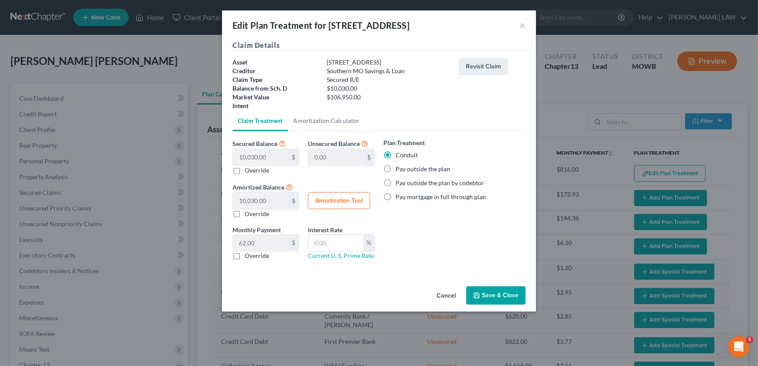
drag, startPoint x: 390, startPoint y: 170, endPoint x: 426, endPoint y: 200, distance: 47.1
click at [395, 169] on label "Pay outside the plan" at bounding box center [422, 169] width 54 height 9
click at [399, 169] on input "Pay outside the plan" at bounding box center [402, 168] width 6 height 6
click at [490, 293] on button "Save & Close" at bounding box center [495, 295] width 59 height 18
click at [483, 289] on button "Save & Close" at bounding box center [495, 295] width 59 height 18
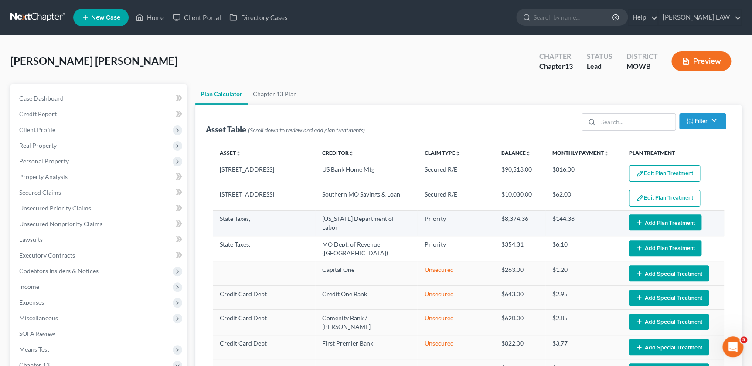
click at [647, 224] on button "Add Plan Treatment" at bounding box center [665, 223] width 73 height 16
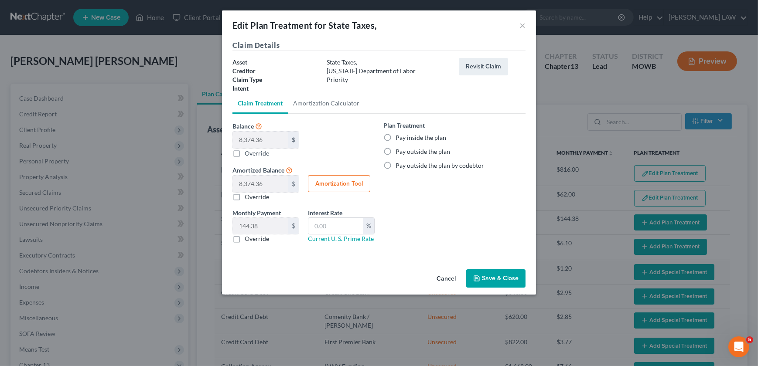
click at [395, 135] on label "Pay inside the plan" at bounding box center [420, 137] width 51 height 9
click at [399, 135] on input "Pay inside the plan" at bounding box center [402, 136] width 6 height 6
click at [495, 276] on button "Save & Close" at bounding box center [495, 278] width 59 height 18
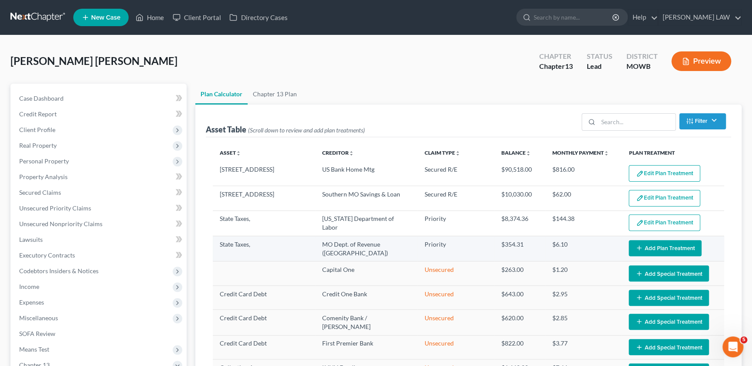
click at [648, 252] on button "Add Plan Treatment" at bounding box center [665, 248] width 73 height 16
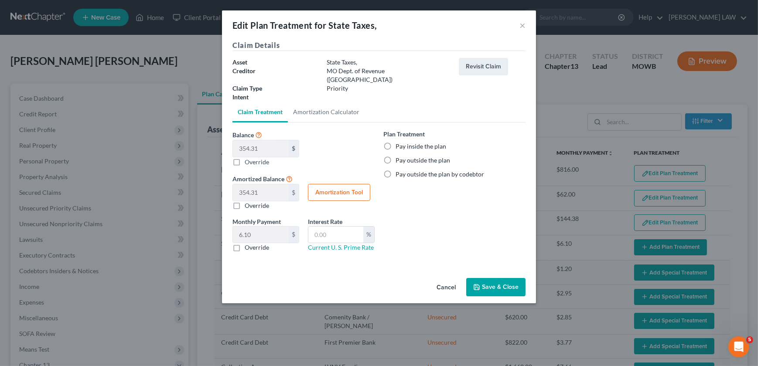
click at [395, 142] on label "Pay inside the plan" at bounding box center [420, 146] width 51 height 9
click at [399, 142] on input "Pay inside the plan" at bounding box center [402, 145] width 6 height 6
click at [494, 278] on button "Save & Close" at bounding box center [495, 287] width 59 height 18
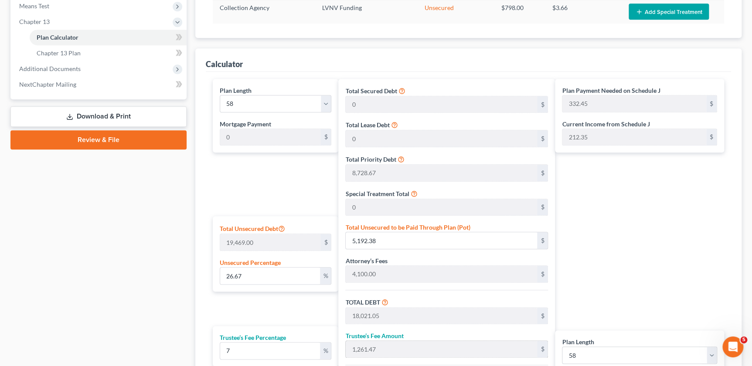
scroll to position [416, 0]
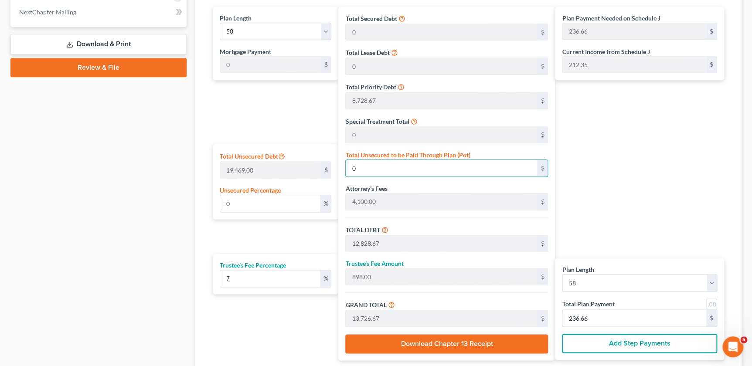
click at [612, 173] on div "Plan Payment Needed on Schedule J 236.66 $ Current Income from Schedule J 212.3…" at bounding box center [642, 184] width 174 height 354
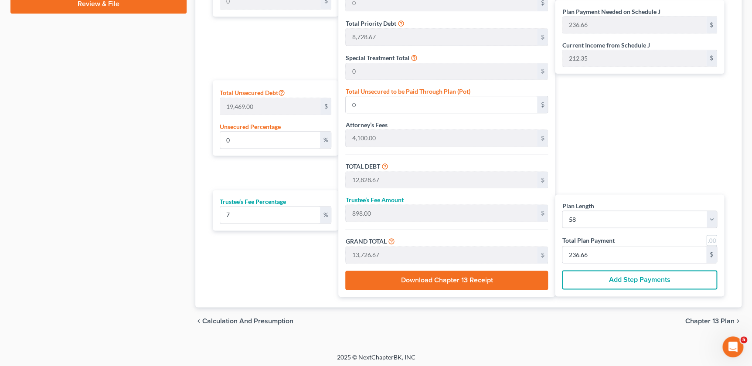
scroll to position [480, 0]
click at [586, 222] on select "1 2 3 4 5 6 7 8 9 10 11 12 13 14 15 16 17 18 19 20 21 22 23 24 25 26 27 28 29 3…" at bounding box center [639, 219] width 155 height 17
click at [594, 254] on input "236.66" at bounding box center [634, 254] width 144 height 17
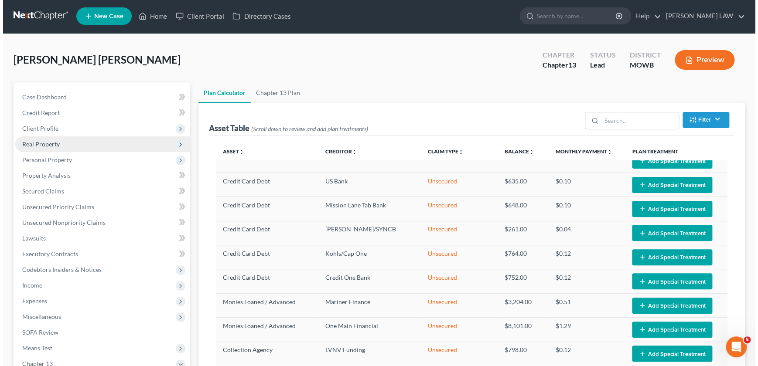
scroll to position [0, 0]
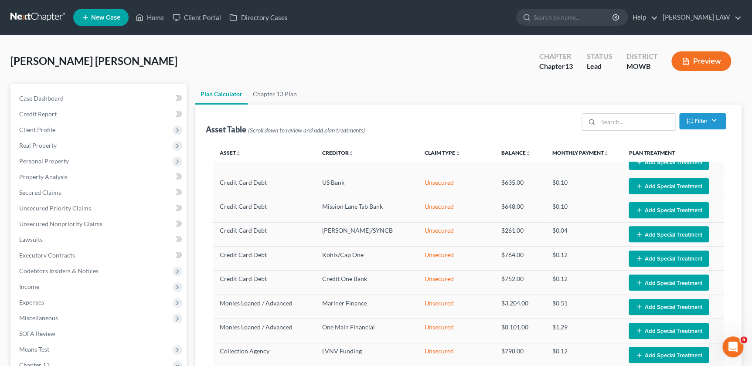
click at [687, 55] on button "Preview" at bounding box center [701, 61] width 60 height 20
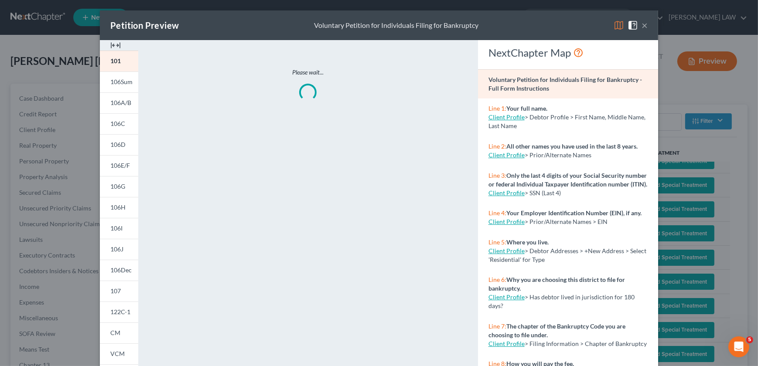
click at [113, 44] on img at bounding box center [115, 45] width 10 height 10
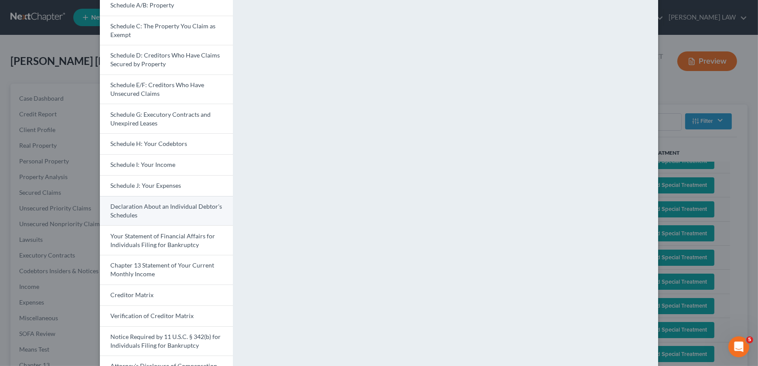
scroll to position [148, 0]
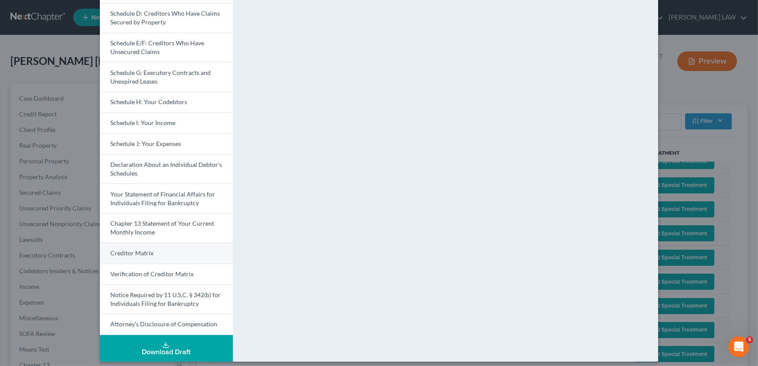
click at [140, 250] on span "Creditor Matrix" at bounding box center [131, 252] width 43 height 7
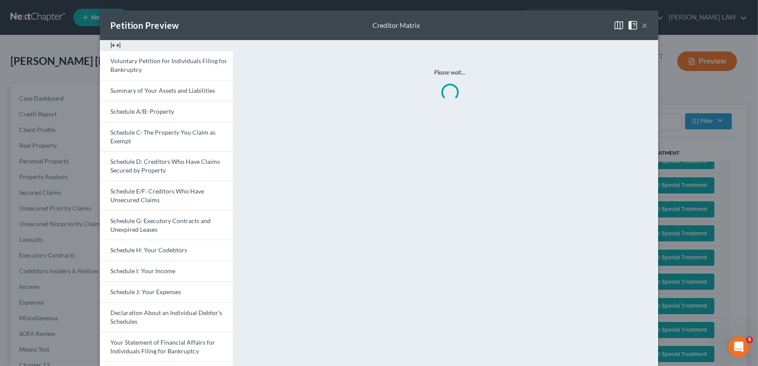
scroll to position [0, 0]
drag, startPoint x: 665, startPoint y: 97, endPoint x: 653, endPoint y: 56, distance: 42.5
click at [665, 97] on div "Petition Preview Creditor Matrix × Voluntary Petition for Individuals Filing fo…" at bounding box center [379, 183] width 758 height 366
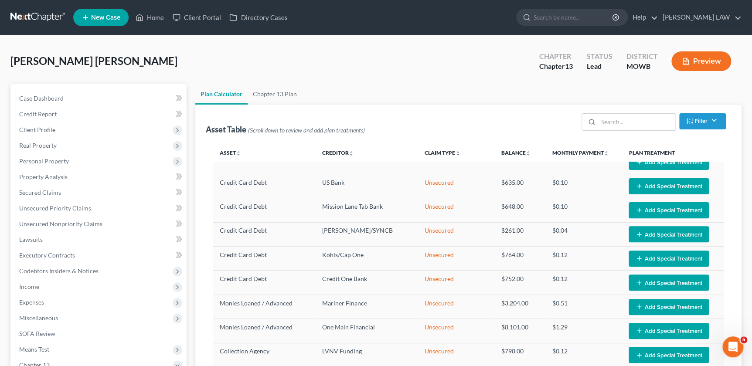
click at [691, 51] on button "Preview" at bounding box center [701, 61] width 60 height 20
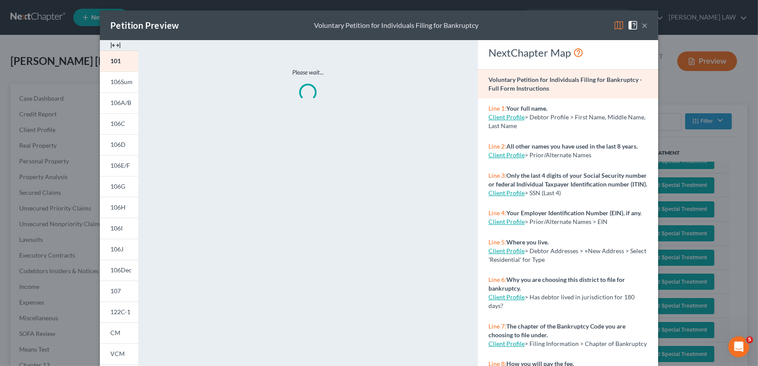
click at [110, 44] on img at bounding box center [115, 45] width 10 height 10
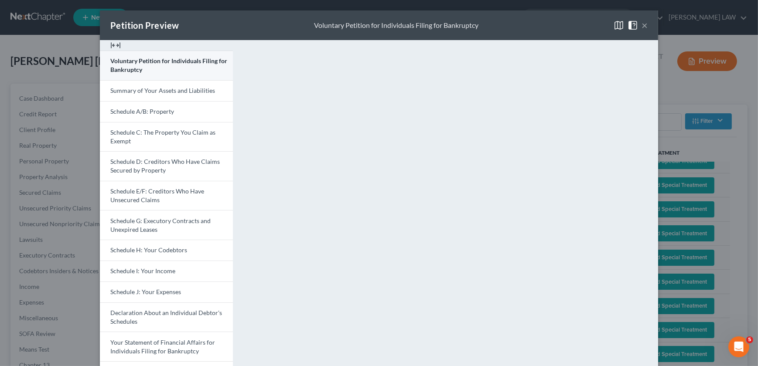
click at [123, 74] on link "Voluntary Petition for Individuals Filing for Bankruptcy" at bounding box center [166, 66] width 133 height 30
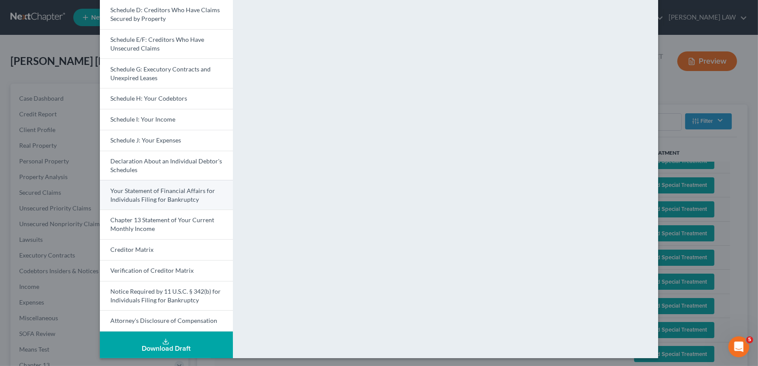
scroll to position [153, 0]
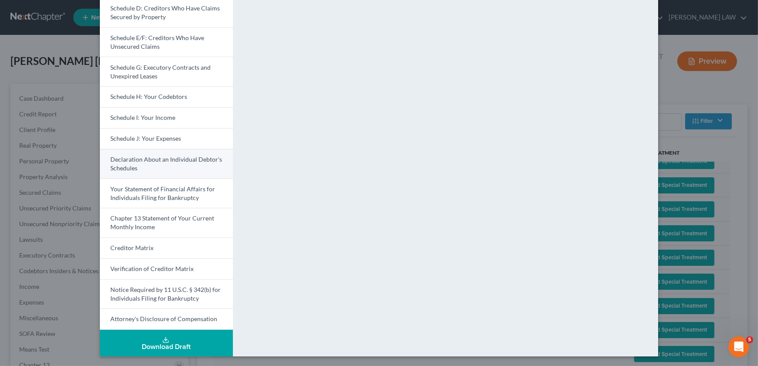
drag, startPoint x: 157, startPoint y: 163, endPoint x: 208, endPoint y: 176, distance: 53.2
click at [157, 163] on link "Declaration About an Individual Debtor's Schedules" at bounding box center [166, 164] width 133 height 30
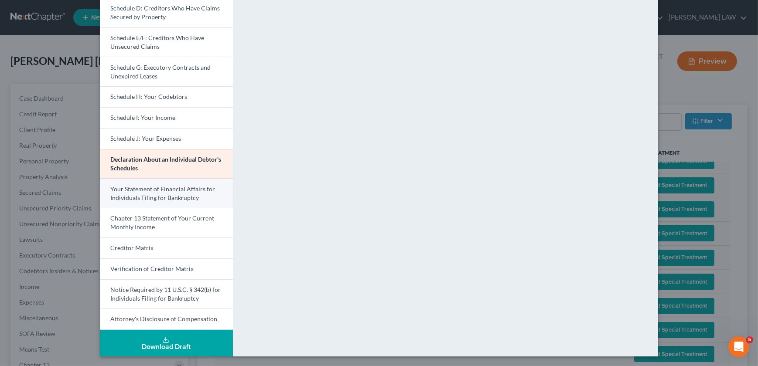
drag, startPoint x: 151, startPoint y: 193, endPoint x: 156, endPoint y: 194, distance: 4.4
click at [152, 193] on span "Your Statement of Financial Affairs for Individuals Filing for Bankruptcy" at bounding box center [162, 193] width 105 height 16
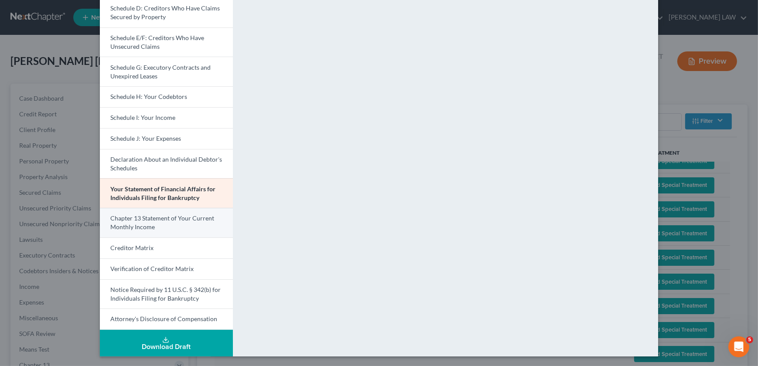
click at [158, 219] on span "Chapter 13 Statement of Your Current Monthly Income" at bounding box center [162, 223] width 104 height 16
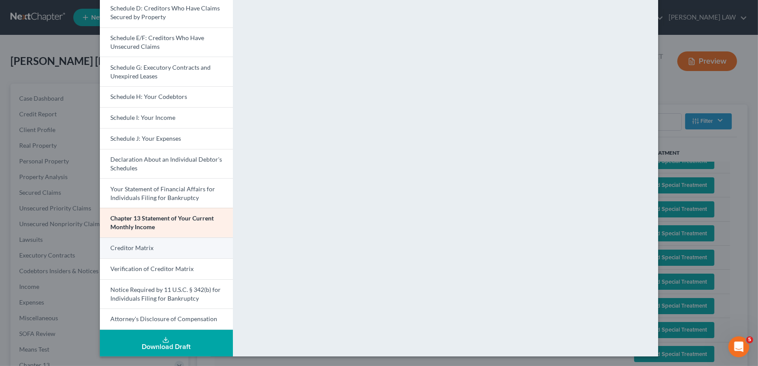
click at [144, 244] on span "Creditor Matrix" at bounding box center [131, 247] width 43 height 7
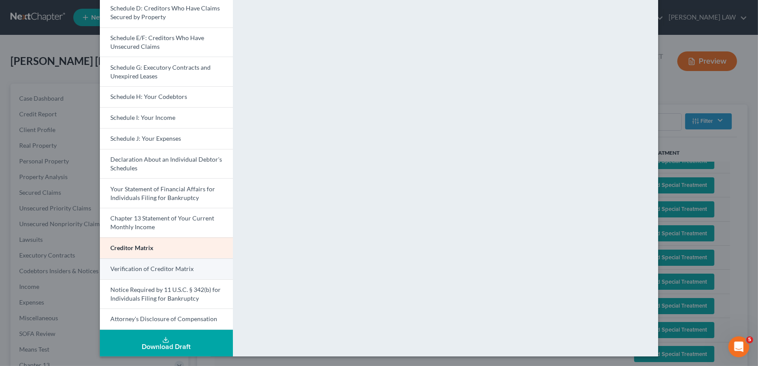
click at [142, 265] on span "Verification of Creditor Matrix" at bounding box center [151, 268] width 83 height 7
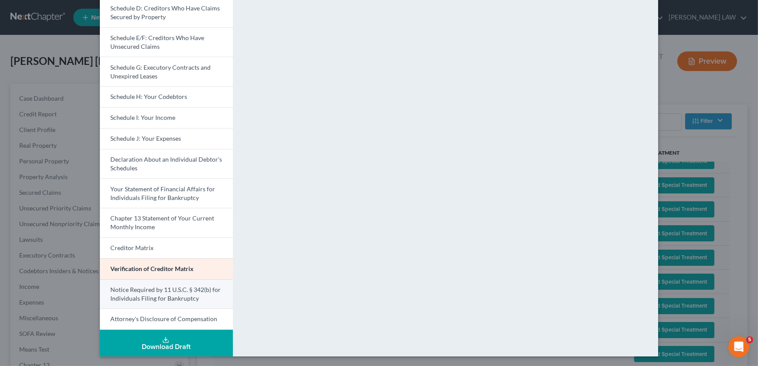
click at [159, 301] on span "Notice Required by 11 U.S.C. § 342(b) for Individuals Filing for Bankruptcy" at bounding box center [165, 294] width 110 height 16
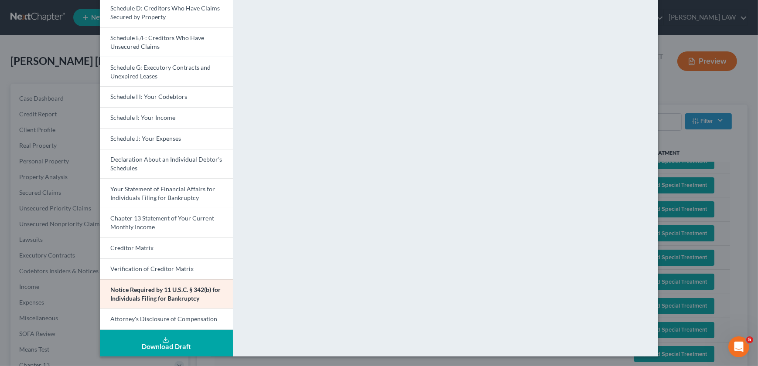
click at [54, 238] on div "Petition Preview Notice Required by 11 U.S.C. § 342(b) for Individuals Filing f…" at bounding box center [379, 183] width 758 height 366
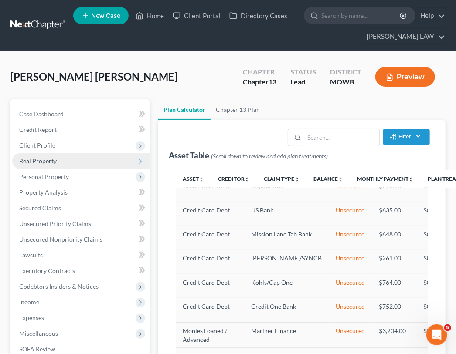
drag, startPoint x: 34, startPoint y: 143, endPoint x: 55, endPoint y: 167, distance: 31.5
click at [34, 143] on span "Client Profile" at bounding box center [37, 145] width 36 height 7
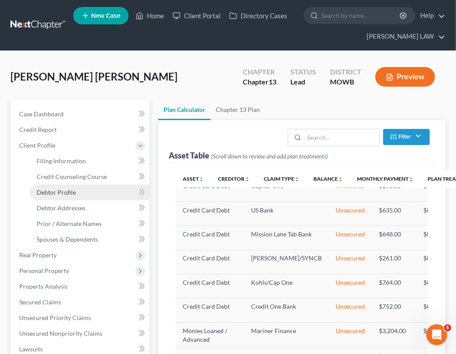
click at [64, 196] on link "Debtor Profile" at bounding box center [90, 193] width 120 height 16
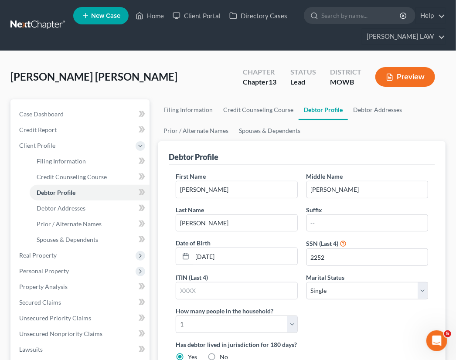
click at [400, 85] on button "Preview" at bounding box center [405, 77] width 60 height 20
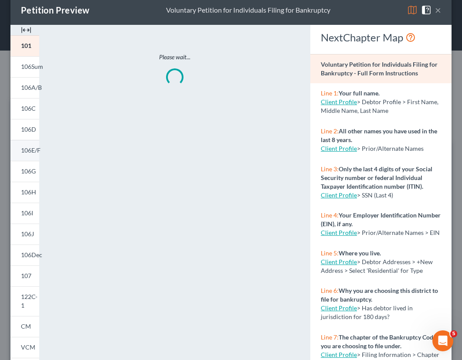
scroll to position [30, 0]
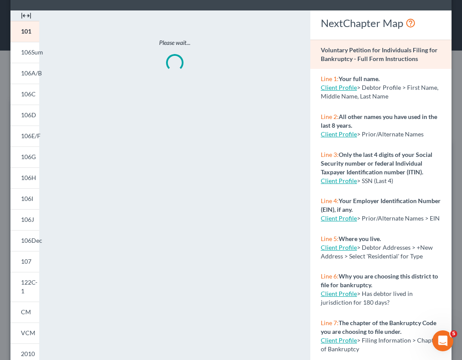
click at [24, 14] on img at bounding box center [26, 15] width 10 height 10
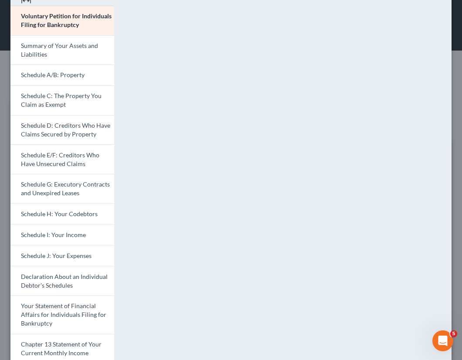
scroll to position [194, 0]
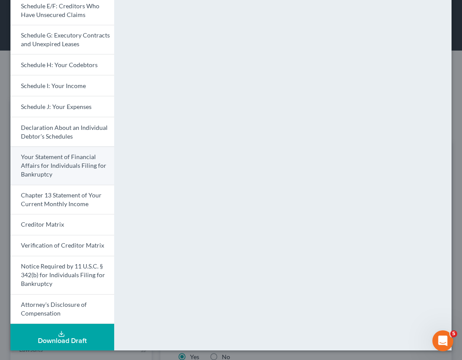
click at [65, 160] on span "Your Statement of Financial Affairs for Individuals Filing for Bankruptcy" at bounding box center [63, 165] width 85 height 25
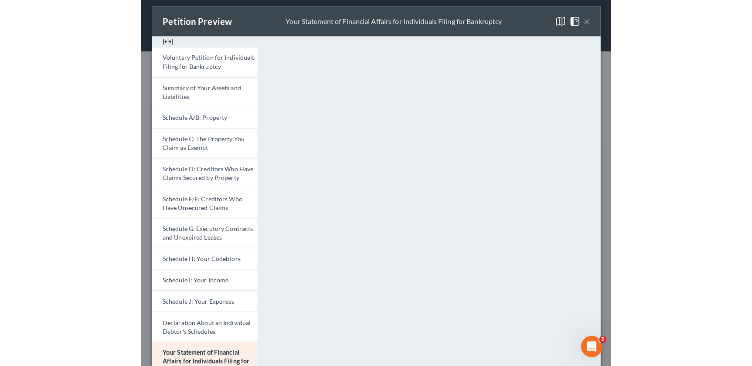
scroll to position [0, 0]
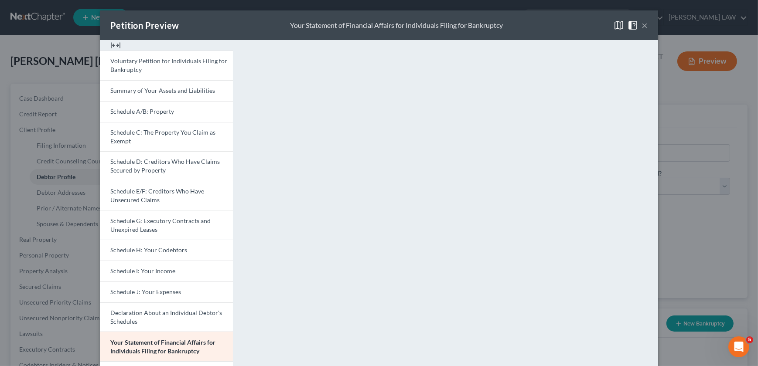
drag, startPoint x: 641, startPoint y: 24, endPoint x: 638, endPoint y: 48, distance: 23.8
click at [641, 24] on button "×" at bounding box center [644, 25] width 6 height 10
